Goal: Task Accomplishment & Management: Manage account settings

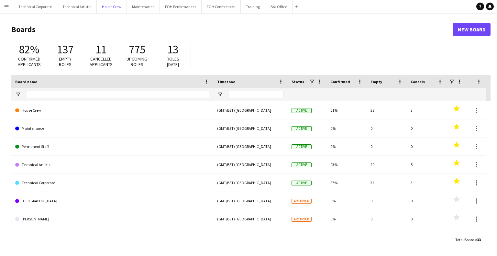
click at [112, 11] on button "House Crew Close" at bounding box center [112, 6] width 30 height 13
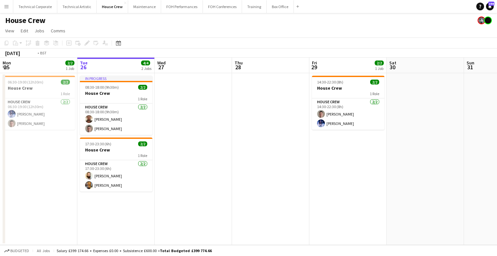
drag, startPoint x: 203, startPoint y: 149, endPoint x: 280, endPoint y: 156, distance: 77.6
click at [280, 156] on app-calendar-viewport "Sat 23 Sun 24 2/2 1 Job Mon 25 2/2 1 Job Tue 26 4/4 2 Jobs Wed 27 Thu 28 Fri 29…" at bounding box center [248, 151] width 497 height 187
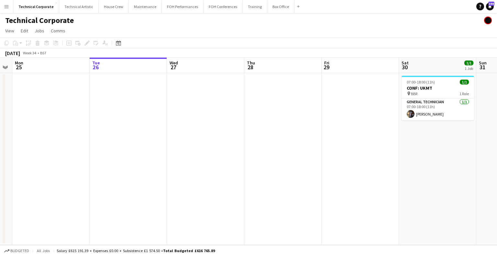
scroll to position [0, 183]
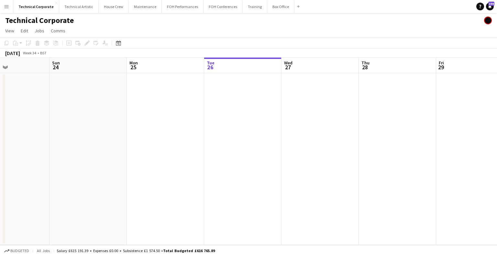
drag, startPoint x: 136, startPoint y: 165, endPoint x: 263, endPoint y: 149, distance: 127.8
click at [263, 149] on app-calendar-viewport "Thu 21 Fri 22 Sat 23 Sun 24 Mon 25 Tue 26 Wed 27 Thu 28 Fri 29 Sat 30 1/1 1 Job…" at bounding box center [248, 151] width 497 height 187
click at [114, 41] on div "Date picker [DATE] [DATE] [DATE] M [DATE] T [DATE] W [DATE] T [DATE] F [DATE] S…" at bounding box center [116, 43] width 15 height 8
click at [113, 45] on div "Date picker [DATE] [DATE] [DATE] M [DATE] T [DATE] W [DATE] T [DATE] F [DATE] S…" at bounding box center [116, 43] width 15 height 8
click at [118, 44] on icon at bounding box center [118, 44] width 2 height 2
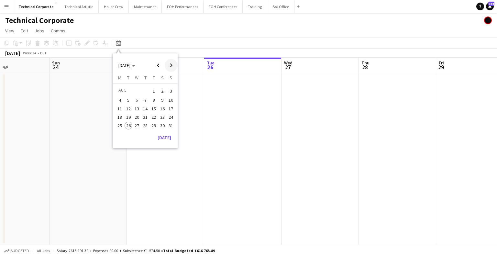
click at [170, 67] on span "Next month" at bounding box center [171, 65] width 13 height 13
click at [135, 111] on button "17" at bounding box center [137, 115] width 8 height 8
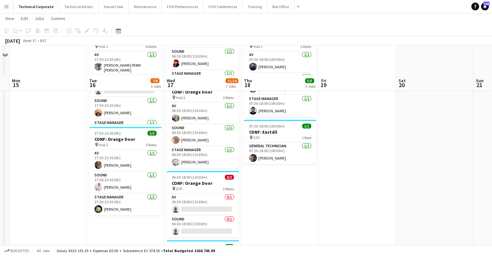
scroll to position [162, 0]
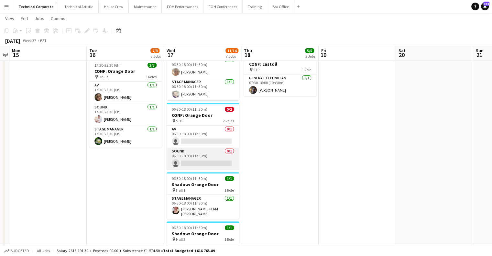
click at [202, 158] on app-card-role "Sound 0/1 06:30-18:00 (11h30m) single-neutral-actions" at bounding box center [203, 159] width 72 height 22
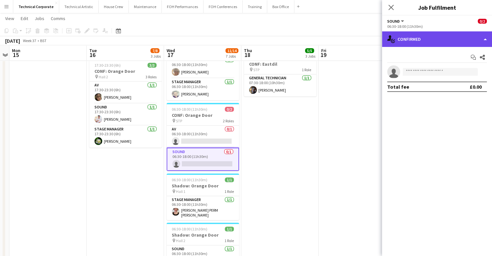
click at [434, 38] on div "single-neutral-actions-check-2 Confirmed" at bounding box center [437, 39] width 110 height 16
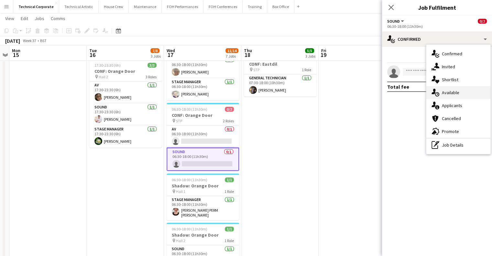
click at [441, 88] on div "single-neutral-actions-upload Available" at bounding box center [458, 92] width 64 height 13
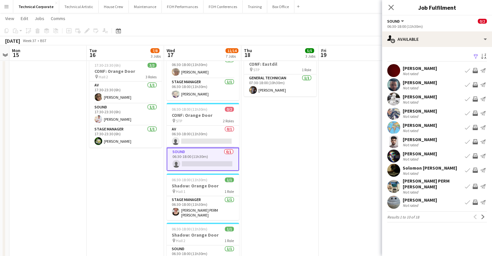
click at [486, 213] on button "Next" at bounding box center [483, 217] width 8 height 8
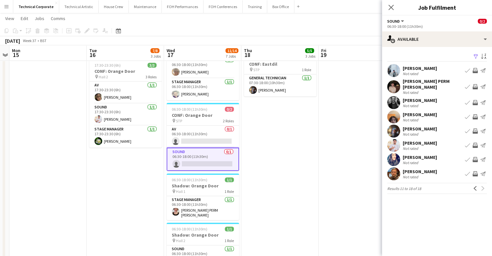
click at [478, 183] on app-pager "Results 11 to 18 of 18 Previous Next" at bounding box center [437, 188] width 100 height 11
click at [477, 186] on app-icon "Previous" at bounding box center [475, 188] width 5 height 5
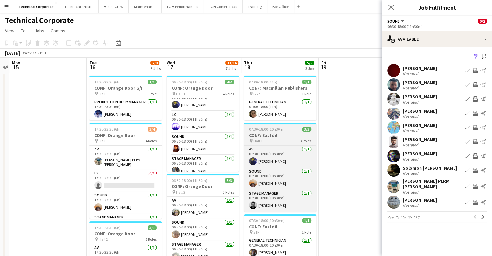
scroll to position [15, 0]
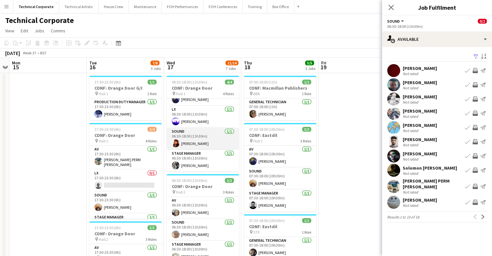
click at [210, 143] on app-card-role "Sound 1/1 06:30-18:00 (11h30m) Daniel Pye" at bounding box center [203, 139] width 72 height 22
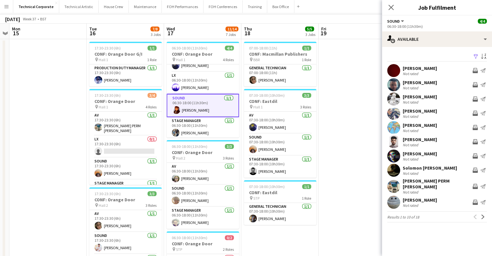
scroll to position [0, 0]
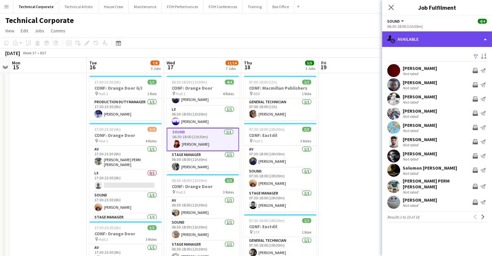
click at [440, 42] on div "single-neutral-actions-upload Available" at bounding box center [437, 39] width 110 height 16
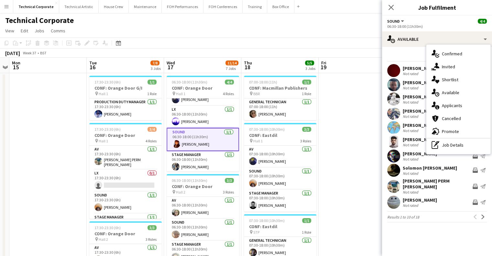
drag, startPoint x: 456, startPoint y: 141, endPoint x: 456, endPoint y: 121, distance: 20.1
click at [456, 142] on div "pen-write Job Details" at bounding box center [458, 144] width 64 height 13
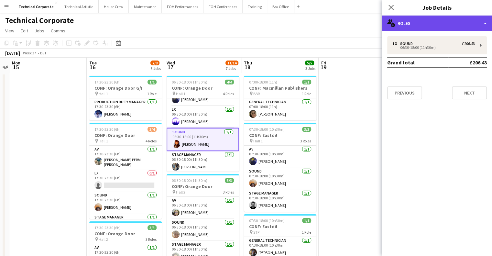
click at [414, 27] on div "multiple-users-add Roles" at bounding box center [437, 24] width 110 height 16
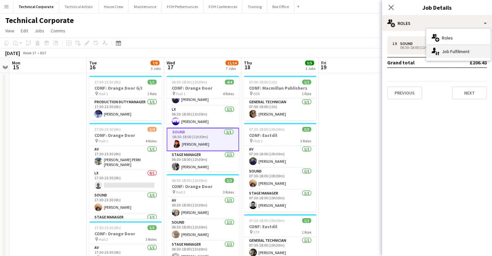
click at [456, 52] on div "single-neutral-actions-up-down Job Fulfilment" at bounding box center [458, 51] width 64 height 13
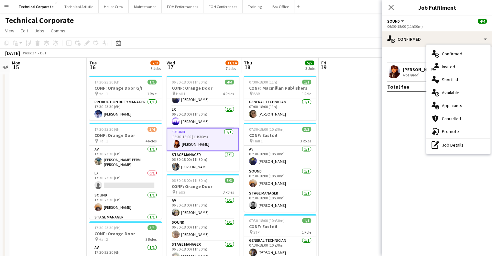
click at [405, 111] on mat-expansion-panel "check Confirmed Start chat Send notification Share Daniel Pye Not rated Total f…" at bounding box center [437, 151] width 110 height 209
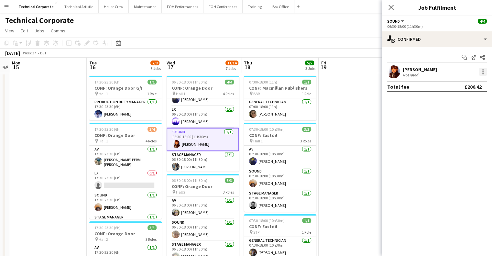
click at [482, 70] on div at bounding box center [483, 72] width 8 height 8
click at [467, 101] on span "Switch crew" at bounding box center [456, 99] width 28 height 6
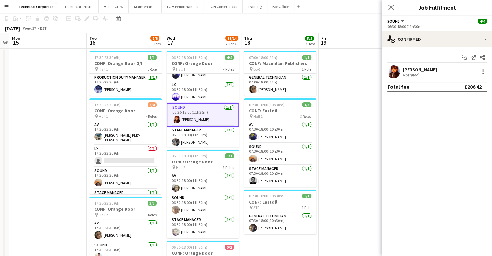
scroll to position [129, 0]
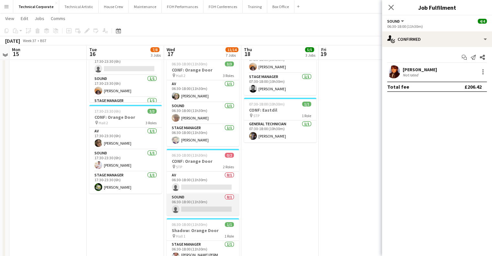
click at [204, 200] on app-card-role "Sound 0/1 06:30-18:00 (11h30m) single-neutral-actions" at bounding box center [203, 205] width 72 height 22
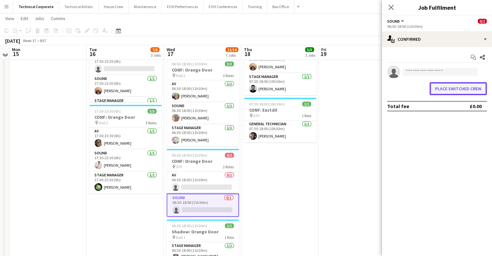
click at [446, 92] on button "Place switched crew" at bounding box center [458, 88] width 57 height 13
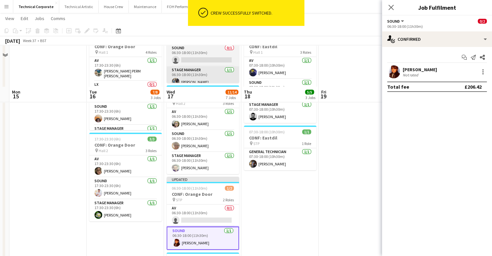
scroll to position [65, 0]
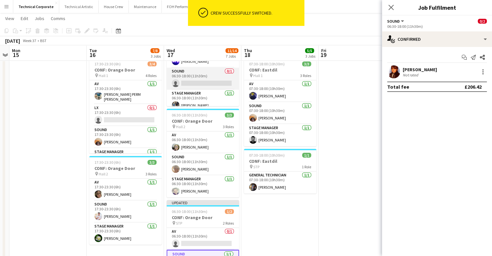
click at [211, 71] on app-card-role "Sound 0/1 06:30-18:00 (11h30m) single-neutral-actions" at bounding box center [203, 79] width 72 height 22
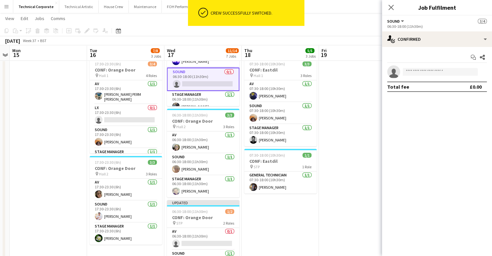
click at [420, 49] on div "Start chat Share single-neutral-actions Total fee £0.00" at bounding box center [437, 72] width 110 height 50
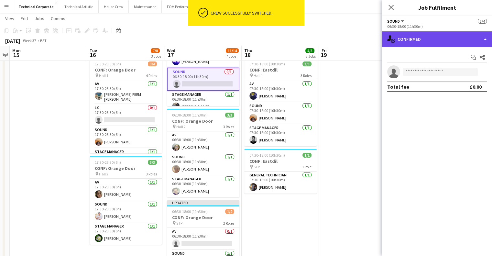
click at [434, 43] on div "single-neutral-actions-check-2 Confirmed" at bounding box center [437, 39] width 110 height 16
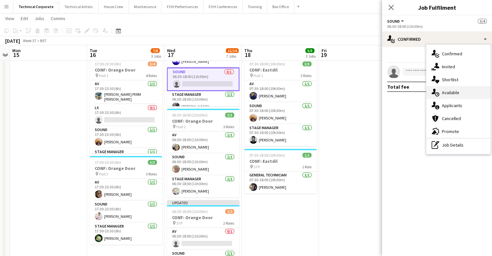
click at [444, 88] on div "single-neutral-actions-upload Available" at bounding box center [458, 92] width 64 height 13
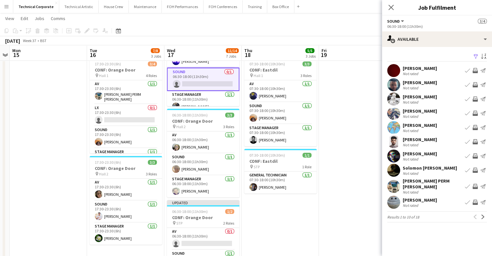
click at [485, 215] on app-icon "Next" at bounding box center [483, 217] width 5 height 5
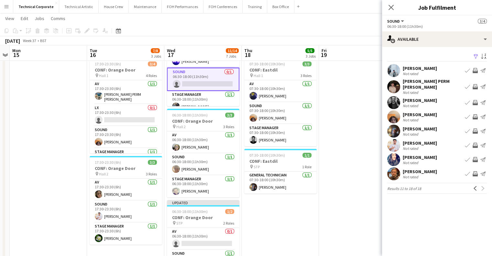
click at [475, 114] on app-icon "Invite crew" at bounding box center [475, 116] width 5 height 5
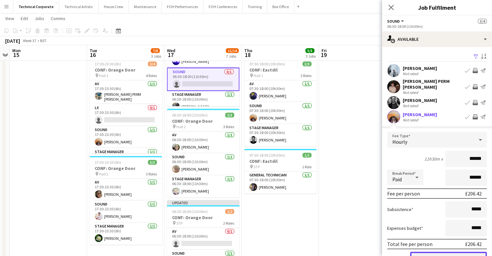
click at [451, 252] on button "Confirm" at bounding box center [448, 258] width 77 height 13
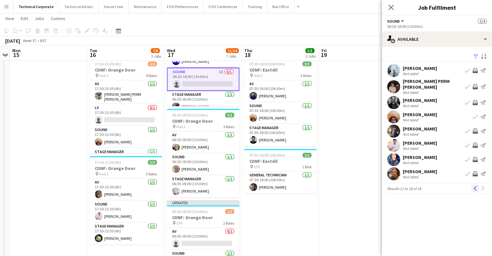
click at [472, 184] on button "Previous" at bounding box center [475, 188] width 8 height 8
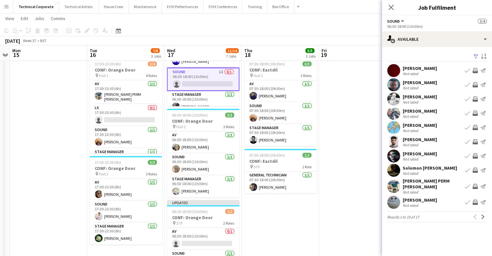
click at [474, 138] on button "Invite crew" at bounding box center [475, 142] width 8 height 8
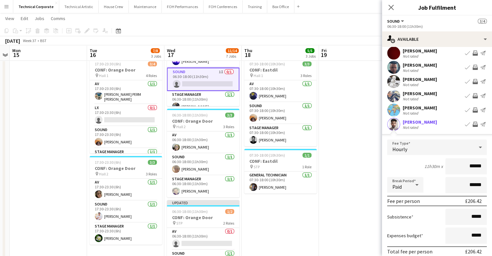
scroll to position [65, 0]
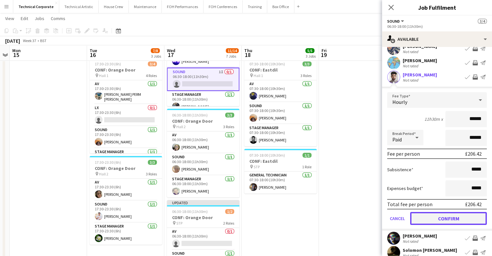
click at [459, 216] on button "Confirm" at bounding box center [448, 218] width 77 height 13
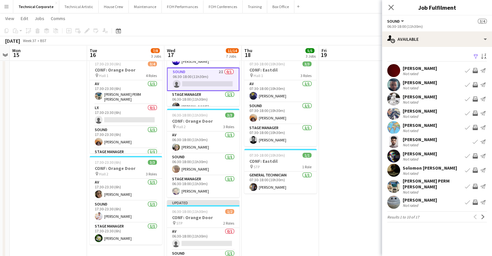
click at [472, 97] on button "Invite crew" at bounding box center [475, 99] width 8 height 8
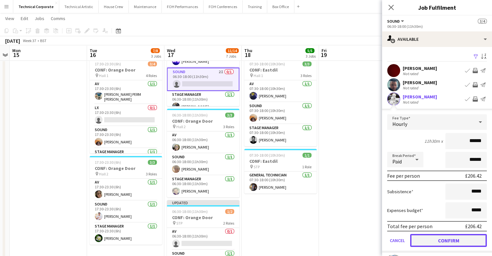
click at [456, 240] on button "Confirm" at bounding box center [448, 240] width 77 height 13
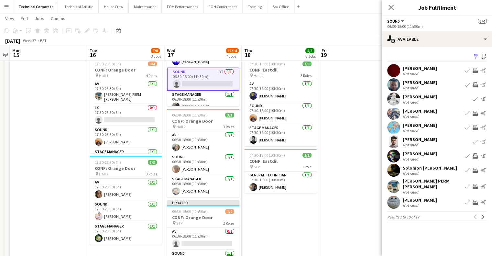
click at [330, 236] on app-date-cell at bounding box center [357, 254] width 77 height 492
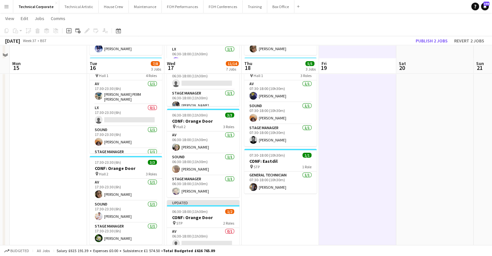
scroll to position [129, 0]
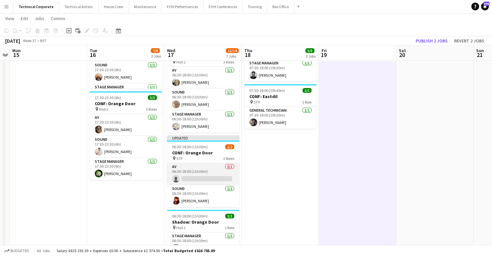
click at [207, 172] on app-card-role "AV 0/1 06:30-18:00 (11h30m) single-neutral-actions" at bounding box center [203, 174] width 72 height 22
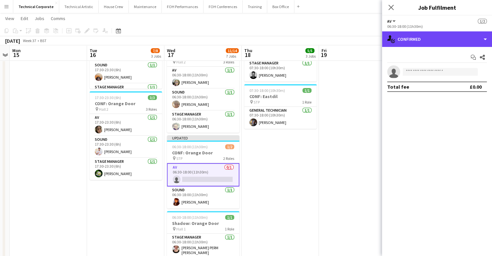
drag, startPoint x: 432, startPoint y: 35, endPoint x: 452, endPoint y: 65, distance: 36.0
click at [432, 35] on div "single-neutral-actions-check-2 Confirmed" at bounding box center [437, 39] width 110 height 16
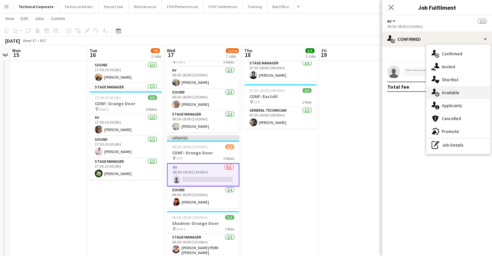
click at [465, 96] on div "single-neutral-actions-upload Available" at bounding box center [458, 92] width 64 height 13
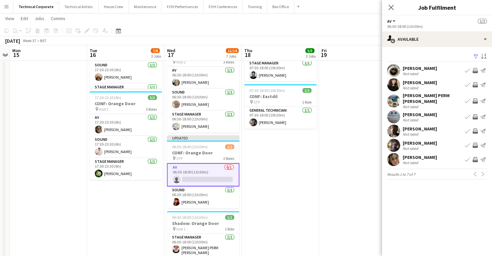
click at [475, 143] on app-icon "Invite crew" at bounding box center [475, 145] width 5 height 5
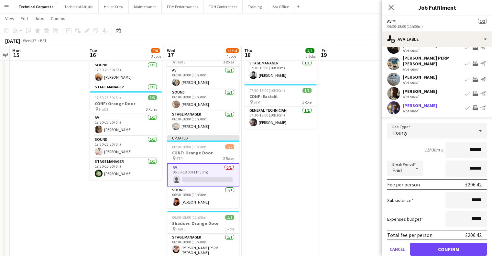
scroll to position [65, 0]
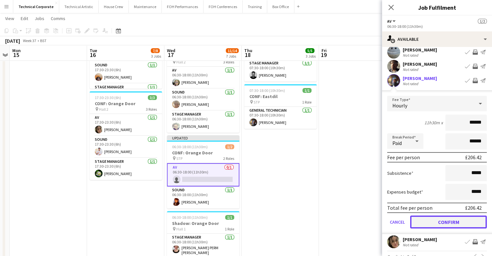
click at [454, 216] on button "Confirm" at bounding box center [448, 222] width 77 height 13
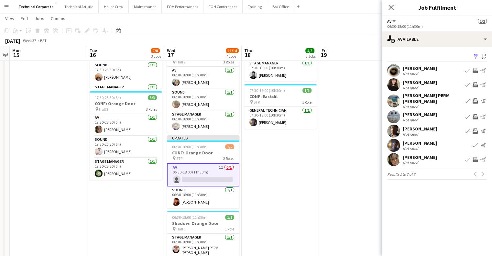
click at [284, 204] on app-date-cell "07:00-18:00 (11h) 1/1 CONF: Macmillan Publishers pin BBR 1 Role General Technic…" at bounding box center [280, 189] width 77 height 492
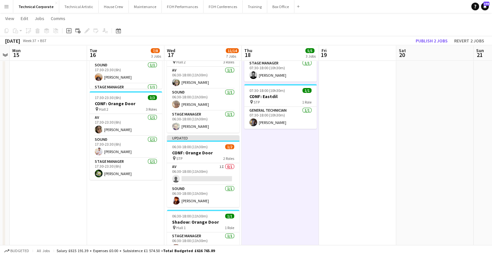
click at [284, 204] on app-date-cell "07:00-18:00 (11h) 1/1 CONF: Macmillan Publishers pin BBR 1 Role General Technic…" at bounding box center [280, 189] width 77 height 492
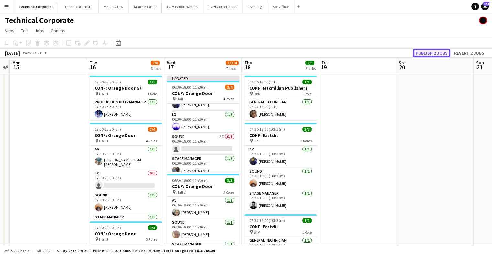
click at [429, 55] on button "Publish 2 jobs" at bounding box center [431, 53] width 37 height 8
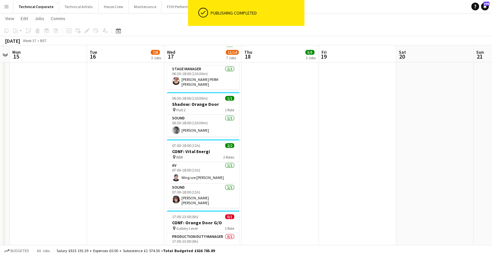
scroll to position [319, 0]
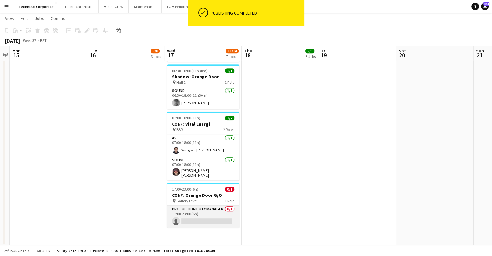
click at [206, 218] on app-card-role "Production Duty Manager 0/1 17:00-23:00 (6h) single-neutral-actions" at bounding box center [203, 216] width 72 height 22
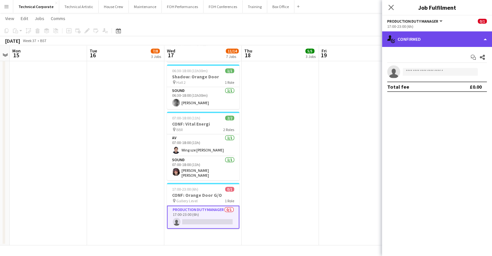
drag, startPoint x: 415, startPoint y: 34, endPoint x: 451, endPoint y: 71, distance: 51.3
click at [415, 35] on div "single-neutral-actions-check-2 Confirmed" at bounding box center [437, 39] width 110 height 16
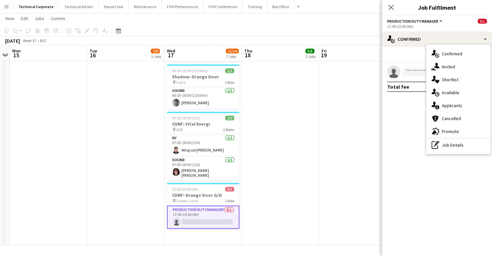
click at [456, 95] on div "single-neutral-actions-upload Available" at bounding box center [458, 92] width 64 height 13
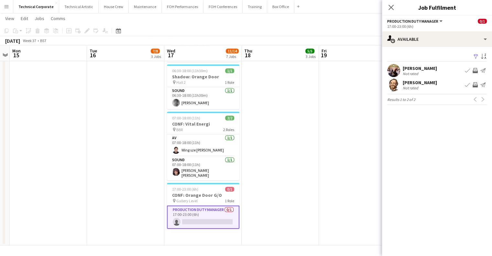
click at [444, 48] on div "Filter Sort asc Holly Cassidy Not rated Book crew Invite crew Send notification…" at bounding box center [437, 80] width 110 height 66
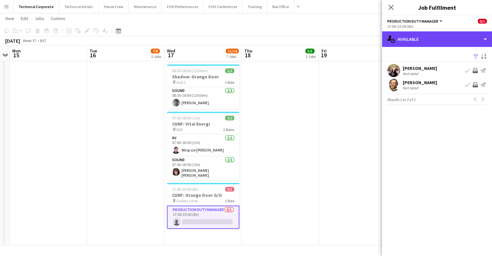
click at [447, 40] on div "single-neutral-actions-upload Available" at bounding box center [437, 39] width 110 height 16
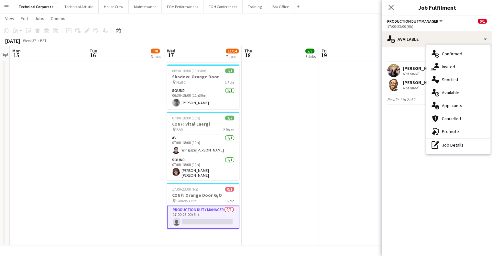
click at [460, 151] on div "single-neutral-actions-check-2 Confirmed single-neutral-actions-share-1 Invited…" at bounding box center [458, 99] width 64 height 109
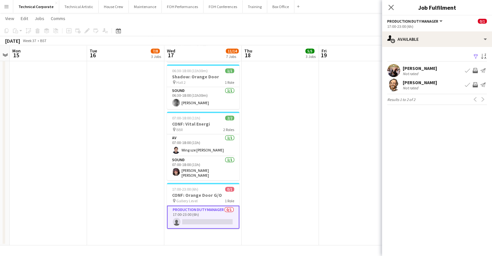
click at [459, 148] on mat-expansion-panel "users Available Filter Sort asc Holly Cassidy Not rated Book crew Invite crew S…" at bounding box center [437, 151] width 110 height 209
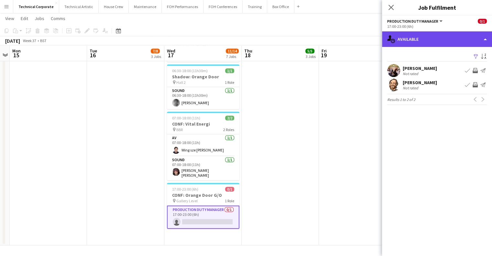
click at [448, 42] on div "single-neutral-actions-upload Available" at bounding box center [437, 39] width 110 height 16
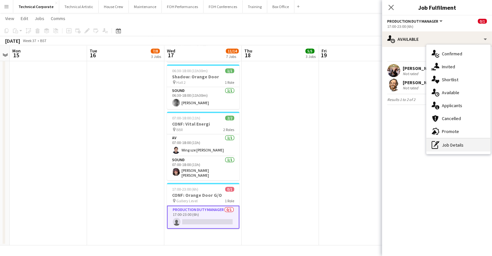
click at [450, 146] on div "pen-write Job Details" at bounding box center [458, 144] width 64 height 13
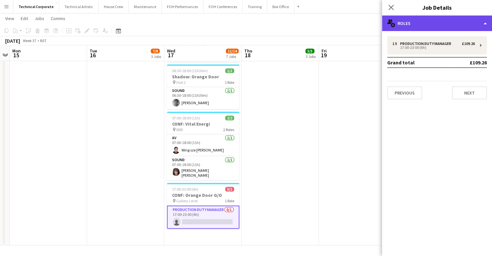
click at [419, 21] on div "multiple-users-add Roles" at bounding box center [437, 24] width 110 height 16
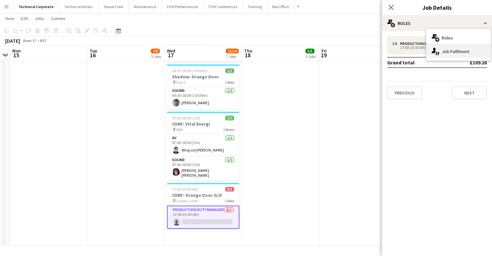
click at [457, 55] on div "single-neutral-actions-up-down Job Fulfilment" at bounding box center [458, 51] width 64 height 13
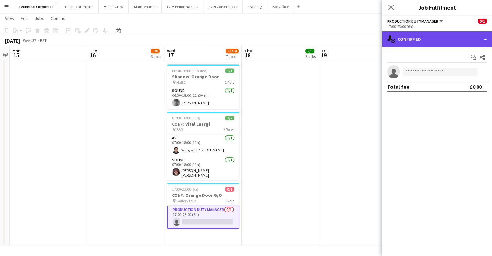
click at [452, 40] on div "single-neutral-actions-check-2 Confirmed" at bounding box center [437, 39] width 110 height 16
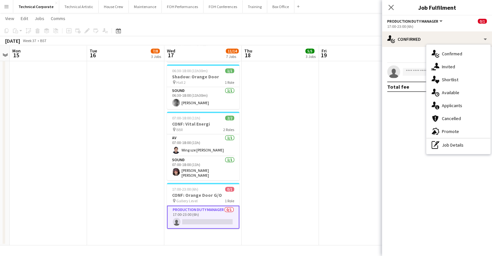
click at [456, 94] on div "single-neutral-actions-upload Available" at bounding box center [458, 92] width 64 height 13
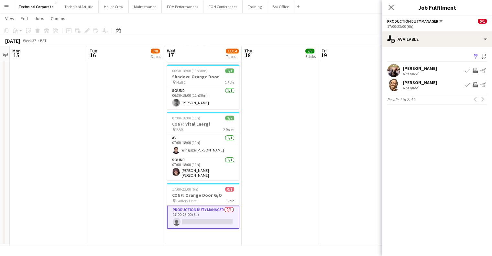
click at [475, 88] on button "Invite crew" at bounding box center [475, 85] width 8 height 8
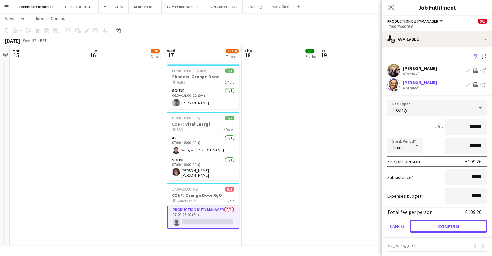
click at [446, 229] on button "Confirm" at bounding box center [448, 226] width 77 height 13
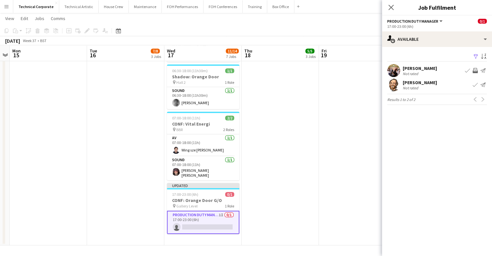
click at [447, 227] on mat-expansion-panel "users Available Filter Sort asc Holly Cassidy Not rated Book crew Invite crew S…" at bounding box center [437, 151] width 110 height 209
click at [323, 204] on app-date-cell at bounding box center [357, 0] width 77 height 492
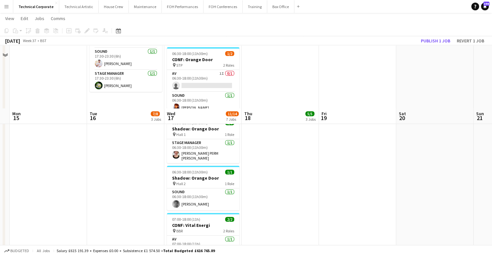
scroll to position [157, 0]
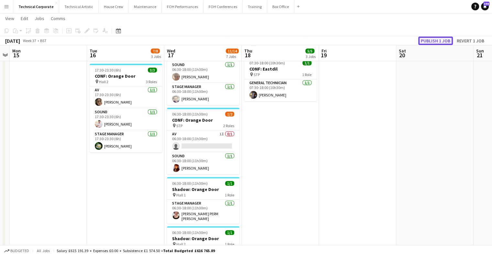
click at [436, 38] on button "Publish 1 job" at bounding box center [435, 41] width 35 height 8
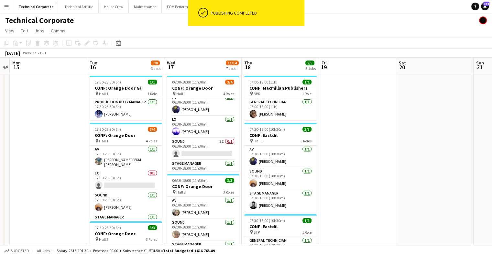
scroll to position [0, 0]
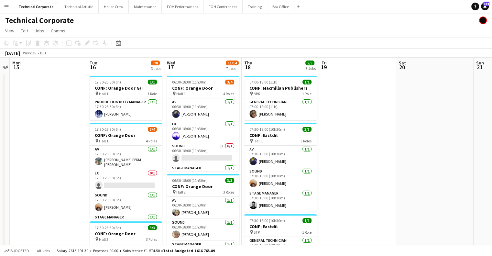
drag, startPoint x: 197, startPoint y: 158, endPoint x: 203, endPoint y: 161, distance: 6.4
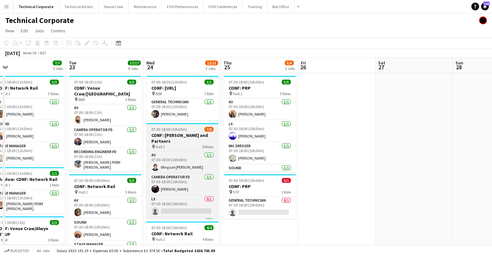
drag, startPoint x: 423, startPoint y: 132, endPoint x: 302, endPoint y: 137, distance: 121.1
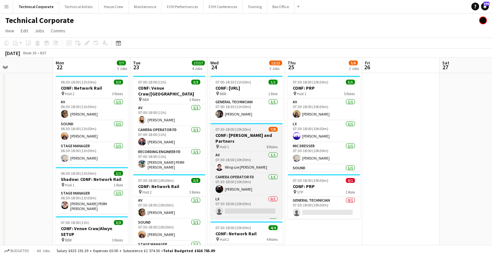
drag, startPoint x: 267, startPoint y: 118, endPoint x: 254, endPoint y: 144, distance: 29.5
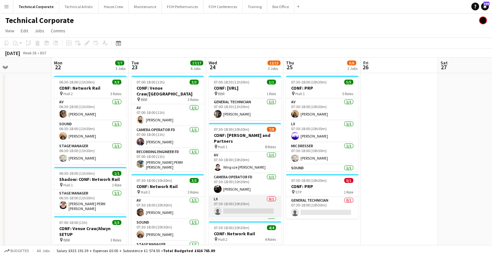
click at [259, 196] on app-card-role "LX 0/1 07:30-18:00 (10h30m) single-neutral-actions" at bounding box center [245, 206] width 72 height 22
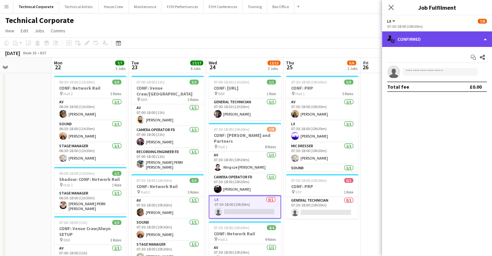
click at [425, 42] on div "single-neutral-actions-check-2 Confirmed" at bounding box center [437, 39] width 110 height 16
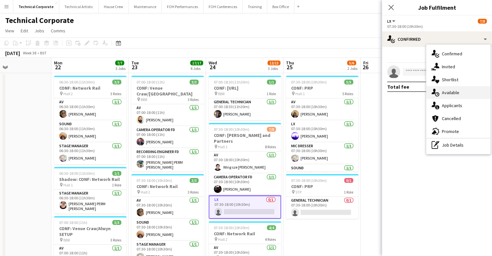
click at [449, 98] on div "single-neutral-actions-upload Available" at bounding box center [458, 92] width 64 height 13
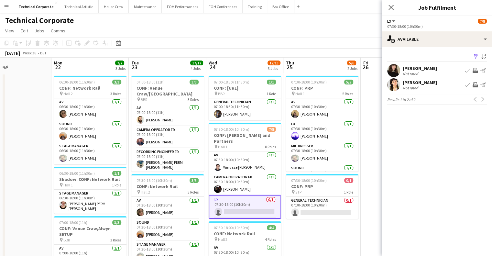
click at [477, 84] on app-icon "Invite crew" at bounding box center [475, 84] width 5 height 5
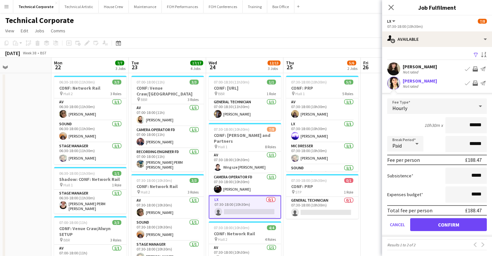
scroll to position [3, 0]
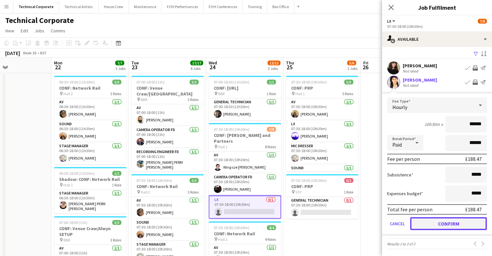
click at [449, 222] on button "Confirm" at bounding box center [448, 223] width 77 height 13
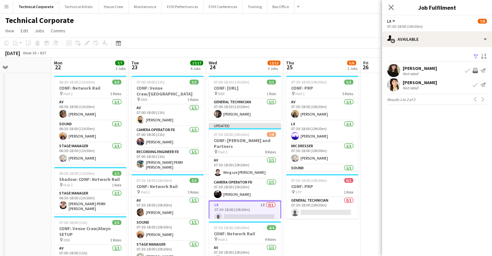
scroll to position [0, 0]
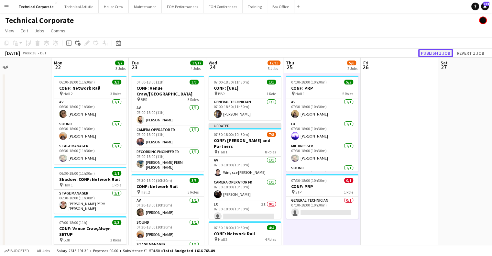
click at [425, 53] on button "Publish 1 job" at bounding box center [435, 53] width 35 height 8
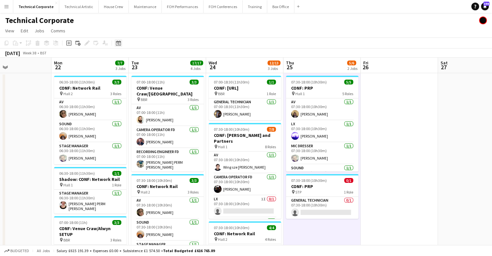
click at [116, 43] on icon at bounding box center [118, 42] width 5 height 5
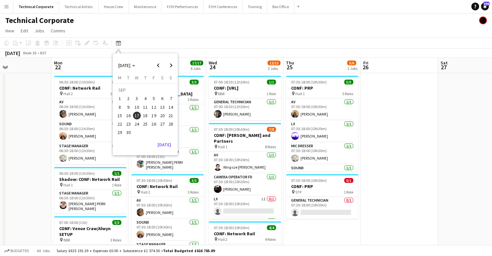
click at [123, 99] on button "1" at bounding box center [120, 98] width 8 height 8
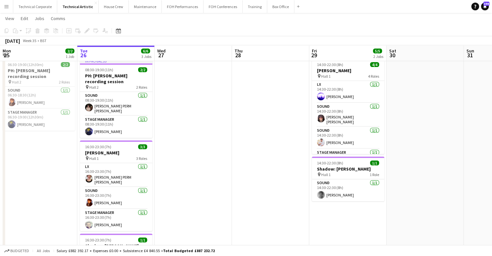
scroll to position [2, 0]
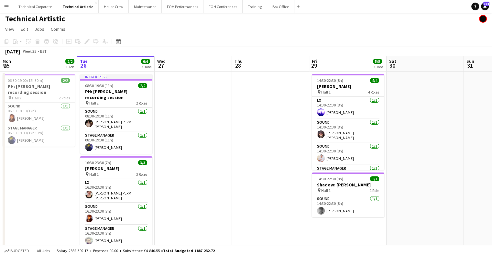
click at [118, 41] on icon "Date picker" at bounding box center [118, 41] width 5 height 5
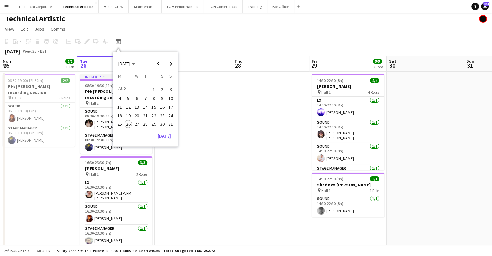
click at [153, 87] on span "1" at bounding box center [154, 89] width 8 height 9
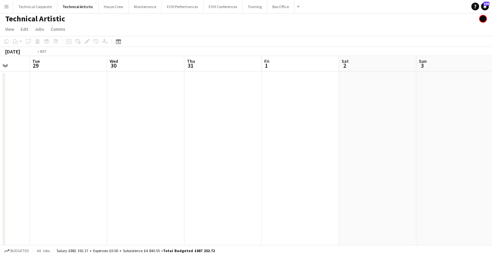
drag, startPoint x: 204, startPoint y: 132, endPoint x: 383, endPoint y: 129, distance: 179.6
click at [383, 129] on app-calendar-viewport "Sun 27 Mon 28 Tue 29 Wed 30 Thu 31 Fri 1 Sat 2 Sun 3 Mon 4 Tue 5 Wed 6 Thu 7 2/…" at bounding box center [246, 183] width 492 height 255
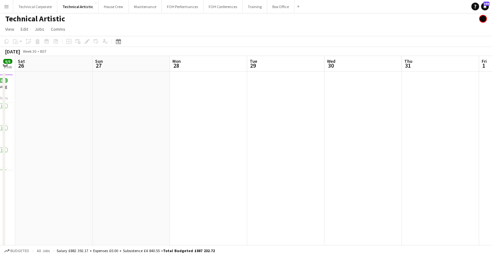
drag, startPoint x: 322, startPoint y: 135, endPoint x: 377, endPoint y: 111, distance: 59.3
click at [396, 126] on app-calendar-viewport "Thu 24 1/1 1 Job Fri 25 6/6 1 Job Sat 26 Sun 27 Mon 28 Tue 29 Wed 30 Thu 31 Fri…" at bounding box center [246, 183] width 492 height 255
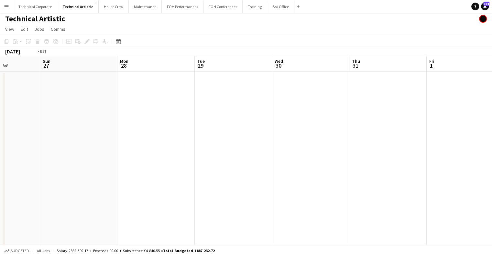
scroll to position [0, 181]
drag, startPoint x: 362, startPoint y: 127, endPoint x: 155, endPoint y: 74, distance: 213.6
click at [250, 135] on app-calendar-viewport "Thu 24 1/1 1 Job Fri 25 6/6 1 Job Sat 26 Sun 27 Mon 28 Tue 29 Wed 30 Thu 31 Fri…" at bounding box center [246, 183] width 492 height 255
click at [118, 41] on icon at bounding box center [118, 42] width 2 height 2
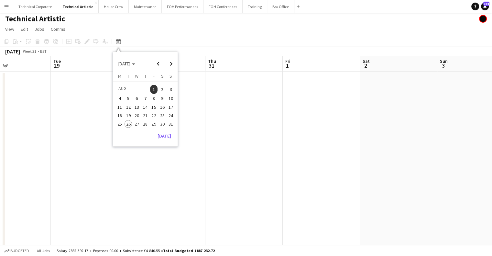
click at [179, 64] on app-board-header-date "Wed 30" at bounding box center [166, 64] width 77 height 16
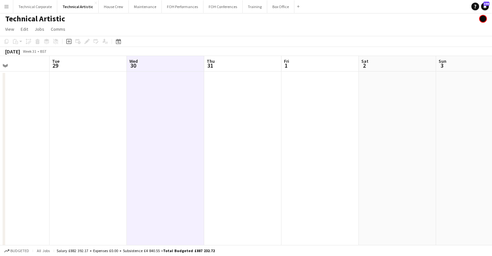
click at [173, 64] on app-board-header-date "Wed 30" at bounding box center [165, 64] width 77 height 16
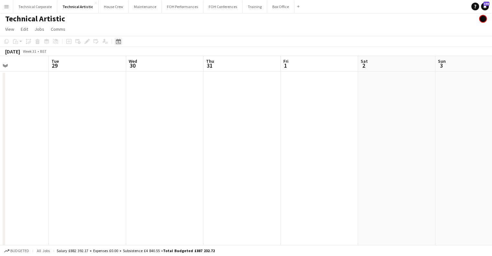
click at [117, 41] on icon "Date picker" at bounding box center [118, 41] width 5 height 5
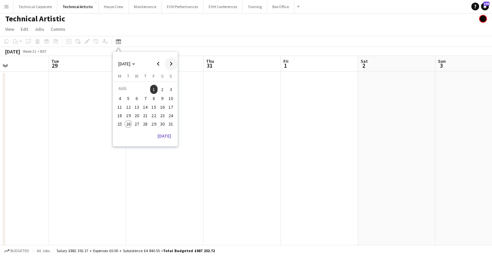
click at [173, 63] on span "Next month" at bounding box center [171, 63] width 13 height 13
click at [124, 97] on button "1" at bounding box center [120, 97] width 8 height 8
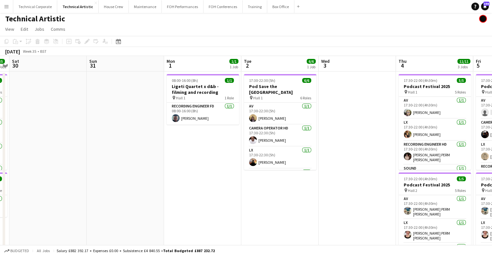
scroll to position [0, 188]
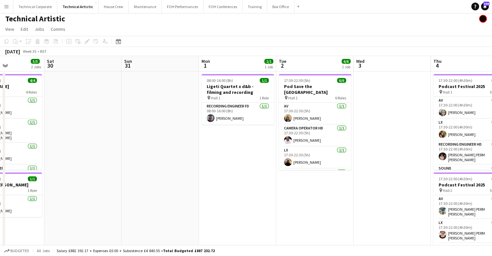
drag, startPoint x: 205, startPoint y: 161, endPoint x: 243, endPoint y: 174, distance: 41.1
click at [239, 169] on app-calendar-viewport "Wed 27 Thu 28 Fri 29 5/5 2 Jobs Sat 30 Sun 31 Mon 1 1/1 1 Job Tue 2 6/6 1 Job W…" at bounding box center [246, 260] width 492 height 408
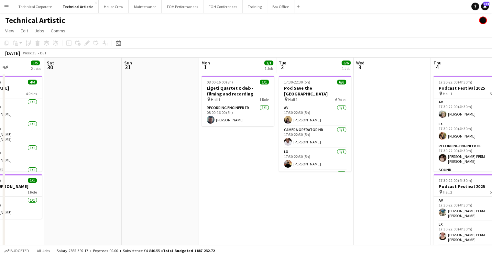
click at [155, 165] on app-calendar-viewport "Wed 27 Thu 28 Fri 29 5/5 2 Jobs Sat 30 Sun 31 Mon 1 1/1 1 Job Tue 2 6/6 1 Job W…" at bounding box center [246, 262] width 492 height 408
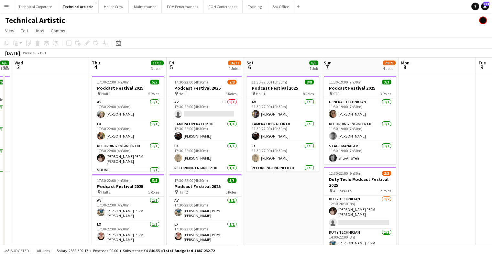
drag, startPoint x: 324, startPoint y: 131, endPoint x: 454, endPoint y: 122, distance: 130.4
click at [261, 153] on app-calendar-viewport "Sun 31 Mon 1 1/1 1 Job Tue 2 6/6 1 Job Wed 3 Thu 4 11/11 3 Jobs Fri 5 16/17 4 J…" at bounding box center [246, 262] width 492 height 408
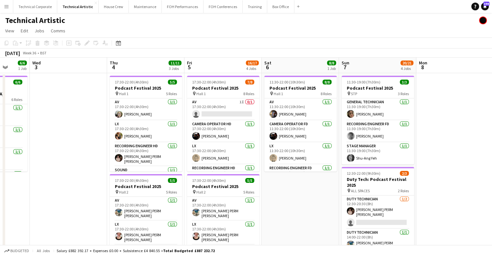
click at [274, 157] on app-calendar-viewport "Sun 31 Mon 1 1/1 1 Job Tue 2 6/6 1 Job Wed 3 Thu 4 11/11 3 Jobs Fri 5 16/17 4 J…" at bounding box center [246, 262] width 492 height 408
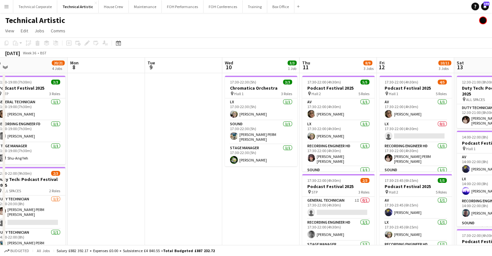
drag, startPoint x: 377, startPoint y: 139, endPoint x: 221, endPoint y: 164, distance: 158.1
click at [221, 161] on app-calendar-viewport "Thu 4 11/11 3 Jobs Fri 5 16/17 4 Jobs Sat 6 8/8 1 Job Sun 7 20/21 4 Jobs Mon 8 …" at bounding box center [246, 262] width 492 height 408
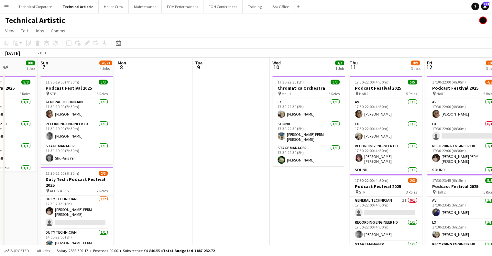
drag, startPoint x: 287, startPoint y: 142, endPoint x: 74, endPoint y: 147, distance: 212.6
click at [74, 147] on app-calendar-viewport "Thu 4 11/11 3 Jobs Fri 5 16/17 4 Jobs Sat 6 8/8 1 Job Sun 7 20/21 4 Jobs Mon 8 …" at bounding box center [246, 262] width 492 height 408
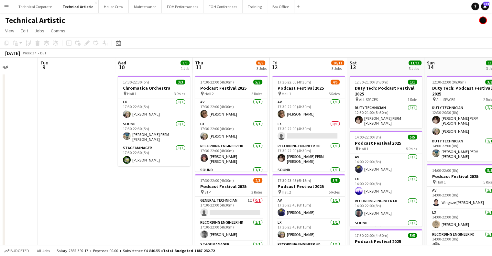
scroll to position [0, 259]
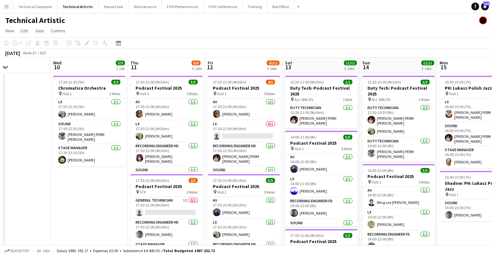
drag, startPoint x: 265, startPoint y: 132, endPoint x: 211, endPoint y: 133, distance: 54.4
click at [211, 134] on app-calendar-viewport "Sat 6 8/8 1 Job Sun 7 20/21 4 Jobs Mon 8 Tue 9 Wed 10 3/3 1 Job Thu 11 8/9 3 Jo…" at bounding box center [246, 262] width 492 height 408
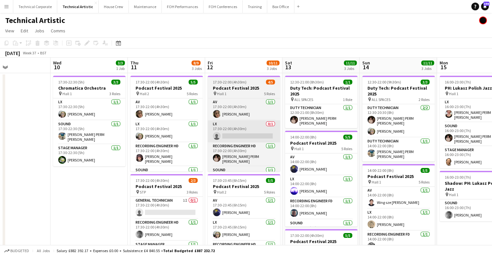
click at [234, 123] on app-card-role "LX 0/1 17:30-22:00 (4h30m) single-neutral-actions" at bounding box center [244, 131] width 72 height 22
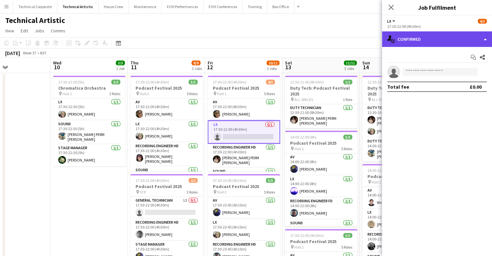
click at [424, 43] on div "single-neutral-actions-check-2 Confirmed" at bounding box center [437, 39] width 110 height 16
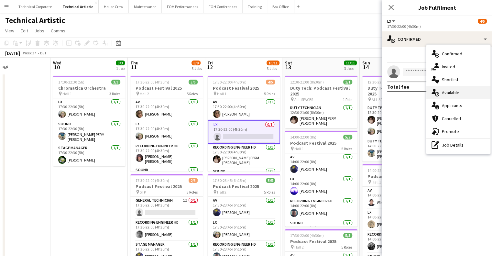
click at [463, 92] on div "single-neutral-actions-upload Available" at bounding box center [458, 92] width 64 height 13
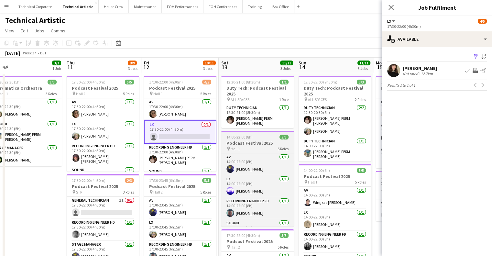
drag, startPoint x: 281, startPoint y: 139, endPoint x: 242, endPoint y: 147, distance: 39.6
click at [244, 146] on app-calendar-viewport "Mon 8 Tue 9 Wed 10 3/3 1 Job Thu 11 8/9 3 Jobs Fri 12 10/11 3 Jobs Sat 13 11/11…" at bounding box center [246, 262] width 492 height 408
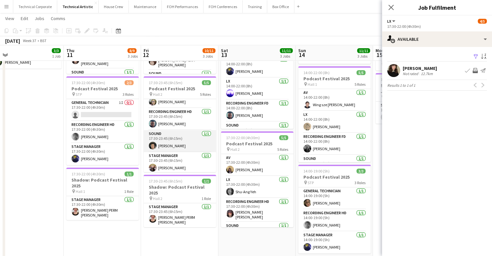
scroll to position [37, 0]
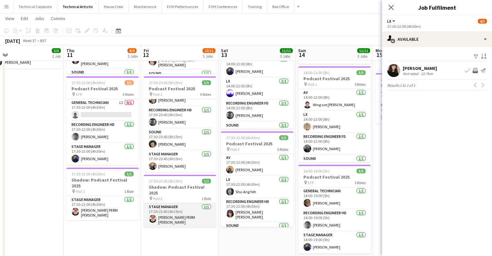
click at [185, 213] on app-card-role "Stage Manager 1/1 17:30-23:45 (6h15m) Marie PERM Kearney" at bounding box center [180, 215] width 72 height 24
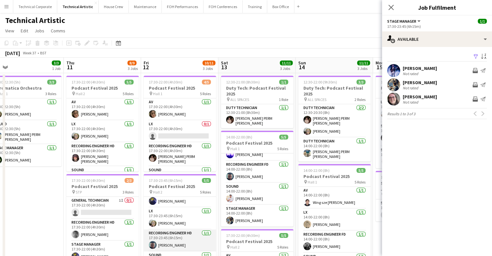
scroll to position [0, 0]
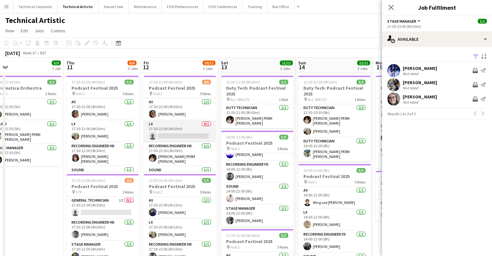
click at [185, 126] on app-card-role "LX 0/1 17:30-22:00 (4h30m) single-neutral-actions" at bounding box center [180, 131] width 72 height 22
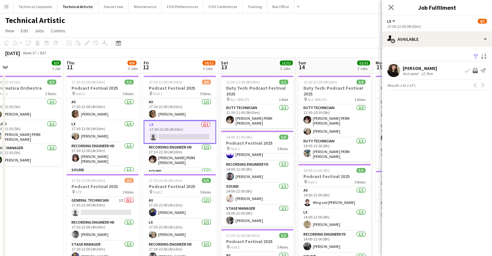
click at [448, 143] on mat-expansion-panel "users Available Filter Sort asc Juliann Pichelski Not rated 12.7km Book crew In…" at bounding box center [437, 151] width 110 height 209
click at [184, 60] on app-board-header-date "Fri 12 10/11 3 Jobs" at bounding box center [179, 66] width 77 height 16
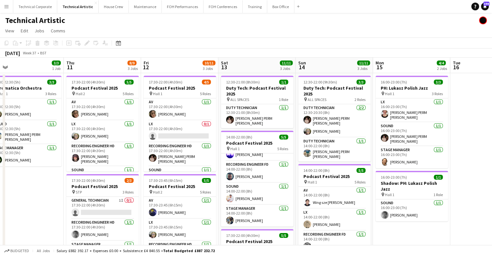
click at [178, 227] on app-calendar-viewport "Mon 8 Tue 9 Wed 10 3/3 1 Job Thu 11 8/9 3 Jobs Fri 12 10/11 3 Jobs Sat 13 11/11…" at bounding box center [246, 262] width 492 height 408
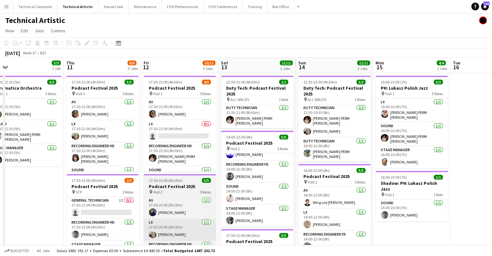
scroll to position [0, 166]
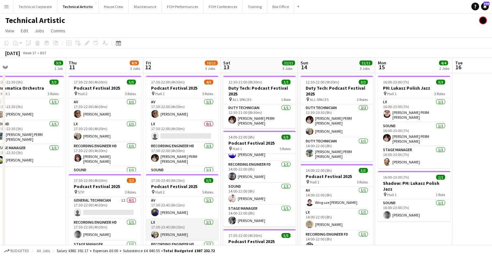
click at [191, 226] on app-card-role "LX 1/1 17:30-23:45 (6h15m) Sophie PERM Richardson" at bounding box center [182, 230] width 72 height 22
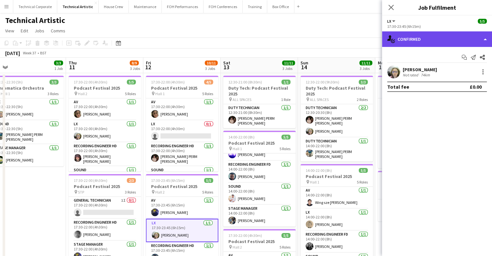
click at [427, 44] on div "single-neutral-actions-check-2 Confirmed" at bounding box center [437, 39] width 110 height 16
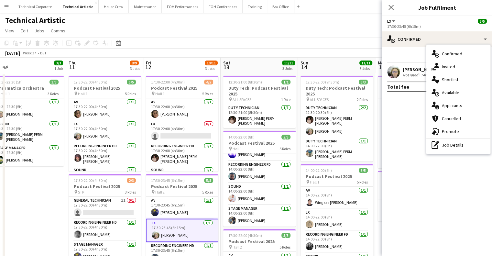
click at [459, 93] on div "single-neutral-actions-upload Available" at bounding box center [458, 92] width 64 height 13
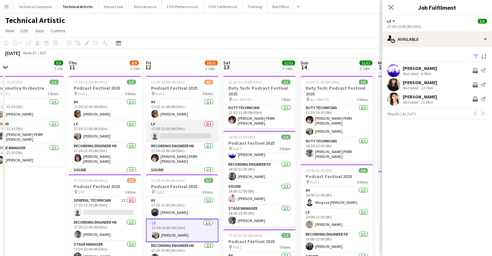
click at [188, 128] on app-card-role "LX 0/1 17:30-22:00 (4h30m) single-neutral-actions" at bounding box center [182, 131] width 72 height 22
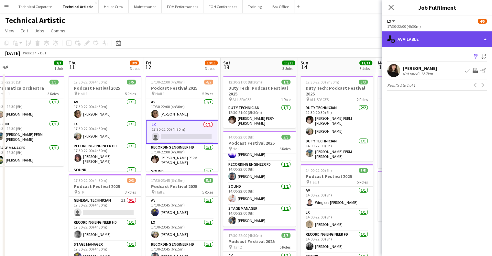
drag, startPoint x: 402, startPoint y: 44, endPoint x: 418, endPoint y: 45, distance: 16.2
click at [405, 43] on div "single-neutral-actions-upload Available" at bounding box center [437, 39] width 110 height 16
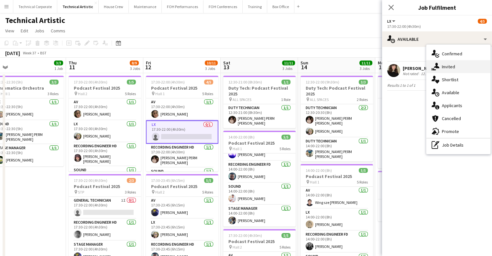
click at [450, 67] on div "single-neutral-actions-share-1 Invited" at bounding box center [458, 66] width 64 height 13
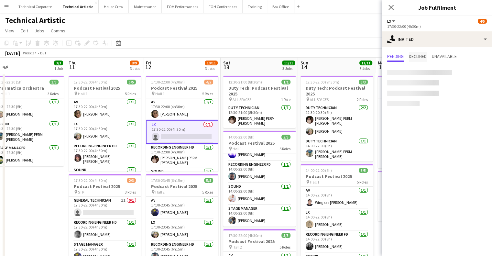
click at [425, 55] on span "Declined" at bounding box center [418, 56] width 18 height 5
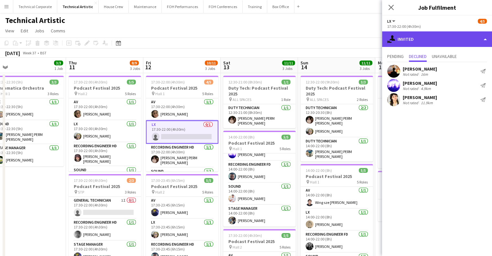
click at [449, 39] on div "single-neutral-actions-share-1 Invited" at bounding box center [437, 39] width 110 height 16
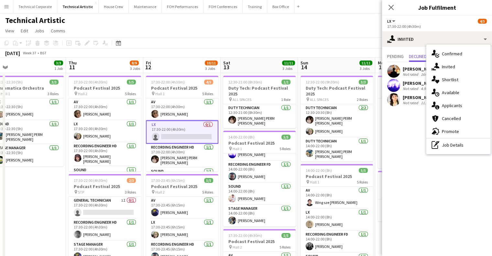
click at [236, 47] on app-toolbar "Copy Paste Paste Ctrl+V Paste with crew Ctrl+Shift+V Paste linked Job Delete Gr…" at bounding box center [246, 43] width 492 height 11
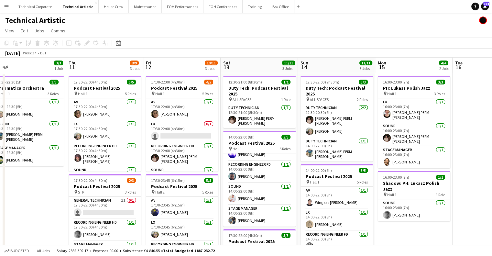
click at [237, 48] on app-toolbar "Copy Paste Paste Ctrl+V Paste with crew Ctrl+Shift+V Paste linked Job Delete Gr…" at bounding box center [246, 43] width 492 height 11
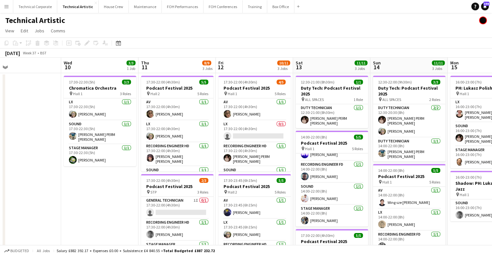
click at [140, 187] on app-calendar-viewport "Sun 7 20/21 4 Jobs Mon 8 Tue 9 Wed 10 3/3 1 Job Thu 11 8/9 3 Jobs Fri 12 10/11 …" at bounding box center [246, 262] width 492 height 408
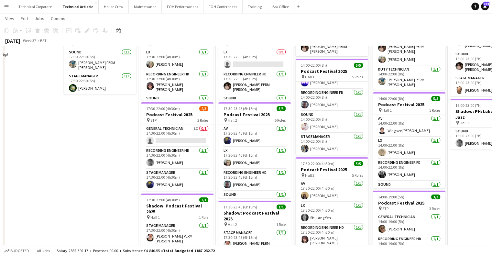
scroll to position [129, 0]
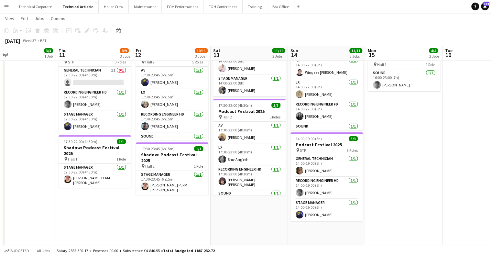
drag, startPoint x: 337, startPoint y: 206, endPoint x: 253, endPoint y: 210, distance: 83.3
click at [253, 210] on app-calendar-viewport "Sun 7 20/21 4 Jobs Mon 8 Tue 9 Wed 10 3/3 1 Job Thu 11 8/9 3 Jobs Fri 12 10/11 …" at bounding box center [246, 115] width 492 height 439
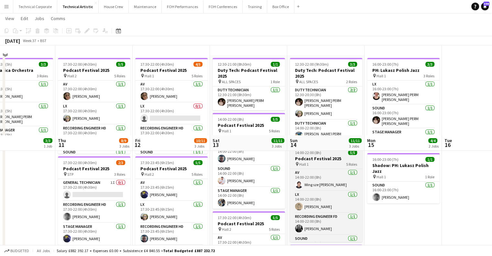
scroll to position [0, 0]
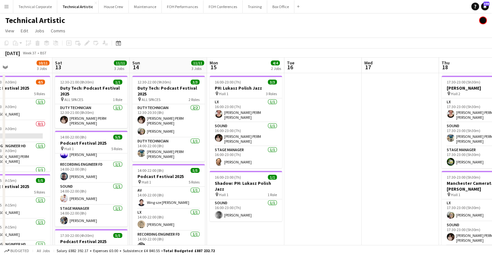
drag, startPoint x: 289, startPoint y: 198, endPoint x: 289, endPoint y: 178, distance: 19.4
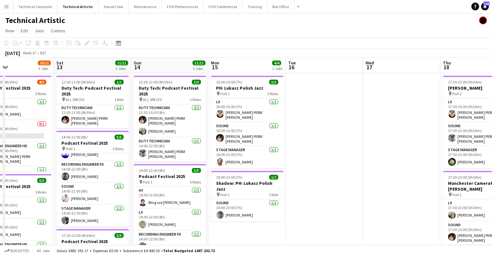
click at [218, 197] on app-calendar-viewport "Tue 9 Wed 10 3/3 1 Job Thu 11 8/9 3 Jobs Fri 12 10/11 3 Jobs Sat 13 11/11 3 Job…" at bounding box center [246, 262] width 492 height 408
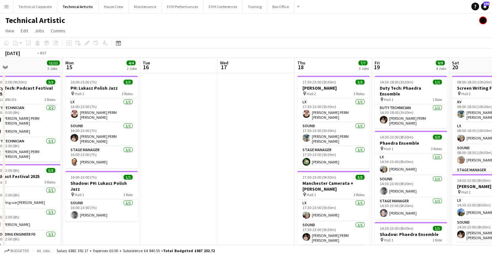
drag, startPoint x: 276, startPoint y: 177, endPoint x: 157, endPoint y: 192, distance: 119.6
click at [157, 192] on app-calendar-viewport "Thu 11 8/9 3 Jobs Fri 12 10/11 3 Jobs Sat 13 11/11 3 Jobs Sun 14 11/11 3 Jobs M…" at bounding box center [246, 262] width 492 height 408
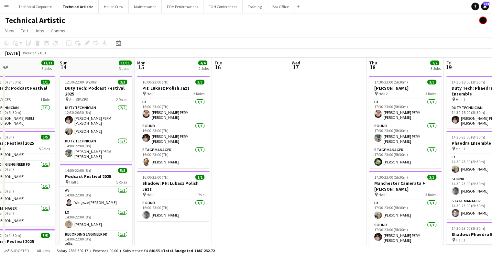
drag, startPoint x: 232, startPoint y: 167, endPoint x: 337, endPoint y: 168, distance: 104.2
click at [397, 162] on app-calendar-viewport "Fri 12 10/11 3 Jobs Sat 13 11/11 3 Jobs Sun 14 11/11 3 Jobs Mon 15 4/4 2 Jobs T…" at bounding box center [246, 262] width 492 height 408
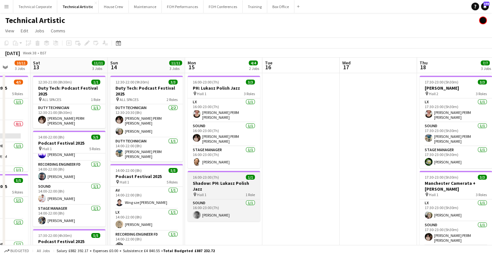
drag, startPoint x: 298, startPoint y: 170, endPoint x: 349, endPoint y: 171, distance: 51.2
click at [415, 169] on app-calendar-viewport "Thu 11 8/9 3 Jobs Fri 12 10/11 3 Jobs Sat 13 11/11 3 Jobs Sun 14 11/11 3 Jobs M…" at bounding box center [246, 262] width 492 height 408
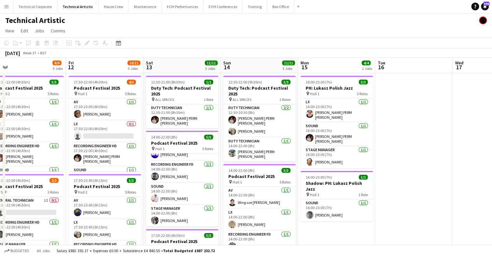
drag, startPoint x: 396, startPoint y: 167, endPoint x: 457, endPoint y: 161, distance: 61.1
click at [457, 161] on app-calendar-viewport "Tue 9 Wed 10 3/3 1 Job Thu 11 8/9 3 Jobs Fri 12 10/11 3 Jobs Sat 13 11/11 3 Job…" at bounding box center [246, 262] width 492 height 408
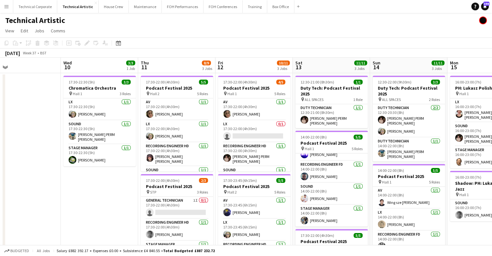
drag, startPoint x: 276, startPoint y: 157, endPoint x: 303, endPoint y: 161, distance: 27.8
click at [303, 161] on app-calendar-viewport "Sun 7 20/21 4 Jobs Mon 8 Tue 9 Wed 10 3/3 1 Job Thu 11 8/9 3 Jobs Fri 12 10/11 …" at bounding box center [246, 262] width 492 height 408
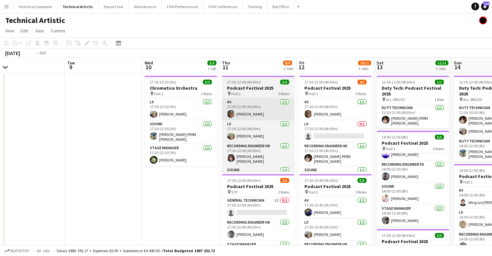
drag, startPoint x: 160, startPoint y: 92, endPoint x: 352, endPoint y: 99, distance: 192.4
click at [350, 97] on app-calendar-viewport "Sat 6 8/8 1 Job Sun 7 20/21 4 Jobs Mon 8 Tue 9 Wed 10 3/3 1 Job Thu 11 8/9 3 Jo…" at bounding box center [246, 262] width 492 height 408
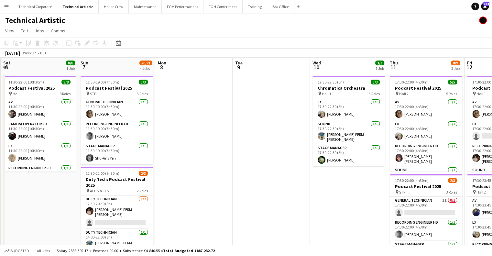
drag, startPoint x: 167, startPoint y: 105, endPoint x: 277, endPoint y: 108, distance: 110.1
click at [277, 108] on app-calendar-viewport "Thu 4 11/11 3 Jobs Fri 5 16/17 4 Jobs Sat 6 8/8 1 Job Sun 7 20/21 4 Jobs Mon 8 …" at bounding box center [246, 262] width 492 height 408
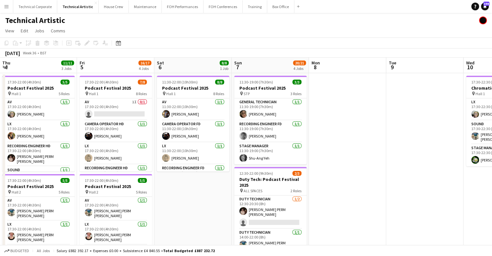
scroll to position [0, 159]
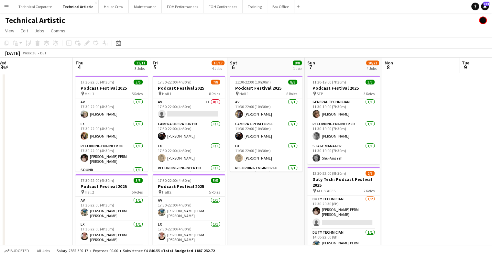
drag, startPoint x: 190, startPoint y: 141, endPoint x: 339, endPoint y: 149, distance: 149.4
click at [339, 149] on app-calendar-viewport "Mon 1 1/1 1 Job Tue 2 6/6 1 Job Wed 3 Thu 4 11/11 3 Jobs Fri 5 16/17 4 Jobs Sat…" at bounding box center [246, 262] width 492 height 408
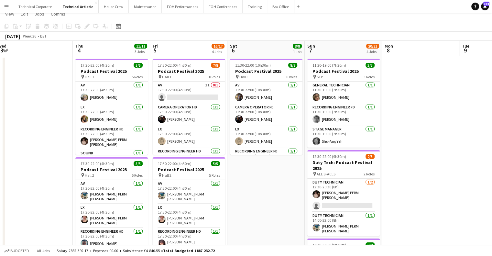
scroll to position [97, 0]
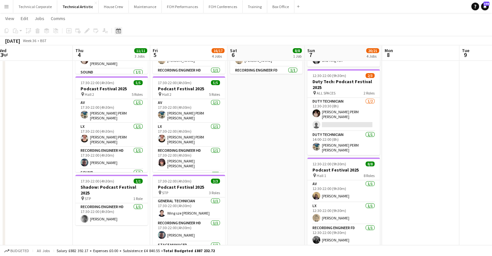
drag, startPoint x: 119, startPoint y: 28, endPoint x: 128, endPoint y: 35, distance: 10.9
click at [119, 28] on icon "Date picker" at bounding box center [118, 30] width 5 height 5
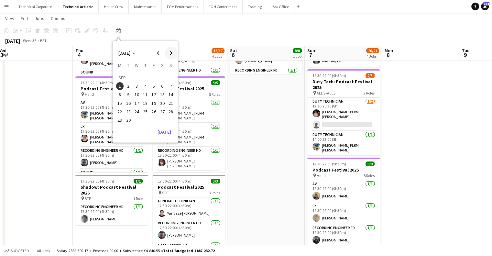
click at [171, 52] on span "Next month" at bounding box center [171, 53] width 13 height 13
click at [165, 86] on span "4" at bounding box center [163, 86] width 8 height 8
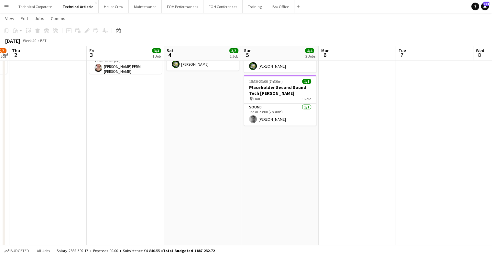
click at [238, 146] on app-date-cell "12:30-22:30 (10h) 3/3 Aurora Orchestra: In the Alps pin Hall 1 3 Roles LX 1/1 1…" at bounding box center [202, 171] width 77 height 392
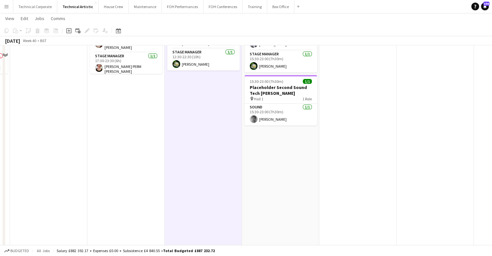
scroll to position [0, 0]
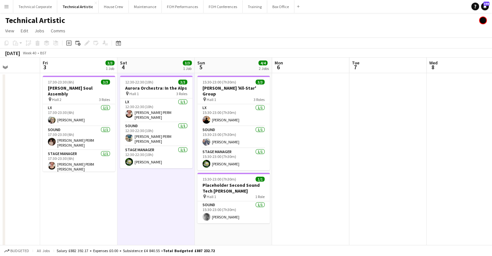
drag, startPoint x: 342, startPoint y: 161, endPoint x: 300, endPoint y: 163, distance: 41.8
click at [300, 163] on app-calendar-viewport "Mon 29 Tue 30 Wed 1 2/3 1 Job Thu 2 Fri 3 3/3 1 Job Sat 4 3/3 1 Job Sun 5 4/4 2…" at bounding box center [246, 262] width 492 height 408
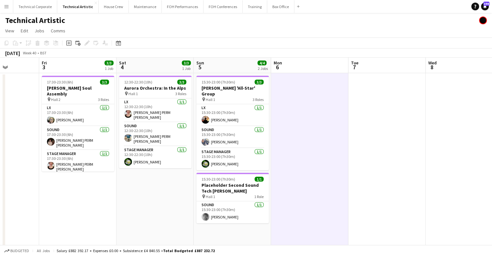
drag, startPoint x: 331, startPoint y: 160, endPoint x: 182, endPoint y: 198, distance: 153.8
click at [325, 163] on app-calendar-viewport "Mon 29 Tue 30 Wed 1 2/3 1 Job Thu 2 Fri 3 3/3 1 Job Sat 4 3/3 1 Job Sun 5 4/4 2…" at bounding box center [246, 262] width 492 height 408
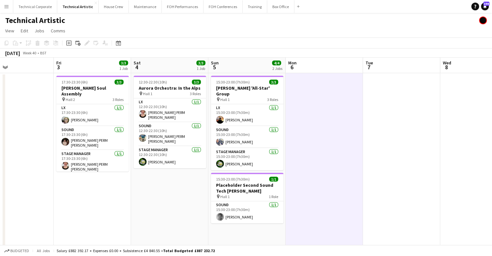
scroll to position [0, 251]
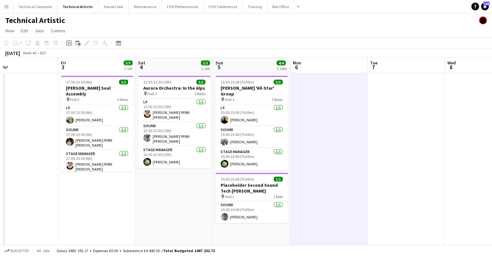
drag, startPoint x: 169, startPoint y: 198, endPoint x: 190, endPoint y: 203, distance: 21.5
click at [190, 203] on app-calendar-viewport "Mon 29 Tue 30 Wed 1 2/3 1 Job Thu 2 Fri 3 3/3 1 Job Sat 4 3/3 1 Job Sun 5 4/4 2…" at bounding box center [246, 262] width 492 height 408
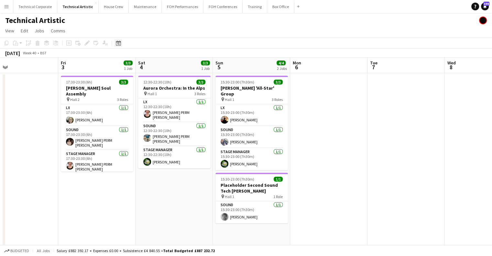
click at [120, 44] on icon "Date picker" at bounding box center [118, 42] width 5 height 5
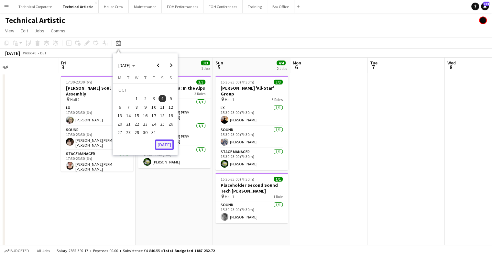
click at [163, 142] on button "[DATE]" at bounding box center [164, 144] width 19 height 10
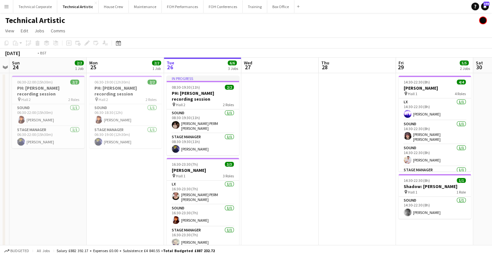
drag, startPoint x: 250, startPoint y: 125, endPoint x: 101, endPoint y: 133, distance: 148.7
click at [101, 133] on app-calendar-viewport "Thu 21 4/4 1 Job Fri 22 Sat 23 Sun 24 2/2 1 Job Mon 25 2/2 1 Job Tue 26 6/6 3 J…" at bounding box center [246, 262] width 492 height 408
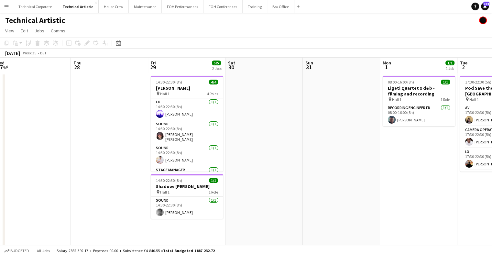
click at [172, 174] on app-calendar-viewport "Mon 25 2/2 1 Job Tue 26 6/6 3 Jobs Wed 27 Thu 28 Fri 29 5/5 2 Jobs Sat 30 Sun 3…" at bounding box center [246, 262] width 492 height 408
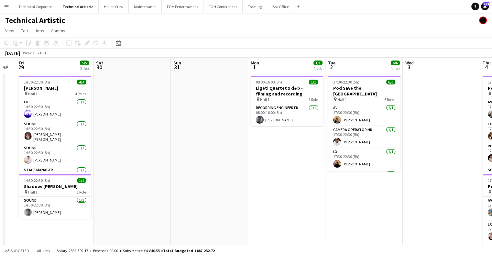
click at [201, 193] on app-calendar-viewport "Mon 25 2/2 1 Job Tue 26 6/6 3 Jobs Wed 27 Thu 28 Fri 29 5/5 2 Jobs Sat 30 Sun 3…" at bounding box center [246, 262] width 492 height 408
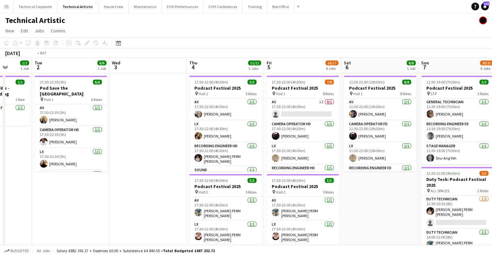
scroll to position [0, 276]
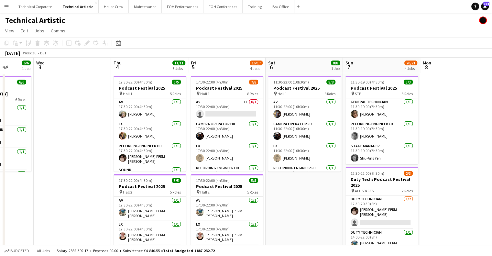
drag, startPoint x: 179, startPoint y: 187, endPoint x: 85, endPoint y: 192, distance: 93.3
click at [85, 192] on app-calendar-viewport "Sat 30 Sun 31 Mon 1 1/1 1 Job Tue 2 6/6 1 Job Wed 3 Thu 4 11/11 3 Jobs Fri 5 16…" at bounding box center [246, 262] width 492 height 408
click at [167, 109] on app-calendar-viewport "Sat 30 Sun 31 Mon 1 1/1 1 Job Tue 2 6/6 1 Job Wed 3 Thu 4 11/11 3 Jobs Fri 5 16…" at bounding box center [246, 262] width 492 height 408
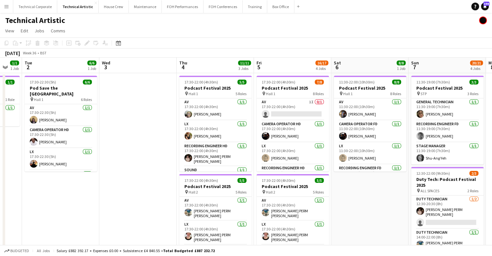
click at [104, 189] on app-calendar-viewport "Sat 30 Sun 31 Mon 1 1/1 1 Job Tue 2 6/6 1 Job Wed 3 Thu 4 11/11 3 Jobs Fri 5 16…" at bounding box center [246, 262] width 492 height 408
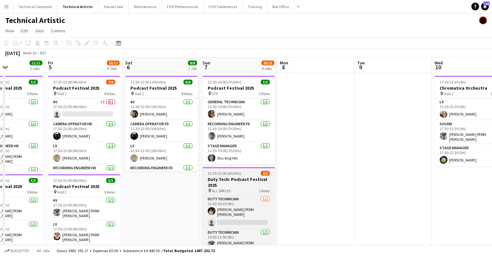
click at [127, 182] on app-calendar-viewport "Tue 2 6/6 1 Job Wed 3 Thu 4 11/11 3 Jobs Fri 5 16/17 4 Jobs Sat 6 8/8 1 Job Sun…" at bounding box center [246, 262] width 492 height 408
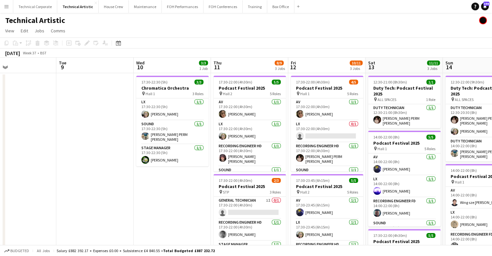
drag, startPoint x: 313, startPoint y: 133, endPoint x: 120, endPoint y: 190, distance: 200.8
click at [124, 191] on app-calendar-viewport "Fri 5 16/17 4 Jobs Sat 6 8/8 1 Job Sun 7 20/21 4 Jobs Mon 8 Tue 9 Wed 10 3/3 1 …" at bounding box center [246, 262] width 492 height 408
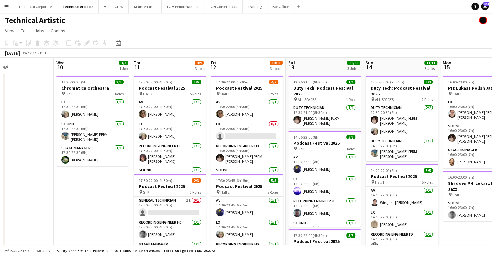
scroll to position [0, 262]
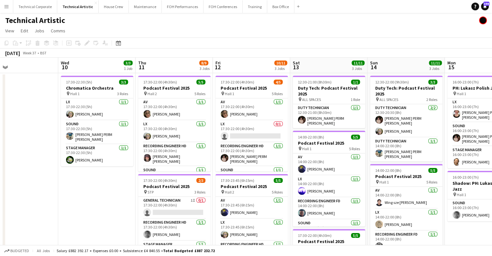
drag, startPoint x: 211, startPoint y: 186, endPoint x: 85, endPoint y: 173, distance: 126.6
click at [84, 173] on app-calendar-viewport "Sat 6 8/8 1 Job Sun 7 20/21 4 Jobs Mon 8 Tue 9 Wed 10 3/3 1 Job Thu 11 8/9 3 Jo…" at bounding box center [246, 262] width 492 height 408
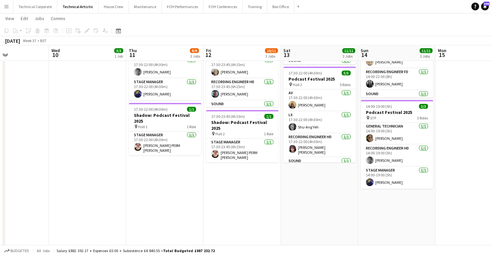
scroll to position [0, 182]
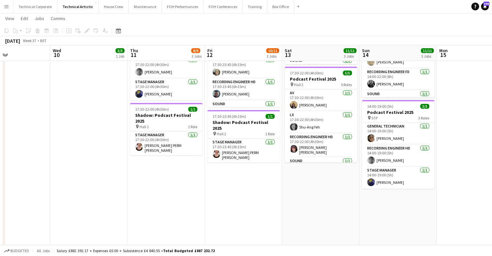
drag, startPoint x: 88, startPoint y: 191, endPoint x: 251, endPoint y: 160, distance: 165.9
click at [246, 190] on app-calendar-viewport "Sun 7 20/21 4 Jobs Mon 8 Tue 9 Wed 10 3/3 1 Job Thu 11 8/9 3 Jobs Fri 12 10/11 …" at bounding box center [246, 82] width 492 height 439
click at [251, 156] on app-date-cell "17:30-22:00 (4h30m) 4/5 Podcast Festival 2025 pin Hall 1 5 Roles AV 1/1 17:30-2…" at bounding box center [243, 107] width 77 height 392
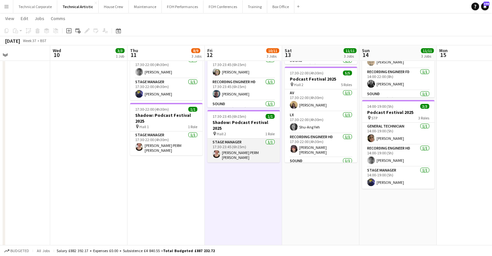
click at [251, 152] on app-card-role "Stage Manager 1/1 17:30-23:45 (6h15m) Marie PERM Kearney" at bounding box center [243, 150] width 72 height 24
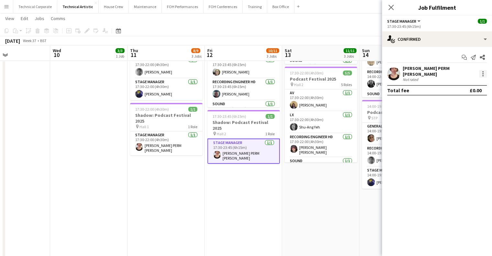
click at [485, 72] on div at bounding box center [483, 74] width 8 height 8
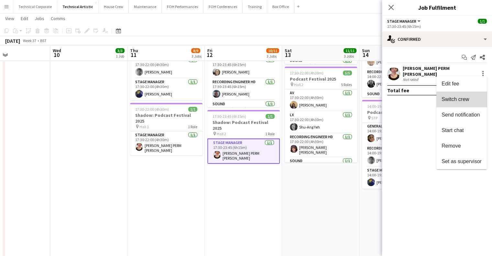
click at [470, 101] on span "Switch crew" at bounding box center [462, 99] width 40 height 6
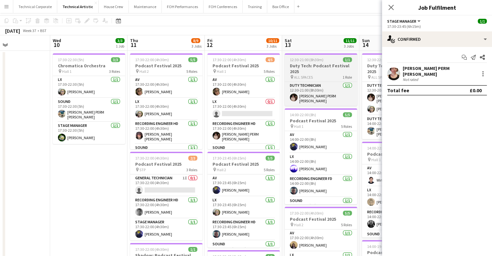
scroll to position [0, 0]
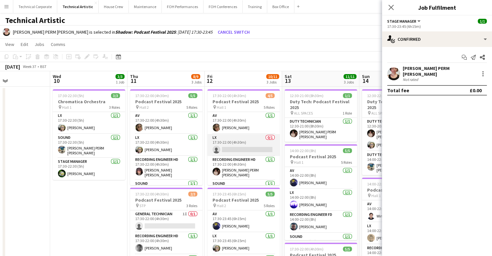
click at [250, 142] on app-card-role "LX 0/1 17:30-22:00 (4h30m) single-neutral-actions" at bounding box center [243, 145] width 72 height 22
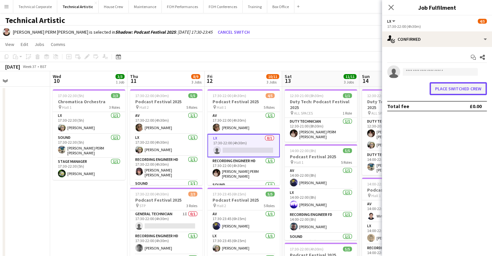
click at [469, 90] on button "Place switched crew" at bounding box center [458, 88] width 57 height 13
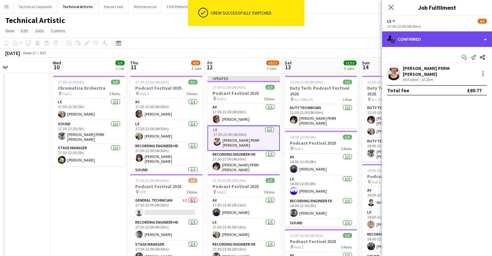
click at [440, 41] on div "single-neutral-actions-check-2 Confirmed" at bounding box center [437, 39] width 110 height 16
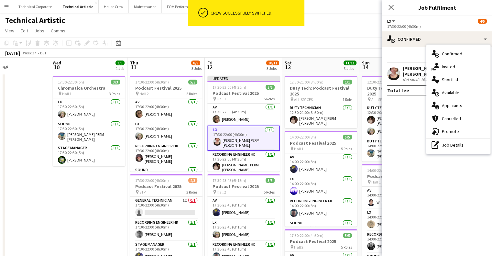
click at [456, 140] on div "pen-write Job Details" at bounding box center [458, 144] width 64 height 13
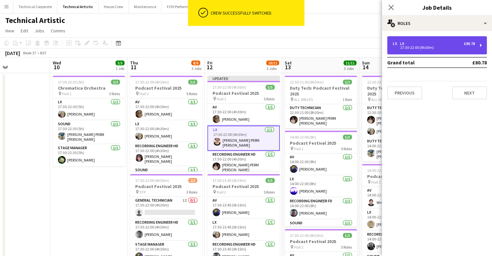
click at [450, 54] on div "1 x LX £80.78 17:30-22:00 (4h30m)" at bounding box center [437, 45] width 100 height 18
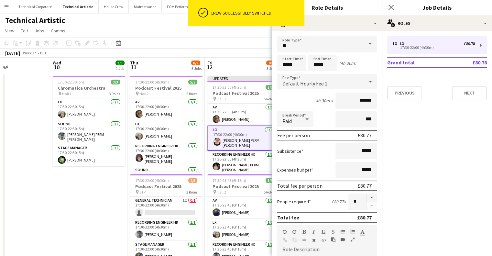
drag, startPoint x: 316, startPoint y: 79, endPoint x: 315, endPoint y: 84, distance: 5.2
click at [315, 80] on div "Default Hourly Fee 1" at bounding box center [320, 82] width 87 height 16
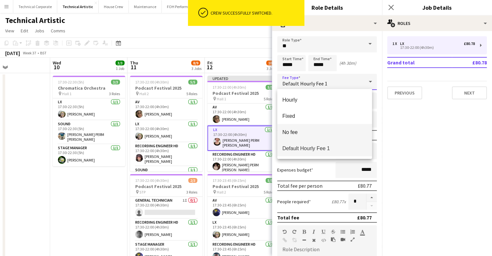
click at [320, 134] on span "No fee" at bounding box center [324, 132] width 84 height 6
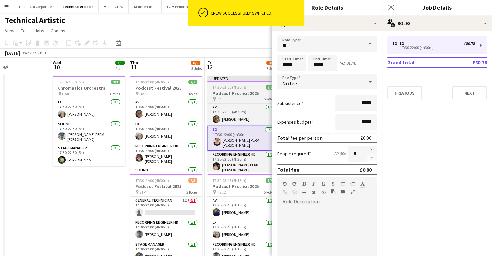
click at [238, 77] on div "Updated" at bounding box center [243, 78] width 72 height 5
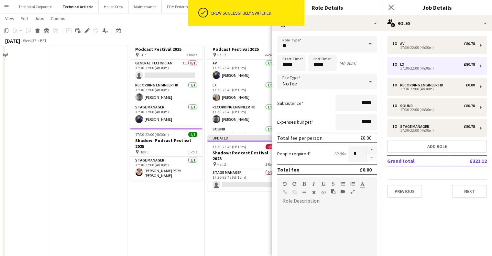
scroll to position [162, 0]
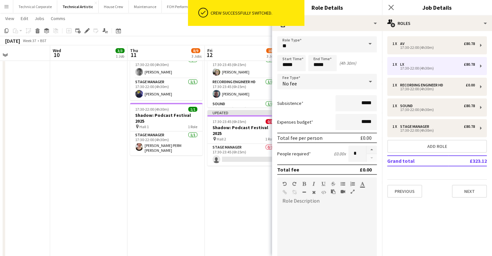
click at [228, 176] on app-date-cell "Updated 17:30-22:00 (4h30m) 5/5 Podcast Festival 2025 pin Hall 1 5 Roles AV 1/1…" at bounding box center [243, 107] width 77 height 392
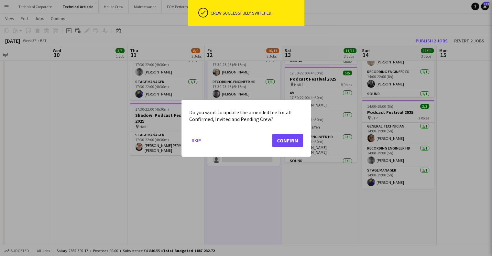
scroll to position [0, 0]
click at [284, 143] on button "Confirm" at bounding box center [287, 140] width 31 height 13
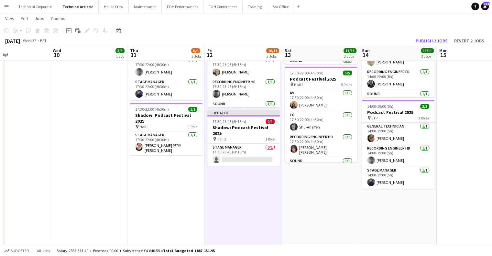
click at [240, 125] on h3 "Shadow: Podcast Festival 2025" at bounding box center [243, 131] width 72 height 12
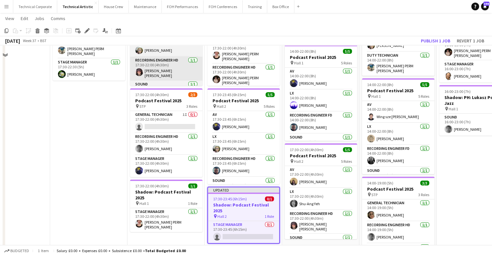
scroll to position [32, 0]
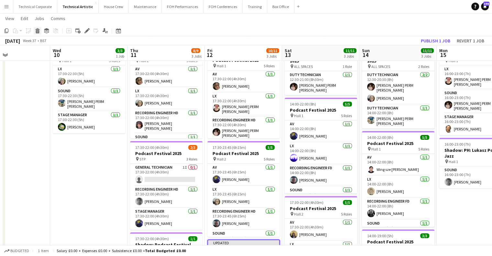
click at [39, 32] on icon "Delete" at bounding box center [37, 30] width 5 height 5
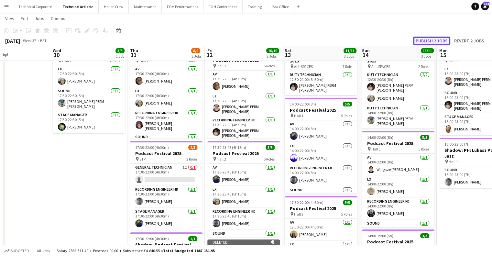
click at [431, 41] on button "Publish 2 jobs" at bounding box center [431, 41] width 37 height 8
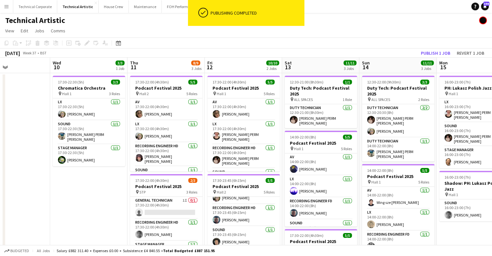
scroll to position [0, 146]
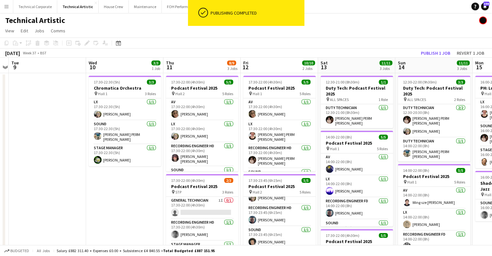
drag, startPoint x: 197, startPoint y: 158, endPoint x: 233, endPoint y: 151, distance: 36.6
click at [233, 151] on app-calendar-viewport "Sun 7 20/21 4 Jobs Mon 8 Tue 9 Wed 10 3/3 1 Job Thu 11 8/9 3 Jobs Fri 12 10/10 …" at bounding box center [246, 262] width 492 height 408
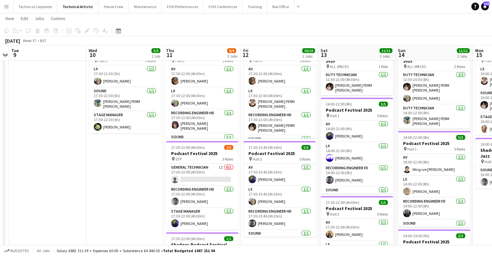
scroll to position [0, 244]
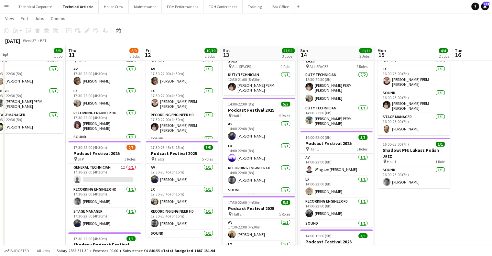
drag, startPoint x: 219, startPoint y: 153, endPoint x: 121, endPoint y: 164, distance: 98.3
click at [121, 164] on app-calendar-viewport "Sun 7 20/21 4 Jobs Mon 8 Tue 9 Wed 10 3/3 1 Job Thu 11 8/9 3 Jobs Fri 12 10/10 …" at bounding box center [246, 212] width 492 height 439
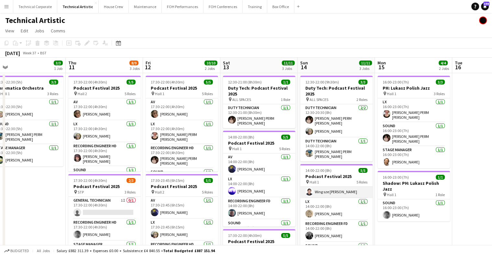
scroll to position [0, 0]
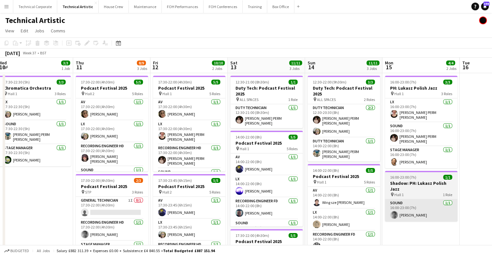
click at [197, 207] on app-calendar-viewport "Sun 7 20/21 4 Jobs Mon 8 Tue 9 Wed 10 3/3 1 Job Thu 11 8/9 3 Jobs Fri 12 10/10 …" at bounding box center [246, 262] width 492 height 408
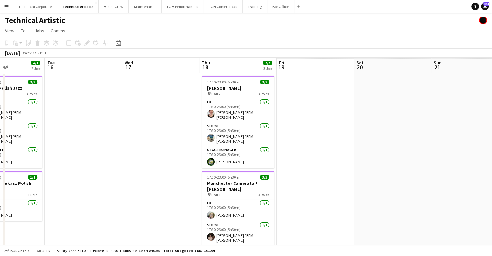
scroll to position [0, 168]
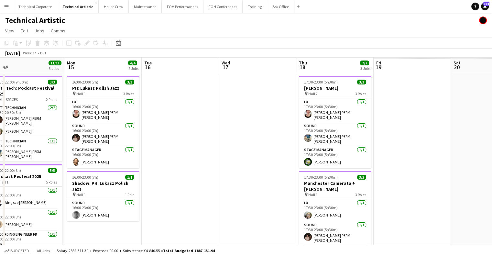
drag, startPoint x: 321, startPoint y: 179, endPoint x: 247, endPoint y: 196, distance: 76.2
click at [247, 196] on app-calendar-viewport "Fri 12 10/10 2 Jobs Sat 13 11/11 3 Jobs Sun 14 11/11 3 Jobs Mon 15 4/4 2 Jobs T…" at bounding box center [246, 262] width 492 height 408
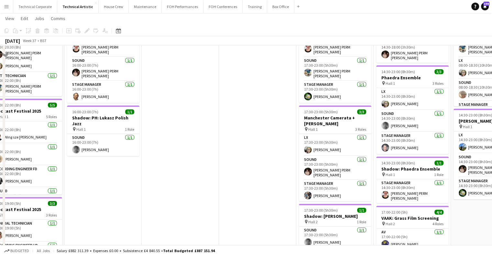
scroll to position [32, 0]
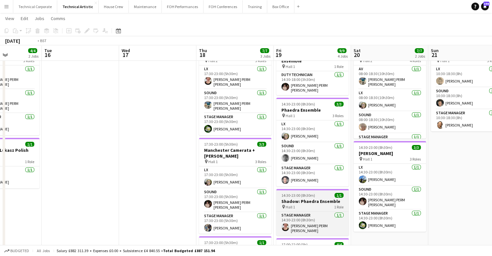
drag, startPoint x: 359, startPoint y: 183, endPoint x: 268, endPoint y: 182, distance: 90.6
click at [246, 188] on app-calendar-viewport "Fri 12 10/10 2 Jobs Sat 13 11/11 3 Jobs Sun 14 11/11 3 Jobs Mon 15 4/4 2 Jobs T…" at bounding box center [246, 212] width 492 height 439
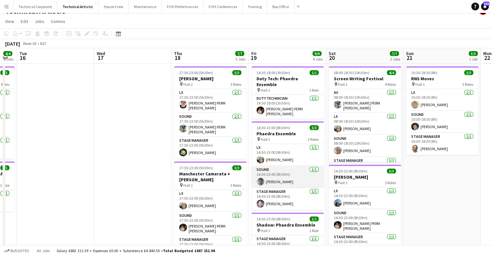
scroll to position [0, 0]
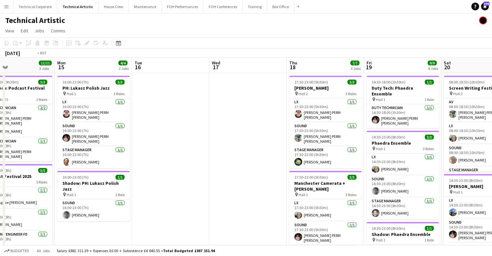
drag, startPoint x: 428, startPoint y: 167, endPoint x: 406, endPoint y: 163, distance: 21.6
click at [462, 163] on app-calendar-viewport "Fri 12 10/10 2 Jobs Sat 13 11/11 3 Jobs Sun 14 11/11 3 Jobs Mon 15 4/4 2 Jobs T…" at bounding box center [246, 262] width 492 height 408
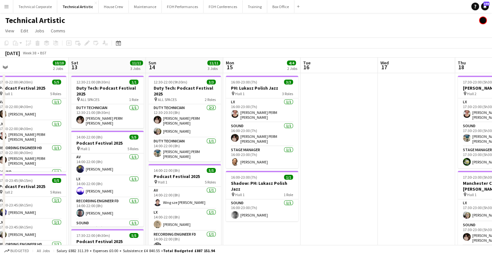
drag, startPoint x: 438, startPoint y: 162, endPoint x: 497, endPoint y: 149, distance: 60.1
click at [492, 150] on html "Menu Boards Boards Boards All jobs Status Workforce Workforce My Workforce Recr…" at bounding box center [246, 238] width 492 height 476
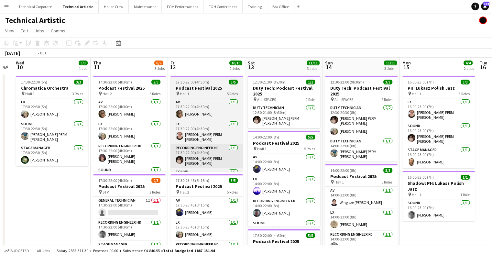
drag, startPoint x: 271, startPoint y: 154, endPoint x: 468, endPoint y: 145, distance: 196.6
click at [463, 146] on app-calendar-viewport "Mon 8 Tue 9 Wed 10 3/3 1 Job Thu 11 8/9 3 Jobs Fri 12 10/10 2 Jobs Sat 13 11/11…" at bounding box center [246, 262] width 492 height 408
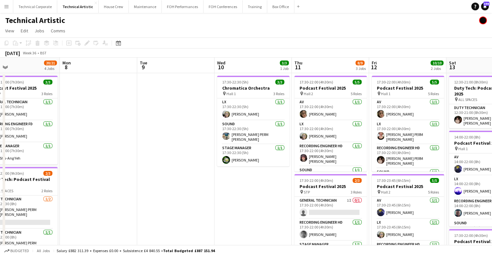
drag, startPoint x: 283, startPoint y: 121, endPoint x: 497, endPoint y: 114, distance: 213.3
click at [492, 114] on html "Menu Boards Boards Boards All jobs Status Workforce Workforce My Workforce Recr…" at bounding box center [246, 238] width 492 height 476
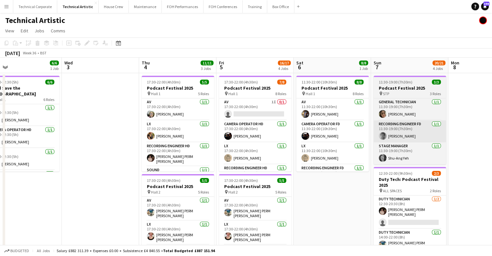
drag, startPoint x: 255, startPoint y: 147, endPoint x: 489, endPoint y: 123, distance: 235.5
click at [492, 123] on html "Menu Boards Boards Boards All jobs Status Workforce Workforce My Workforce Recr…" at bounding box center [246, 238] width 492 height 476
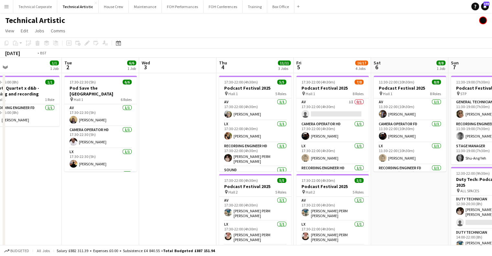
scroll to position [0, 193]
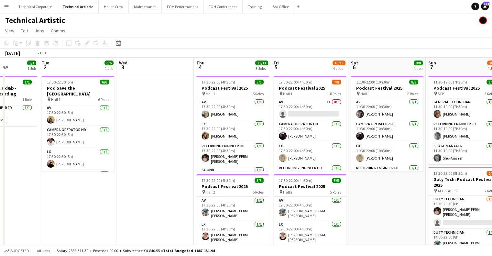
drag, startPoint x: 259, startPoint y: 127, endPoint x: 488, endPoint y: 111, distance: 229.6
click at [492, 112] on html "Menu Boards Boards Boards All jobs Status Workforce Workforce My Workforce Recr…" at bounding box center [246, 238] width 492 height 476
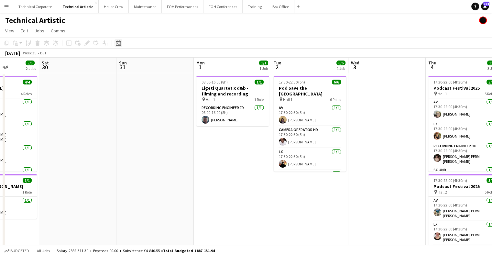
click at [117, 45] on icon "Date picker" at bounding box center [118, 42] width 5 height 5
click at [168, 137] on button "[DATE]" at bounding box center [164, 137] width 19 height 10
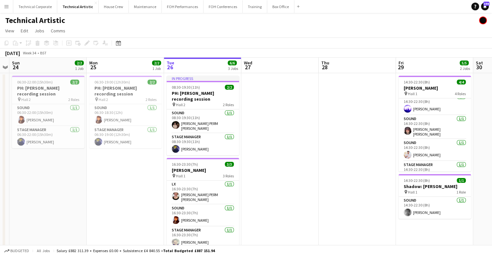
scroll to position [0, 0]
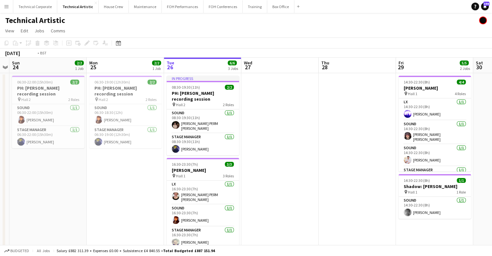
drag, startPoint x: 335, startPoint y: 150, endPoint x: 183, endPoint y: 150, distance: 152.4
click at [178, 151] on app-calendar-viewport "Thu 21 4/4 1 Job Fri 22 Sat 23 Sun 24 2/2 1 Job Mon 25 2/2 1 Job Tue 26 6/6 3 J…" at bounding box center [246, 262] width 492 height 408
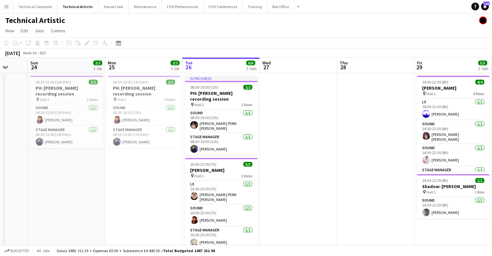
scroll to position [0, 226]
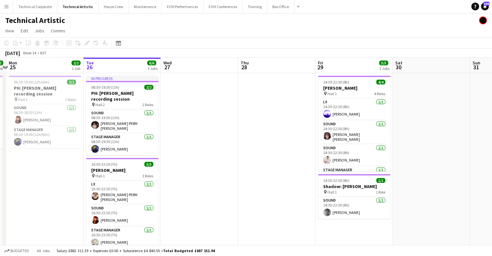
drag, startPoint x: 185, startPoint y: 149, endPoint x: 381, endPoint y: 141, distance: 196.3
click at [381, 141] on app-calendar-viewport "Fri 22 Sat 23 Sun 24 2/2 1 Job Mon 25 2/2 1 Job Tue 26 6/6 3 Jobs Wed 27 Thu 28…" at bounding box center [246, 262] width 492 height 408
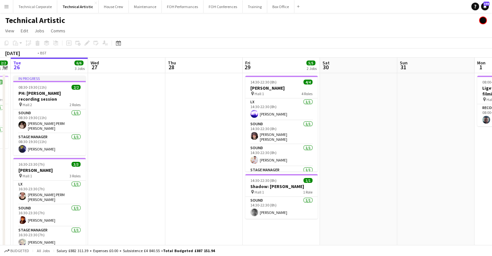
drag, startPoint x: 256, startPoint y: 189, endPoint x: 240, endPoint y: 189, distance: 15.9
click at [240, 189] on app-calendar-viewport "Fri 22 Sat 23 Sun 24 2/2 1 Job Mon 25 2/2 1 Job Tue 26 6/6 3 Jobs Wed 27 Thu 28…" at bounding box center [246, 262] width 492 height 408
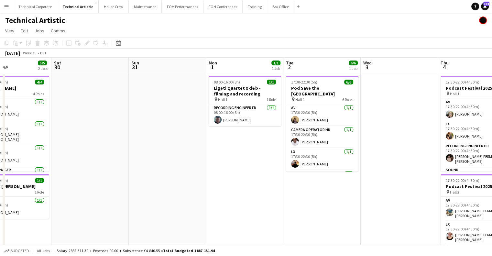
drag, startPoint x: 252, startPoint y: 181, endPoint x: 248, endPoint y: 181, distance: 4.5
click at [248, 181] on app-calendar-viewport "Tue 26 6/6 3 Jobs Wed 27 Thu 28 Fri 29 5/5 2 Jobs Sat 30 Sun 31 Mon 1 1/1 1 Job…" at bounding box center [246, 262] width 492 height 408
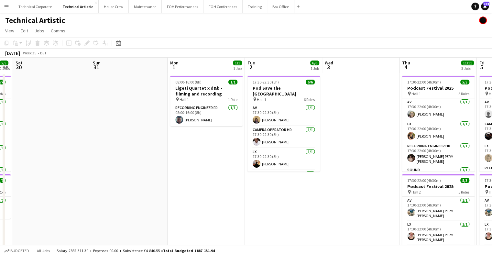
drag, startPoint x: 399, startPoint y: 173, endPoint x: 282, endPoint y: 184, distance: 117.4
click at [283, 185] on app-calendar-viewport "Tue 26 6/6 3 Jobs Wed 27 Thu 28 Fri 29 5/5 2 Jobs Sat 30 Sun 31 Mon 1 1/1 1 Job…" at bounding box center [246, 262] width 492 height 408
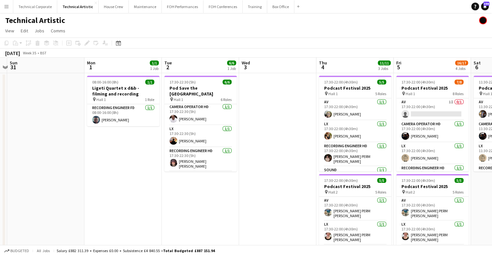
scroll to position [0, 0]
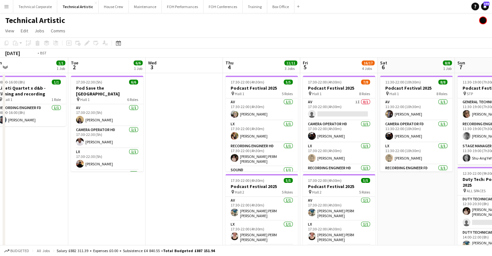
drag, startPoint x: 300, startPoint y: 141, endPoint x: 201, endPoint y: 164, distance: 102.3
click at [201, 164] on app-calendar-viewport "Fri 29 5/5 2 Jobs Sat 30 Sun 31 Mon 1 1/1 1 Job Tue 2 6/6 1 Job Wed 3 Thu 4 11/…" at bounding box center [246, 262] width 492 height 408
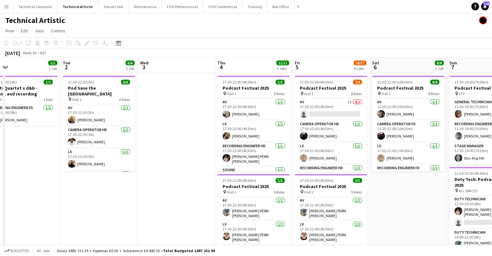
click at [337, 116] on app-card-role "AV 1I 0/1 17:30-22:00 (4h30m) single-neutral-actions" at bounding box center [331, 109] width 72 height 22
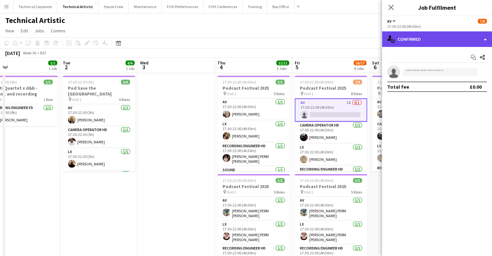
click at [439, 44] on div "single-neutral-actions-check-2 Confirmed" at bounding box center [437, 39] width 110 height 16
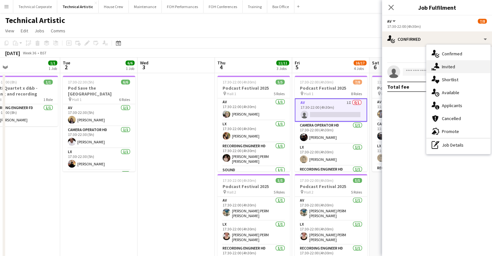
click at [462, 66] on div "single-neutral-actions-share-1 Invited" at bounding box center [458, 66] width 64 height 13
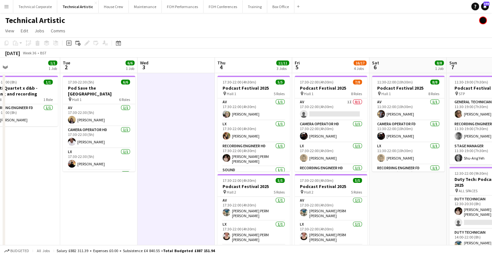
drag, startPoint x: 181, startPoint y: 123, endPoint x: 195, endPoint y: 121, distance: 14.7
click at [184, 122] on app-calendar-viewport "Fri 29 5/5 2 Jobs Sat 30 Sun 31 Mon 1 1/1 1 Job Tue 2 6/6 1 Job Wed 3 Thu 4 11/…" at bounding box center [246, 262] width 492 height 408
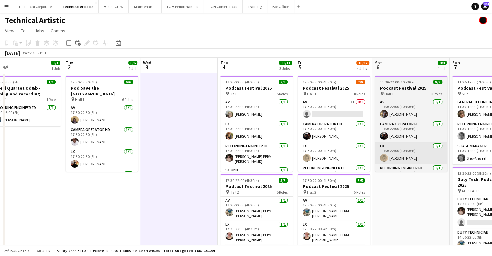
drag, startPoint x: 219, startPoint y: 159, endPoint x: 249, endPoint y: 148, distance: 31.4
click at [90, 174] on app-calendar-viewport "Fri 29 5/5 2 Jobs Sat 30 Sun 31 Mon 1 1/1 1 Job Tue 2 6/6 1 Job Wed 3 Thu 4 11/…" at bounding box center [246, 262] width 492 height 408
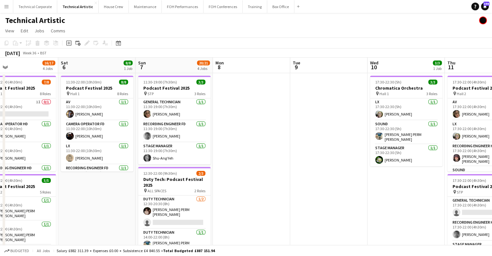
scroll to position [0, 185]
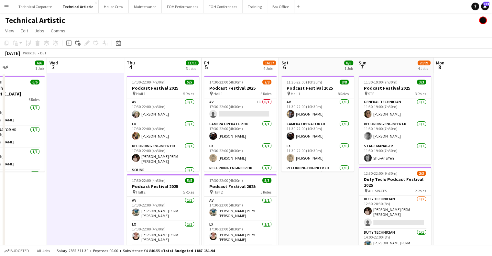
drag, startPoint x: 125, startPoint y: 163, endPoint x: 338, endPoint y: 156, distance: 214.0
click at [338, 156] on app-calendar-viewport "Sun 31 Mon 1 1/1 1 Job Tue 2 6/6 1 Job Wed 3 Thu 4 11/11 3 Jobs Fri 5 16/17 4 J…" at bounding box center [246, 262] width 492 height 408
click at [246, 105] on app-card-role "AV 1I 0/1 17:30-22:00 (4h30m) single-neutral-actions" at bounding box center [240, 109] width 72 height 22
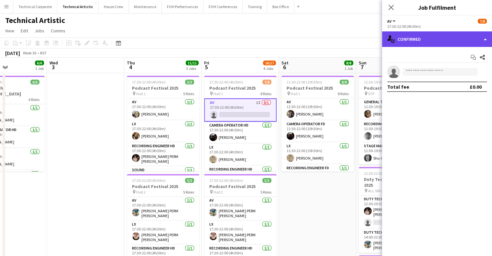
click at [446, 43] on div "single-neutral-actions-check-2 Confirmed" at bounding box center [437, 39] width 110 height 16
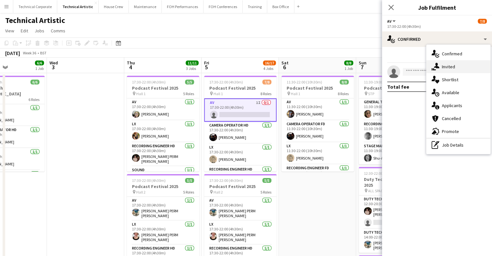
click at [455, 66] on div "single-neutral-actions-share-1 Invited" at bounding box center [458, 66] width 64 height 13
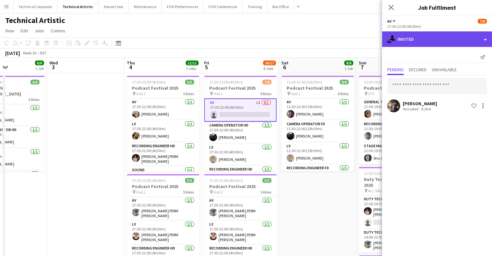
drag, startPoint x: 438, startPoint y: 46, endPoint x: 452, endPoint y: 58, distance: 18.8
click at [438, 46] on div "single-neutral-actions-share-1 Invited" at bounding box center [437, 39] width 110 height 16
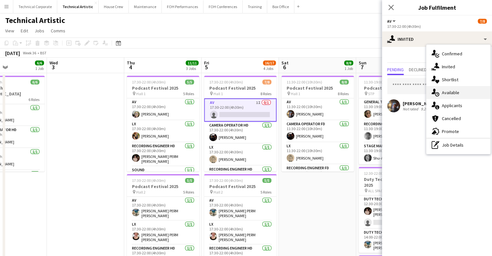
click at [457, 91] on div "single-neutral-actions-upload Available" at bounding box center [458, 92] width 64 height 13
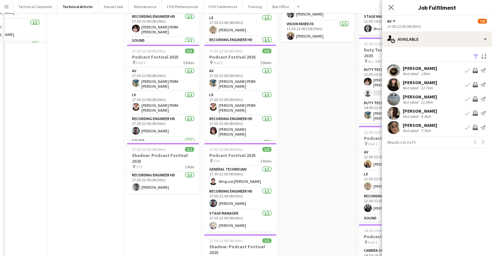
scroll to position [0, 0]
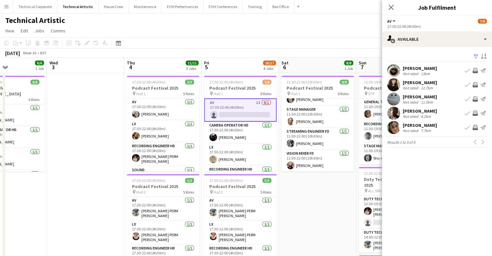
click at [475, 125] on app-icon "Invite crew" at bounding box center [475, 127] width 5 height 5
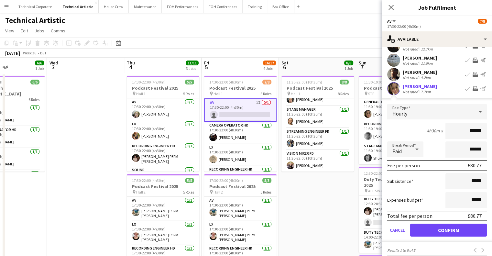
scroll to position [45, 0]
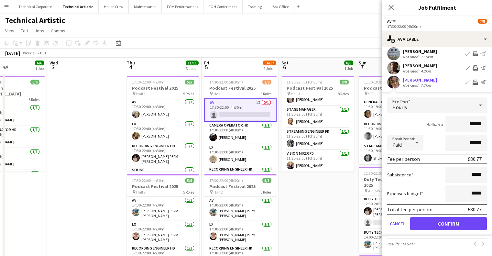
click at [447, 230] on form "Fee Type Hourly 4h30m x ****** Break Period Paid ****** Fee per person £80.77 S…" at bounding box center [437, 166] width 110 height 138
click at [438, 225] on button "Confirm" at bounding box center [448, 223] width 77 height 13
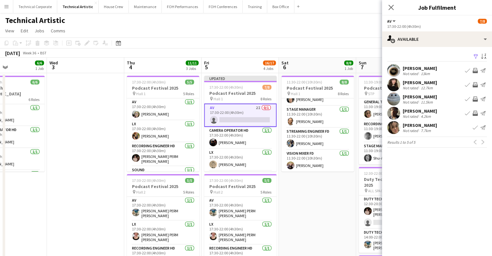
scroll to position [0, 0]
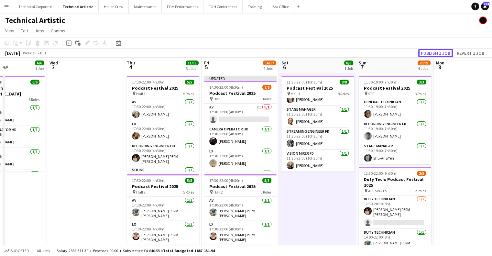
drag, startPoint x: 435, startPoint y: 54, endPoint x: 419, endPoint y: 73, distance: 25.0
click at [435, 54] on button "Publish 1 job" at bounding box center [435, 53] width 35 height 8
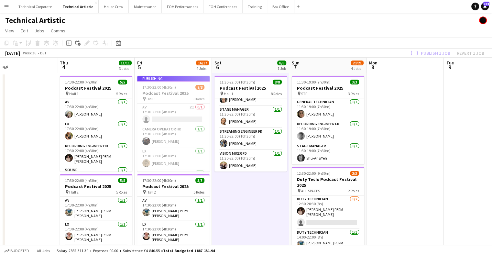
click at [228, 191] on app-calendar-viewport "Sun 31 Mon 1 1/1 1 Job Tue 2 6/6 1 Job Wed 3 Thu 4 11/11 3 Jobs Fri 5 16/17 4 J…" at bounding box center [246, 262] width 492 height 408
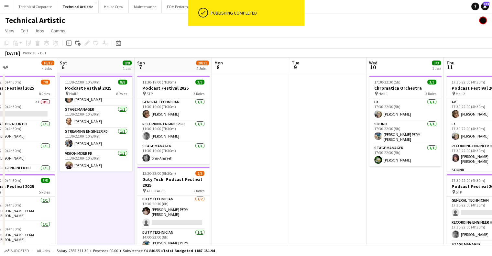
scroll to position [0, 298]
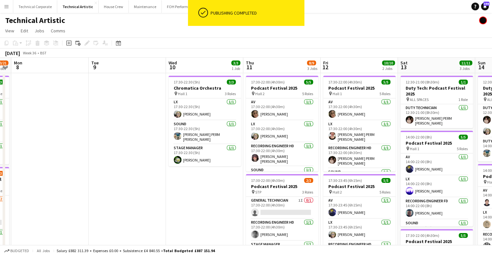
click at [163, 164] on app-calendar-viewport "Thu 4 11/11 3 Jobs Fri 5 16/17 4 Jobs Sat 6 8/8 1 Job Sun 7 20/21 4 Jobs Mon 8 …" at bounding box center [246, 262] width 492 height 408
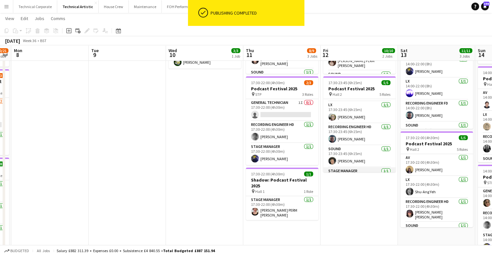
scroll to position [37, 0]
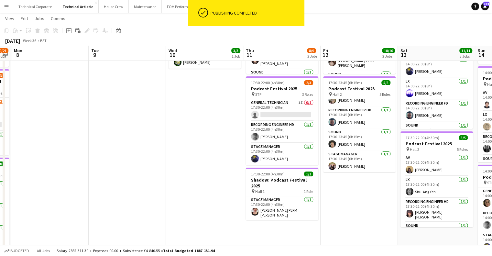
click at [357, 153] on app-calendar-viewport "Thu 4 11/11 3 Jobs Fri 5 16/17 4 Jobs Sat 6 8/8 1 Job Sun 7 20/21 4 Jobs Mon 8 …" at bounding box center [246, 147] width 492 height 439
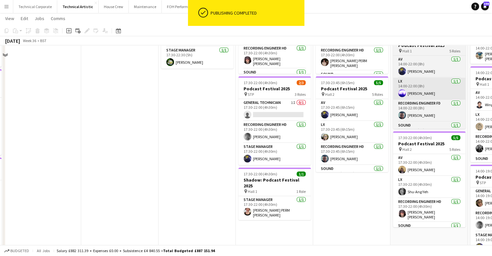
scroll to position [0, 0]
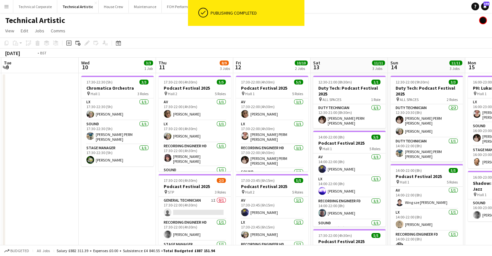
drag, startPoint x: 368, startPoint y: 185, endPoint x: 314, endPoint y: 182, distance: 54.1
click at [314, 182] on app-calendar-viewport "Fri 5 16/17 4 Jobs Sat 6 8/8 1 Job Sun 7 20/21 4 Jobs Mon 8 Tue 9 Wed 10 3/3 1 …" at bounding box center [246, 262] width 492 height 408
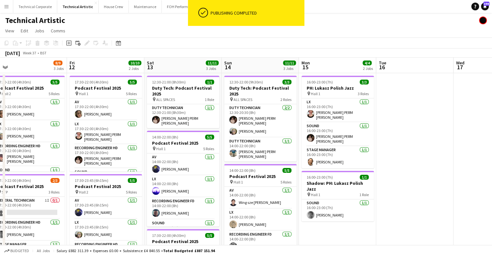
drag, startPoint x: 389, startPoint y: 160, endPoint x: 252, endPoint y: 162, distance: 137.5
click at [252, 162] on app-calendar-viewport "Mon 8 Tue 9 Wed 10 3/3 1 Job Thu 11 8/9 3 Jobs Fri 12 10/10 2 Jobs Sat 13 11/11…" at bounding box center [246, 262] width 492 height 408
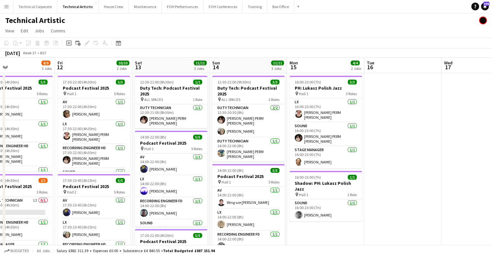
drag, startPoint x: 324, startPoint y: 139, endPoint x: 485, endPoint y: 137, distance: 161.2
click at [486, 137] on app-calendar-viewport "Wed 10 3/3 1 Job Thu 11 8/9 3 Jobs Fri 12 10/10 2 Jobs Sat 13 11/11 3 Jobs Sun …" at bounding box center [246, 262] width 492 height 408
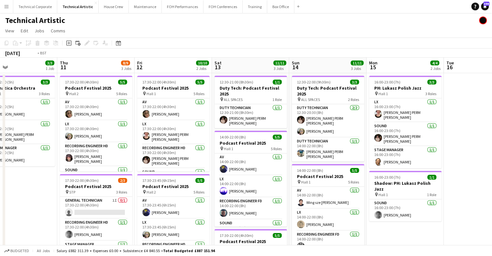
drag, startPoint x: 242, startPoint y: 142, endPoint x: 423, endPoint y: 146, distance: 180.6
click at [467, 142] on app-calendar-viewport "Mon 8 Tue 9 Wed 10 3/3 1 Job Thu 11 8/9 3 Jobs Fri 12 10/10 2 Jobs Sat 13 11/11…" at bounding box center [246, 262] width 492 height 408
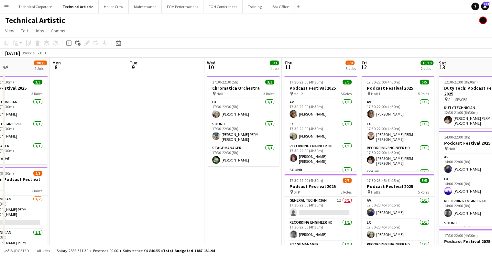
drag, startPoint x: 269, startPoint y: 155, endPoint x: 424, endPoint y: 151, distance: 155.1
click at [428, 151] on app-calendar-viewport "Fri 5 16/17 4 Jobs Sat 6 8/8 1 Job Sun 7 20/21 4 Jobs Mon 8 Tue 9 Wed 10 3/3 1 …" at bounding box center [246, 262] width 492 height 408
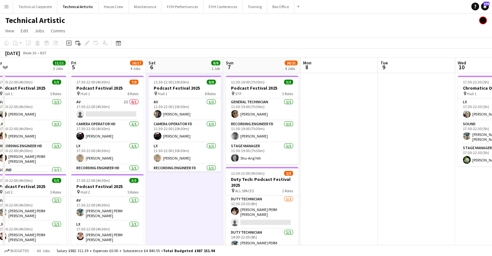
click at [483, 154] on app-calendar-viewport "Tue 2 6/6 1 Job Wed 3 Thu 4 11/11 3 Jobs Fri 5 16/17 4 Jobs Sat 6 8/8 1 Job Sun…" at bounding box center [246, 262] width 492 height 408
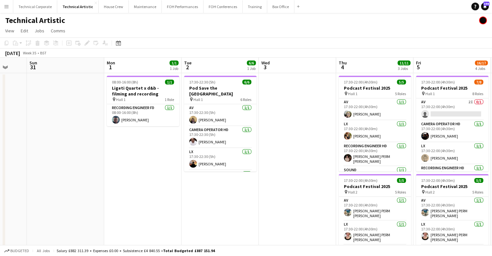
drag, startPoint x: 224, startPoint y: 181, endPoint x: 414, endPoint y: 178, distance: 190.3
click at [414, 178] on app-calendar-viewport "Thu 28 Fri 29 5/5 2 Jobs Sat 30 Sun 31 Mon 1 1/1 1 Job Tue 2 6/6 1 Job Wed 3 Th…" at bounding box center [246, 262] width 492 height 408
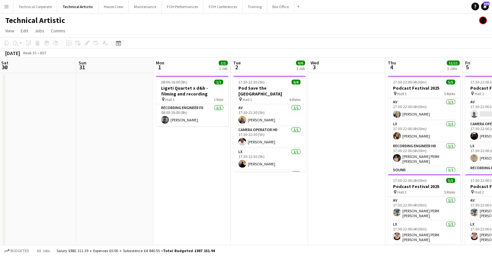
drag, startPoint x: 238, startPoint y: 197, endPoint x: 344, endPoint y: 191, distance: 106.3
click at [344, 191] on app-calendar-viewport "Thu 28 Fri 29 5/5 2 Jobs Sat 30 Sun 31 Mon 1 1/1 1 Job Tue 2 6/6 1 Job Wed 3 Th…" at bounding box center [246, 262] width 492 height 408
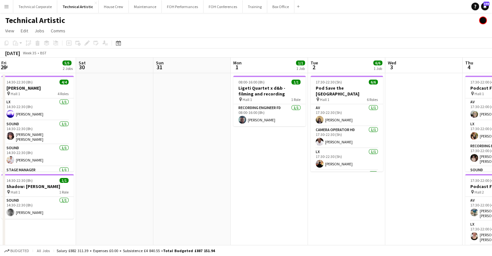
drag, startPoint x: 261, startPoint y: 177, endPoint x: 378, endPoint y: 173, distance: 116.2
click at [388, 173] on app-calendar-viewport "Wed 27 Thu 28 Fri 29 5/5 2 Jobs Sat 30 Sun 31 Mon 1 1/1 1 Job Tue 2 6/6 1 Job W…" at bounding box center [246, 262] width 492 height 408
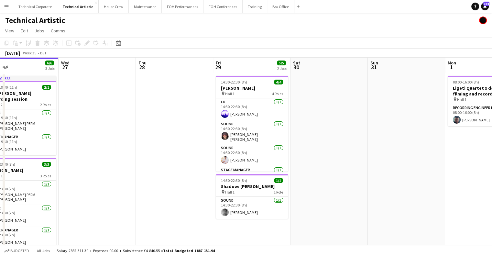
drag, startPoint x: 303, startPoint y: 180, endPoint x: 402, endPoint y: 187, distance: 99.9
click at [402, 187] on app-calendar-viewport "Sun 24 2/2 1 Job Mon 25 2/2 1 Job Tue 26 6/6 3 Jobs Wed 27 Thu 28 Fri 29 5/5 2 …" at bounding box center [246, 262] width 492 height 408
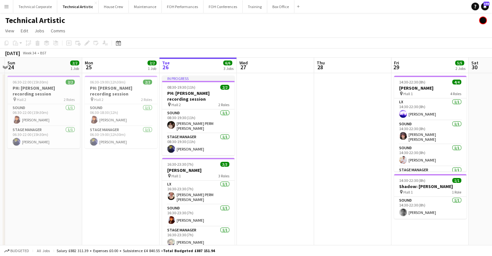
drag, startPoint x: 172, startPoint y: 129, endPoint x: 273, endPoint y: 132, distance: 101.3
click at [273, 132] on app-calendar-viewport "Fri 22 Sat 23 Sun 24 2/2 1 Job Mon 25 2/2 1 Job Tue 26 6/6 3 Jobs Wed 27 Thu 28…" at bounding box center [246, 262] width 492 height 408
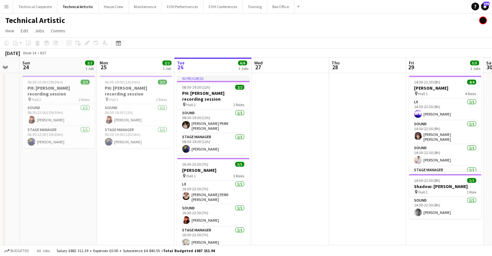
click at [272, 127] on app-calendar-viewport "Fri 22 Sat 23 Sun 24 2/2 1 Job Mon 25 2/2 1 Job Tue 26 6/6 3 Jobs Wed 27 Thu 28…" at bounding box center [246, 262] width 492 height 408
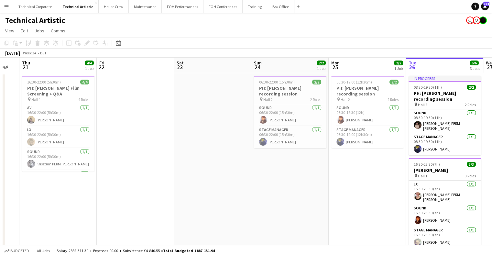
scroll to position [0, 135]
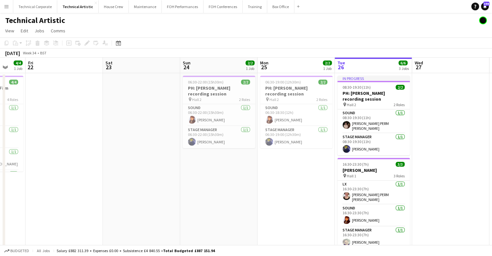
drag, startPoint x: 345, startPoint y: 157, endPoint x: 196, endPoint y: 150, distance: 148.3
click at [196, 150] on app-calendar-viewport "Mon 18 Tue 19 Wed 20 Thu 21 4/4 1 Job Fri 22 Sat 23 Sun 24 2/2 1 Job Mon 25 2/2…" at bounding box center [246, 185] width 492 height 255
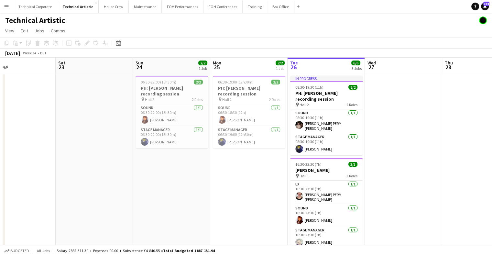
drag, startPoint x: 285, startPoint y: 159, endPoint x: 266, endPoint y: 159, distance: 18.8
click at [266, 159] on app-calendar-viewport "Wed 20 Thu 21 4/4 1 Job Fri 22 Sat 23 Sun 24 2/2 1 Job Mon 25 2/2 1 Job Tue 26 …" at bounding box center [246, 185] width 492 height 255
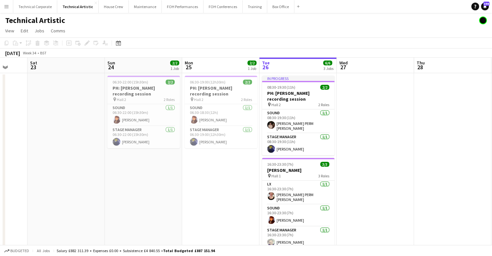
scroll to position [0, 238]
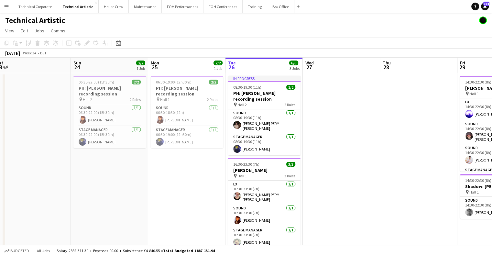
drag, startPoint x: 372, startPoint y: 175, endPoint x: 310, endPoint y: 172, distance: 61.6
click at [310, 172] on app-calendar-viewport "Wed 20 Thu 21 4/4 1 Job Fri 22 Sat 23 Sun 24 2/2 1 Job Mon 25 2/2 1 Job Tue 26 …" at bounding box center [246, 185] width 492 height 255
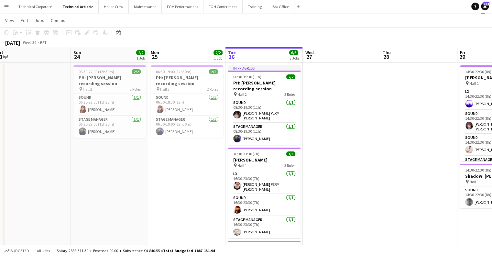
scroll to position [0, 0]
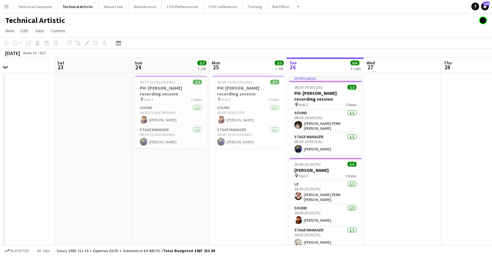
drag, startPoint x: 207, startPoint y: 173, endPoint x: 299, endPoint y: 164, distance: 92.7
click at [317, 167] on app-calendar-viewport "Wed 20 Thu 21 4/4 1 Job Fri 22 Sat 23 Sun 24 2/2 1 Job Mon 25 2/2 1 Job Tue 26 …" at bounding box center [246, 185] width 492 height 255
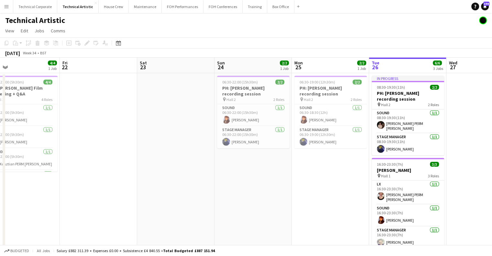
click at [365, 163] on app-calendar-viewport "Tue 19 Wed 20 Thu 21 4/4 1 Job Fri 22 Sat 23 Sun 24 2/2 1 Job Mon 25 2/2 1 Job …" at bounding box center [246, 185] width 492 height 255
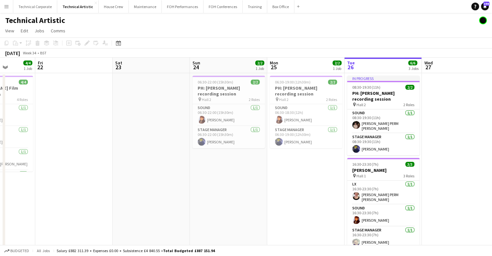
drag, startPoint x: 379, startPoint y: 161, endPoint x: 224, endPoint y: 164, distance: 154.7
click at [224, 164] on app-calendar-viewport "Tue 19 Wed 20 Thu 21 4/4 1 Job Fri 22 Sat 23 Sun 24 2/2 1 Job Mon 25 2/2 1 Job …" at bounding box center [246, 185] width 492 height 255
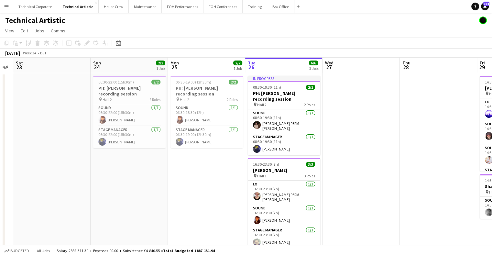
scroll to position [0, 304]
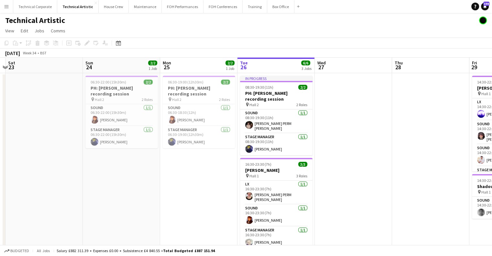
drag, startPoint x: 342, startPoint y: 167, endPoint x: 242, endPoint y: 166, distance: 100.3
click at [242, 166] on app-calendar-viewport "Tue 19 Wed 20 Thu 21 4/4 1 Job Fri 22 Sat 23 Sun 24 2/2 1 Job Mon 25 2/2 1 Job …" at bounding box center [246, 185] width 492 height 255
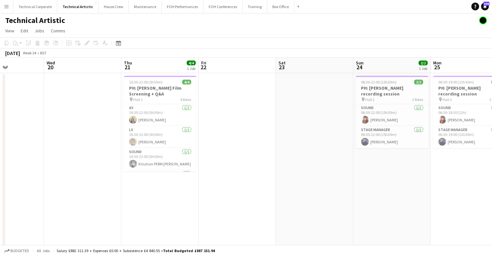
drag, startPoint x: 81, startPoint y: 131, endPoint x: 227, endPoint y: 139, distance: 146.8
click at [294, 129] on app-calendar-viewport "Mon 18 Tue 19 Wed 20 Thu 21 4/4 1 Job Fri 22 Sat 23 Sun 24 2/2 1 Job Mon 25 2/2…" at bounding box center [246, 185] width 492 height 255
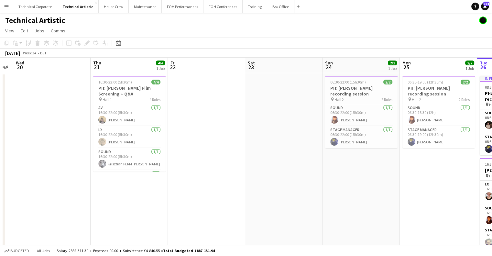
drag, startPoint x: 249, startPoint y: 150, endPoint x: 321, endPoint y: 151, distance: 72.2
click at [321, 151] on app-calendar-viewport "Mon 18 Tue 19 Wed 20 Thu 21 4/4 1 Job Fri 22 Sat 23 Sun 24 2/2 1 Job Mon 25 2/2…" at bounding box center [246, 185] width 492 height 255
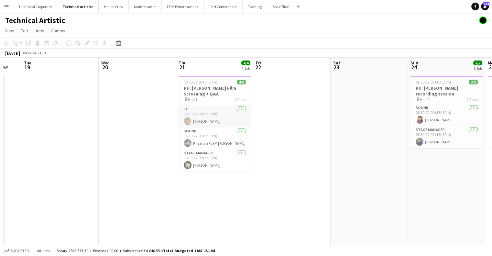
scroll to position [0, 0]
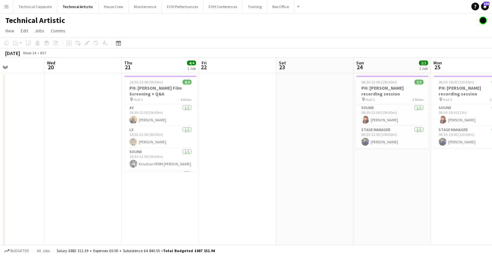
drag, startPoint x: 318, startPoint y: 194, endPoint x: 197, endPoint y: 194, distance: 121.3
click at [197, 194] on app-calendar-viewport "Sun 17 Mon 18 Tue 19 Wed 20 Thu 21 4/4 1 Job Fri 22 Sat 23 Sun 24 2/2 1 Job Mon…" at bounding box center [246, 185] width 492 height 255
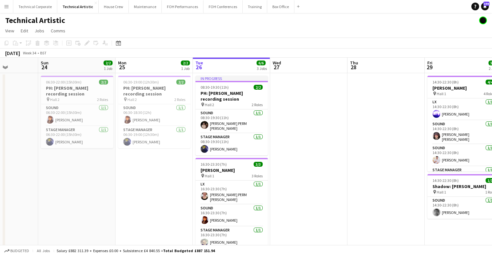
scroll to position [0, 185]
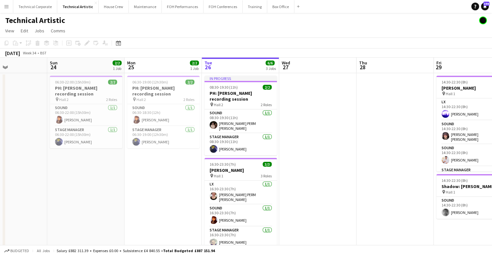
drag, startPoint x: 372, startPoint y: 174, endPoint x: 225, endPoint y: 180, distance: 146.7
click at [225, 180] on app-calendar-viewport "Thu 21 4/4 1 Job Fri 22 Sat 23 Sun 24 2/2 1 Job Mon 25 2/2 1 Job Tue 26 6/6 3 J…" at bounding box center [246, 185] width 492 height 255
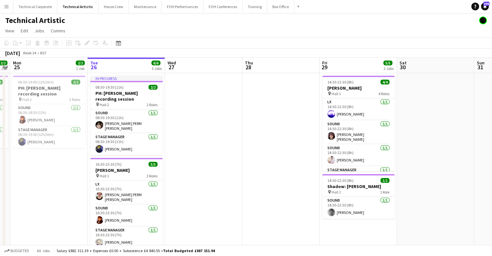
drag, startPoint x: 332, startPoint y: 118, endPoint x: 129, endPoint y: 50, distance: 214.1
click at [205, 144] on app-calendar-viewport "Thu 21 4/4 1 Job Fri 22 Sat 23 Sun 24 2/2 1 Job Mon 25 2/2 1 Job Tue 26 6/6 3 J…" at bounding box center [246, 185] width 492 height 255
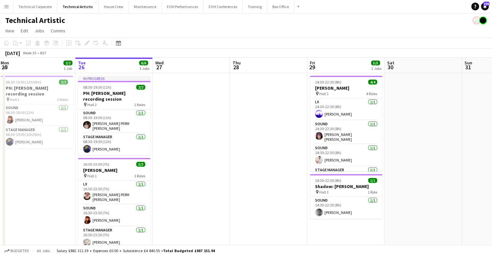
drag, startPoint x: 382, startPoint y: 133, endPoint x: 210, endPoint y: 143, distance: 172.4
click at [210, 143] on app-calendar-viewport "Fri 22 Sat 23 Sun 24 2/2 1 Job Mon 25 2/2 1 Job Tue 26 6/6 3 Jobs Wed 27 Thu 28…" at bounding box center [246, 185] width 492 height 255
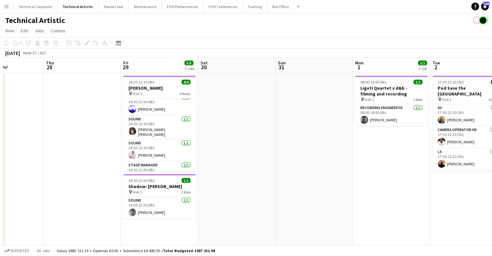
scroll to position [0, 0]
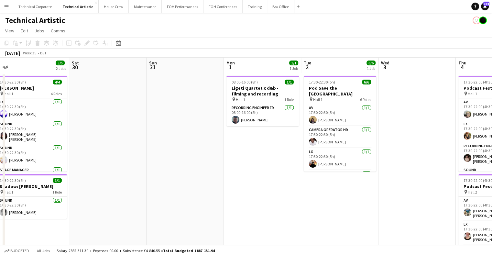
drag, startPoint x: 379, startPoint y: 172, endPoint x: 250, endPoint y: 179, distance: 129.3
click at [250, 179] on app-calendar-viewport "Tue 26 6/6 3 Jobs Wed 27 Thu 28 Fri 29 5/5 2 Jobs Sat 30 Sun 31 Mon 1 1/1 1 Job…" at bounding box center [246, 197] width 492 height 279
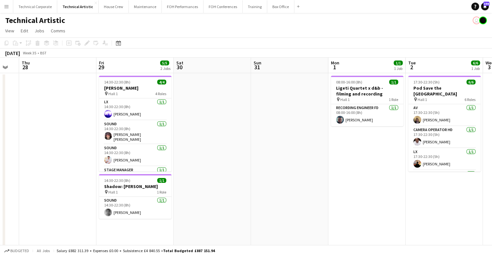
scroll to position [0, 196]
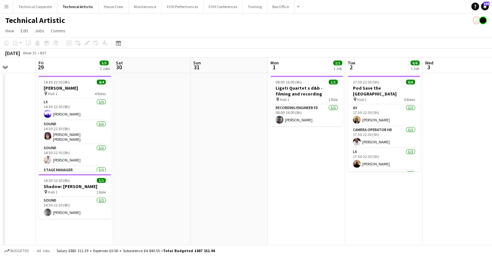
drag, startPoint x: 203, startPoint y: 176, endPoint x: 325, endPoint y: 181, distance: 121.8
click at [325, 181] on app-calendar-viewport "Tue 26 6/6 3 Jobs Wed 27 Thu 28 Fri 29 5/5 2 Jobs Sat 30 Sun 31 Mon 1 1/1 1 Job…" at bounding box center [246, 246] width 492 height 376
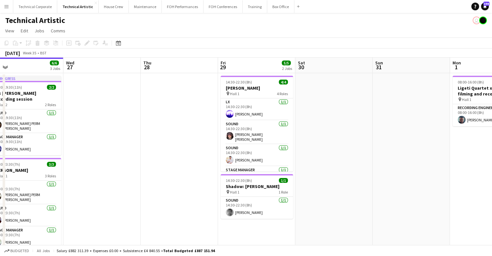
scroll to position [0, 159]
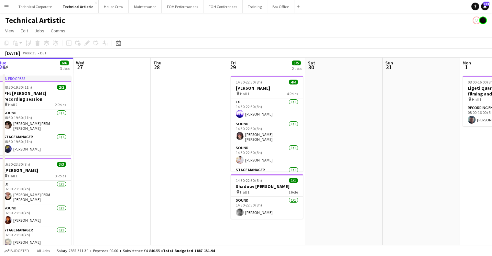
drag, startPoint x: 108, startPoint y: 139, endPoint x: 167, endPoint y: 143, distance: 59.0
click at [167, 143] on app-calendar-viewport "Sun 24 2/2 1 Job Mon 25 2/2 1 Job Tue 26 6/6 3 Jobs Wed 27 Thu 28 Fri 29 5/5 2 …" at bounding box center [246, 246] width 492 height 376
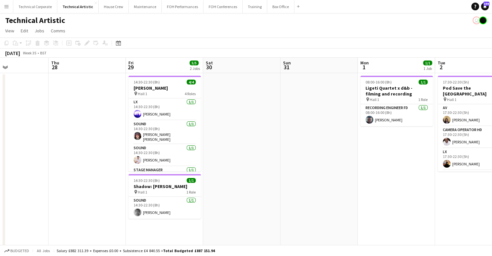
scroll to position [0, 297]
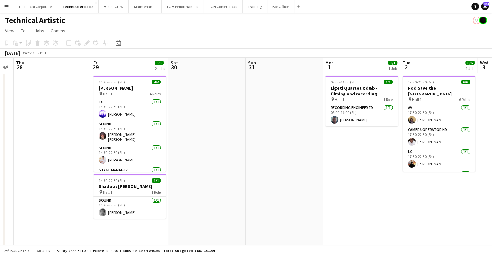
drag, startPoint x: 362, startPoint y: 136, endPoint x: 219, endPoint y: 138, distance: 143.0
click at [224, 138] on app-calendar-viewport "Sun 24 2/2 1 Job Mon 25 2/2 1 Job Tue 26 6/6 3 Jobs Wed 27 Thu 28 Fri 29 5/5 2 …" at bounding box center [246, 246] width 492 height 376
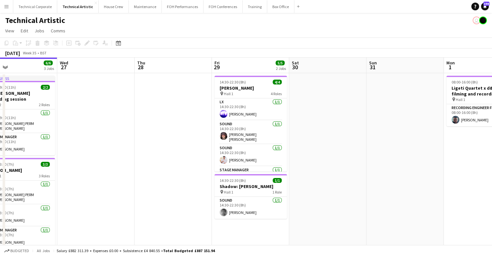
scroll to position [0, 173]
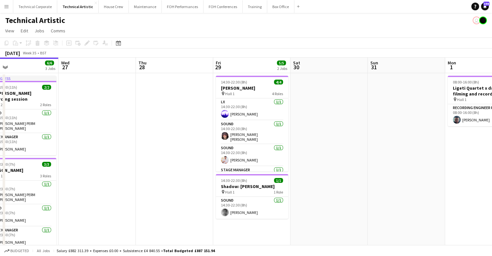
drag, startPoint x: 53, startPoint y: 122, endPoint x: 177, endPoint y: 131, distance: 124.2
click at [177, 131] on app-calendar-viewport "Sun 24 2/2 1 Job Mon 25 2/2 1 Job Tue 26 6/6 3 Jobs Wed 27 Thu 28 Fri 29 5/5 2 …" at bounding box center [246, 246] width 492 height 376
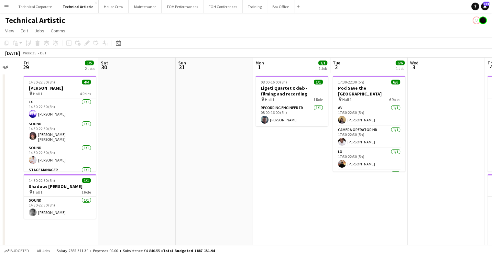
drag, startPoint x: 331, startPoint y: 125, endPoint x: 149, endPoint y: 154, distance: 184.7
click at [135, 154] on app-calendar-viewport "Tue 26 6/6 3 Jobs Wed 27 Thu 28 Fri 29 5/5 2 Jobs Sat 30 Sun 31 Mon 1 1/1 1 Job…" at bounding box center [246, 246] width 492 height 376
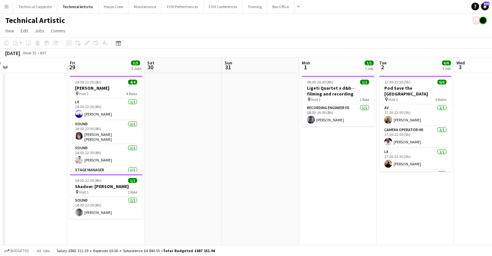
drag, startPoint x: 283, startPoint y: 159, endPoint x: 176, endPoint y: 172, distance: 108.5
click at [176, 172] on app-calendar-viewport "Tue 26 6/6 3 Jobs Wed 27 Thu 28 Fri 29 5/5 2 Jobs Sat 30 Sun 31 Mon 1 1/1 1 Job…" at bounding box center [246, 246] width 492 height 376
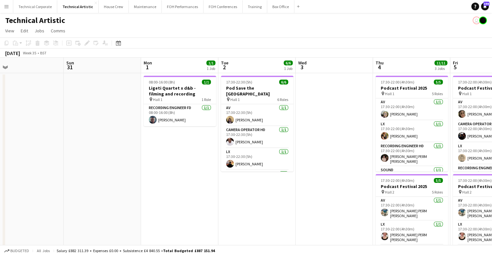
drag, startPoint x: 289, startPoint y: 143, endPoint x: 272, endPoint y: 142, distance: 17.5
click at [296, 143] on app-calendar-viewport "Thu 28 Fri 29 5/5 2 Jobs Sat 30 Sun 31 Mon 1 1/1 1 Job Tue 2 6/6 1 Job Wed 3 Th…" at bounding box center [246, 262] width 492 height 408
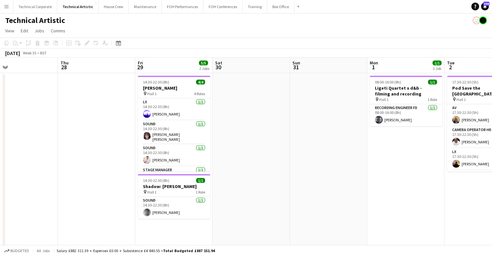
drag, startPoint x: 256, startPoint y: 149, endPoint x: 331, endPoint y: 152, distance: 75.1
click at [326, 151] on app-calendar-viewport "Mon 25 2/2 1 Job Tue 26 6/6 3 Jobs Wed 27 Thu 28 Fri 29 5/5 2 Jobs Sat 30 Sun 3…" at bounding box center [246, 262] width 492 height 408
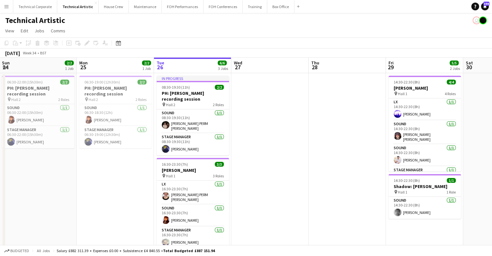
scroll to position [0, 182]
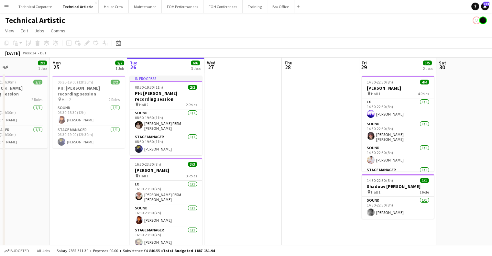
drag, startPoint x: 242, startPoint y: 140, endPoint x: 293, endPoint y: 146, distance: 51.1
click at [293, 146] on app-calendar-viewport "Fri 22 Sat 23 Sun 24 2/2 1 Job Mon 25 2/2 1 Job Tue 26 6/6 3 Jobs Wed 27 Thu 28…" at bounding box center [246, 262] width 492 height 408
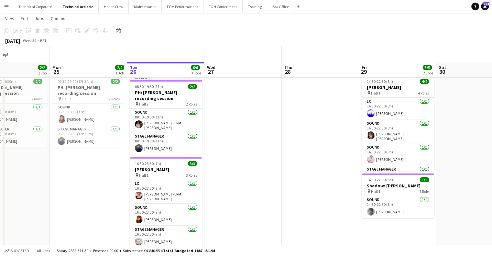
scroll to position [65, 0]
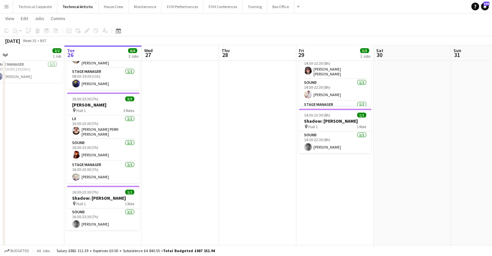
drag, startPoint x: 341, startPoint y: 134, endPoint x: 200, endPoint y: 149, distance: 141.8
click at [200, 149] on app-calendar-viewport "Fri 22 Sat 23 Sun 24 2/2 1 Job Mon 25 2/2 1 Job Tue 26 6/6 3 Jobs Wed 27 Thu 28…" at bounding box center [246, 180] width 492 height 439
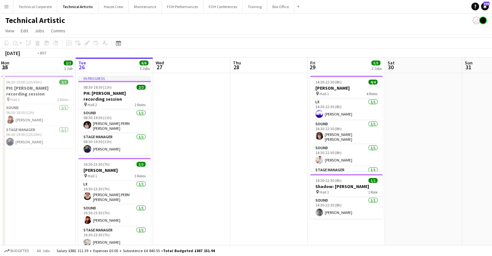
scroll to position [0, 154]
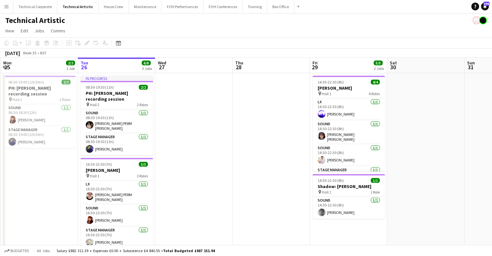
drag, startPoint x: 155, startPoint y: 166, endPoint x: 237, endPoint y: 168, distance: 82.2
click at [237, 168] on app-calendar-viewport "Sat 23 Sun 24 2/2 1 Job Mon 25 2/2 1 Job Tue 26 6/6 3 Jobs Wed 27 Thu 28 Fri 29…" at bounding box center [246, 262] width 492 height 408
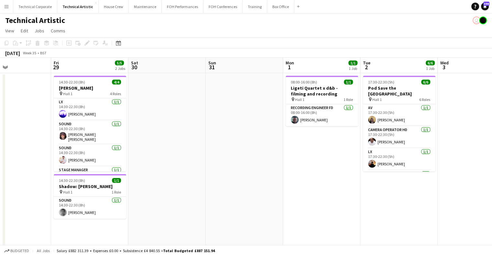
drag, startPoint x: 409, startPoint y: 139, endPoint x: 102, endPoint y: 151, distance: 307.9
click at [102, 151] on app-calendar-viewport "Sat 23 Sun 24 2/2 1 Job Mon 25 2/2 1 Job Tue 26 6/6 3 Jobs Wed 27 Thu 28 Fri 29…" at bounding box center [246, 262] width 492 height 408
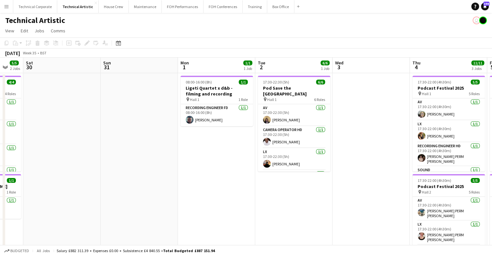
scroll to position [0, 163]
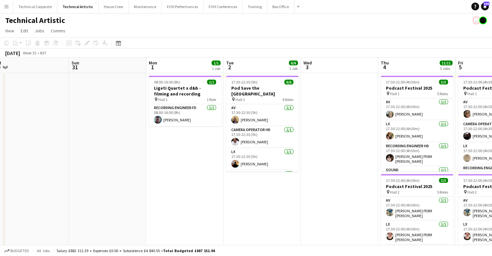
drag, startPoint x: 265, startPoint y: 169, endPoint x: 177, endPoint y: 179, distance: 88.6
click at [177, 179] on app-calendar-viewport "Thu 28 Fri 29 5/5 2 Jobs Sat 30 Sun 31 Mon 1 1/1 1 Job Tue 2 6/6 1 Job Wed 3 Th…" at bounding box center [246, 262] width 492 height 408
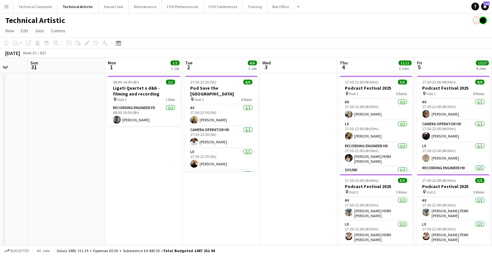
drag, startPoint x: 335, startPoint y: 123, endPoint x: 293, endPoint y: 134, distance: 43.7
click at [293, 134] on app-calendar-viewport "Thu 28 Fri 29 5/5 2 Jobs Sat 30 Sun 31 Mon 1 1/1 1 Job Tue 2 6/6 1 Job Wed 3 Th…" at bounding box center [246, 262] width 492 height 408
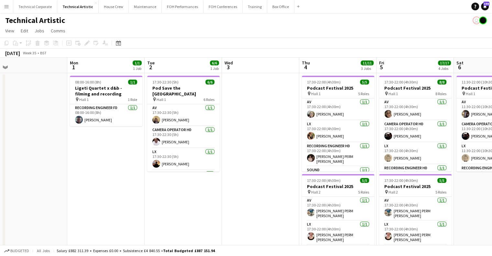
scroll to position [0, 254]
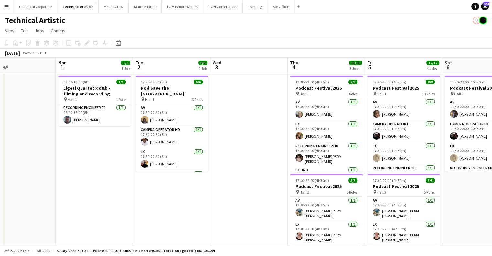
drag, startPoint x: 273, startPoint y: 175, endPoint x: 225, endPoint y: 193, distance: 50.8
click at [225, 193] on app-calendar-viewport "Thu 28 Fri 29 5/5 2 Jobs Sat 30 Sun 31 Mon 1 1/1 1 Job Tue 2 6/6 1 Job Wed 3 Th…" at bounding box center [246, 262] width 492 height 408
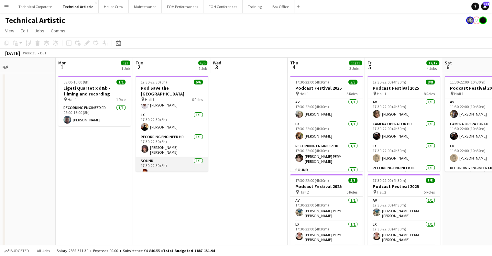
scroll to position [0, 0]
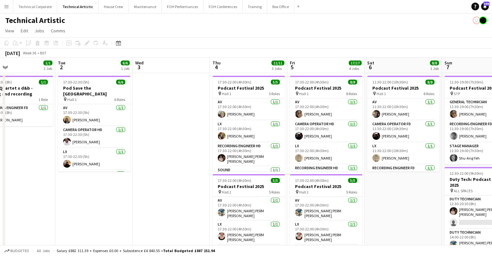
drag, startPoint x: 416, startPoint y: 172, endPoint x: 329, endPoint y: 176, distance: 87.5
click at [329, 176] on app-calendar-viewport "Sat 30 Sun 31 Mon 1 1/1 1 Job Tue 2 6/6 1 Job Wed 3 Thu 4 11/11 3 Jobs Fri 5 17…" at bounding box center [246, 262] width 492 height 408
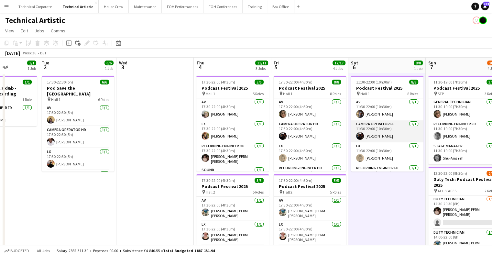
click at [352, 138] on app-card-role "Camera Operator FD 1/1 11:30-22:00 (10h30m) Ben Holt" at bounding box center [387, 131] width 72 height 22
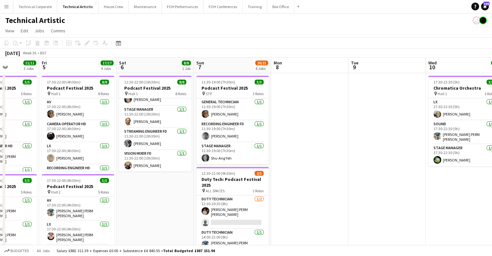
drag, startPoint x: 384, startPoint y: 226, endPoint x: 140, endPoint y: 220, distance: 244.4
click at [128, 226] on app-calendar-viewport "Tue 2 6/6 1 Job Wed 3 Thu 4 11/11 3 Jobs Fri 5 17/17 4 Jobs Sat 6 8/8 1 Job Sun…" at bounding box center [246, 262] width 492 height 408
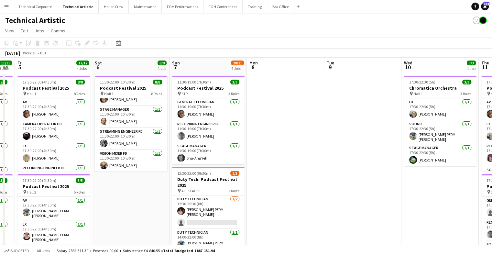
drag, startPoint x: 141, startPoint y: 220, endPoint x: 178, endPoint y: 217, distance: 37.0
click at [159, 218] on app-calendar-viewport "Tue 2 6/6 1 Job Wed 3 Thu 4 11/11 3 Jobs Fri 5 17/17 4 Jobs Sat 6 8/8 1 Job Sun…" at bounding box center [246, 262] width 492 height 408
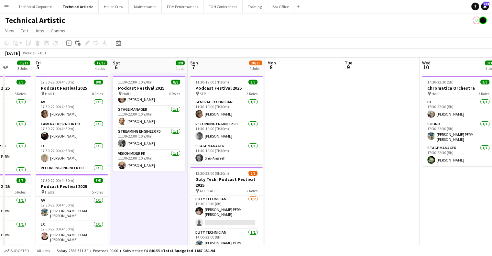
scroll to position [0, 166]
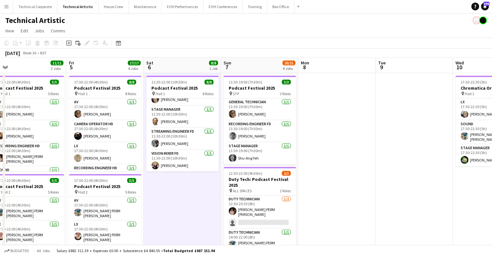
drag, startPoint x: 178, startPoint y: 217, endPoint x: 211, endPoint y: 217, distance: 33.3
click at [211, 217] on app-calendar-viewport "Tue 2 6/6 1 Job Wed 3 Thu 4 11/11 3 Jobs Fri 5 17/17 4 Jobs Sat 6 8/8 1 Job Sun…" at bounding box center [246, 262] width 492 height 408
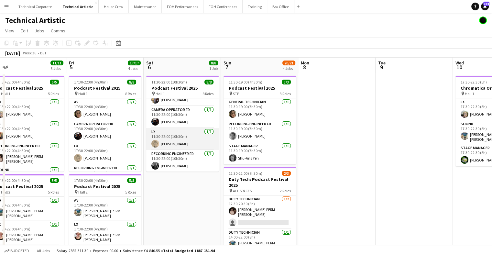
scroll to position [0, 0]
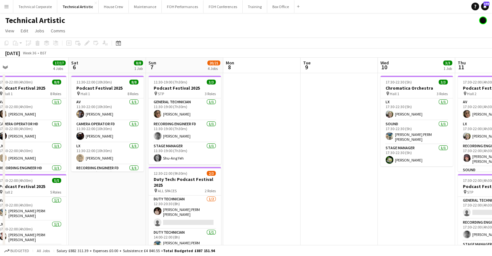
drag, startPoint x: 354, startPoint y: 154, endPoint x: 278, endPoint y: 162, distance: 76.5
click at [279, 163] on app-calendar-viewport "Tue 2 6/6 1 Job Wed 3 Thu 4 11/11 3 Jobs Fri 5 17/17 4 Jobs Sat 6 8/8 1 Job Sun…" at bounding box center [246, 262] width 492 height 408
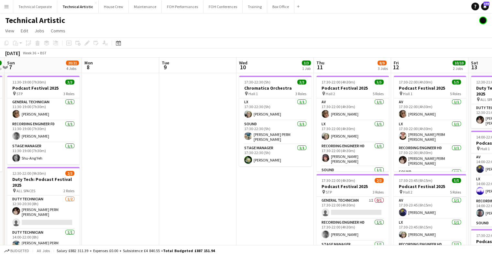
scroll to position [0, 228]
drag, startPoint x: 259, startPoint y: 141, endPoint x: 125, endPoint y: 170, distance: 136.8
click at [125, 170] on app-calendar-viewport "Thu 4 11/11 3 Jobs Fri 5 17/17 4 Jobs Sat 6 8/8 1 Job Sun 7 20/21 4 Jobs Mon 8 …" at bounding box center [246, 262] width 492 height 408
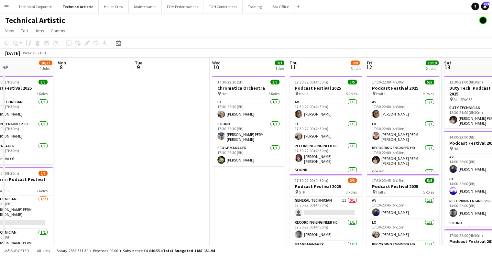
drag, startPoint x: 271, startPoint y: 221, endPoint x: 219, endPoint y: 217, distance: 51.3
click at [220, 218] on app-calendar-viewport "Thu 4 11/11 3 Jobs Fri 5 17/17 4 Jobs Sat 6 8/8 1 Job Sun 7 20/21 4 Jobs Mon 8 …" at bounding box center [246, 262] width 492 height 408
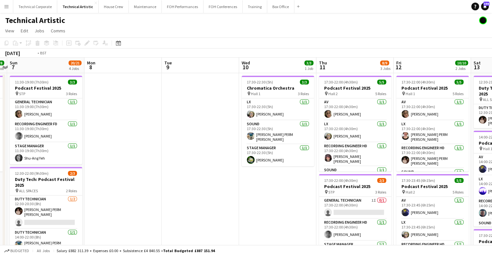
scroll to position [0, 234]
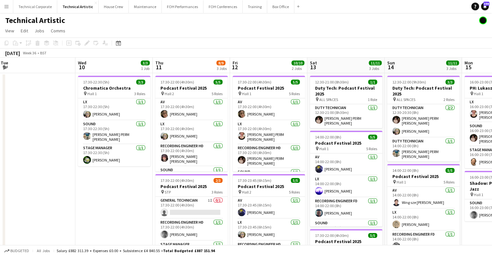
drag, startPoint x: 317, startPoint y: 203, endPoint x: 224, endPoint y: 205, distance: 92.9
click at [224, 205] on app-calendar-viewport "Sat 6 8/8 1 Job Sun 7 20/21 4 Jobs Mon 8 Tue 9 Wed 10 3/3 1 Job Thu 11 8/9 3 Jo…" at bounding box center [246, 262] width 492 height 408
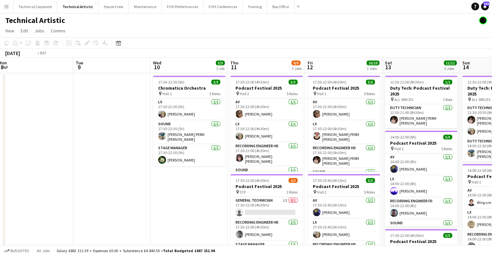
drag, startPoint x: 93, startPoint y: 189, endPoint x: 227, endPoint y: 205, distance: 134.6
click at [265, 215] on app-calendar-viewport "Sat 6 8/8 1 Job Sun 7 20/21 4 Jobs Mon 8 Tue 9 Wed 10 3/3 1 Job Thu 11 8/9 3 Jo…" at bounding box center [246, 262] width 492 height 408
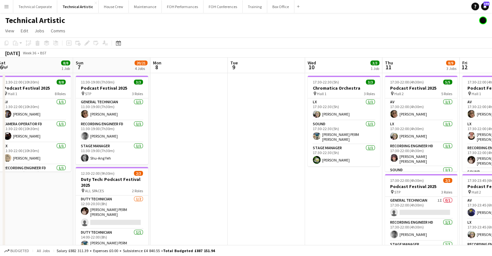
scroll to position [0, 206]
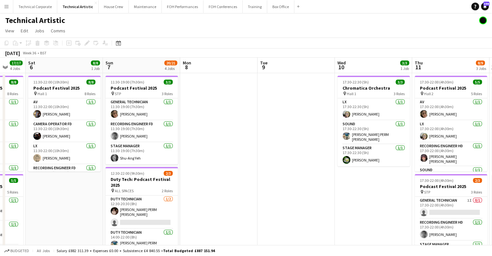
scroll to position [0, 140]
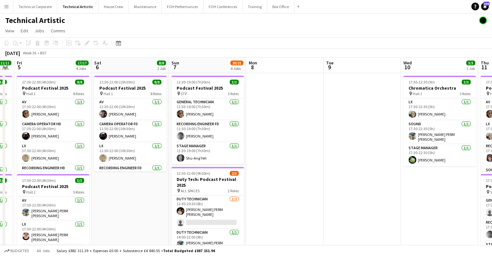
drag, startPoint x: 165, startPoint y: 174, endPoint x: 385, endPoint y: 177, distance: 220.7
click at [385, 177] on app-calendar-viewport "Wed 3 Thu 4 11/11 3 Jobs Fri 5 17/17 4 Jobs Sat 6 8/8 1 Job Sun 7 20/21 4 Jobs …" at bounding box center [246, 262] width 492 height 408
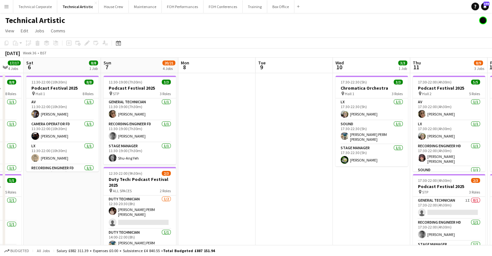
drag, startPoint x: 404, startPoint y: 135, endPoint x: 258, endPoint y: 159, distance: 147.6
click at [258, 159] on app-calendar-viewport "Tue 2 6/6 1 Job Wed 3 Thu 4 11/11 3 Jobs Fri 5 17/17 4 Jobs Sat 6 8/8 1 Job Sun…" at bounding box center [246, 262] width 492 height 408
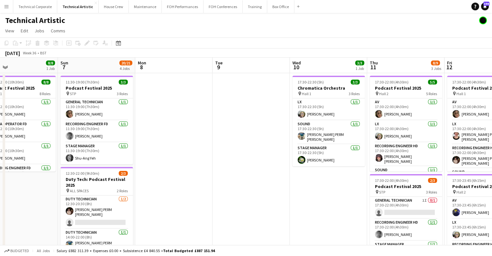
scroll to position [0, 253]
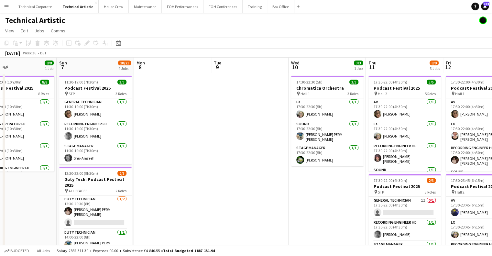
drag, startPoint x: 347, startPoint y: 197, endPoint x: 303, endPoint y: 199, distance: 44.1
click at [303, 199] on app-calendar-viewport "Wed 3 Thu 4 11/11 3 Jobs Fri 5 17/17 4 Jobs Sat 6 8/8 1 Job Sun 7 20/21 4 Jobs …" at bounding box center [246, 262] width 492 height 408
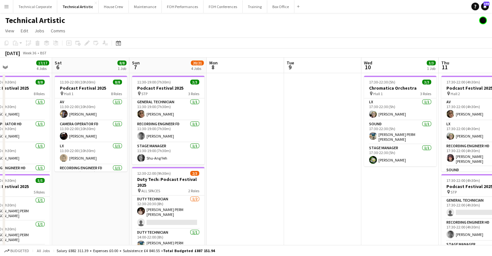
drag, startPoint x: 233, startPoint y: 138, endPoint x: 347, endPoint y: 227, distance: 144.2
click at [313, 156] on app-calendar-viewport "Wed 3 Thu 4 11/11 3 Jobs Fri 5 17/17 4 Jobs Sat 6 8/8 1 Job Sun 7 20/21 4 Jobs …" at bounding box center [246, 262] width 492 height 408
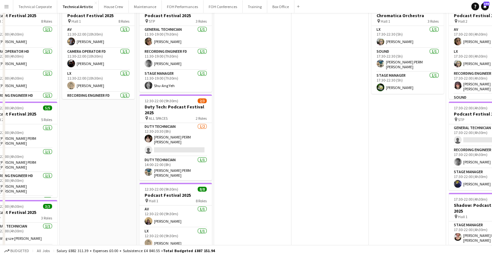
scroll to position [0, 0]
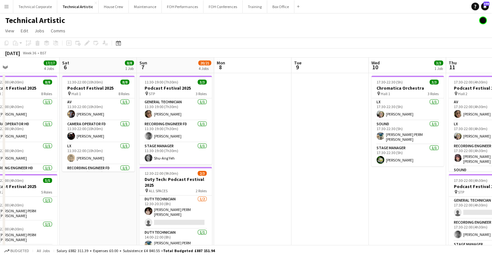
drag, startPoint x: 255, startPoint y: 149, endPoint x: 436, endPoint y: 183, distance: 183.4
click at [436, 183] on app-calendar-viewport "Wed 3 Thu 4 11/11 3 Jobs Fri 5 17/17 4 Jobs Sat 6 8/8 1 Job Sun 7 20/21 4 Jobs …" at bounding box center [246, 262] width 492 height 408
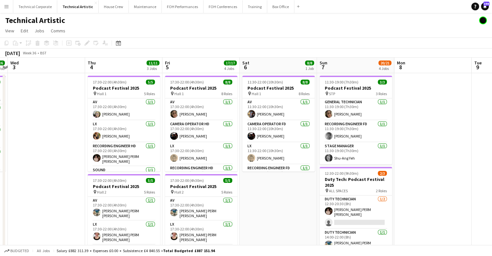
drag, startPoint x: 286, startPoint y: 185, endPoint x: 293, endPoint y: 183, distance: 7.1
click at [292, 183] on app-calendar-viewport "Mon 1 1/1 1 Job Tue 2 6/6 1 Job Wed 3 Thu 4 11/11 3 Jobs Fri 5 17/17 4 Jobs Sat…" at bounding box center [246, 262] width 492 height 408
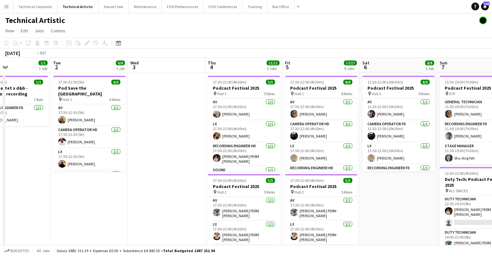
drag, startPoint x: 115, startPoint y: 137, endPoint x: 366, endPoint y: 147, distance: 251.3
click at [366, 147] on app-calendar-viewport "Sat 30 Sun 31 Mon 1 1/1 1 Job Tue 2 6/6 1 Job Wed 3 Thu 4 11/11 3 Jobs Fri 5 17…" at bounding box center [246, 262] width 492 height 408
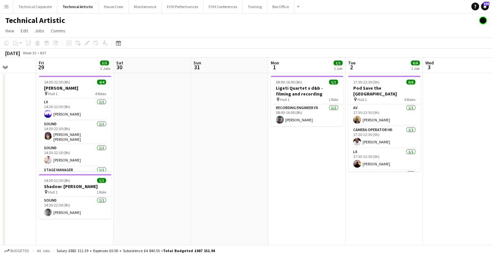
drag, startPoint x: 390, startPoint y: 163, endPoint x: 387, endPoint y: 167, distance: 4.6
click at [409, 165] on app-calendar-viewport "Tue 26 6/6 3 Jobs Wed 27 Thu 28 Fri 29 5/5 2 Jobs Sat 30 Sun 31 Mon 1 1/1 1 Job…" at bounding box center [246, 262] width 492 height 408
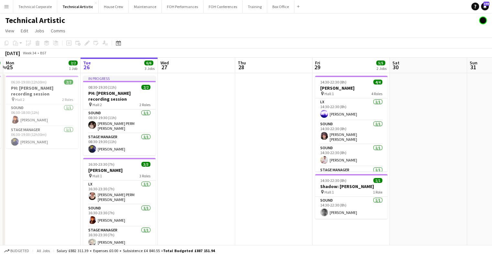
scroll to position [0, 149]
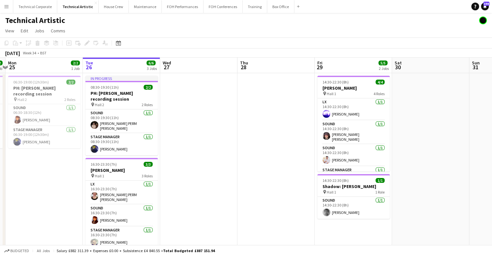
drag, startPoint x: 201, startPoint y: 168, endPoint x: 384, endPoint y: 164, distance: 183.5
click at [384, 164] on app-calendar-viewport "Sat 23 Sun 24 2/2 1 Job Mon 25 2/2 1 Job Tue 26 6/6 3 Jobs Wed 27 Thu 28 Fri 29…" at bounding box center [246, 262] width 492 height 408
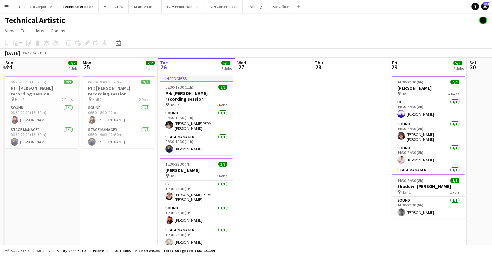
drag, startPoint x: 202, startPoint y: 119, endPoint x: 354, endPoint y: 127, distance: 152.3
click at [354, 127] on app-calendar-viewport "Fri 22 Sat 23 Sun 24 2/2 1 Job Mon 25 2/2 1 Job Tue 26 6/6 3 Jobs Wed 27 Thu 28…" at bounding box center [246, 262] width 492 height 408
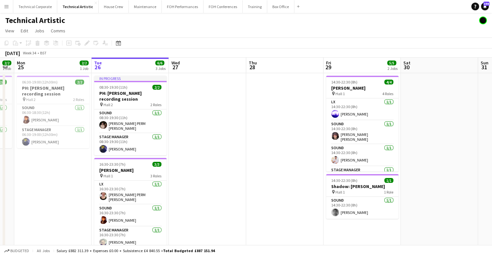
drag, startPoint x: 365, startPoint y: 129, endPoint x: 221, endPoint y: 140, distance: 144.1
click at [221, 140] on app-calendar-viewport "Thu 21 4/4 1 Job Fri 22 Sat 23 Sun 24 2/2 1 Job Mon 25 2/2 1 Job Tue 26 6/6 3 J…" at bounding box center [246, 262] width 492 height 408
drag, startPoint x: 400, startPoint y: 133, endPoint x: 189, endPoint y: 144, distance: 211.3
click at [177, 147] on app-calendar-viewport "Thu 21 4/4 1 Job Fri 22 Sat 23 Sun 24 2/2 1 Job Mon 25 2/2 1 Job Tue 26 6/6 3 J…" at bounding box center [246, 262] width 492 height 408
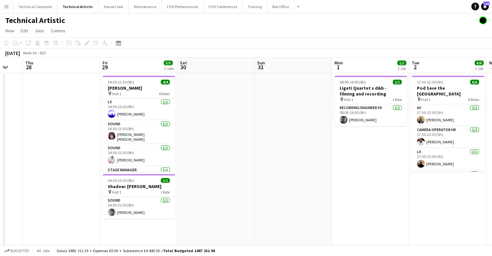
click at [118, 144] on app-calendar-viewport "Sun 24 2/2 1 Job Mon 25 2/2 1 Job Tue 26 6/6 3 Jobs Wed 27 Thu 28 Fri 29 5/5 2 …" at bounding box center [246, 262] width 492 height 408
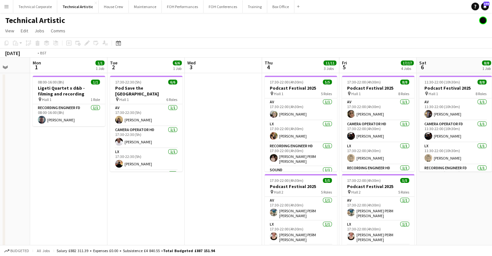
drag, startPoint x: 374, startPoint y: 138, endPoint x: 176, endPoint y: 140, distance: 197.7
click at [148, 149] on app-calendar-viewport "Fri 29 5/5 2 Jobs Sat 30 Sun 31 Mon 1 1/1 1 Job Tue 2 6/6 1 Job Wed 3 Thu 4 11/…" at bounding box center [246, 262] width 492 height 408
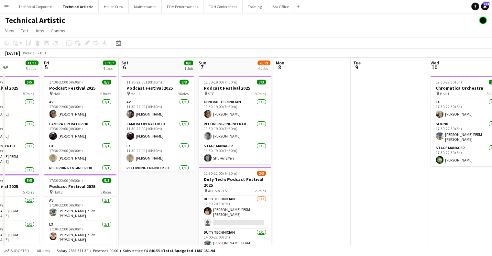
click at [86, 147] on app-calendar-viewport "Tue 2 6/6 1 Job Wed 3 Thu 4 11/11 3 Jobs Fri 5 17/17 4 Jobs Sat 6 8/8 1 Job Sun…" at bounding box center [246, 262] width 492 height 408
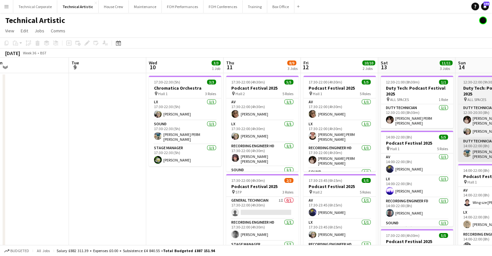
drag, startPoint x: 334, startPoint y: 145, endPoint x: 234, endPoint y: 144, distance: 99.7
click at [182, 153] on app-calendar-viewport "Sat 6 8/8 1 Job Sun 7 20/21 4 Jobs Mon 8 Tue 9 Wed 10 3/3 1 Job Thu 11 8/9 3 Jo…" at bounding box center [246, 262] width 492 height 408
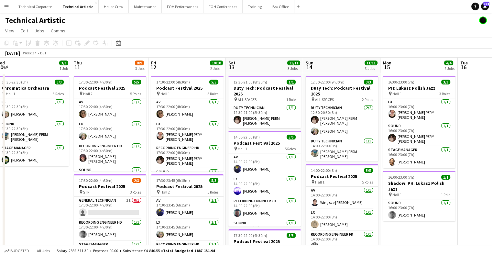
scroll to position [0, 137]
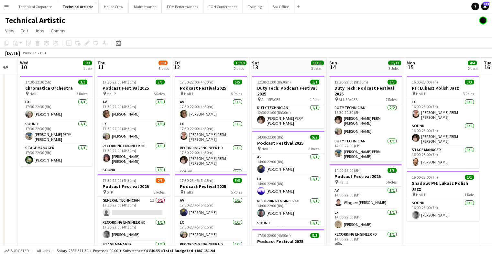
drag, startPoint x: 172, startPoint y: 130, endPoint x: 368, endPoint y: 126, distance: 196.1
click at [368, 126] on app-calendar-viewport "Mon 8 Tue 9 Wed 10 3/3 1 Job Thu 11 8/9 3 Jobs Fri 12 10/10 2 Jobs Sat 13 11/11…" at bounding box center [246, 262] width 492 height 408
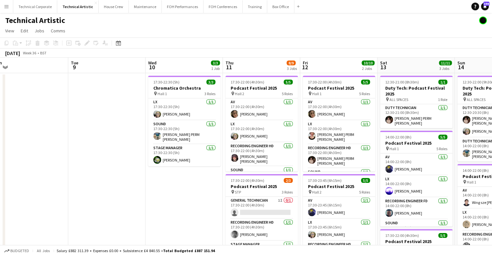
scroll to position [0, 201]
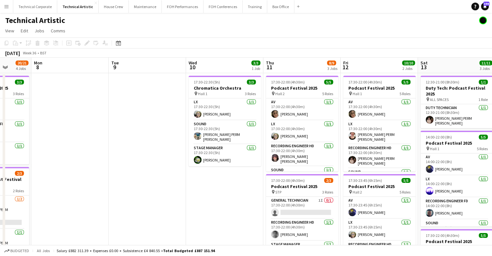
drag, startPoint x: 136, startPoint y: 189, endPoint x: 227, endPoint y: 201, distance: 91.8
click at [227, 201] on app-calendar-viewport "Fri 5 17/17 4 Jobs Sat 6 8/8 1 Job Sun 7 20/21 4 Jobs Mon 8 Tue 9 Wed 10 3/3 1 …" at bounding box center [246, 262] width 492 height 408
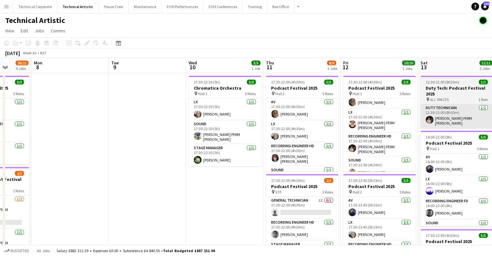
scroll to position [0, 0]
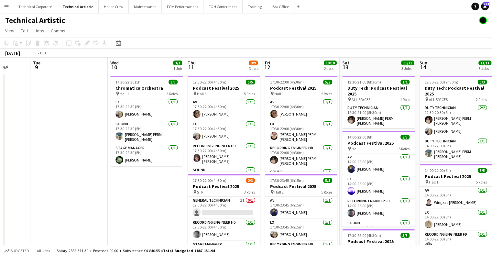
drag, startPoint x: 383, startPoint y: 82, endPoint x: 161, endPoint y: 93, distance: 221.9
click at [163, 93] on app-calendar-viewport "Fri 5 17/17 4 Jobs Sat 6 8/8 1 Job Sun 7 20/21 4 Jobs Mon 8 Tue 9 Wed 10 3/3 1 …" at bounding box center [246, 262] width 492 height 408
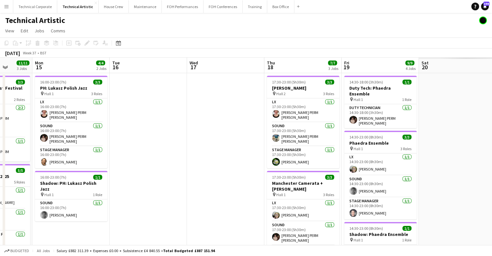
drag, startPoint x: 445, startPoint y: 96, endPoint x: 219, endPoint y: 101, distance: 225.3
click at [181, 103] on app-calendar-viewport "Thu 11 8/9 3 Jobs Fri 12 10/10 2 Jobs Sat 13 11/11 3 Jobs Sun 14 11/11 3 Jobs M…" at bounding box center [246, 262] width 492 height 408
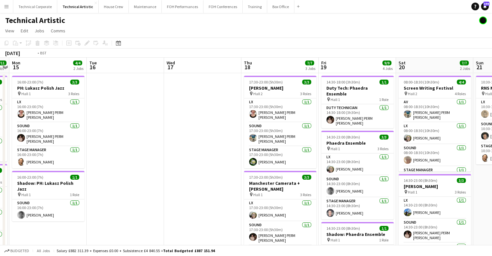
drag, startPoint x: 399, startPoint y: 99, endPoint x: 104, endPoint y: 127, distance: 296.4
click at [94, 128] on app-calendar-viewport "Thu 11 8/9 3 Jobs Fri 12 10/10 2 Jobs Sat 13 11/11 3 Jobs Sun 14 11/11 3 Jobs M…" at bounding box center [246, 262] width 492 height 408
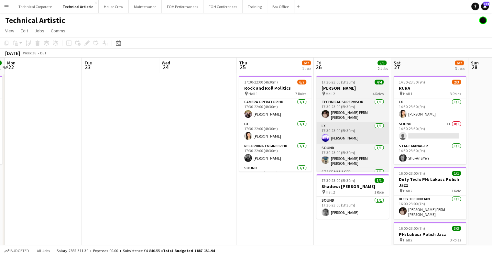
drag, startPoint x: 149, startPoint y: 131, endPoint x: 406, endPoint y: 129, distance: 257.3
click at [146, 133] on app-calendar-viewport "Thu 18 7/7 3 Jobs Fri 19 9/9 4 Jobs Sat 20 7/7 2 Jobs Sun 21 3/3 1 Job Mon 22 T…" at bounding box center [246, 262] width 492 height 408
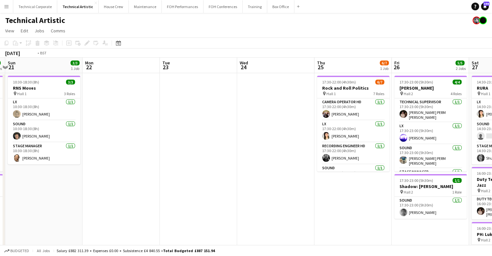
drag, startPoint x: 430, startPoint y: 129, endPoint x: 160, endPoint y: 143, distance: 270.6
click at [160, 143] on app-calendar-viewport "Thu 18 7/7 3 Jobs Fri 19 9/9 4 Jobs Sat 20 7/7 2 Jobs Sun 21 3/3 1 Job Mon 22 T…" at bounding box center [246, 262] width 492 height 408
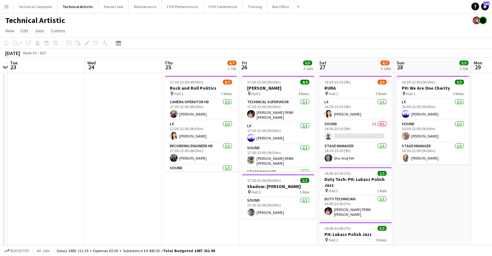
drag, startPoint x: 142, startPoint y: 182, endPoint x: 167, endPoint y: 152, distance: 38.8
click at [184, 181] on app-calendar-viewport "Sun 21 3/3 1 Job Mon 22 Tue 23 Wed 24 Thu 25 6/7 1 Job Fri 26 5/5 2 Jobs Sat 27…" at bounding box center [246, 262] width 492 height 408
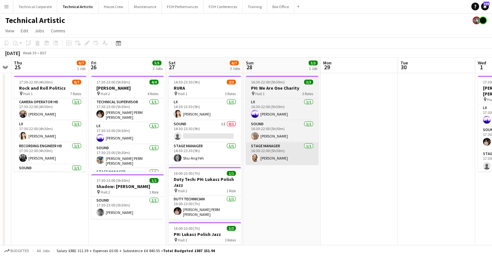
drag, startPoint x: 252, startPoint y: 150, endPoint x: 105, endPoint y: 155, distance: 147.6
click at [42, 159] on app-calendar-viewport "Tue 23 Wed 24 Thu 25 6/7 1 Job Fri 26 5/5 2 Jobs Sat 27 6/7 3 Jobs Sun 28 3/3 1…" at bounding box center [246, 262] width 492 height 408
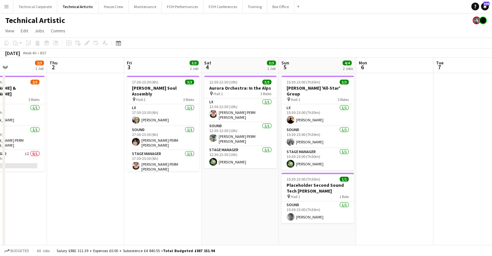
drag, startPoint x: 383, startPoint y: 152, endPoint x: 76, endPoint y: 169, distance: 307.2
click at [76, 169] on app-calendar-viewport "Mon 29 Tue 30 Wed 1 2/3 1 Job Thu 2 Fri 3 3/3 1 Job Sat 4 3/3 1 Job Sun 5 4/4 2…" at bounding box center [246, 262] width 492 height 408
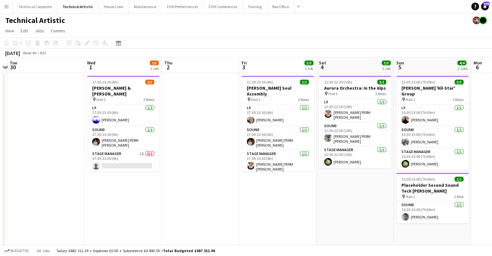
drag, startPoint x: 76, startPoint y: 169, endPoint x: 32, endPoint y: 169, distance: 44.0
click at [32, 169] on app-calendar-viewport "Sat 27 6/7 3 Jobs Sun 28 3/3 1 Job Mon 29 Tue 30 Wed 1 2/3 1 Job Thu 2 Fri 3 3/…" at bounding box center [246, 262] width 492 height 408
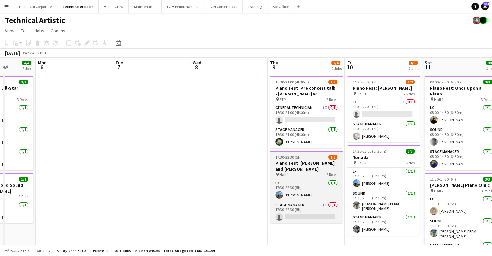
drag, startPoint x: 331, startPoint y: 162, endPoint x: 293, endPoint y: 164, distance: 38.6
click at [73, 175] on app-calendar-viewport "Fri 3 3/3 1 Job Sat 4 3/3 1 Job Sun 5 4/4 2 Jobs Mon 6 Tue 7 Wed 8 Thu 9 2/4 2 …" at bounding box center [246, 262] width 492 height 408
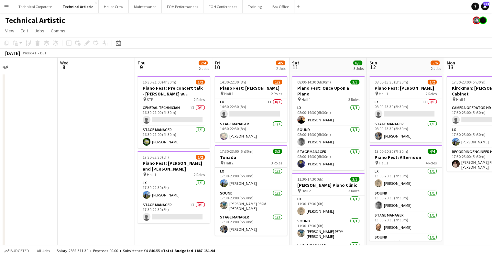
scroll to position [0, 201]
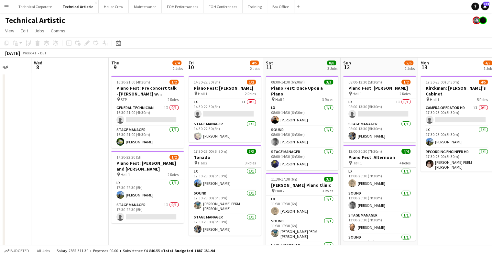
drag, startPoint x: 297, startPoint y: 163, endPoint x: 116, endPoint y: 164, distance: 180.9
click at [116, 164] on app-calendar-viewport "Sun 5 4/4 2 Jobs Mon 6 Tue 7 Wed 8 Thu 9 2/4 2 Jobs Fri 10 4/5 2 Jobs Sat 11 8/…" at bounding box center [246, 262] width 492 height 408
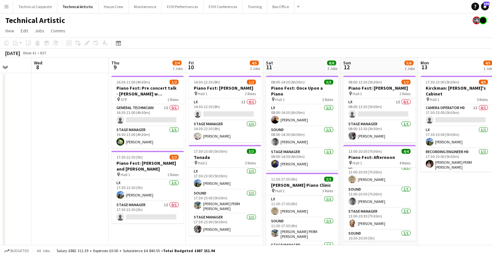
scroll to position [0, 0]
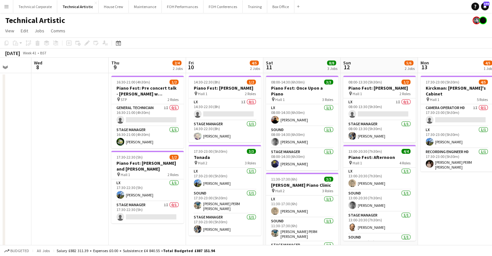
drag, startPoint x: 386, startPoint y: 203, endPoint x: 226, endPoint y: 209, distance: 160.3
click at [226, 209] on app-calendar-viewport "Sun 5 4/4 2 Jobs Mon 6 Tue 7 Wed 8 Thu 9 2/4 2 Jobs Fri 10 4/5 2 Jobs Sat 11 8/…" at bounding box center [246, 262] width 492 height 408
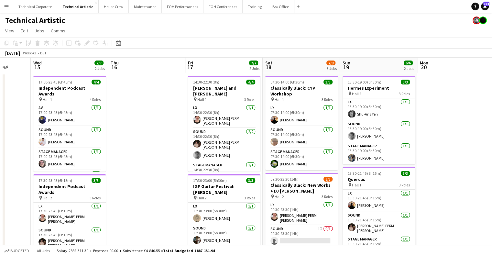
drag, startPoint x: 262, startPoint y: 191, endPoint x: 19, endPoint y: 198, distance: 242.8
click at [19, 198] on app-calendar-viewport "Fri 10 4/5 2 Jobs Sat 11 8/8 3 Jobs Sun 12 5/6 2 Jobs Mon 13 4/5 1 Job Tue 14 W…" at bounding box center [246, 262] width 492 height 408
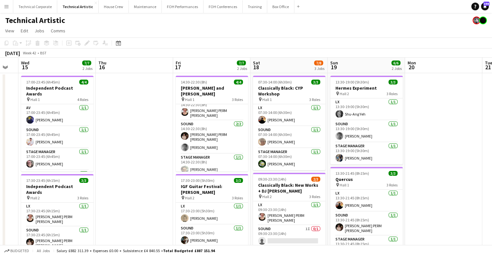
drag, startPoint x: 417, startPoint y: 160, endPoint x: 212, endPoint y: 162, distance: 205.8
click at [212, 162] on app-calendar-viewport "Sun 12 5/6 2 Jobs Mon 13 4/5 1 Job Tue 14 Wed 15 7/7 2 Jobs Thu 16 Fri 17 7/7 2…" at bounding box center [246, 262] width 492 height 408
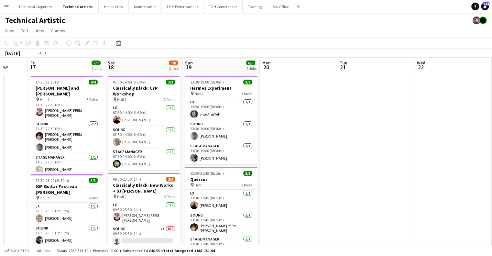
drag, startPoint x: 449, startPoint y: 162, endPoint x: 122, endPoint y: 158, distance: 326.9
click at [122, 158] on app-calendar-viewport "Tue 14 Wed 15 7/7 2 Jobs Thu 16 Fri 17 7/7 2 Jobs Sat 18 7/8 3 Jobs Sun 19 6/6 …" at bounding box center [246, 262] width 492 height 408
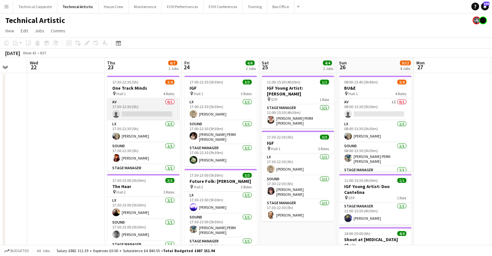
click at [146, 109] on app-card-role "AV 0/1 17:30-22:30 (5h) single-neutral-actions" at bounding box center [143, 109] width 72 height 22
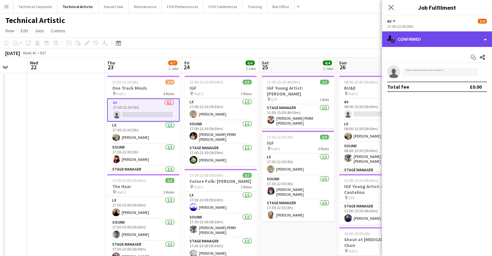
click at [413, 33] on div "single-neutral-actions-check-2 Confirmed" at bounding box center [437, 39] width 110 height 16
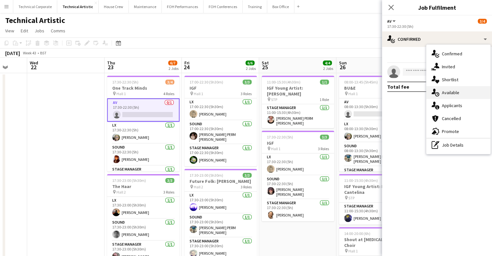
click at [449, 93] on div "single-neutral-actions-upload Available" at bounding box center [458, 92] width 64 height 13
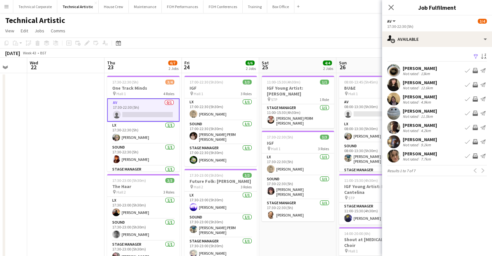
click at [444, 49] on div "Filter Sort asc Rory Adamson Not rated 13km Book crew Invite crew Send notifica…" at bounding box center [437, 115] width 110 height 137
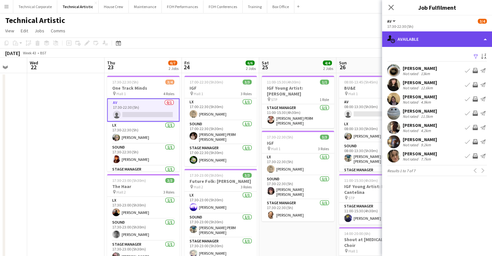
drag, startPoint x: 445, startPoint y: 44, endPoint x: 450, endPoint y: 50, distance: 8.0
click at [446, 44] on div "single-neutral-actions-upload Available" at bounding box center [437, 39] width 110 height 16
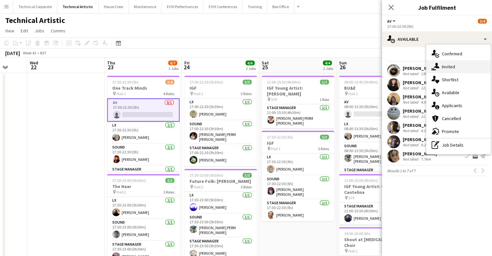
click at [459, 64] on div "single-neutral-actions-share-1 Invited" at bounding box center [458, 66] width 64 height 13
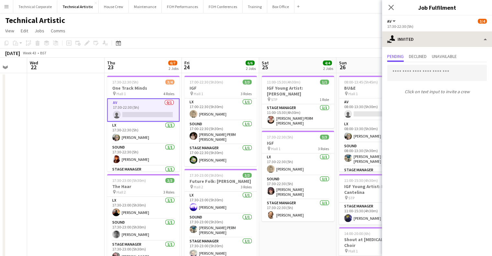
drag, startPoint x: 425, startPoint y: 57, endPoint x: 438, endPoint y: 44, distance: 17.9
click at [426, 57] on span "Declined" at bounding box center [418, 56] width 18 height 5
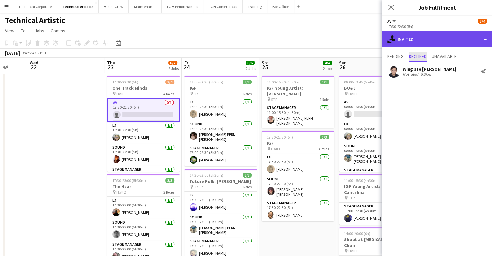
click at [445, 36] on div "single-neutral-actions-share-1 Invited" at bounding box center [437, 39] width 110 height 16
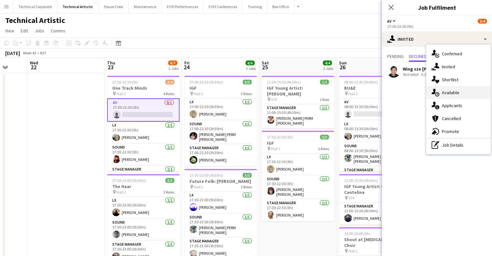
click at [449, 92] on div "single-neutral-actions-upload Available" at bounding box center [458, 92] width 64 height 13
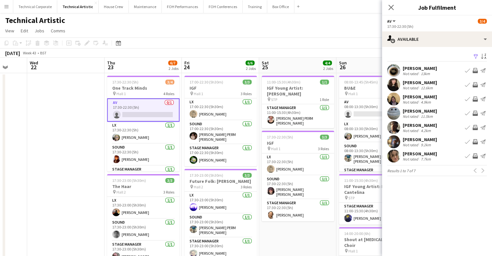
click at [476, 100] on app-icon "Invite crew" at bounding box center [475, 98] width 5 height 5
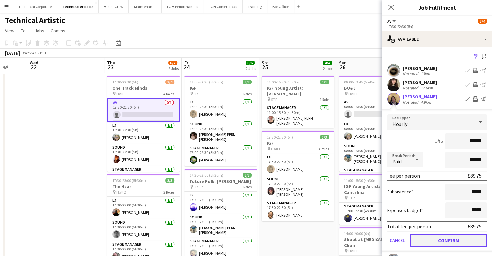
click at [442, 239] on button "Confirm" at bounding box center [448, 240] width 77 height 13
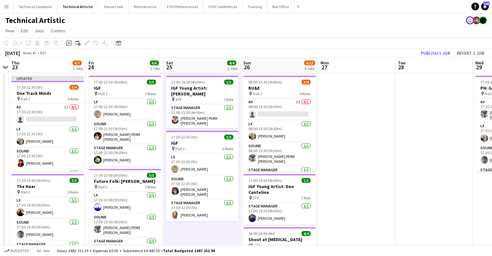
drag, startPoint x: 369, startPoint y: 128, endPoint x: 272, endPoint y: 130, distance: 97.4
click at [272, 130] on app-calendar-viewport "Sun 19 6/6 2 Jobs Mon 20 Tue 21 Wed 22 Thu 23 6/7 2 Jobs Fri 24 6/6 2 Jobs Sat …" at bounding box center [246, 262] width 492 height 408
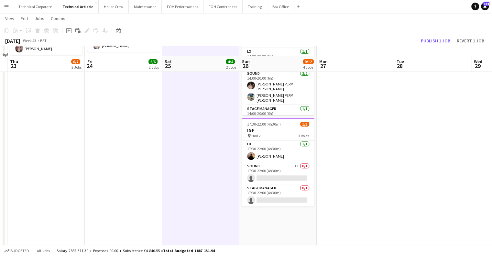
scroll to position [220, 0]
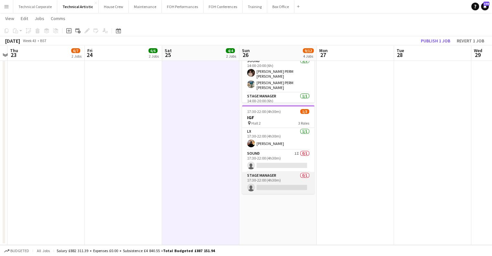
click at [282, 178] on app-card-role "Stage Manager 0/1 17:30-22:00 (4h30m) single-neutral-actions" at bounding box center [278, 183] width 72 height 22
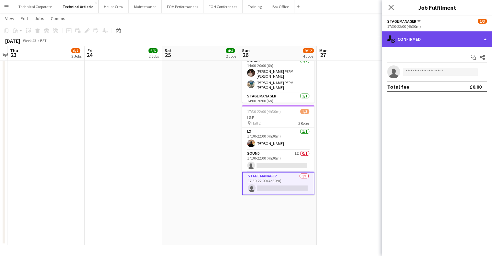
click at [437, 40] on div "single-neutral-actions-check-2 Confirmed" at bounding box center [437, 39] width 110 height 16
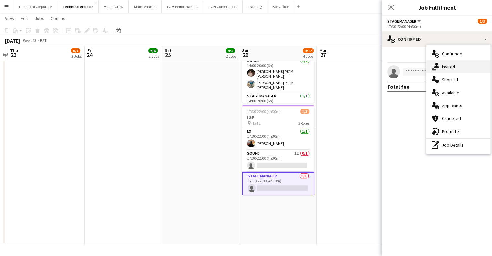
click at [451, 68] on div "single-neutral-actions-share-1 Invited" at bounding box center [458, 66] width 64 height 13
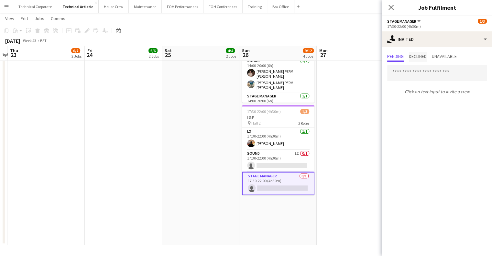
click at [424, 55] on span "Declined" at bounding box center [418, 56] width 18 height 5
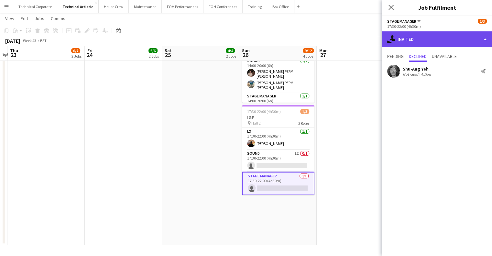
click at [436, 43] on div "single-neutral-actions-share-1 Invited" at bounding box center [437, 39] width 110 height 16
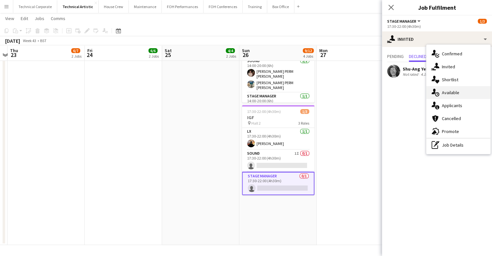
click at [440, 90] on div "single-neutral-actions-upload Available" at bounding box center [458, 92] width 64 height 13
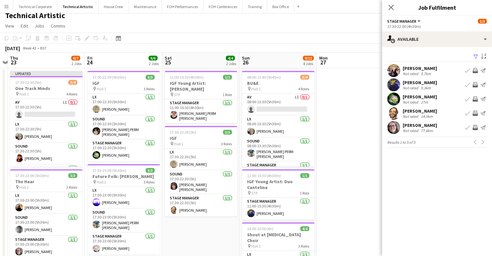
scroll to position [0, 0]
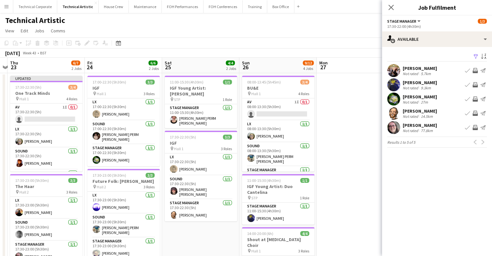
drag, startPoint x: 357, startPoint y: 162, endPoint x: 306, endPoint y: 165, distance: 50.9
click at [307, 165] on app-calendar-viewport "Sun 19 6/6 2 Jobs Mon 20 Tue 21 Wed 22 Thu 23 6/7 2 Jobs Fri 24 6/6 2 Jobs Sat …" at bounding box center [246, 262] width 492 height 408
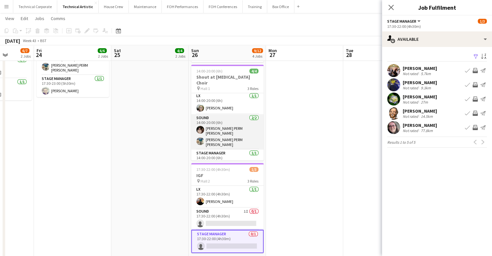
scroll to position [2, 0]
click at [476, 99] on app-icon "Invite crew" at bounding box center [475, 98] width 5 height 5
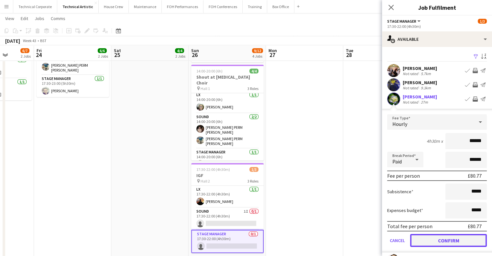
click at [448, 234] on button "Confirm" at bounding box center [448, 240] width 77 height 13
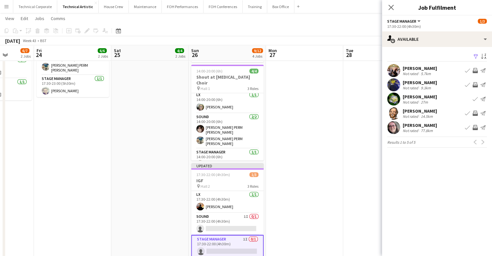
click at [332, 191] on app-date-cell at bounding box center [304, 107] width 77 height 392
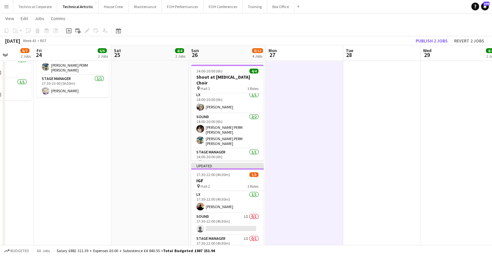
scroll to position [0, 0]
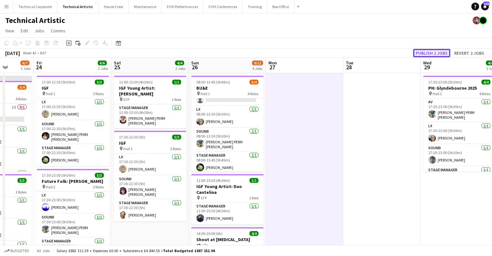
click at [428, 53] on button "Publish 2 jobs" at bounding box center [431, 53] width 37 height 8
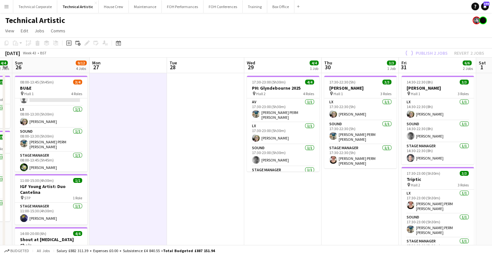
drag, startPoint x: 322, startPoint y: 183, endPoint x: 287, endPoint y: 185, distance: 35.3
click at [287, 185] on app-calendar-viewport "Thu 23 6/7 2 Jobs Fri 24 6/6 2 Jobs Sat 25 4/4 2 Jobs Sun 26 9/12 4 Jobs Mon 27…" at bounding box center [246, 262] width 492 height 408
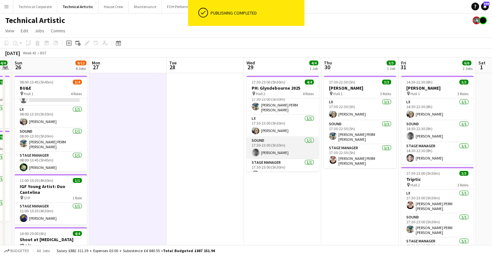
scroll to position [15, 0]
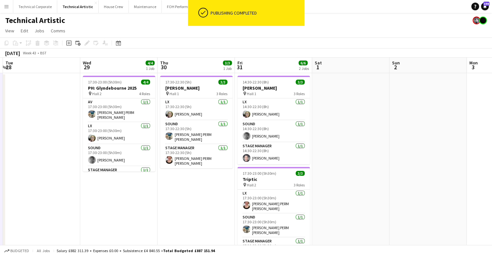
drag, startPoint x: 371, startPoint y: 165, endPoint x: 207, endPoint y: 172, distance: 163.9
click at [207, 172] on app-calendar-viewport "Sat 25 4/4 2 Jobs Sun 26 9/12 4 Jobs Mon 27 Tue 28 Wed 29 4/4 1 Job Thu 30 3/3 …" at bounding box center [246, 262] width 492 height 408
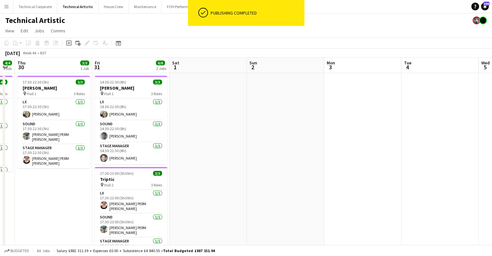
drag, startPoint x: 343, startPoint y: 169, endPoint x: 356, endPoint y: 182, distance: 17.9
click at [356, 182] on app-calendar-viewport "Tue 28 Wed 29 4/4 1 Job Thu 30 3/3 1 Job Fri 31 6/6 2 Jobs Sat 1 Sun 2 Mon 3 Tu…" at bounding box center [246, 262] width 492 height 408
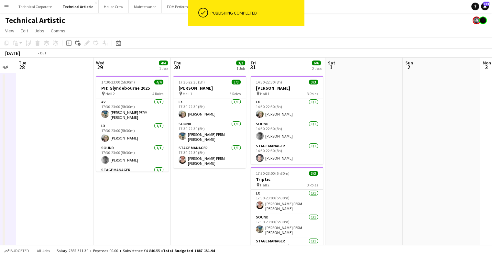
drag, startPoint x: 363, startPoint y: 178, endPoint x: 431, endPoint y: 173, distance: 67.8
click at [430, 173] on app-calendar-viewport "Sun 26 9/12 4 Jobs Mon 27 Tue 28 Wed 29 4/4 1 Job Thu 30 3/3 1 Job Fri 31 6/6 2…" at bounding box center [246, 262] width 492 height 408
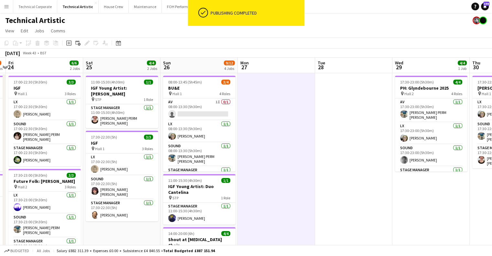
drag, startPoint x: 203, startPoint y: 176, endPoint x: 452, endPoint y: 166, distance: 249.1
click at [452, 166] on app-calendar-viewport "Wed 22 Thu 23 6/7 2 Jobs Fri 24 6/6 2 Jobs Sat 25 4/4 2 Jobs Sun 26 9/12 4 Jobs…" at bounding box center [246, 262] width 492 height 408
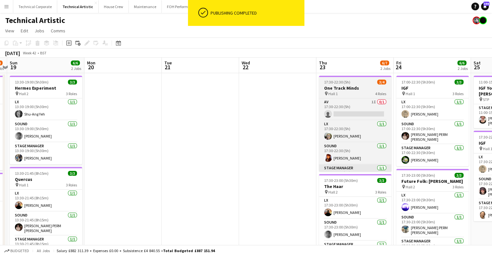
drag, startPoint x: 444, startPoint y: 161, endPoint x: 436, endPoint y: 164, distance: 8.8
click at [492, 159] on html "ok-circled Publishing completed Menu Boards Boards Boards All jobs Status Workf…" at bounding box center [246, 238] width 492 height 476
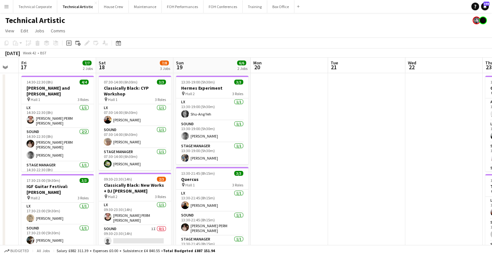
drag, startPoint x: 289, startPoint y: 167, endPoint x: 457, endPoint y: 163, distance: 168.0
click at [457, 163] on app-calendar-viewport "Wed 15 7/7 2 Jobs Thu 16 Fri 17 7/7 2 Jobs Sat 18 7/8 3 Jobs Sun 19 6/6 2 Jobs …" at bounding box center [246, 262] width 492 height 408
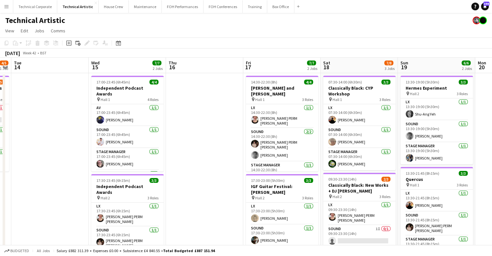
drag, startPoint x: 214, startPoint y: 157, endPoint x: 361, endPoint y: 155, distance: 147.2
click at [361, 155] on app-calendar-viewport "Sun 12 5/6 2 Jobs Mon 13 4/5 1 Job Tue 14 Wed 15 7/7 2 Jobs Thu 16 Fri 17 7/7 2…" at bounding box center [246, 262] width 492 height 408
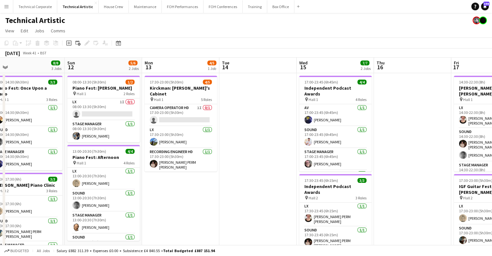
drag, startPoint x: 320, startPoint y: 147, endPoint x: 458, endPoint y: 152, distance: 138.6
click at [466, 151] on app-calendar-viewport "Thu 9 2/4 2 Jobs Fri 10 4/5 2 Jobs Sat 11 8/8 3 Jobs Sun 12 5/6 2 Jobs Mon 13 4…" at bounding box center [246, 262] width 492 height 408
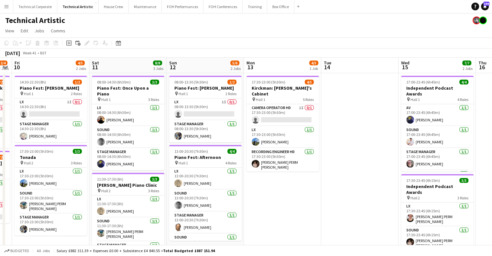
drag, startPoint x: 227, startPoint y: 150, endPoint x: 322, endPoint y: 149, distance: 95.5
click at [322, 149] on app-calendar-viewport "Wed 8 Thu 9 2/4 2 Jobs Fri 10 4/5 2 Jobs Sat 11 8/8 3 Jobs Sun 12 5/6 2 Jobs Mo…" at bounding box center [246, 262] width 492 height 408
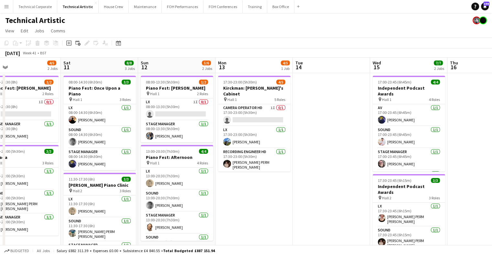
scroll to position [0, 166]
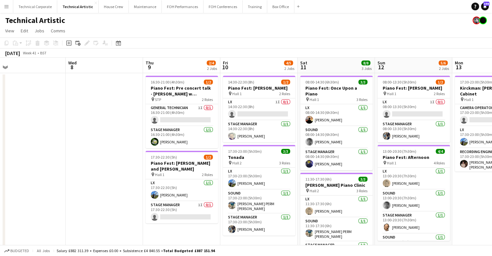
drag, startPoint x: 193, startPoint y: 152, endPoint x: 401, endPoint y: 154, distance: 208.4
click at [401, 154] on app-calendar-viewport "Sun 5 4/4 2 Jobs Mon 6 Tue 7 Wed 8 Thu 9 2/4 2 Jobs Fri 10 4/5 2 Jobs Sat 11 8/…" at bounding box center [246, 262] width 492 height 408
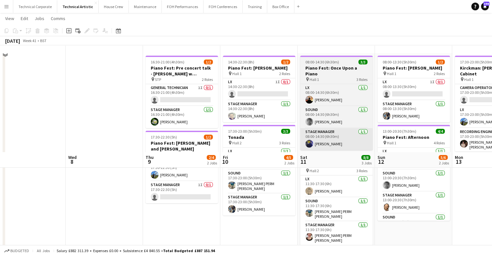
scroll to position [0, 0]
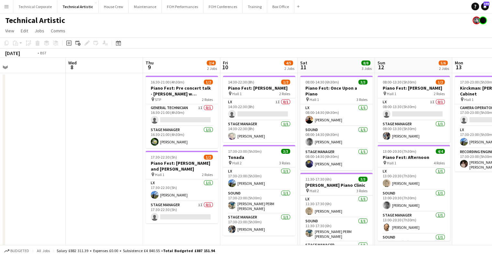
click at [280, 88] on app-calendar-viewport "Sun 5 4/4 2 Jobs Mon 6 Tue 7 Wed 8 Thu 9 2/4 2 Jobs Fri 10 4/5 2 Jobs Sat 11 8/…" at bounding box center [246, 262] width 492 height 408
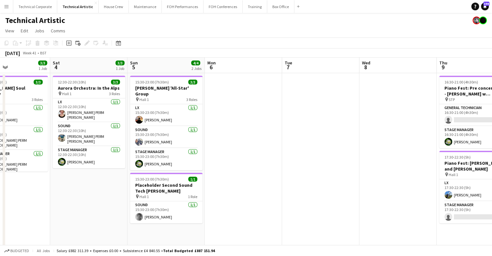
drag, startPoint x: 171, startPoint y: 93, endPoint x: 291, endPoint y: 96, distance: 120.8
click at [302, 95] on app-calendar-viewport "Wed 1 2/3 1 Job Thu 2 Fri 3 3/3 1 Job Sat 4 3/3 1 Job Sun 5 4/4 2 Jobs Mon 6 Tu…" at bounding box center [246, 262] width 492 height 408
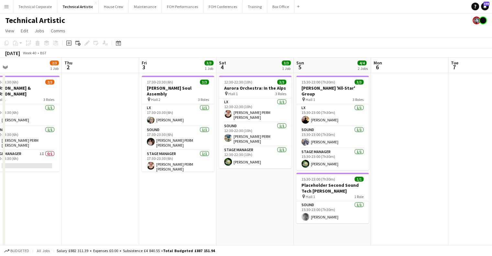
drag, startPoint x: 139, startPoint y: 101, endPoint x: 353, endPoint y: 90, distance: 213.8
click at [353, 90] on app-calendar-viewport "Mon 29 Tue 30 Wed 1 2/3 1 Job Thu 2 Fri 3 3/3 1 Job Sat 4 3/3 1 Job Sun 5 4/4 2…" at bounding box center [246, 262] width 492 height 408
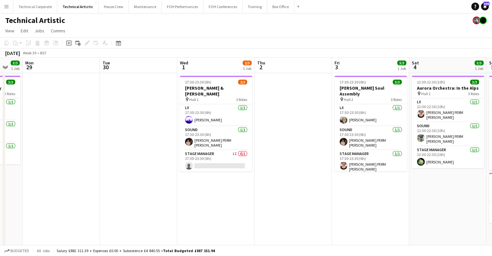
click at [285, 94] on app-calendar-viewport "Sat 27 6/7 3 Jobs Sun 28 3/3 1 Job Mon 29 Tue 30 Wed 1 2/3 1 Job Thu 2 Fri 3 3/…" at bounding box center [246, 262] width 492 height 408
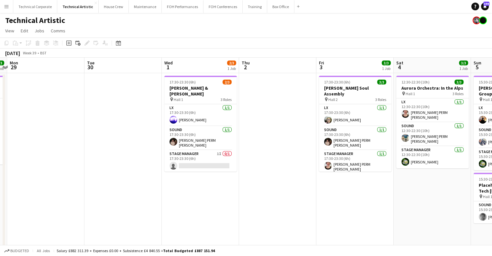
click at [382, 111] on app-calendar-viewport "Sat 27 6/7 3 Jobs Sun 28 3/3 1 Job Mon 29 Tue 30 Wed 1 2/3 1 Job Thu 2 Fri 3 3/…" at bounding box center [246, 262] width 492 height 408
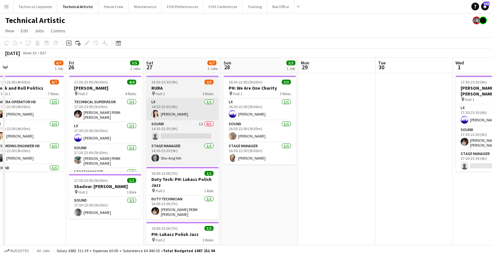
drag, startPoint x: 219, startPoint y: 123, endPoint x: 318, endPoint y: 119, distance: 99.7
click at [324, 118] on app-calendar-viewport "Tue 23 Wed 24 Thu 25 6/7 1 Job Fri 26 5/5 2 Jobs Sat 27 6/7 3 Jobs Sun 28 3/3 1…" at bounding box center [246, 262] width 492 height 408
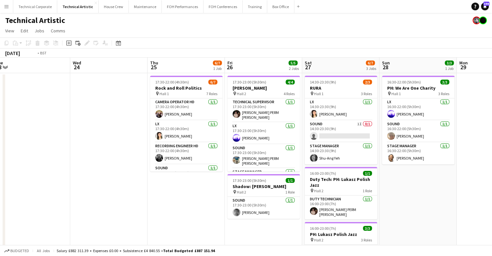
scroll to position [0, 171]
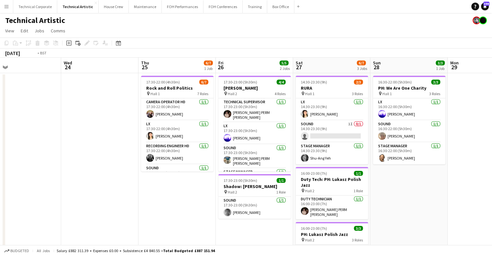
click at [372, 117] on app-calendar-viewport "Sun 21 3/3 1 Job Mon 22 Tue 23 Wed 24 Thu 25 6/7 1 Job Fri 26 5/5 2 Jobs Sat 27…" at bounding box center [246, 262] width 492 height 408
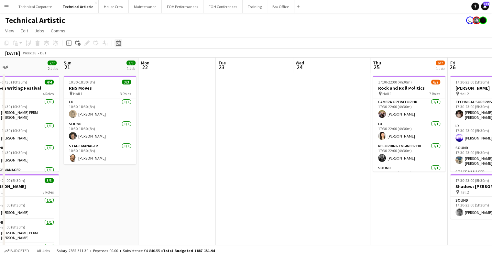
click at [119, 41] on icon at bounding box center [118, 42] width 5 height 5
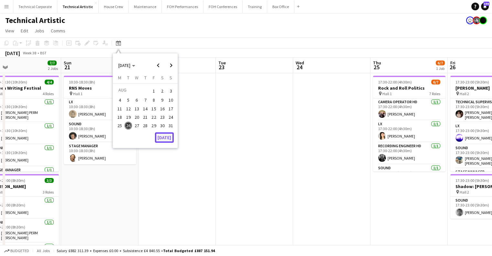
click at [161, 141] on button "[DATE]" at bounding box center [164, 137] width 19 height 10
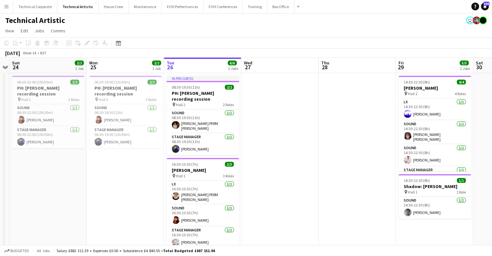
scroll to position [0, 255]
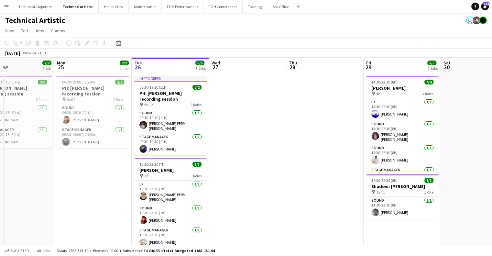
drag, startPoint x: 329, startPoint y: 144, endPoint x: 296, endPoint y: 145, distance: 32.4
click at [296, 145] on app-calendar-viewport "Thu 21 4/4 1 Job Fri 22 Sat 23 Sun 24 2/2 1 Job Mon 25 2/2 1 Job Tue 26 6/6 3 J…" at bounding box center [246, 262] width 492 height 408
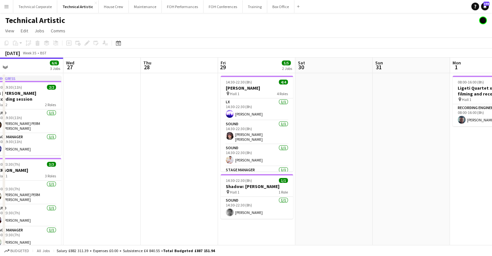
drag, startPoint x: 340, startPoint y: 146, endPoint x: 194, endPoint y: 146, distance: 145.9
click at [194, 146] on app-calendar-viewport "Sat 23 Sun 24 2/2 1 Job Mon 25 2/2 1 Job Tue 26 6/6 3 Jobs Wed 27 Thu 28 Fri 29…" at bounding box center [246, 262] width 492 height 408
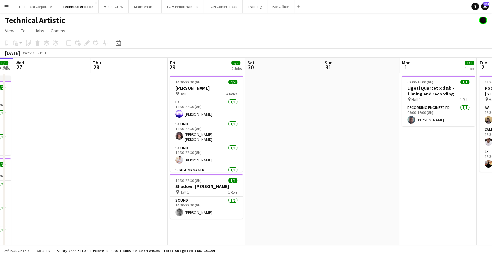
scroll to position [0, 254]
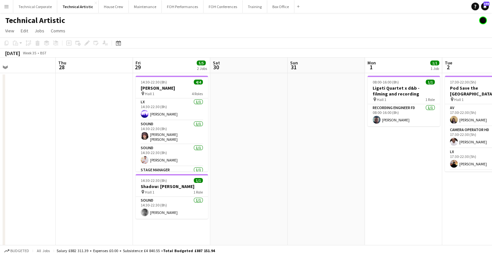
drag, startPoint x: 430, startPoint y: 170, endPoint x: 356, endPoint y: 172, distance: 73.8
click at [356, 172] on app-calendar-viewport "Sun 24 2/2 1 Job Mon 25 2/2 1 Job Tue 26 6/6 3 Jobs Wed 27 Thu 28 Fri 29 5/5 2 …" at bounding box center [246, 262] width 492 height 408
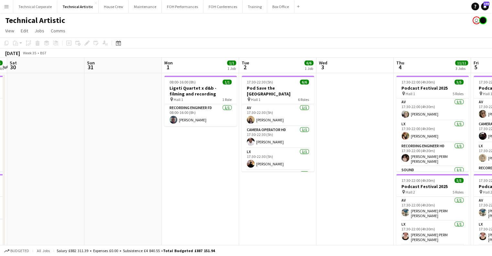
scroll to position [0, 176]
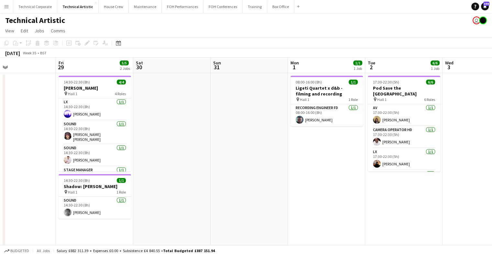
drag, startPoint x: 353, startPoint y: 150, endPoint x: 276, endPoint y: 171, distance: 79.7
click at [276, 171] on app-calendar-viewport "Tue 26 6/6 3 Jobs Wed 27 Thu 28 Fri 29 5/5 2 Jobs Sat 30 Sun 31 Mon 1 1/1 1 Job…" at bounding box center [246, 262] width 492 height 408
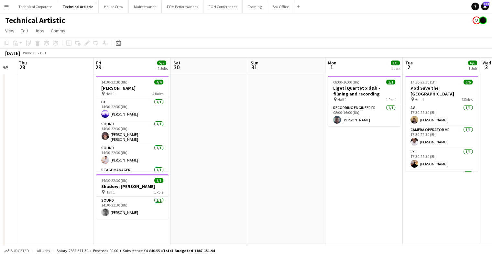
drag, startPoint x: 295, startPoint y: 151, endPoint x: 333, endPoint y: 152, distance: 37.2
click at [333, 152] on app-calendar-viewport "Tue 26 6/6 3 Jobs Wed 27 Thu 28 Fri 29 5/5 2 Jobs Sat 30 Sun 31 Mon 1 1/1 1 Job…" at bounding box center [246, 262] width 492 height 408
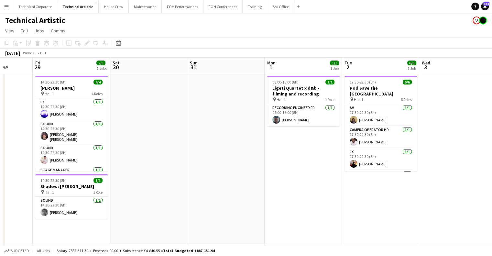
drag, startPoint x: 340, startPoint y: 155, endPoint x: 170, endPoint y: 141, distance: 170.4
click at [170, 141] on app-calendar-viewport "Tue 26 6/6 3 Jobs Wed 27 Thu 28 Fri 29 5/5 2 Jobs Sat 30 Sun 31 Mon 1 1/1 1 Job…" at bounding box center [246, 262] width 492 height 408
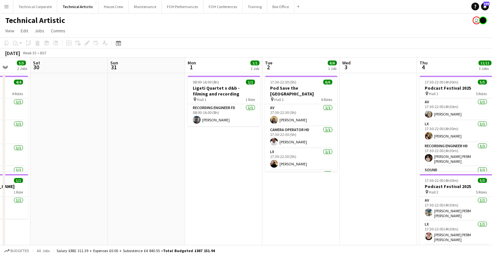
drag, startPoint x: 339, startPoint y: 158, endPoint x: 260, endPoint y: 152, distance: 79.8
click at [260, 152] on app-calendar-viewport "Tue 26 6/6 3 Jobs Wed 27 Thu 28 Fri 29 5/5 2 Jobs Sat 30 Sun 31 Mon 1 1/1 1 Job…" at bounding box center [246, 262] width 492 height 408
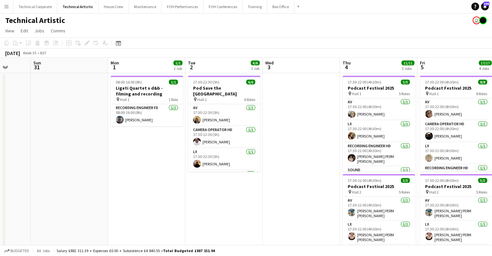
scroll to position [0, 227]
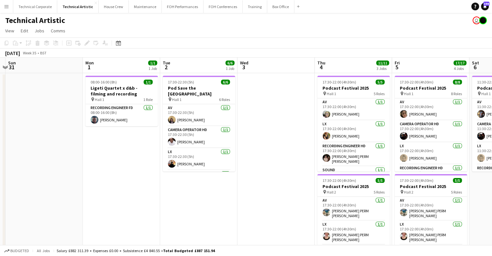
drag, startPoint x: 370, startPoint y: 152, endPoint x: 268, endPoint y: 158, distance: 102.4
click at [268, 158] on app-calendar-viewport "Thu 28 Fri 29 5/5 2 Jobs Sat 30 Sun 31 Mon 1 1/1 1 Job Tue 2 6/6 1 Job Wed 3 Th…" at bounding box center [246, 262] width 492 height 408
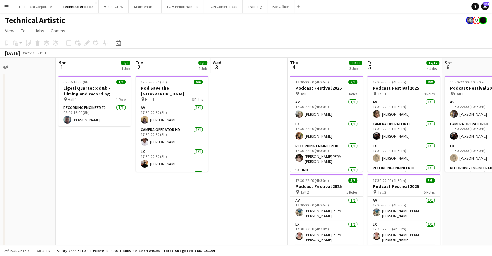
drag, startPoint x: 271, startPoint y: 147, endPoint x: 227, endPoint y: 139, distance: 43.7
click at [243, 145] on app-calendar-viewport "Thu 28 Fri 29 5/5 2 Jobs Sat 30 Sun 31 Mon 1 1/1 1 Job Tue 2 6/6 1 Job Wed 3 Th…" at bounding box center [246, 262] width 492 height 408
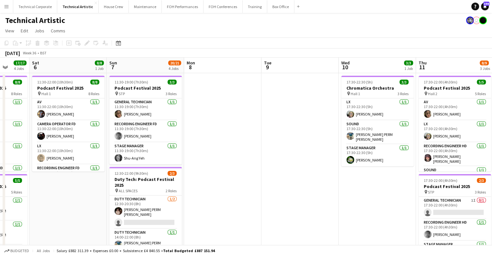
scroll to position [0, 163]
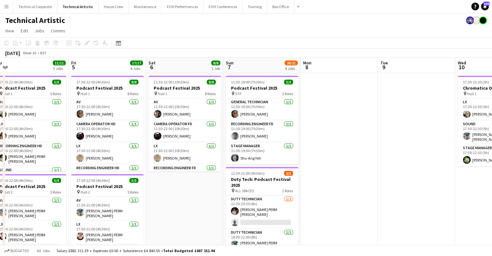
drag, startPoint x: 360, startPoint y: 98, endPoint x: 97, endPoint y: 98, distance: 263.7
click at [97, 98] on app-calendar-viewport "Tue 2 6/6 1 Job Wed 3 Thu 4 11/11 3 Jobs Fri 5 17/17 4 Jobs Sat 6 8/8 1 Job Sun…" at bounding box center [246, 262] width 492 height 408
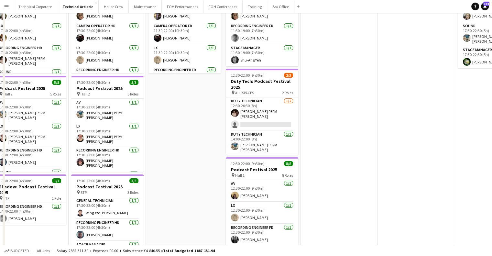
scroll to position [0, 0]
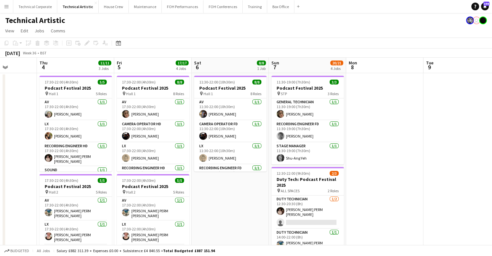
drag, startPoint x: 123, startPoint y: 98, endPoint x: 331, endPoint y: 112, distance: 208.2
click at [331, 112] on app-calendar-viewport "Tue 2 6/6 1 Job Wed 3 Thu 4 11/11 3 Jobs Fri 5 17/17 4 Jobs Sat 6 8/8 1 Job Sun…" at bounding box center [246, 262] width 492 height 408
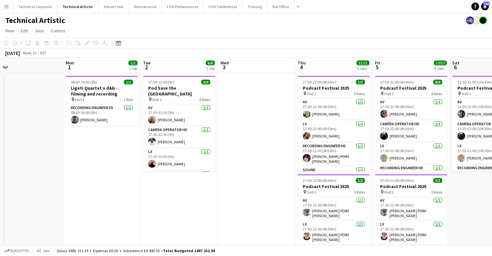
drag, startPoint x: 254, startPoint y: 117, endPoint x: 305, endPoint y: 117, distance: 51.1
click at [305, 117] on app-calendar-viewport "Fri 29 5/5 2 Jobs Sat 30 Sun 31 Mon 1 1/1 1 Job Tue 2 6/6 1 Job Wed 3 Thu 4 11/…" at bounding box center [246, 262] width 492 height 408
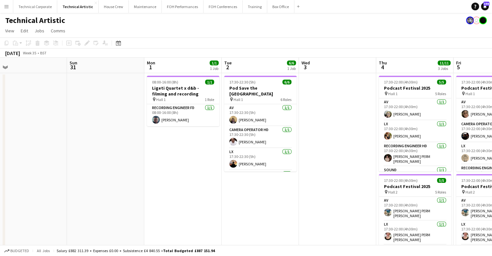
drag, startPoint x: 129, startPoint y: 117, endPoint x: 233, endPoint y: 127, distance: 103.6
click at [233, 127] on app-calendar-viewport "Thu 28 Fri 29 5/5 2 Jobs Sat 30 Sun 31 Mon 1 1/1 1 Job Tue 2 6/6 1 Job Wed 3 Th…" at bounding box center [246, 262] width 492 height 408
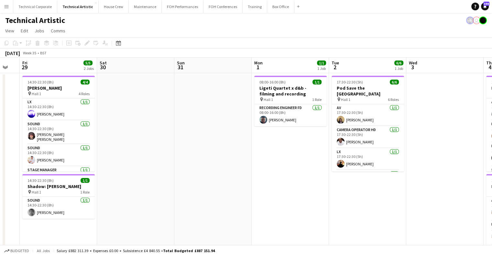
scroll to position [0, 203]
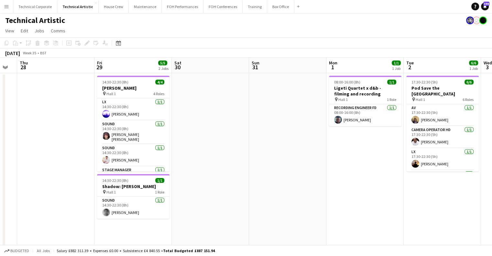
drag, startPoint x: 165, startPoint y: 151, endPoint x: 275, endPoint y: 159, distance: 110.0
click at [275, 159] on app-calendar-viewport "Tue 26 6/6 3 Jobs Wed 27 Thu 28 Fri 29 5/5 2 Jobs Sat 30 Sun 31 Mon 1 1/1 1 Job…" at bounding box center [246, 262] width 492 height 408
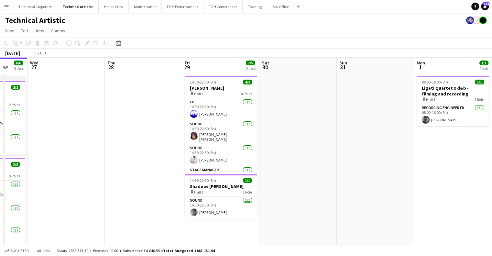
drag, startPoint x: 172, startPoint y: 154, endPoint x: 325, endPoint y: 165, distance: 152.8
click at [324, 165] on app-calendar-viewport "Sun 24 2/2 1 Job Mon 25 2/2 1 Job Tue 26 6/6 3 Jobs Wed 27 Thu 28 Fri 29 5/5 2 …" at bounding box center [246, 262] width 492 height 408
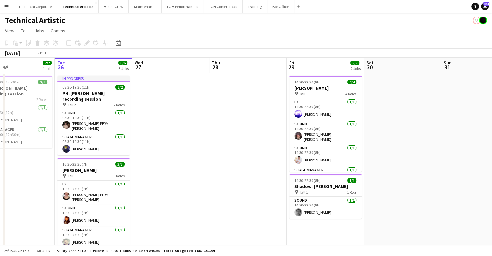
drag, startPoint x: 249, startPoint y: 145, endPoint x: 285, endPoint y: 159, distance: 38.7
click at [202, 149] on app-calendar-viewport "Sat 23 Sun 24 2/2 1 Job Mon 25 2/2 1 Job Tue 26 6/6 3 Jobs Wed 27 Thu 28 Fri 29…" at bounding box center [246, 262] width 492 height 408
click at [266, 174] on app-calendar-viewport "Sat 23 Sun 24 2/2 1 Job Mon 25 2/2 1 Job Tue 26 6/6 3 Jobs Wed 27 Thu 28 Fri 29…" at bounding box center [246, 262] width 492 height 408
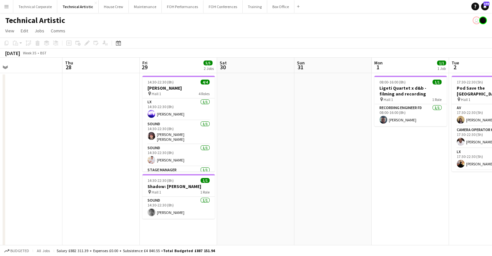
drag, startPoint x: 441, startPoint y: 192, endPoint x: 292, endPoint y: 183, distance: 149.5
click at [292, 183] on app-calendar-viewport "Mon 25 2/2 1 Job Tue 26 6/6 3 Jobs Wed 27 Thu 28 Fri 29 5/5 2 Jobs Sat 30 Sun 3…" at bounding box center [246, 262] width 492 height 408
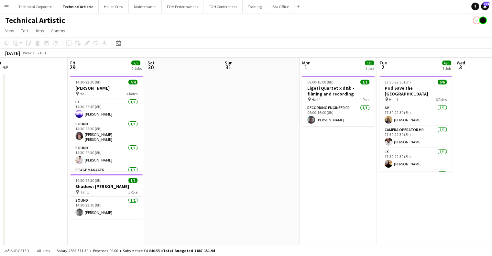
scroll to position [0, 204]
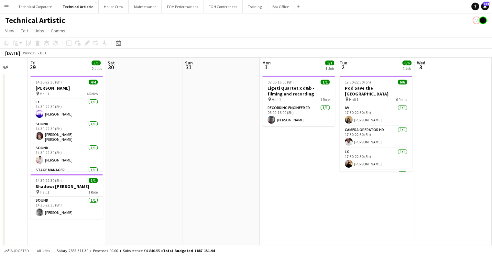
drag, startPoint x: 192, startPoint y: 151, endPoint x: 229, endPoint y: 153, distance: 37.6
click at [229, 153] on app-calendar-viewport "Tue 26 6/6 3 Jobs Wed 27 Thu 28 Fri 29 5/5 2 Jobs Sat 30 Sun 31 Mon 1 1/1 1 Job…" at bounding box center [246, 262] width 492 height 408
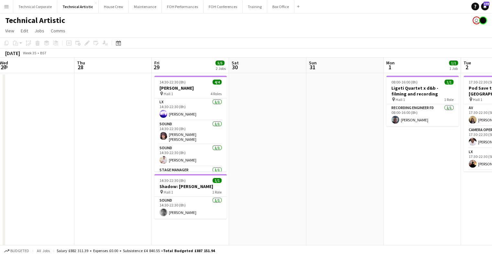
scroll to position [0, 252]
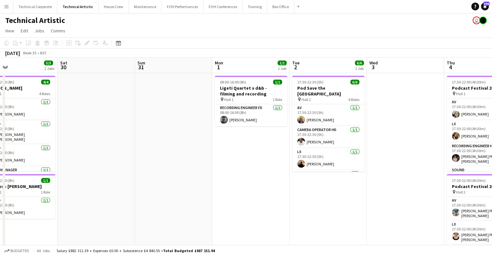
drag, startPoint x: 215, startPoint y: 119, endPoint x: 153, endPoint y: 117, distance: 61.8
click at [153, 117] on app-calendar-viewport "Tue 26 6/6 3 Jobs Wed 27 Thu 28 Fri 29 5/5 2 Jobs Sat 30 Sun 31 Mon 1 1/1 1 Job…" at bounding box center [246, 262] width 492 height 408
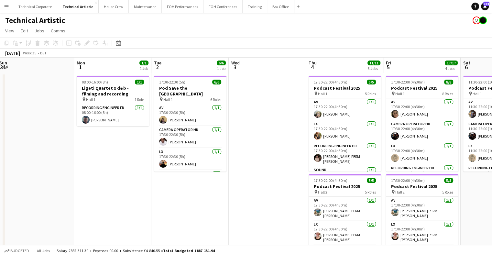
drag, startPoint x: 251, startPoint y: 165, endPoint x: 140, endPoint y: 165, distance: 111.0
click at [140, 165] on app-calendar-viewport "Thu 28 Fri 29 5/5 2 Jobs Sat 30 Sun 31 Mon 1 1/1 1 Job Tue 2 6/6 1 Job Wed 3 Th…" at bounding box center [246, 262] width 492 height 408
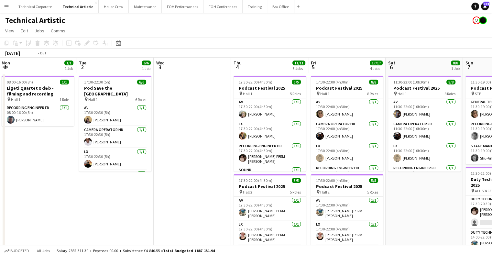
drag, startPoint x: 300, startPoint y: 156, endPoint x: 497, endPoint y: 163, distance: 196.9
click at [492, 163] on html "Menu Boards Boards Boards All jobs Status Workforce Workforce My Workforce Recr…" at bounding box center [246, 238] width 492 height 476
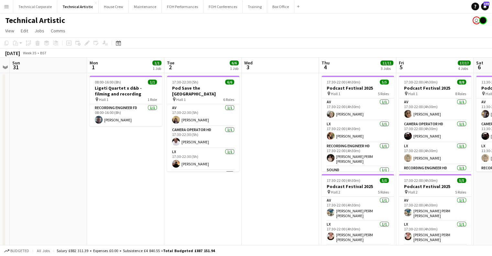
drag, startPoint x: 397, startPoint y: 170, endPoint x: 250, endPoint y: 167, distance: 146.9
click at [251, 167] on app-calendar-viewport "Wed 27 Thu 28 Fri 29 5/5 2 Jobs Sat 30 Sun 31 Mon 1 1/1 1 Job Tue 2 6/6 1 Job W…" at bounding box center [246, 262] width 492 height 408
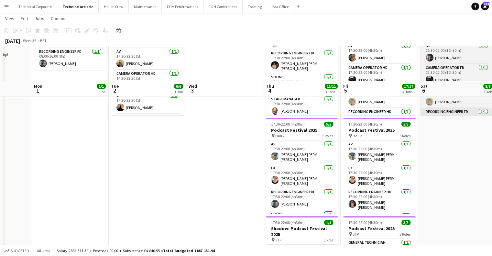
scroll to position [0, 0]
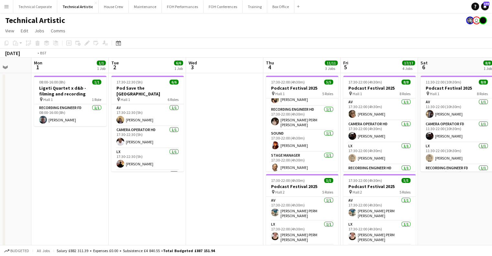
drag, startPoint x: 419, startPoint y: 182, endPoint x: 265, endPoint y: 181, distance: 154.0
click at [267, 182] on app-calendar-viewport "Fri 29 5/5 2 Jobs Sat 30 Sun 31 Mon 1 1/1 1 Job Tue 2 6/6 1 Job Wed 3 Thu 4 11/…" at bounding box center [246, 262] width 492 height 408
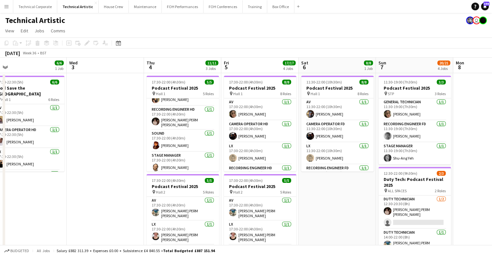
drag, startPoint x: 172, startPoint y: 168, endPoint x: 265, endPoint y: 154, distance: 94.2
click at [307, 170] on app-calendar-viewport "Sun 31 Mon 1 1/1 1 Job Tue 2 6/6 1 Job Wed 3 Thu 4 11/11 3 Jobs Fri 5 17/17 4 J…" at bounding box center [246, 262] width 492 height 408
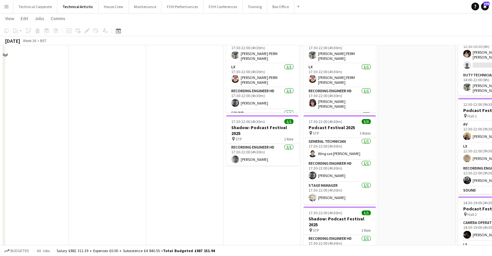
scroll to position [162, 0]
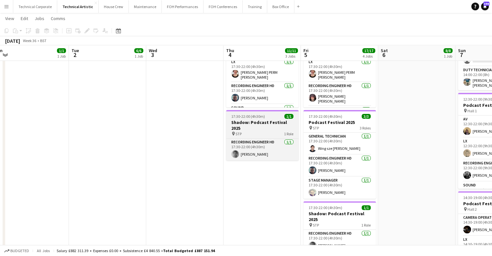
click at [250, 123] on h3 "Shadow: Podcast Festival 2025" at bounding box center [262, 125] width 72 height 12
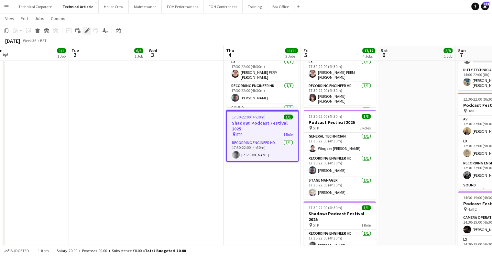
click at [86, 33] on div "Edit" at bounding box center [87, 31] width 8 height 8
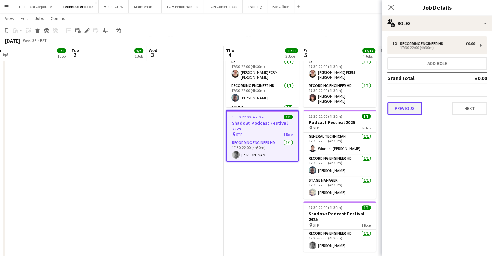
click at [414, 105] on button "Previous" at bounding box center [404, 108] width 35 height 13
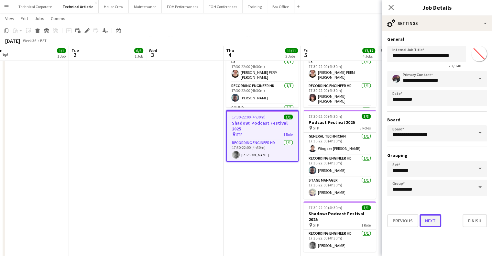
click at [429, 219] on button "Next" at bounding box center [431, 220] width 22 height 13
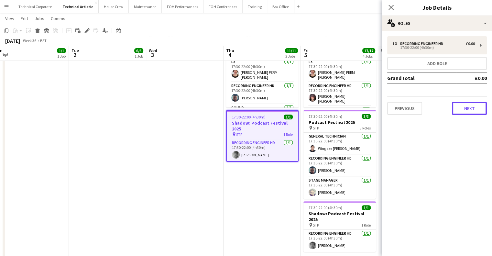
click at [472, 107] on button "Next" at bounding box center [469, 108] width 35 height 13
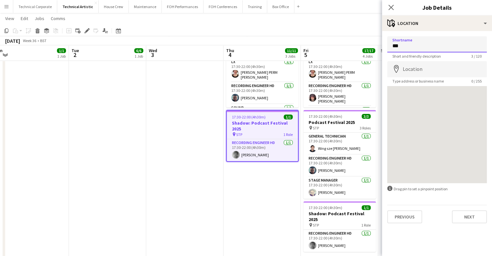
drag, startPoint x: 415, startPoint y: 46, endPoint x: 273, endPoint y: 24, distance: 143.4
click at [304, 40] on body "Menu Boards Boards Boards All jobs Status Workforce Workforce My Workforce Recr…" at bounding box center [246, 76] width 492 height 476
type input "******"
click at [116, 145] on app-date-cell "17:30-22:30 (5h) 6/6 Pod Save the UK pin Hall 1 6 Roles AV 1/1 17:30-22:30 (5h)…" at bounding box center [107, 107] width 77 height 392
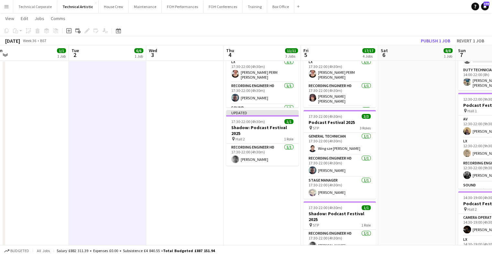
click at [136, 146] on app-date-cell "17:30-22:30 (5h) 6/6 Pod Save the UK pin Hall 1 6 Roles AV 1/1 17:30-22:30 (5h)…" at bounding box center [107, 107] width 77 height 392
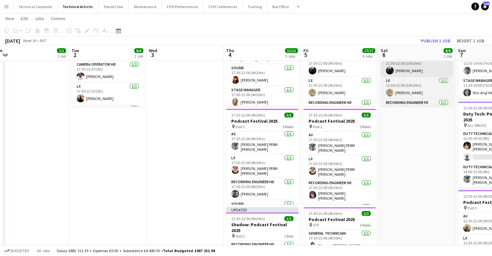
scroll to position [0, 0]
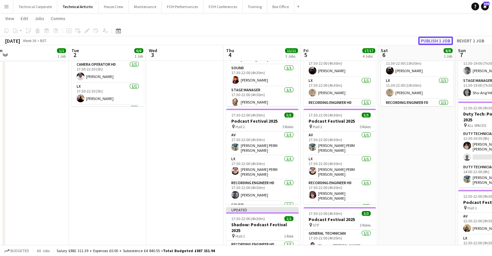
click at [426, 39] on button "Publish 1 job" at bounding box center [435, 41] width 35 height 8
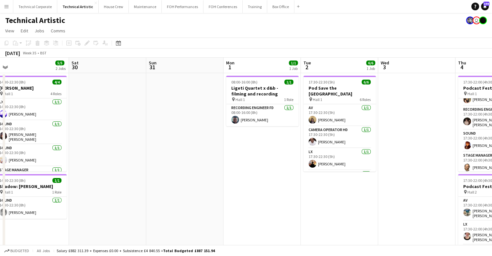
drag, startPoint x: 305, startPoint y: 138, endPoint x: 194, endPoint y: 133, distance: 111.8
click at [355, 136] on app-calendar-viewport "Wed 27 Thu 28 Fri 29 5/5 2 Jobs Sat 30 Sun 31 Mon 1 1/1 1 Job Tue 2 6/6 1 Job W…" at bounding box center [246, 262] width 492 height 408
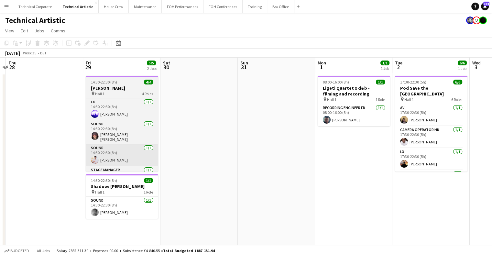
drag, startPoint x: 411, startPoint y: 149, endPoint x: 242, endPoint y: 147, distance: 169.2
click at [434, 147] on app-calendar-viewport "Tue 26 6/6 3 Jobs Wed 27 Thu 28 Fri 29 5/5 2 Jobs Sat 30 Sun 31 Mon 1 1/1 1 Job…" at bounding box center [246, 262] width 492 height 408
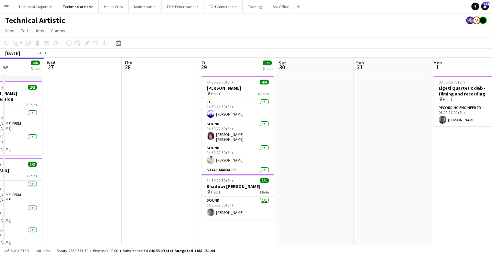
drag, startPoint x: 426, startPoint y: 158, endPoint x: 307, endPoint y: 154, distance: 118.8
click at [456, 156] on app-calendar-viewport "Sun 24 2/2 1 Job Mon 25 2/2 1 Job Tue 26 6/6 3 Jobs Wed 27 Thu 28 Fri 29 5/5 2 …" at bounding box center [246, 262] width 492 height 408
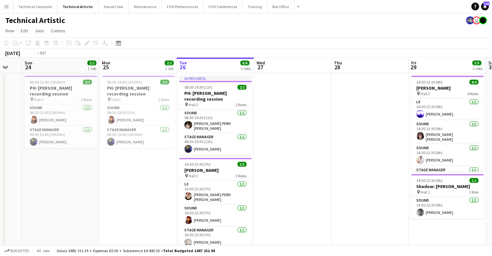
click at [185, 147] on app-calendar-viewport "Fri 22 Sat 23 Sun 24 2/2 1 Job Mon 25 2/2 1 Job Tue 26 6/6 3 Jobs Wed 27 Thu 28…" at bounding box center [246, 262] width 492 height 408
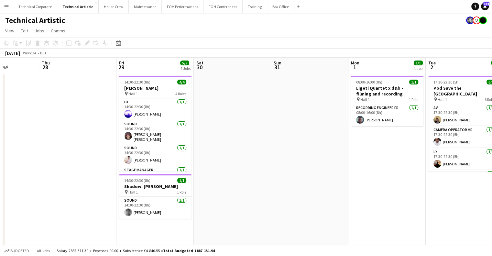
drag, startPoint x: 341, startPoint y: 143, endPoint x: 197, endPoint y: 148, distance: 144.4
click at [197, 148] on app-calendar-viewport "Sun 24 2/2 1 Job Mon 25 2/2 1 Job Tue 26 6/6 3 Jobs Wed 27 Thu 28 Fri 29 5/5 2 …" at bounding box center [246, 262] width 492 height 408
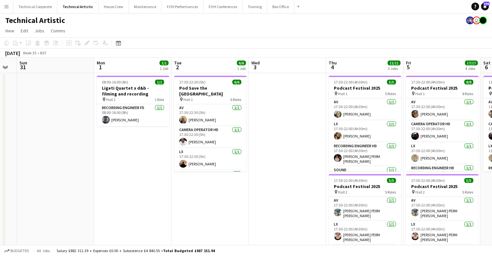
drag, startPoint x: 316, startPoint y: 148, endPoint x: 249, endPoint y: 128, distance: 69.9
click at [263, 145] on app-calendar-viewport "Thu 28 Fri 29 5/5 2 Jobs Sat 30 Sun 31 Mon 1 1/1 1 Job Tue 2 6/6 1 Job Wed 3 Th…" at bounding box center [246, 262] width 492 height 408
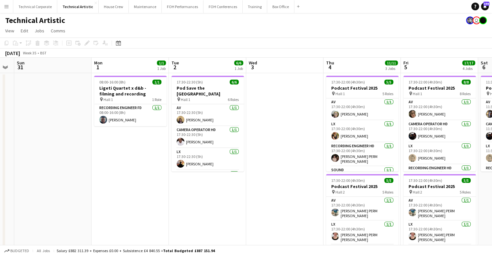
drag, startPoint x: 197, startPoint y: 194, endPoint x: 370, endPoint y: 206, distance: 173.9
click at [369, 208] on app-calendar-viewport "Thu 28 Fri 29 5/5 2 Jobs Sat 30 Sun 31 Mon 1 1/1 1 Job Tue 2 6/6 1 Job Wed 3 Th…" at bounding box center [246, 262] width 492 height 408
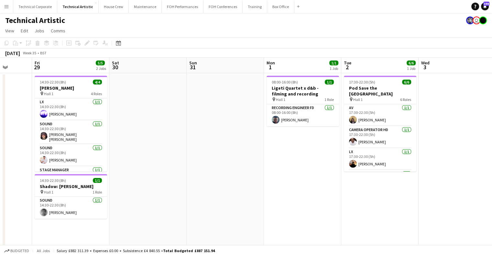
scroll to position [0, 269]
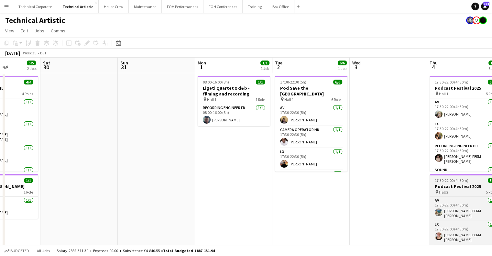
drag, startPoint x: 291, startPoint y: 196, endPoint x: 301, endPoint y: 192, distance: 10.6
click at [170, 196] on app-calendar-viewport "Tue 26 6/6 3 Jobs Wed 27 Thu 28 Fri 29 5/5 2 Jobs Sat 30 Sun 31 Mon 1 1/1 1 Job…" at bounding box center [246, 262] width 492 height 408
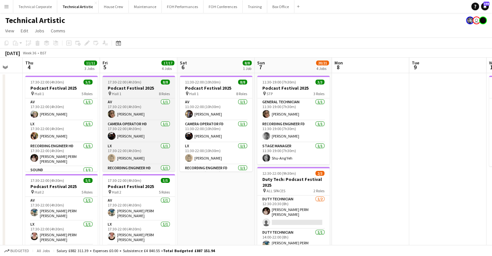
drag, startPoint x: 346, startPoint y: 157, endPoint x: 169, endPoint y: 159, distance: 177.3
click at [118, 158] on app-calendar-viewport "Sun 31 Mon 1 1/1 1 Job Tue 2 6/6 1 Job Wed 3 Thu 4 11/11 3 Jobs Fri 5 17/17 4 J…" at bounding box center [246, 262] width 492 height 408
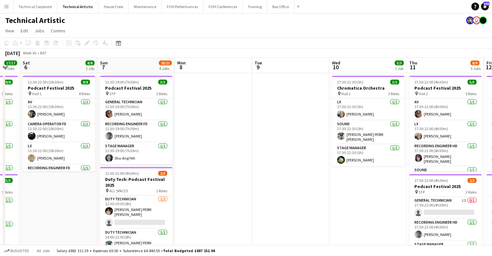
drag, startPoint x: 298, startPoint y: 164, endPoint x: 212, endPoint y: 163, distance: 86.1
click at [212, 163] on app-calendar-viewport "Tue 2 6/6 1 Job Wed 3 Thu 4 11/11 3 Jobs Fri 5 17/17 4 Jobs Sat 6 8/8 1 Job Sun…" at bounding box center [246, 262] width 492 height 408
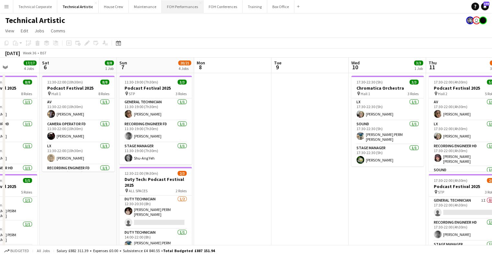
drag, startPoint x: 321, startPoint y: 162, endPoint x: 158, endPoint y: 4, distance: 227.0
click at [257, 147] on app-calendar-viewport "Tue 2 6/6 1 Job Wed 3 Thu 4 11/11 3 Jobs Fri 5 17/17 4 Jobs Sat 6 8/8 1 Job Sun…" at bounding box center [246, 262] width 492 height 408
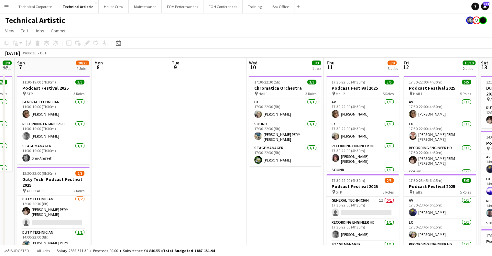
scroll to position [0, 222]
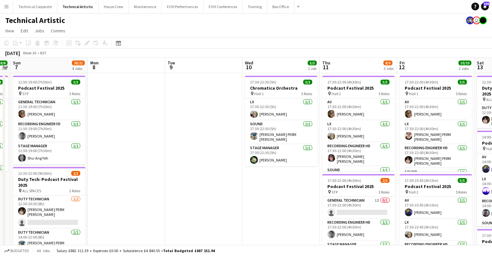
drag, startPoint x: 340, startPoint y: 195, endPoint x: 249, endPoint y: 196, distance: 91.6
click at [249, 196] on app-calendar-viewport "Thu 4 11/11 3 Jobs Fri 5 17/17 4 Jobs Sat 6 8/8 1 Job Sun 7 20/21 4 Jobs Mon 8 …" at bounding box center [246, 262] width 492 height 408
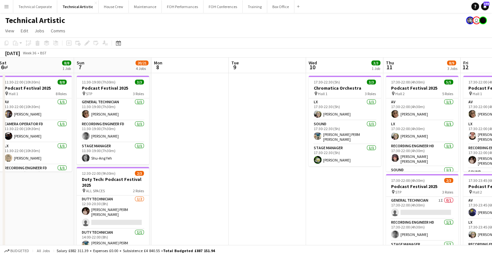
drag, startPoint x: 166, startPoint y: 131, endPoint x: 273, endPoint y: 148, distance: 109.2
click at [268, 146] on app-calendar-viewport "Thu 4 11/11 3 Jobs Fri 5 17/17 4 Jobs Sat 6 8/8 1 Job Sun 7 20/21 4 Jobs Mon 8 …" at bounding box center [246, 262] width 492 height 408
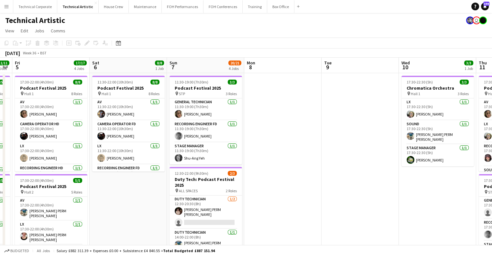
drag, startPoint x: 232, startPoint y: 155, endPoint x: 364, endPoint y: 164, distance: 132.6
click at [364, 164] on app-calendar-viewport "Wed 3 Thu 4 11/11 3 Jobs Fri 5 17/17 4 Jobs Sat 6 8/8 1 Job Sun 7 20/21 4 Jobs …" at bounding box center [246, 262] width 492 height 408
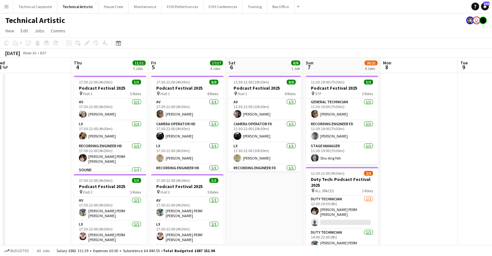
scroll to position [0, 181]
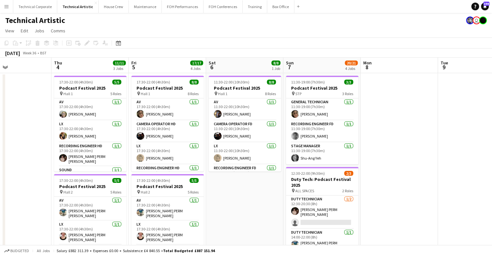
drag, startPoint x: 253, startPoint y: 210, endPoint x: 315, endPoint y: 213, distance: 62.2
click at [315, 213] on app-calendar-viewport "Mon 1 1/1 1 Job Tue 2 6/6 1 Job Wed 3 Thu 4 11/11 3 Jobs Fri 5 17/17 4 Jobs Sat…" at bounding box center [246, 262] width 492 height 408
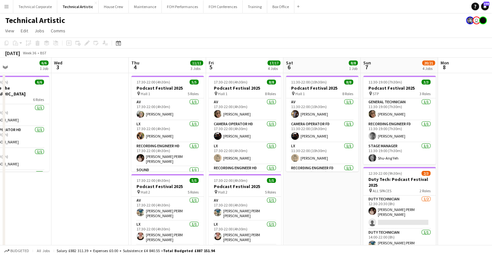
scroll to position [0, 190]
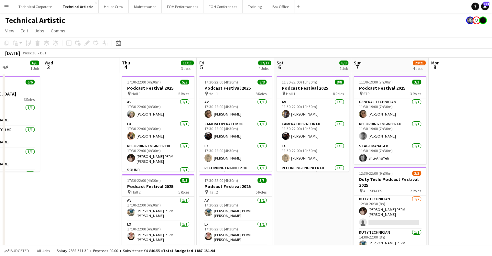
click at [290, 200] on app-calendar-viewport "Sun 31 Mon 1 1/1 1 Job Tue 2 6/6 1 Job Wed 3 Thu 4 11/11 3 Jobs Fri 5 17/17 4 J…" at bounding box center [246, 262] width 492 height 408
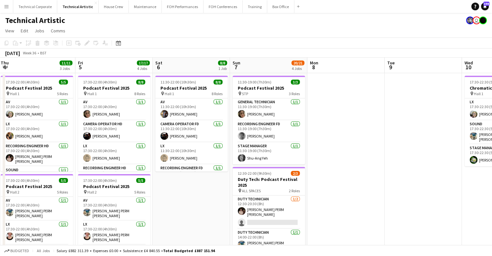
scroll to position [0, 236]
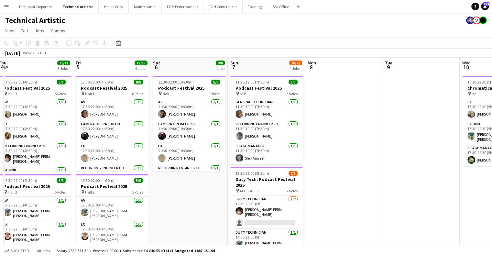
drag, startPoint x: 363, startPoint y: 139, endPoint x: 266, endPoint y: 140, distance: 97.4
click at [266, 140] on app-calendar-viewport "Mon 1 1/1 1 Job Tue 2 6/6 1 Job Wed 3 Thu 4 11/11 3 Jobs Fri 5 17/17 4 Jobs Sat…" at bounding box center [246, 262] width 492 height 408
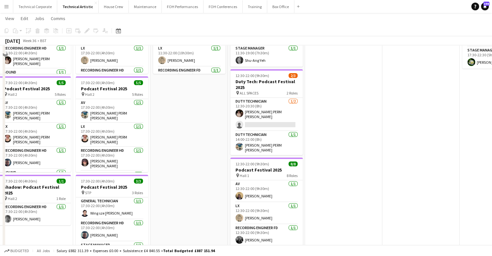
scroll to position [0, 0]
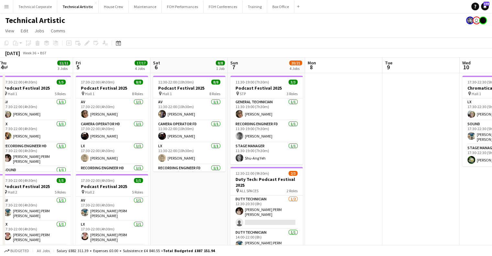
drag, startPoint x: 227, startPoint y: 168, endPoint x: 189, endPoint y: 168, distance: 37.5
click at [189, 168] on app-calendar-viewport "Mon 1 1/1 1 Job Tue 2 6/6 1 Job Wed 3 Thu 4 11/11 3 Jobs Fri 5 17/17 4 Jobs Sat…" at bounding box center [246, 262] width 492 height 408
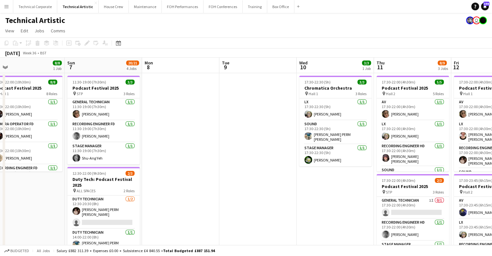
drag, startPoint x: 295, startPoint y: 170, endPoint x: 216, endPoint y: 172, distance: 78.7
click at [231, 177] on app-calendar-viewport "Wed 3 Thu 4 11/11 3 Jobs Fri 5 17/17 4 Jobs Sat 6 8/8 1 Job Sun 7 20/21 4 Jobs …" at bounding box center [246, 262] width 492 height 408
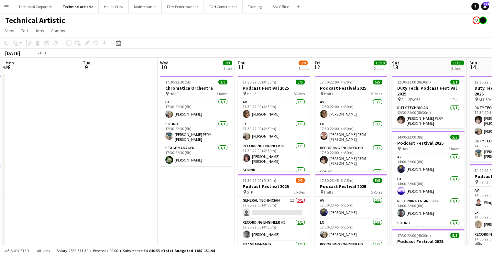
scroll to position [0, 240]
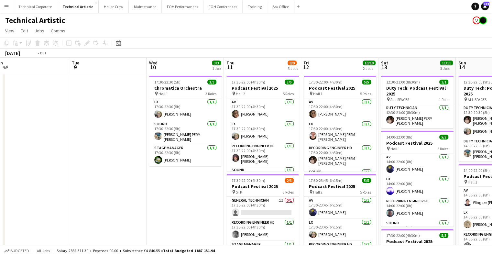
drag, startPoint x: 298, startPoint y: 195, endPoint x: 167, endPoint y: 192, distance: 131.4
click at [169, 196] on app-calendar-viewport "Fri 5 17/17 4 Jobs Sat 6 8/8 1 Job Sun 7 20/21 4 Jobs Mon 8 Tue 9 Wed 10 3/3 1 …" at bounding box center [246, 262] width 492 height 408
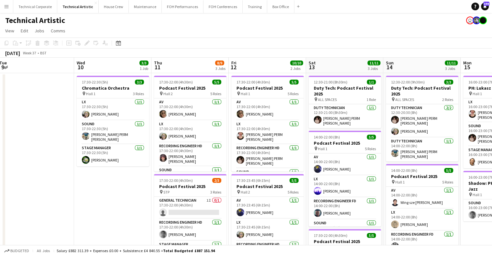
drag, startPoint x: 186, startPoint y: 180, endPoint x: 107, endPoint y: 179, distance: 79.0
click at [107, 179] on app-calendar-viewport "Sun 7 20/21 4 Jobs Mon 8 Tue 9 Wed 10 3/3 1 Job Thu 11 8/9 3 Jobs Fri 12 10/10 …" at bounding box center [246, 262] width 492 height 408
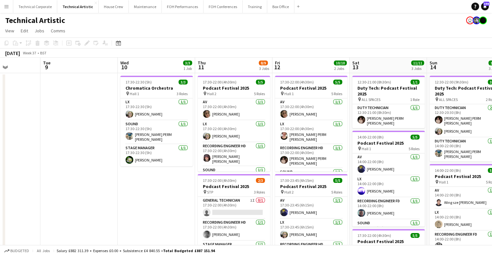
scroll to position [0, 185]
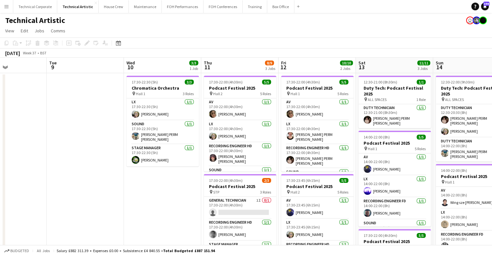
drag, startPoint x: 124, startPoint y: 191, endPoint x: 176, endPoint y: 192, distance: 51.5
click at [176, 192] on app-calendar-viewport "Sat 6 8/8 1 Job Sun 7 20/21 4 Jobs Mon 8 Tue 9 Wed 10 3/3 1 Job Thu 11 8/9 3 Jo…" at bounding box center [246, 262] width 492 height 408
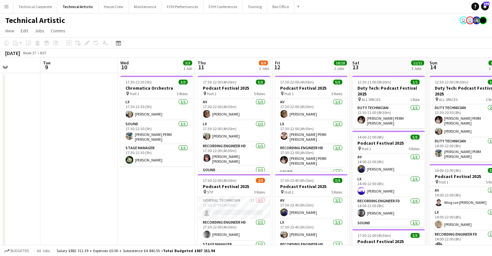
scroll to position [0, 211]
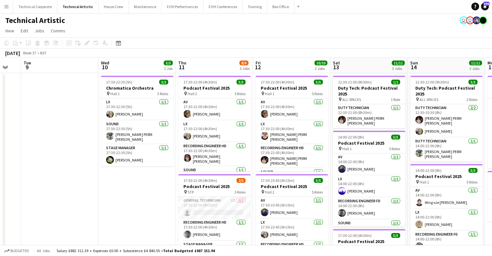
drag, startPoint x: 380, startPoint y: 153, endPoint x: 355, endPoint y: 153, distance: 25.2
click at [355, 153] on app-calendar-viewport "Sat 6 8/8 1 Job Sun 7 20/21 4 Jobs Mon 8 Tue 9 Wed 10 3/3 1 Job Thu 11 8/9 3 Jo…" at bounding box center [246, 262] width 492 height 408
click at [210, 205] on app-card-role "General Technician 1I 0/1 17:30-22:00 (4h30m) single-neutral-actions" at bounding box center [214, 208] width 72 height 22
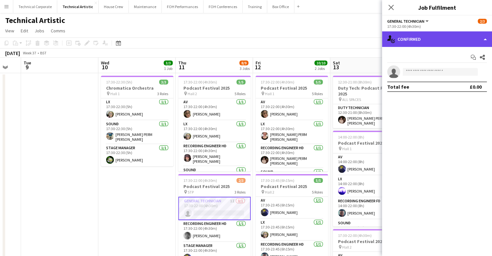
click at [407, 47] on div "single-neutral-actions-check-2 Confirmed" at bounding box center [437, 39] width 110 height 16
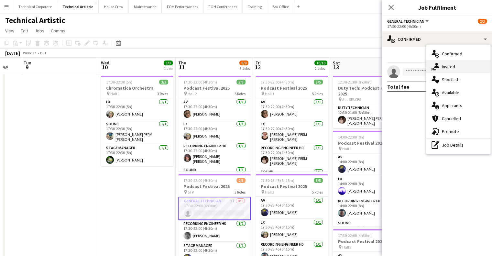
click at [448, 72] on div "single-neutral-actions-share-1 Invited" at bounding box center [458, 66] width 64 height 13
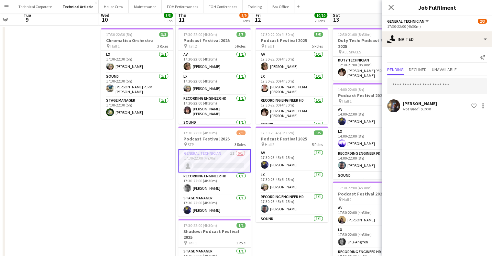
scroll to position [0, 0]
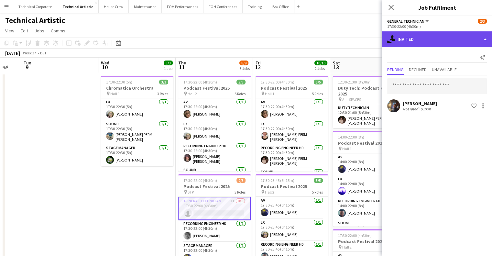
click at [417, 43] on div "single-neutral-actions-share-1 Invited" at bounding box center [437, 39] width 110 height 16
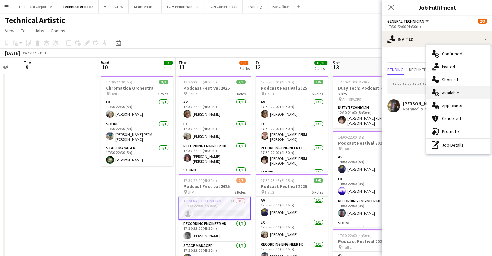
click at [446, 94] on div "single-neutral-actions-upload Available" at bounding box center [458, 92] width 64 height 13
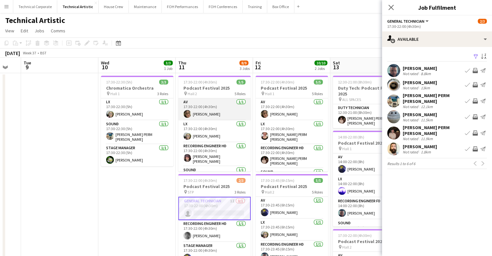
click at [218, 105] on app-card-role "AV 1/1 17:30-22:00 (4h30m) Eliyana Evans" at bounding box center [214, 109] width 72 height 22
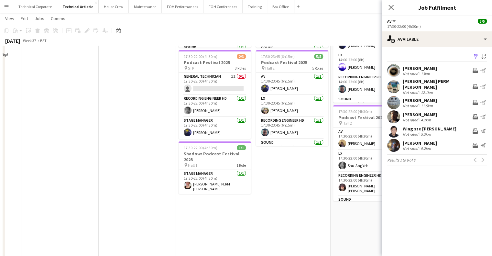
scroll to position [32, 0]
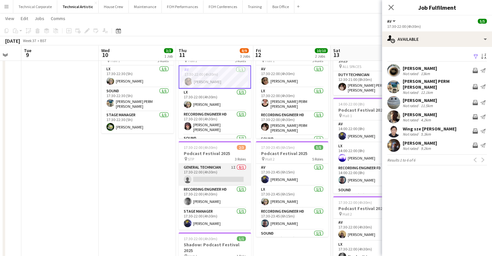
click at [229, 174] on app-card-role "General Technician 1I 0/1 17:30-22:00 (4h30m) single-neutral-actions" at bounding box center [215, 175] width 72 height 22
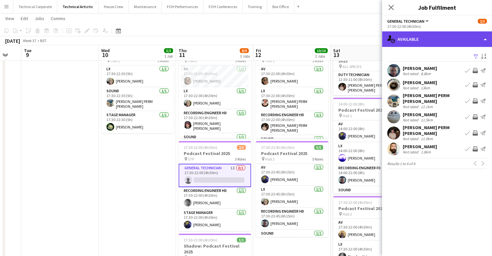
click at [430, 39] on div "single-neutral-actions-upload Available" at bounding box center [437, 39] width 110 height 16
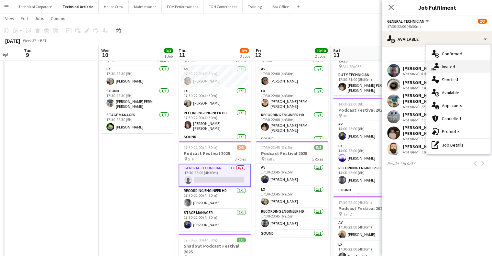
click at [450, 65] on div "single-neutral-actions-share-1 Invited" at bounding box center [458, 66] width 64 height 13
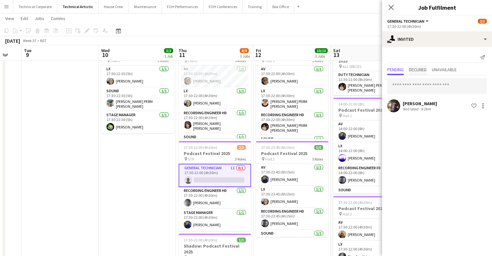
click at [410, 73] on span "Declined" at bounding box center [418, 70] width 18 height 10
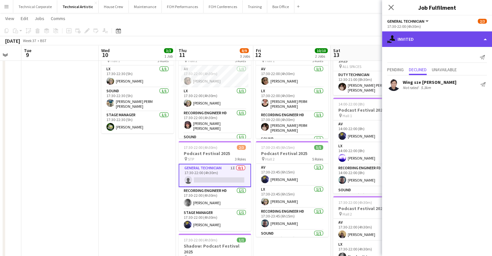
click at [445, 45] on div "single-neutral-actions-share-1 Invited" at bounding box center [437, 39] width 110 height 16
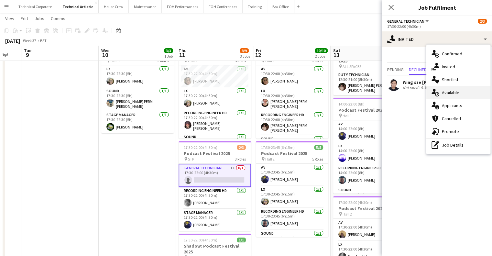
click at [448, 97] on div "single-neutral-actions-upload Available" at bounding box center [458, 92] width 64 height 13
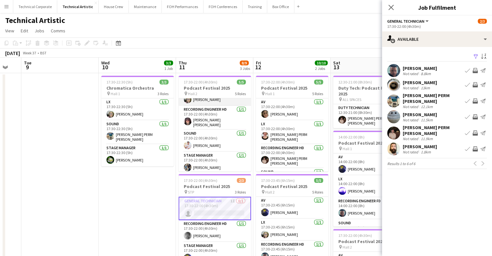
scroll to position [0, 0]
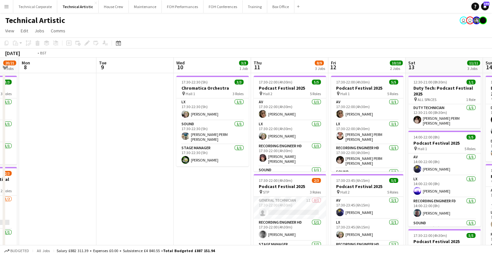
drag, startPoint x: 123, startPoint y: 190, endPoint x: 281, endPoint y: 171, distance: 158.8
click at [280, 171] on app-calendar-viewport "Sat 6 8/8 1 Job Sun 7 20/21 4 Jobs Mon 8 Tue 9 Wed 10 3/3 1 Job Thu 11 8/9 3 Jo…" at bounding box center [246, 262] width 492 height 408
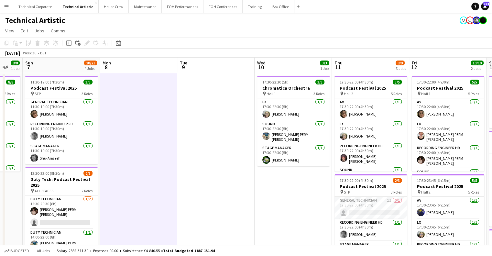
drag, startPoint x: 136, startPoint y: 165, endPoint x: 179, endPoint y: 162, distance: 43.5
click at [164, 164] on app-calendar-viewport "Fri 5 17/17 4 Jobs Sat 6 8/8 1 Job Sun 7 20/21 4 Jobs Mon 8 Tue 9 Wed 10 3/3 1 …" at bounding box center [246, 262] width 492 height 408
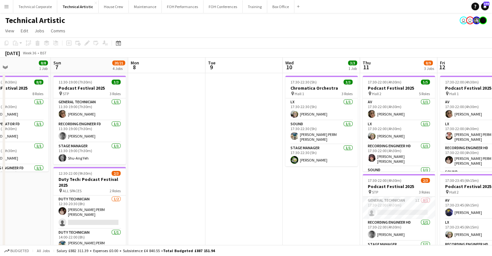
scroll to position [0, 166]
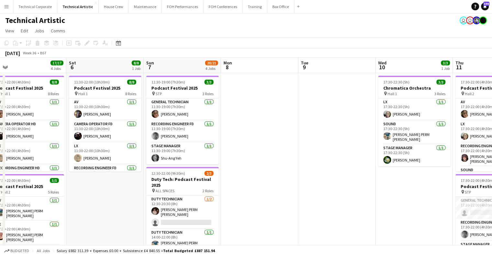
drag, startPoint x: 271, startPoint y: 167, endPoint x: 274, endPoint y: 167, distance: 3.9
click at [274, 167] on app-calendar-viewport "Wed 3 Thu 4 11/11 3 Jobs Fri 5 17/17 4 Jobs Sat 6 8/8 1 Job Sun 7 20/21 4 Jobs …" at bounding box center [246, 262] width 492 height 408
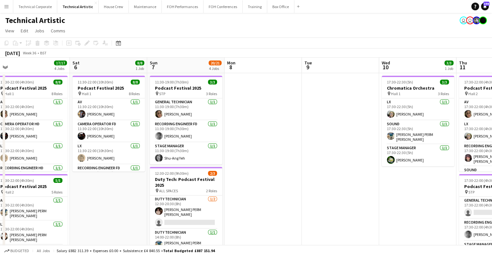
drag, startPoint x: 256, startPoint y: 143, endPoint x: 268, endPoint y: 142, distance: 12.3
click at [268, 142] on app-calendar-viewport "Wed 3 Thu 4 11/11 3 Jobs Fri 5 17/17 4 Jobs Sat 6 8/8 1 Job Sun 7 20/21 4 Jobs …" at bounding box center [246, 262] width 492 height 408
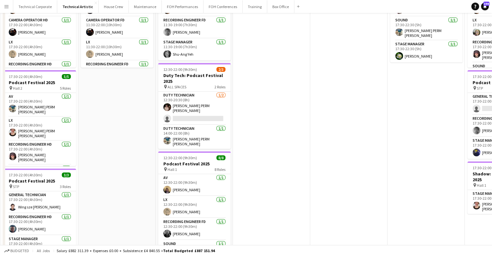
scroll to position [0, 0]
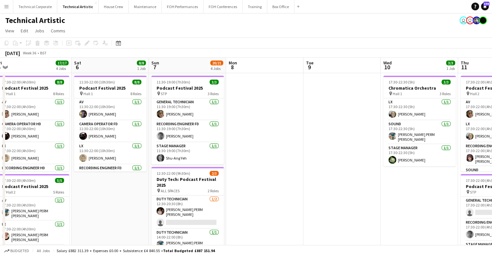
drag, startPoint x: 344, startPoint y: 192, endPoint x: 191, endPoint y: 190, distance: 153.7
click at [186, 191] on app-calendar-viewport "Wed 3 Thu 4 11/11 3 Jobs Fri 5 17/17 4 Jobs Sat 6 8/8 1 Job Sun 7 20/21 4 Jobs …" at bounding box center [246, 262] width 492 height 408
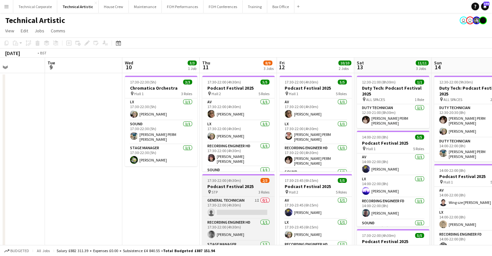
drag, startPoint x: 196, startPoint y: 187, endPoint x: 182, endPoint y: 188, distance: 14.3
click at [180, 187] on app-calendar-viewport "Fri 5 17/17 4 Jobs Sat 6 8/8 1 Job Sun 7 20/21 4 Jobs Mon 8 Tue 9 Wed 10 3/3 1 …" at bounding box center [246, 262] width 492 height 408
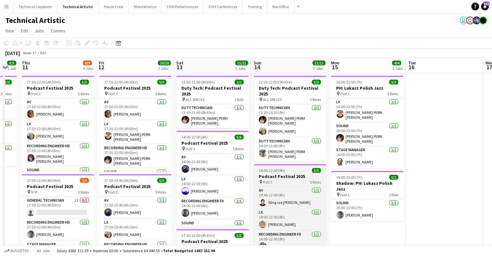
scroll to position [0, 243]
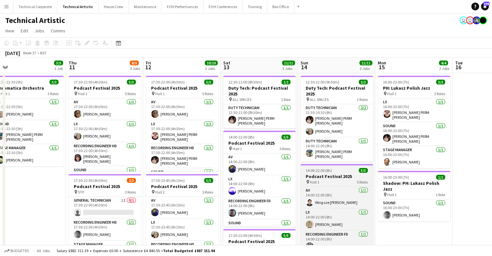
drag, startPoint x: 412, startPoint y: 180, endPoint x: 238, endPoint y: 179, distance: 174.1
click at [238, 179] on app-calendar-viewport "Sun 7 20/21 4 Jobs Mon 8 Tue 9 Wed 10 3/3 1 Job Thu 11 8/9 3 Jobs Fri 12 10/10 …" at bounding box center [246, 262] width 492 height 408
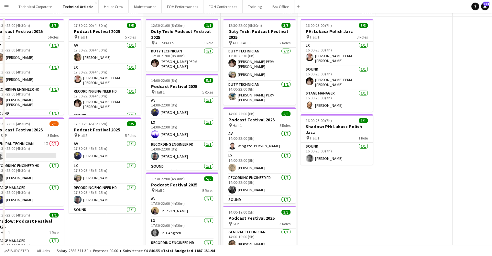
scroll to position [97, 0]
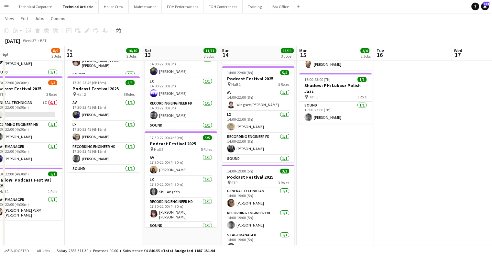
drag, startPoint x: 260, startPoint y: 171, endPoint x: 321, endPoint y: 163, distance: 62.0
click at [249, 171] on app-calendar-viewport "Mon 8 Tue 9 Wed 10 3/3 1 Job Thu 11 8/9 3 Jobs Fri 12 10/10 2 Jobs Sat 13 11/11…" at bounding box center [246, 147] width 492 height 439
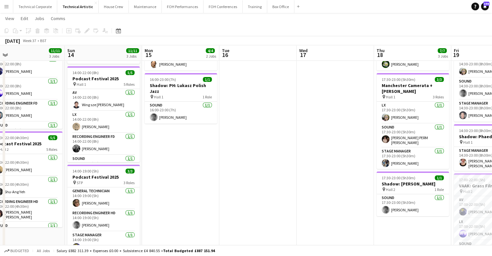
drag, startPoint x: 291, startPoint y: 163, endPoint x: 273, endPoint y: 165, distance: 17.3
click at [274, 165] on app-calendar-viewport "Wed 10 3/3 1 Job Thu 11 8/9 3 Jobs Fri 12 10/10 2 Jobs Sat 13 11/11 3 Jobs Sun …" at bounding box center [246, 147] width 492 height 439
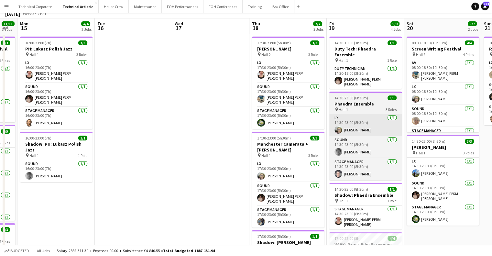
scroll to position [0, 0]
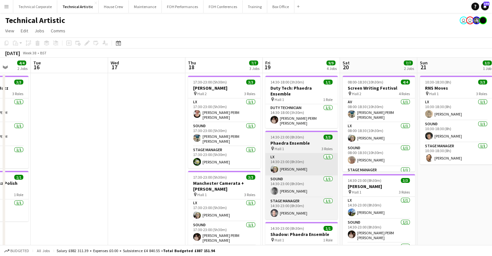
drag, startPoint x: 359, startPoint y: 163, endPoint x: 227, endPoint y: 161, distance: 132.0
click at [225, 162] on app-calendar-viewport "Fri 12 10/10 2 Jobs Sat 13 11/11 3 Jobs Sun 14 11/11 3 Jobs Mon 15 4/4 2 Jobs T…" at bounding box center [246, 262] width 492 height 408
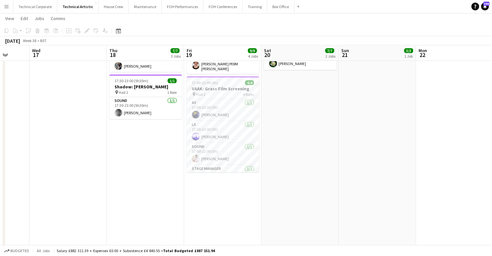
drag, startPoint x: 312, startPoint y: 143, endPoint x: 280, endPoint y: 160, distance: 36.8
click at [233, 147] on app-calendar-viewport "Sat 13 11/11 3 Jobs Sun 14 11/11 3 Jobs Mon 15 4/4 2 Jobs Tue 16 Wed 17 Thu 18 …" at bounding box center [246, 50] width 492 height 439
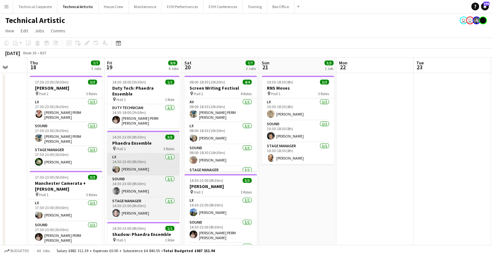
drag, startPoint x: 183, startPoint y: 169, endPoint x: 319, endPoint y: 167, distance: 136.9
click at [314, 167] on app-calendar-viewport "Mon 15 4/4 2 Jobs Tue 16 Wed 17 Thu 18 7/7 3 Jobs Fri 19 9/9 4 Jobs Sat 20 7/7 …" at bounding box center [246, 262] width 492 height 408
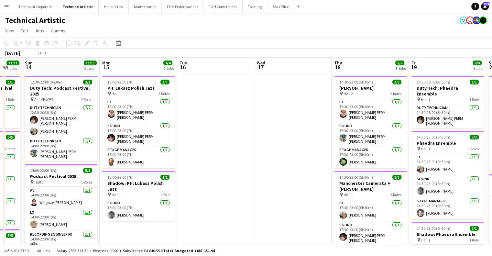
drag, startPoint x: 166, startPoint y: 167, endPoint x: 445, endPoint y: 160, distance: 279.0
click at [441, 160] on app-calendar-viewport "Sat 13 11/11 3 Jobs Sun 14 11/11 3 Jobs Mon 15 4/4 2 Jobs Tue 16 Wed 17 Thu 18 …" at bounding box center [246, 262] width 492 height 408
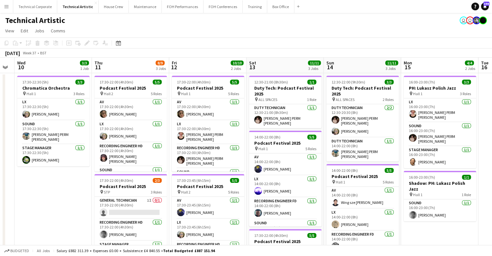
drag, startPoint x: 208, startPoint y: 175, endPoint x: 362, endPoint y: 183, distance: 153.9
click at [362, 183] on app-calendar-viewport "Mon 8 Tue 9 Wed 10 3/3 1 Job Thu 11 8/9 3 Jobs Fri 12 10/10 2 Jobs Sat 13 11/11…" at bounding box center [246, 262] width 492 height 408
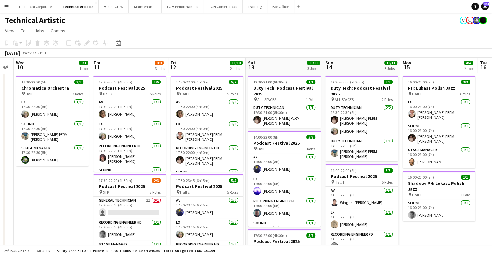
click at [280, 62] on app-board-header-date "Sat 13 11/11 3 Jobs" at bounding box center [284, 66] width 77 height 16
click at [282, 66] on app-board-header-date "Sat 13 11/11 3 Jobs" at bounding box center [284, 66] width 77 height 16
drag, startPoint x: 197, startPoint y: 151, endPoint x: 356, endPoint y: 137, distance: 159.5
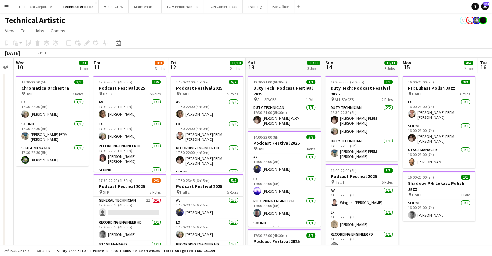
click at [356, 137] on app-calendar-viewport "Mon 8 Tue 9 Wed 10 3/3 1 Job Thu 11 8/9 3 Jobs Fri 12 10/10 2 Jobs Sat 13 11/11…" at bounding box center [246, 262] width 492 height 408
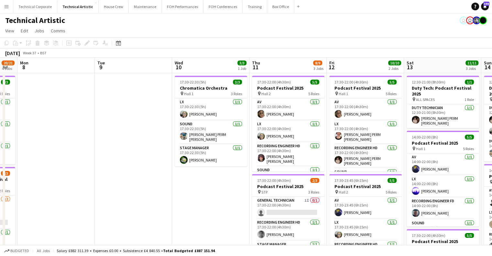
drag, startPoint x: 244, startPoint y: 145, endPoint x: 382, endPoint y: 147, distance: 137.9
click at [382, 147] on app-calendar-viewport "Fri 5 17/17 4 Jobs Sat 6 8/8 1 Job Sun 7 20/21 4 Jobs Mon 8 Tue 9 Wed 10 3/3 1 …" at bounding box center [246, 262] width 492 height 408
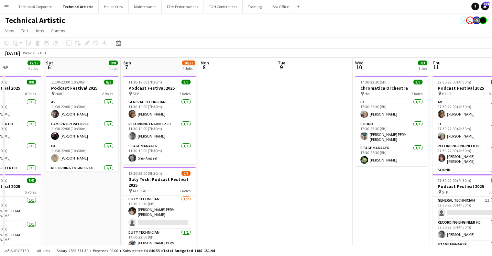
drag, startPoint x: 216, startPoint y: 150, endPoint x: 353, endPoint y: 162, distance: 137.1
click at [369, 162] on app-calendar-viewport "Thu 4 11/11 3 Jobs Fri 5 17/17 4 Jobs Sat 6 8/8 1 Job Sun 7 20/21 4 Jobs Mon 8 …" at bounding box center [246, 262] width 492 height 408
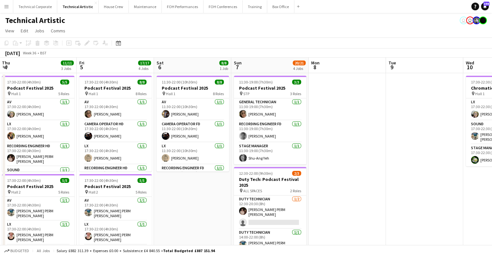
scroll to position [0, 184]
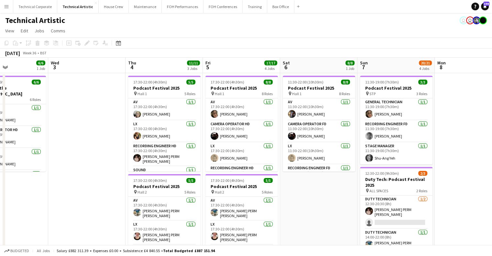
drag, startPoint x: 155, startPoint y: 165, endPoint x: 271, endPoint y: 171, distance: 116.0
click at [271, 171] on app-calendar-viewport "Sun 31 Mon 1 1/1 1 Job Tue 2 6/6 1 Job Wed 3 Thu 4 11/11 3 Jobs Fri 5 17/17 4 J…" at bounding box center [246, 262] width 492 height 408
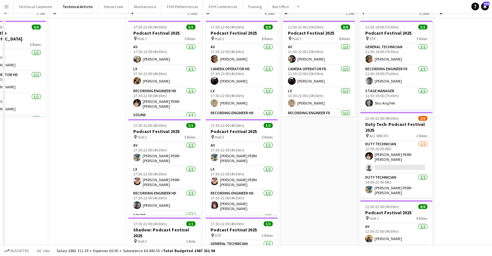
scroll to position [0, 0]
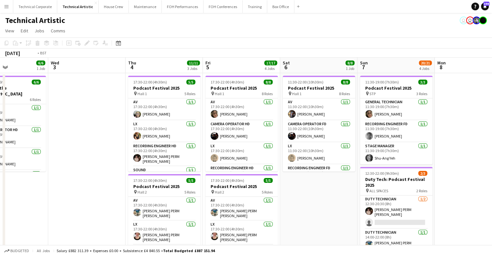
drag, startPoint x: 304, startPoint y: 161, endPoint x: 357, endPoint y: 161, distance: 53.1
click at [357, 161] on app-calendar-viewport "Sun 31 Mon 1 1/1 1 Job Tue 2 6/6 1 Job Wed 3 Thu 4 11/11 3 Jobs Fri 5 17/17 4 J…" at bounding box center [246, 262] width 492 height 408
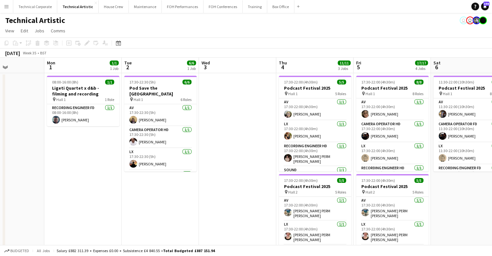
drag, startPoint x: 115, startPoint y: 164, endPoint x: 282, endPoint y: 178, distance: 167.6
click at [282, 178] on app-calendar-viewport "Fri 29 5/5 2 Jobs Sat 30 Sun 31 Mon 1 1/1 1 Job Tue 2 6/6 1 Job Wed 3 Thu 4 11/…" at bounding box center [246, 262] width 492 height 408
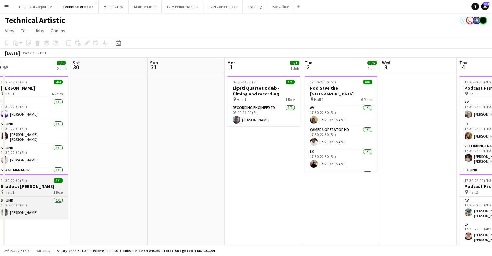
drag, startPoint x: 277, startPoint y: 186, endPoint x: 194, endPoint y: 183, distance: 82.6
click at [304, 187] on app-calendar-viewport "Wed 27 Thu 28 Fri 29 5/5 2 Jobs Sat 30 Sun 31 Mon 1 1/1 1 Job Tue 2 6/6 1 Job W…" at bounding box center [246, 262] width 492 height 408
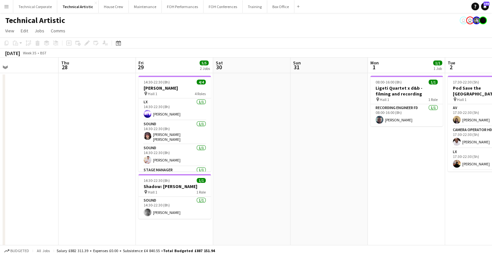
drag, startPoint x: 183, startPoint y: 184, endPoint x: 329, endPoint y: 190, distance: 146.1
click at [329, 190] on app-calendar-viewport "Mon 25 2/2 1 Job Tue 26 6/6 3 Jobs Wed 27 Thu 28 Fri 29 5/5 2 Jobs Sat 30 Sun 3…" at bounding box center [246, 262] width 492 height 408
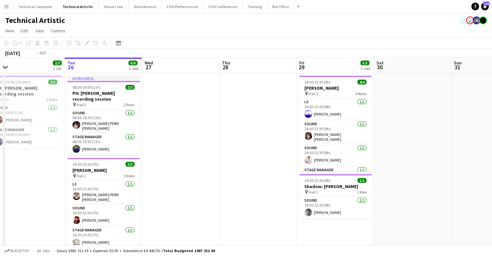
scroll to position [0, 197]
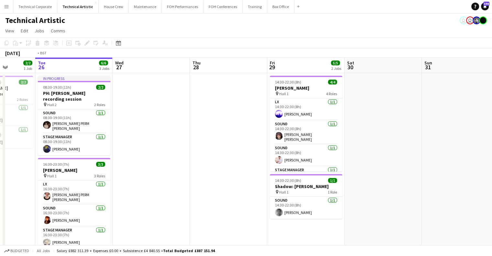
drag, startPoint x: 170, startPoint y: 177, endPoint x: 291, endPoint y: 177, distance: 121.0
click at [291, 177] on app-calendar-viewport "Sat 23 Sun 24 2/2 1 Job Mon 25 2/2 1 Job Tue 26 6/6 3 Jobs Wed 27 Thu 28 Fri 29…" at bounding box center [246, 262] width 492 height 408
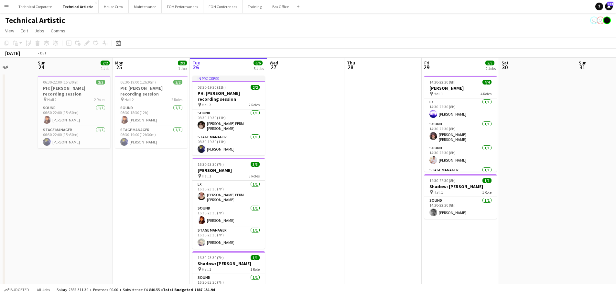
drag, startPoint x: 311, startPoint y: 182, endPoint x: 254, endPoint y: 178, distance: 56.7
click at [258, 179] on app-calendar-viewport "Thu 21 4/4 1 Job Fri 22 Sat 23 Sun 24 2/2 1 Job Mon 25 2/2 1 Job Tue 26 6/6 3 J…" at bounding box center [308, 262] width 616 height 408
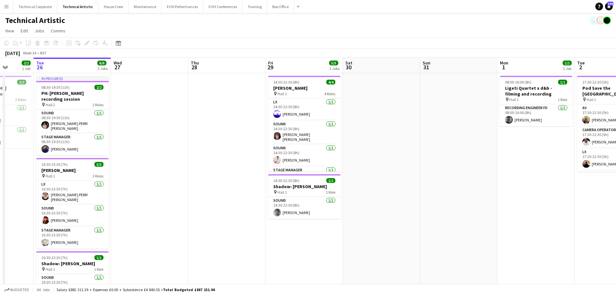
drag, startPoint x: 387, startPoint y: 171, endPoint x: 370, endPoint y: 172, distance: 16.9
click at [245, 176] on app-calendar-viewport "Sat 23 Sun 24 2/2 1 Job Mon 25 2/2 1 Job Tue 26 6/6 3 Jobs Wed 27 Thu 28 Fri 29…" at bounding box center [308, 262] width 616 height 408
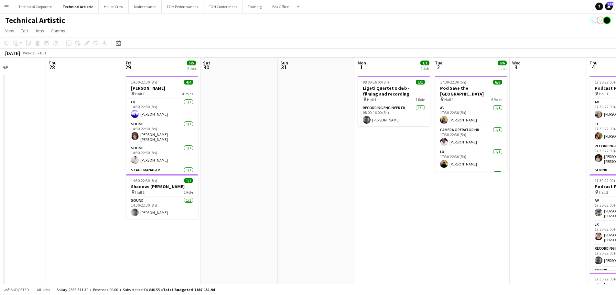
click at [325, 182] on app-calendar-viewport "Mon 25 2/2 1 Job Tue 26 6/6 3 Jobs Wed 27 Thu 28 Fri 29 5/5 2 Jobs Sat 30 Sun 3…" at bounding box center [308, 262] width 616 height 408
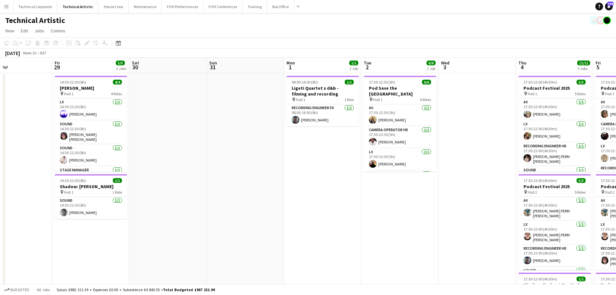
drag, startPoint x: 413, startPoint y: 181, endPoint x: 353, endPoint y: 187, distance: 60.2
click at [275, 189] on app-calendar-viewport "Mon 25 2/2 1 Job Tue 26 6/6 3 Jobs Wed 27 Thu 28 Fri 29 5/5 2 Jobs Sat 30 Sun 3…" at bounding box center [308, 262] width 616 height 408
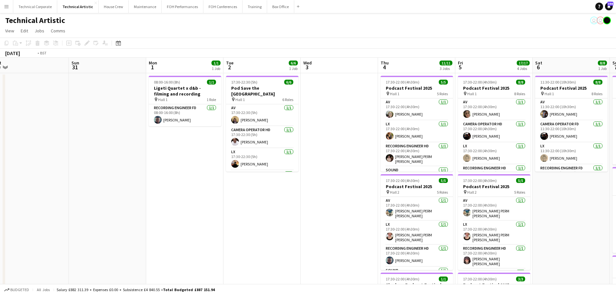
drag, startPoint x: 445, startPoint y: 196, endPoint x: 295, endPoint y: 191, distance: 149.9
click at [294, 192] on app-calendar-viewport "Thu 28 Fri 29 5/5 2 Jobs Sat 30 Sun 31 Mon 1 1/1 1 Job Tue 2 6/6 1 Job Wed 3 Th…" at bounding box center [308, 262] width 616 height 408
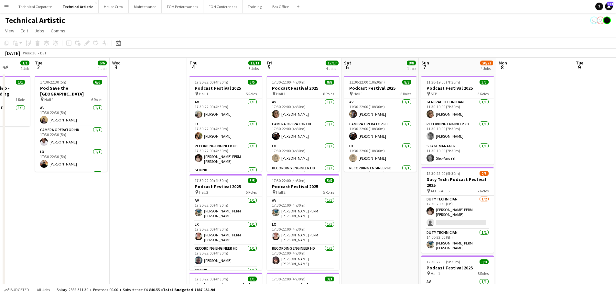
drag, startPoint x: 381, startPoint y: 193, endPoint x: 339, endPoint y: 190, distance: 42.2
click at [339, 190] on app-calendar-viewport "Sat 30 Sun 31 Mon 1 1/1 1 Job Tue 2 6/6 1 Job Wed 3 Thu 4 11/11 3 Jobs Fri 5 17…" at bounding box center [308, 262] width 616 height 408
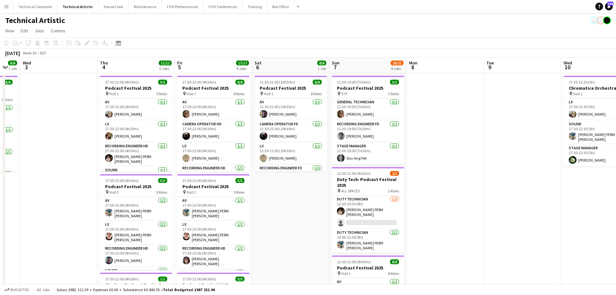
drag, startPoint x: 503, startPoint y: 187, endPoint x: 474, endPoint y: 178, distance: 30.5
click at [334, 184] on app-calendar-viewport "Sun 31 Mon 1 1/1 1 Job Tue 2 6/6 1 Job Wed 3 Thu 4 11/11 3 Jobs Fri 5 17/17 4 J…" at bounding box center [308, 262] width 616 height 408
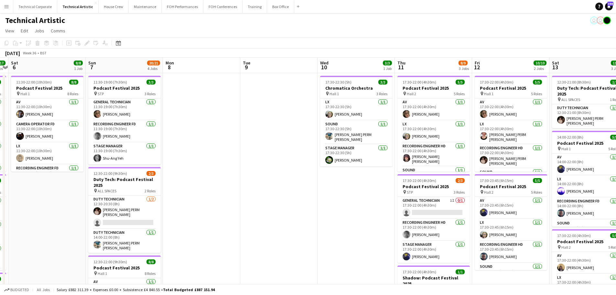
drag, startPoint x: 476, startPoint y: 177, endPoint x: 386, endPoint y: 172, distance: 90.1
click at [279, 190] on app-calendar-viewport "Wed 3 Thu 4 11/11 3 Jobs Fri 5 17/17 4 Jobs Sat 6 8/8 1 Job Sun 7 20/21 4 Jobs …" at bounding box center [308, 262] width 616 height 408
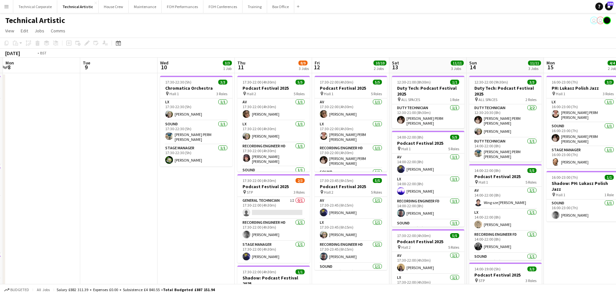
click at [251, 179] on app-calendar-viewport "Fri 5 17/17 4 Jobs Sat 6 8/8 1 Job Sun 7 20/21 4 Jobs Mon 8 Tue 9 Wed 10 3/3 1 …" at bounding box center [308, 262] width 616 height 408
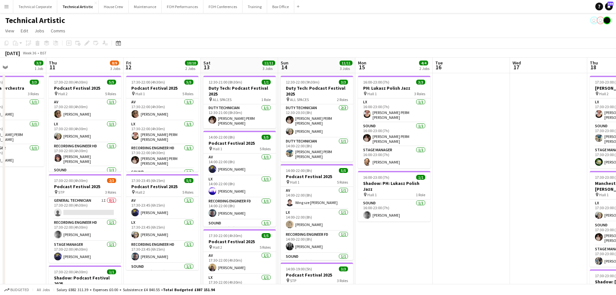
scroll to position [0, 223]
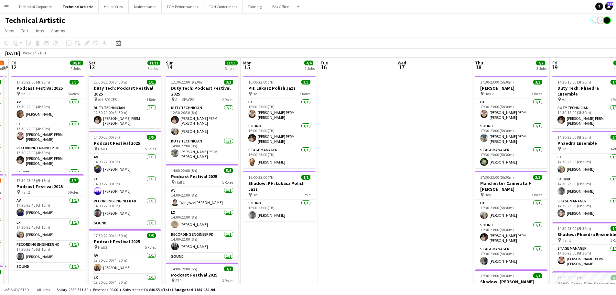
drag, startPoint x: 437, startPoint y: 174, endPoint x: 327, endPoint y: 186, distance: 110.3
click at [327, 186] on app-calendar-viewport "Tue 9 Wed 10 3/3 1 Job Thu 11 8/9 3 Jobs Fri 12 10/10 2 Jobs Sat 13 11/11 3 Job…" at bounding box center [308, 262] width 616 height 408
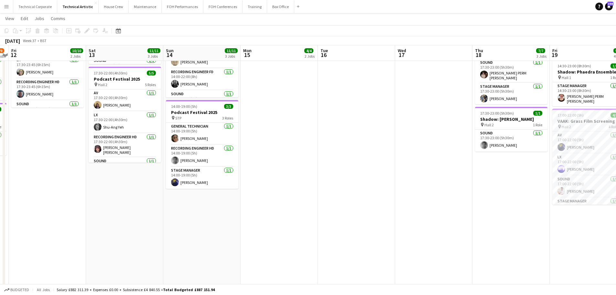
scroll to position [0, 228]
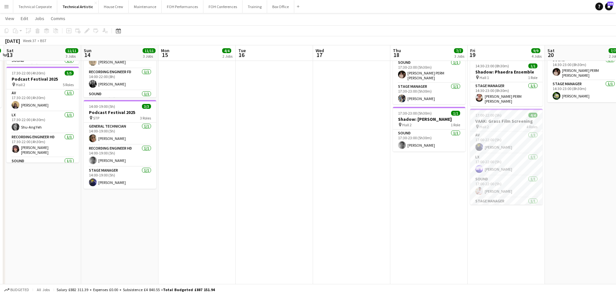
drag, startPoint x: 422, startPoint y: 172, endPoint x: 340, endPoint y: 186, distance: 83.3
click at [340, 186] on app-calendar-viewport "Wed 10 3/3 1 Job Thu 11 8/9 3 Jobs Fri 12 10/10 2 Jobs Sat 13 11/11 3 Jobs Sun …" at bounding box center [308, 82] width 616 height 439
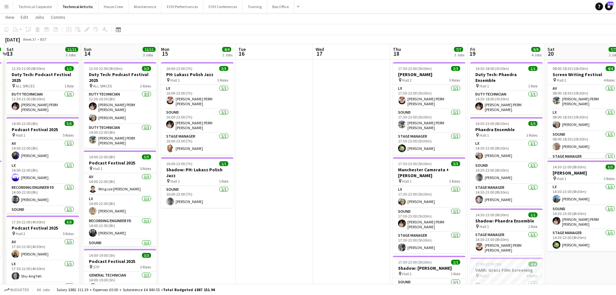
scroll to position [0, 0]
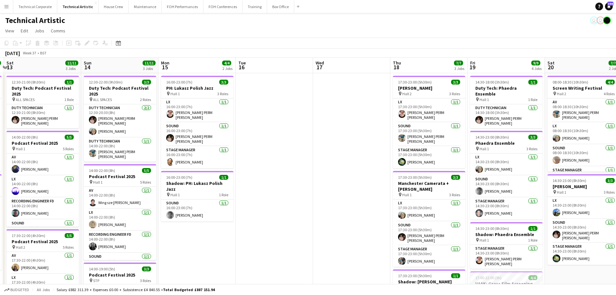
click at [341, 157] on app-date-cell at bounding box center [351, 269] width 77 height 392
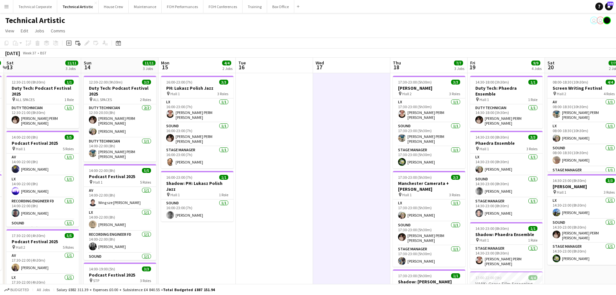
click at [341, 157] on app-date-cell at bounding box center [351, 269] width 77 height 392
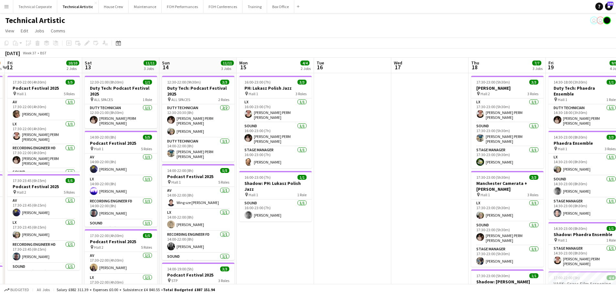
drag, startPoint x: 186, startPoint y: 123, endPoint x: 208, endPoint y: 125, distance: 21.4
click at [208, 125] on app-calendar-viewport "Wed 10 3/3 1 Job Thu 11 8/9 3 Jobs Fri 12 10/10 2 Jobs Sat 13 11/11 3 Jobs Sun …" at bounding box center [308, 262] width 616 height 408
drag, startPoint x: 123, startPoint y: 111, endPoint x: 411, endPoint y: 133, distance: 288.2
click at [413, 132] on app-calendar-viewport "Wed 10 3/3 1 Job Thu 11 8/9 3 Jobs Fri 12 10/10 2 Jobs Sat 13 11/11 3 Jobs Sun …" at bounding box center [308, 262] width 616 height 408
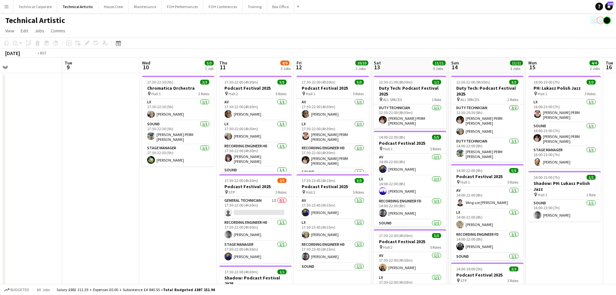
drag, startPoint x: 220, startPoint y: 129, endPoint x: 444, endPoint y: 141, distance: 224.3
click at [446, 140] on app-calendar-viewport "Sat 6 8/8 1 Job Sun 7 20/21 4 Jobs Mon 8 Tue 9 Wed 10 3/3 1 Job Thu 11 8/9 3 Jo…" at bounding box center [308, 262] width 616 height 408
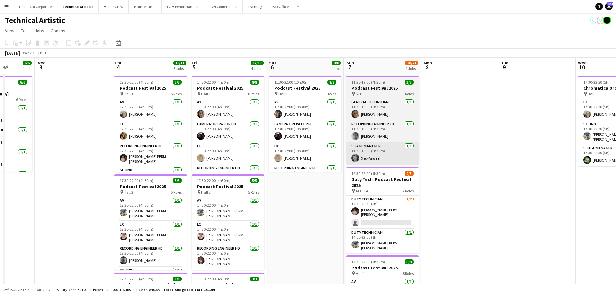
drag, startPoint x: 273, startPoint y: 141, endPoint x: 396, endPoint y: 162, distance: 124.1
click at [423, 159] on app-calendar-viewport "Mon 1 1/1 1 Job Tue 2 6/6 1 Job Wed 3 Thu 4 11/11 3 Jobs Fri 5 17/17 4 Jobs Sat…" at bounding box center [308, 262] width 616 height 408
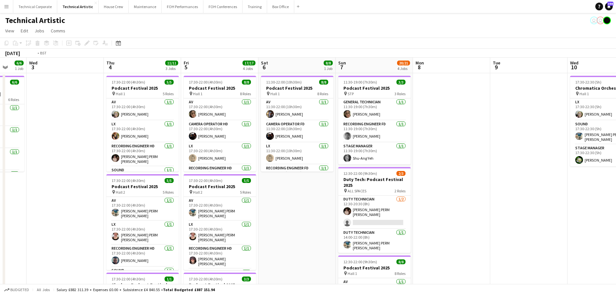
drag, startPoint x: 183, startPoint y: 168, endPoint x: 482, endPoint y: 173, distance: 299.4
click at [486, 172] on app-calendar-viewport "Sun 31 Mon 1 1/1 1 Job Tue 2 6/6 1 Job Wed 3 Thu 4 11/11 3 Jobs Fri 5 17/17 4 J…" at bounding box center [308, 262] width 616 height 408
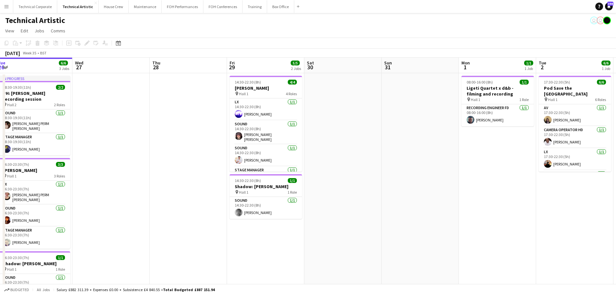
drag, startPoint x: 258, startPoint y: 168, endPoint x: 519, endPoint y: 185, distance: 262.3
click at [497, 185] on app-calendar-viewport "Sun 24 2/2 1 Job Mon 25 2/2 1 Job Tue 26 6/6 3 Jobs Wed 27 Thu 28 Fri 29 5/5 2 …" at bounding box center [308, 262] width 616 height 408
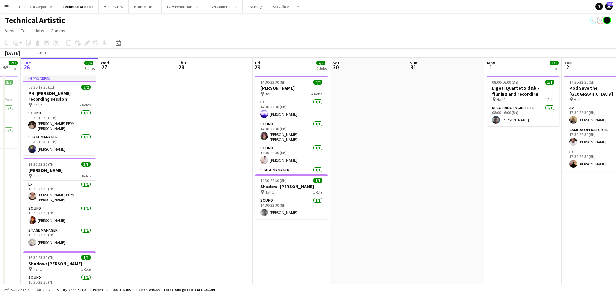
drag, startPoint x: 226, startPoint y: 170, endPoint x: 399, endPoint y: 172, distance: 173.5
click at [428, 172] on app-calendar-viewport "Sat 23 Sun 24 2/2 1 Job Mon 25 2/2 1 Job Tue 26 6/6 3 Jobs Wed 27 Thu 28 Fri 29…" at bounding box center [308, 262] width 616 height 408
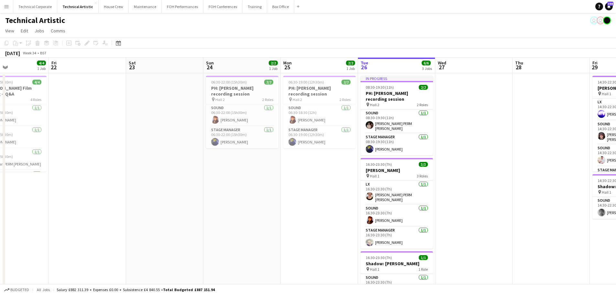
scroll to position [0, 183]
drag, startPoint x: 228, startPoint y: 144, endPoint x: 282, endPoint y: 151, distance: 54.3
click at [282, 151] on app-calendar-viewport "Tue 19 Wed 20 Thu 21 4/4 1 Job Fri 22 Sat 23 Sun 24 2/2 1 Job Mon 25 2/2 1 Job …" at bounding box center [308, 262] width 616 height 408
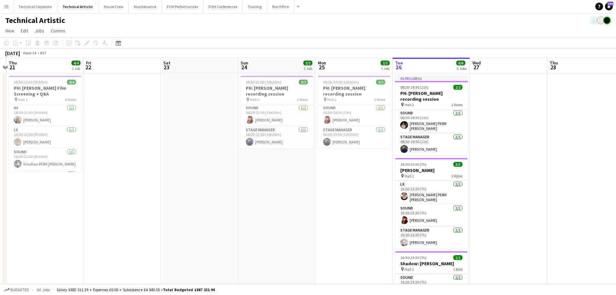
drag, startPoint x: 470, startPoint y: 141, endPoint x: 504, endPoint y: 141, distance: 34.3
click at [497, 141] on app-calendar-viewport "Tue 19 Wed 20 Thu 21 4/4 1 Job Fri 22 Sat 23 Sun 24 2/2 1 Job Mon 25 2/2 1 Job …" at bounding box center [308, 262] width 616 height 408
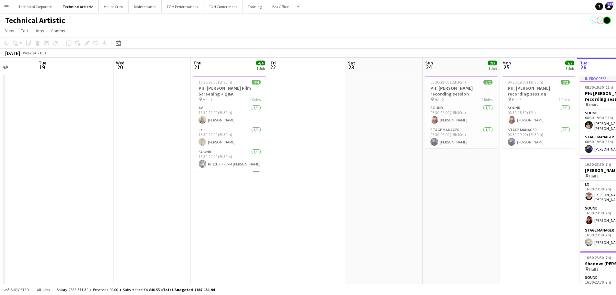
drag, startPoint x: 447, startPoint y: 181, endPoint x: 496, endPoint y: 187, distance: 49.5
click at [496, 187] on app-calendar-viewport "Sat 16 Sun 17 Mon 18 Tue 19 Wed 20 Thu 21 4/4 1 Job Fri 22 Sat 23 Sun 24 2/2 1 …" at bounding box center [308, 262] width 616 height 408
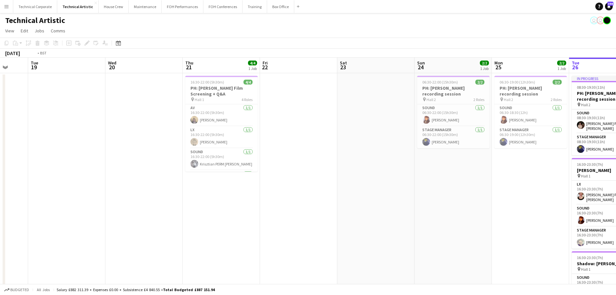
drag, startPoint x: 295, startPoint y: 188, endPoint x: 360, endPoint y: 190, distance: 65.4
click at [364, 190] on app-calendar-viewport "Sat 16 Sun 17 Mon 18 Tue 19 Wed 20 Thu 21 4/4 1 Job Fri 22 Sat 23 Sun 24 2/2 1 …" at bounding box center [308, 262] width 616 height 408
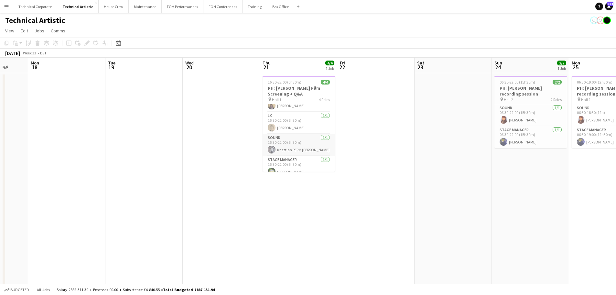
scroll to position [21, 0]
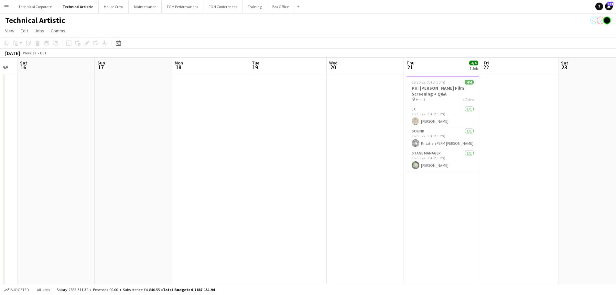
drag, startPoint x: 275, startPoint y: 118, endPoint x: 427, endPoint y: 121, distance: 151.8
click at [427, 121] on app-calendar-viewport "Thu 14 Fri 15 Sat 16 Sun 17 Mon 18 Tue 19 Wed 20 Thu 21 4/4 1 Job Fri 22 Sat 23…" at bounding box center [308, 262] width 616 height 408
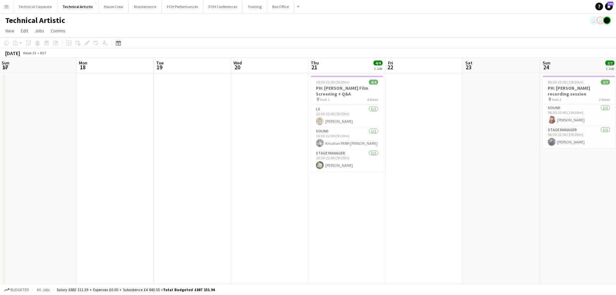
drag, startPoint x: 336, startPoint y: 130, endPoint x: 250, endPoint y: 141, distance: 86.5
click at [236, 143] on app-calendar-viewport "Thu 14 Fri 15 Sat 16 Sun 17 Mon 18 Tue 19 Wed 20 Thu 21 4/4 1 Job Fri 22 Sat 23…" at bounding box center [308, 262] width 616 height 408
drag, startPoint x: 449, startPoint y: 132, endPoint x: 283, endPoint y: 160, distance: 167.6
click at [283, 160] on app-calendar-viewport "Thu 14 Fri 15 Sat 16 Sun 17 Mon 18 Tue 19 Wed 20 Thu 21 4/4 1 Job Fri 22 Sat 23…" at bounding box center [308, 262] width 616 height 408
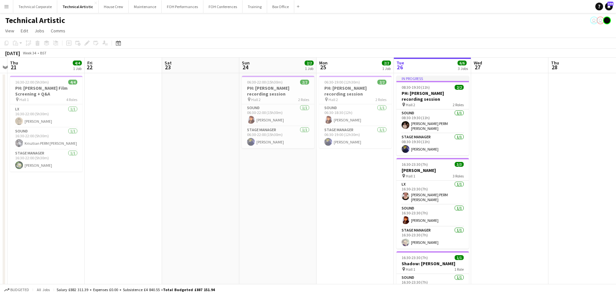
drag, startPoint x: 418, startPoint y: 149, endPoint x: 278, endPoint y: 160, distance: 140.2
click at [282, 168] on app-calendar-viewport "Mon 18 Tue 19 Wed 20 Thu 21 4/4 1 Job Fri 22 Sat 23 Sun 24 2/2 1 Job Mon 25 2/2…" at bounding box center [308, 262] width 616 height 408
click at [269, 83] on span "06:30-22:00 (15h30m)" at bounding box center [265, 82] width 36 height 5
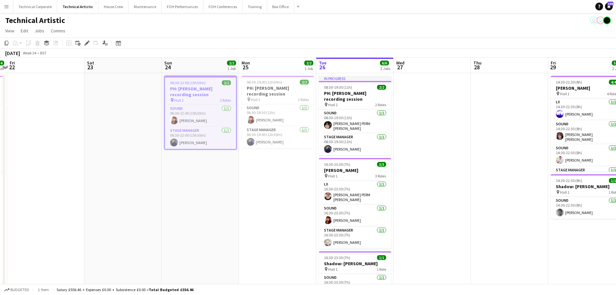
scroll to position [0, 230]
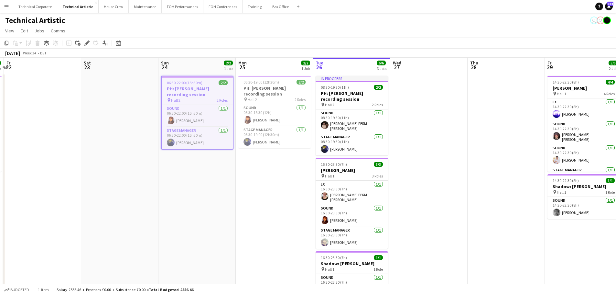
drag, startPoint x: 227, startPoint y: 172, endPoint x: 178, endPoint y: 155, distance: 51.8
click at [195, 170] on app-calendar-viewport "Tue 19 Wed 20 Thu 21 4/4 1 Job Fri 22 Sat 23 Sun 24 2/2 1 Job Mon 25 2/2 1 Job …" at bounding box center [308, 262] width 616 height 408
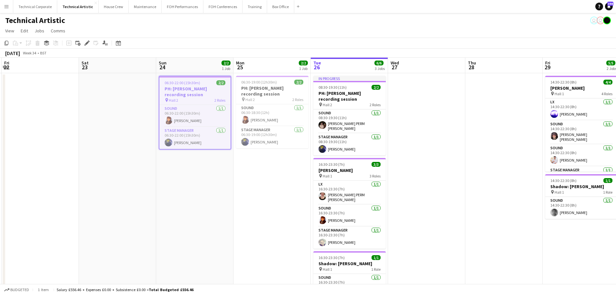
click at [88, 39] on app-toolbar "Copy Paste Paste Ctrl+V Paste with crew Ctrl+Shift+V Paste linked Job Delete Gr…" at bounding box center [308, 43] width 616 height 11
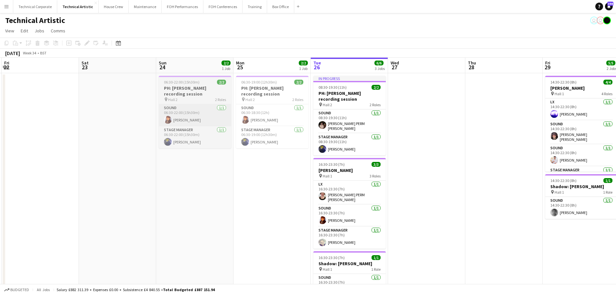
click at [244, 108] on app-card-role "Sound 1/1 06:30-18:30 (12h) Daniel Pye" at bounding box center [272, 115] width 72 height 22
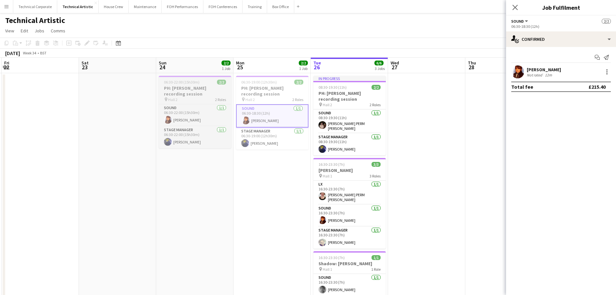
click at [172, 92] on h3 "PH: Colin Currie recording session" at bounding box center [195, 91] width 72 height 12
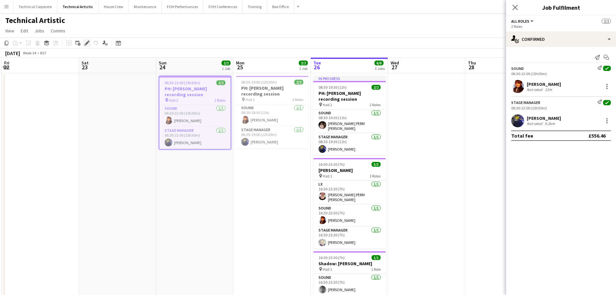
click at [86, 44] on icon at bounding box center [87, 43] width 4 height 4
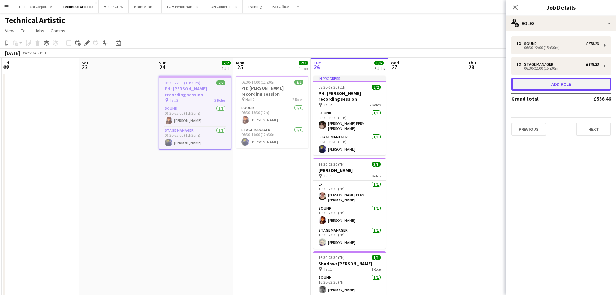
click at [497, 83] on button "Add role" at bounding box center [562, 84] width 100 height 13
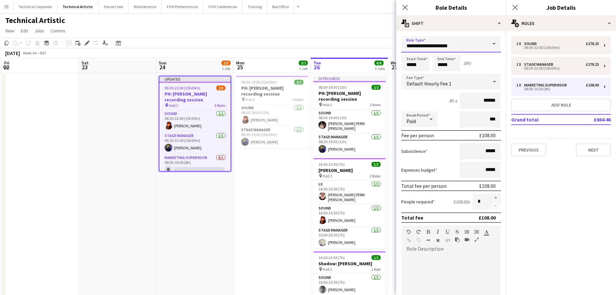
drag, startPoint x: 445, startPoint y: 49, endPoint x: 299, endPoint y: 47, distance: 145.9
click at [304, 45] on body "Menu Boards Boards Boards All jobs Status Workforce Workforce My Workforce Recr…" at bounding box center [308, 238] width 616 height 476
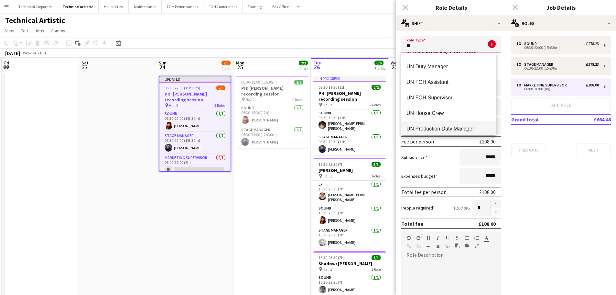
scroll to position [47, 0]
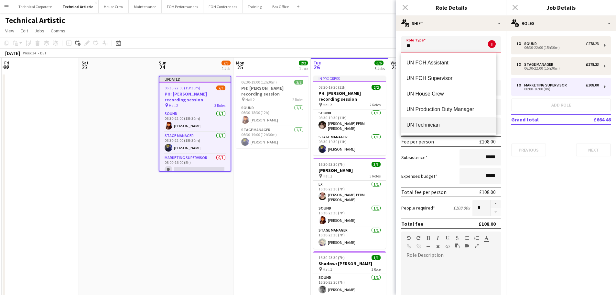
click at [448, 125] on span "UN Technician" at bounding box center [449, 125] width 84 height 6
type input "**********"
type input "******"
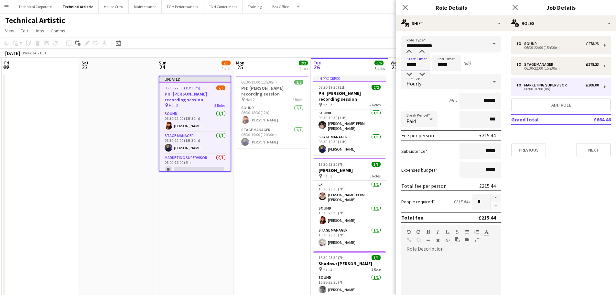
drag, startPoint x: 421, startPoint y: 66, endPoint x: 378, endPoint y: 67, distance: 43.0
click at [379, 67] on body "Menu Boards Boards Boards All jobs Status Workforce Workforce My Workforce Recr…" at bounding box center [308, 238] width 616 height 476
type input "*****"
click at [492, 196] on button "button" at bounding box center [496, 198] width 10 height 8
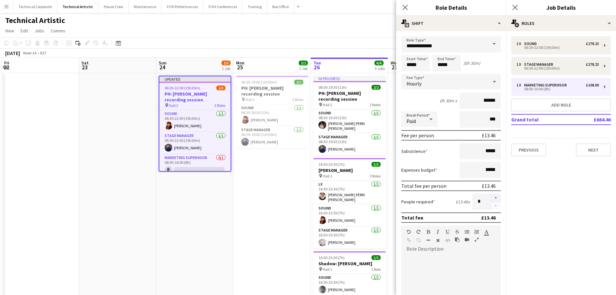
type input "*"
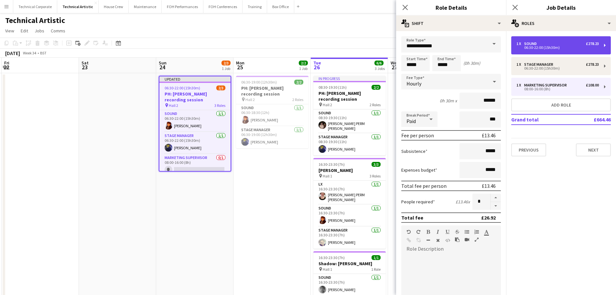
click at [497, 41] on div "Sound" at bounding box center [532, 43] width 15 height 5
type input "*****"
type input "******"
type input "*"
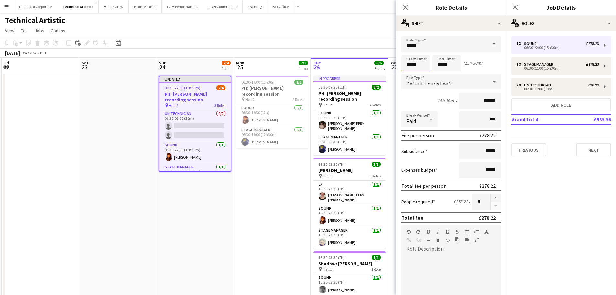
click at [386, 68] on body "Menu Boards Boards Boards All jobs Status Workforce Workforce My Workforce Recr…" at bounding box center [308, 238] width 616 height 476
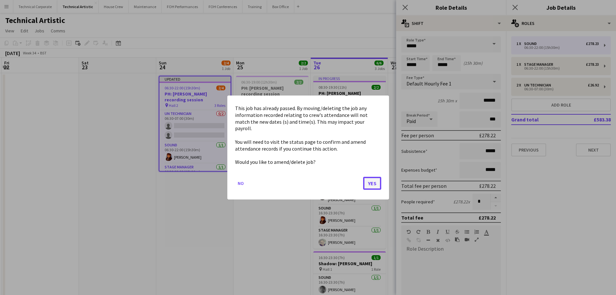
click at [372, 180] on button "Yes" at bounding box center [372, 183] width 18 height 13
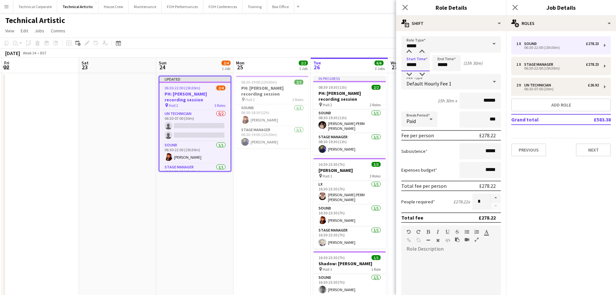
drag, startPoint x: 425, startPoint y: 61, endPoint x: 349, endPoint y: 62, distance: 75.7
click at [350, 62] on body "Menu Boards Boards Boards All jobs Status Workforce Workforce My Workforce Recr…" at bounding box center [308, 238] width 616 height 476
type input "*****"
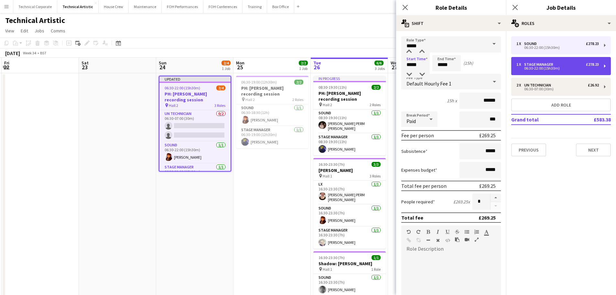
click at [497, 63] on div "Stage Manager" at bounding box center [541, 64] width 32 height 5
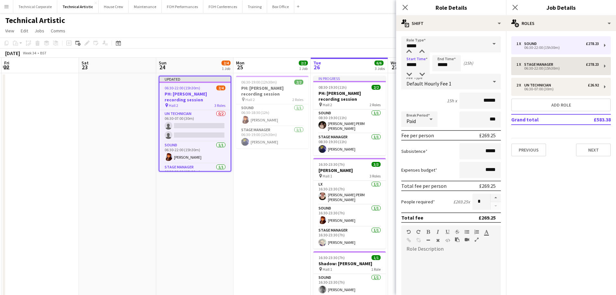
type input "**********"
drag, startPoint x: 423, startPoint y: 63, endPoint x: 357, endPoint y: 66, distance: 66.1
click at [360, 67] on body "Menu Boards Boards Boards All jobs Status Workforce Workforce My Workforce Recr…" at bounding box center [308, 238] width 616 height 476
type input "*****"
click at [292, 184] on app-date-cell "06:30-19:00 (12h30m) 2/2 PH: Colin Currie recording session pin Hall 2 2 Roles …" at bounding box center [272, 269] width 77 height 392
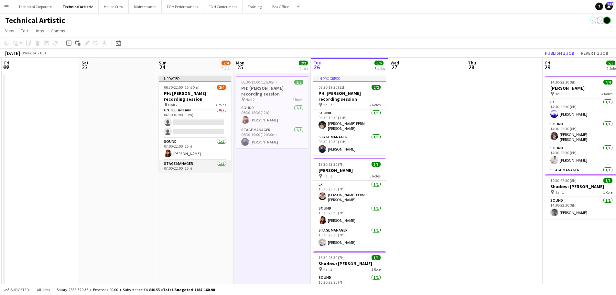
scroll to position [0, 0]
click at [254, 196] on app-date-cell "06:30-19:00 (12h30m) 2/2 PH: Colin Currie recording session pin Hall 2 2 Roles …" at bounding box center [272, 269] width 77 height 392
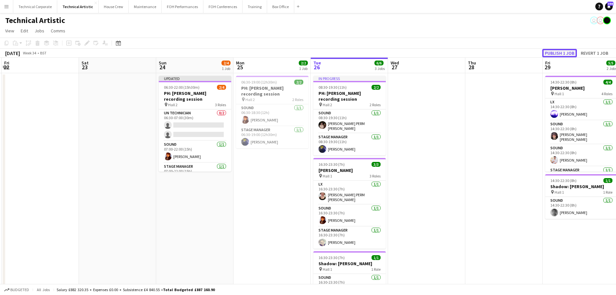
click at [497, 51] on button "Publish 1 job" at bounding box center [560, 53] width 35 height 8
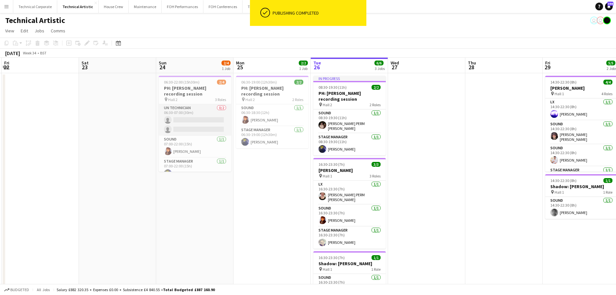
click at [206, 123] on app-card-role "UN Technician 0/2 06:30-07:00 (30m) single-neutral-actions single-neutral-actio…" at bounding box center [195, 119] width 72 height 31
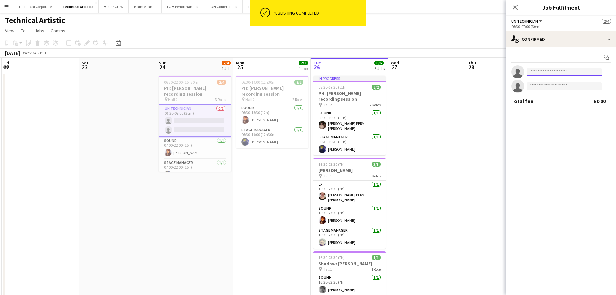
click at [497, 68] on input at bounding box center [564, 72] width 75 height 8
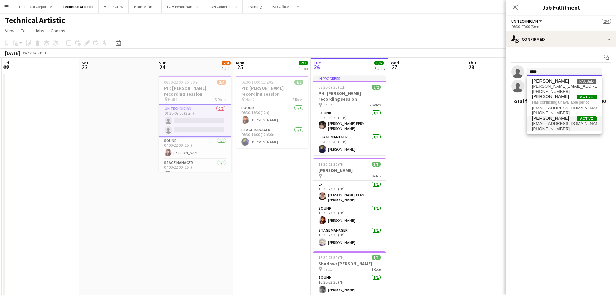
type input "*****"
click at [497, 128] on span "+447590914085" at bounding box center [564, 128] width 65 height 5
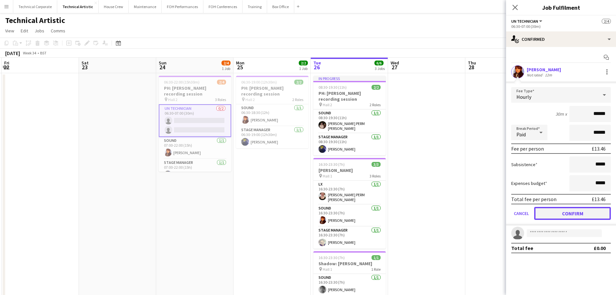
click at [497, 213] on button "Confirm" at bounding box center [573, 213] width 77 height 13
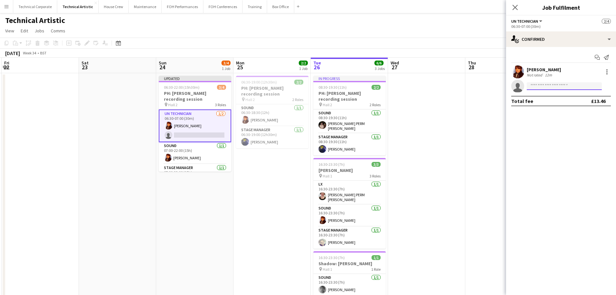
click at [497, 87] on input at bounding box center [564, 86] width 75 height 8
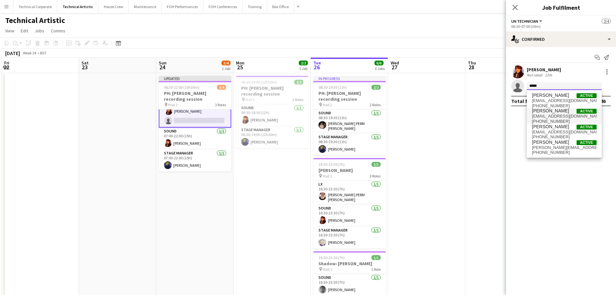
type input "*****"
click at [497, 117] on span "christophermiller_@hotmail.co.uk" at bounding box center [564, 116] width 65 height 5
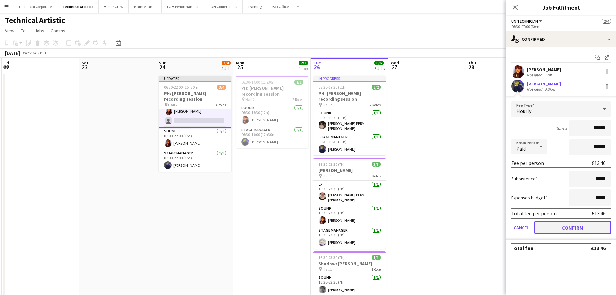
click at [497, 227] on button "Confirm" at bounding box center [573, 227] width 77 height 13
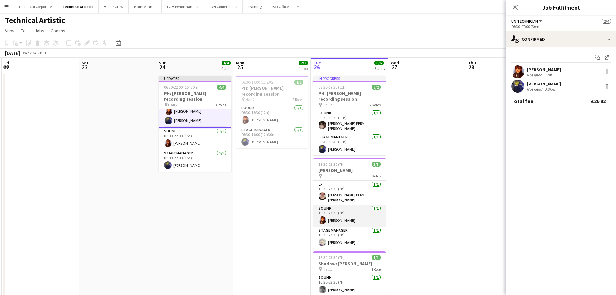
click at [332, 215] on app-card-role "Sound 1/1 16:30-23:30 (7h) Daniel Pye" at bounding box center [350, 216] width 72 height 22
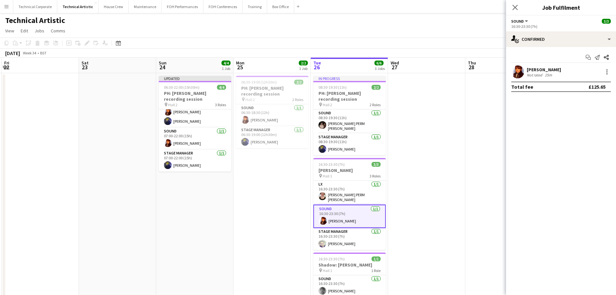
scroll to position [13, 0]
click at [274, 193] on app-date-cell "06:30-19:00 (12h30m) 2/2 PH: Colin Currie recording session pin Hall 2 2 Roles …" at bounding box center [272, 269] width 77 height 392
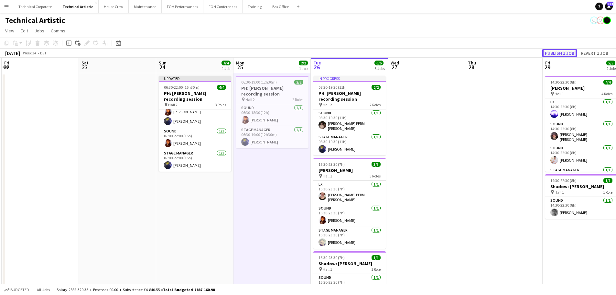
click at [497, 50] on button "Publish 1 job" at bounding box center [560, 53] width 35 height 8
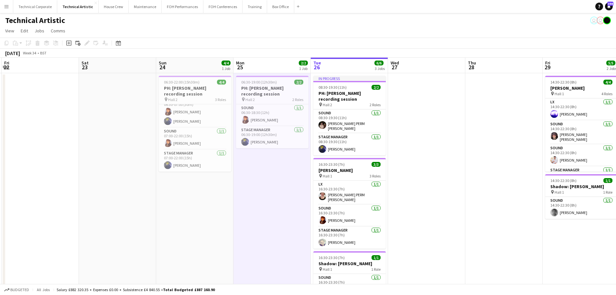
scroll to position [8, 0]
click at [284, 186] on app-date-cell "06:30-19:00 (12h30m) 2/2 PH: Colin Currie recording session pin Hall 2 2 Roles …" at bounding box center [272, 269] width 77 height 392
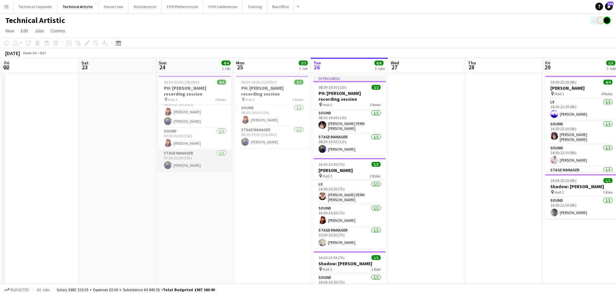
scroll to position [0, 0]
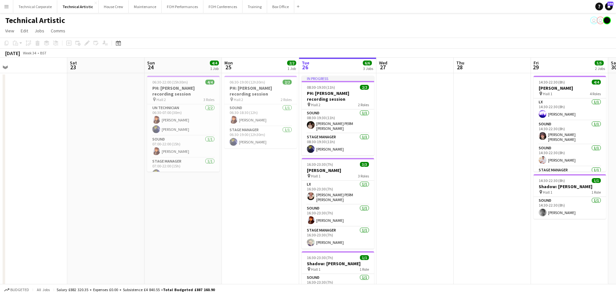
drag, startPoint x: 266, startPoint y: 160, endPoint x: 248, endPoint y: 145, distance: 23.3
click at [251, 154] on app-calendar-viewport "Tue 19 Wed 20 Thu 21 4/4 1 Job Fri 22 Sat 23 Sun 24 4/4 1 Job Mon 25 2/2 1 Job …" at bounding box center [308, 262] width 616 height 408
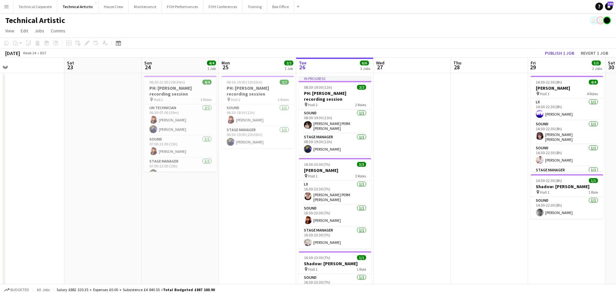
click at [258, 97] on div "pin Hall 2 2 Roles" at bounding box center [258, 99] width 72 height 5
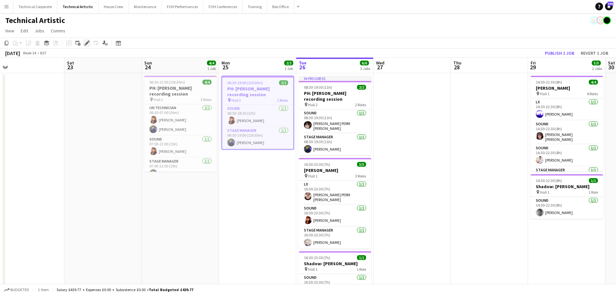
click at [87, 42] on icon at bounding box center [87, 43] width 4 height 4
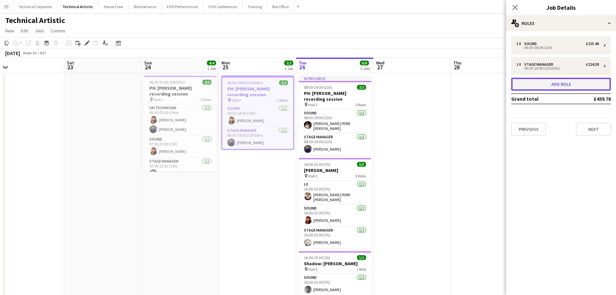
click at [497, 80] on button "Add role" at bounding box center [562, 84] width 100 height 13
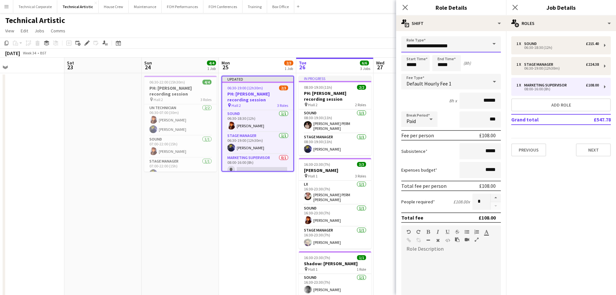
drag, startPoint x: 473, startPoint y: 42, endPoint x: 370, endPoint y: 47, distance: 104.0
click at [370, 47] on body "Menu Boards Boards Boards All jobs Status Workforce Workforce My Workforce Recr…" at bounding box center [308, 238] width 616 height 476
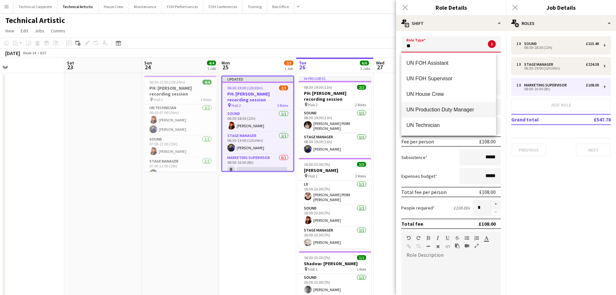
scroll to position [47, 0]
click at [461, 123] on span "UN Technician" at bounding box center [449, 125] width 84 height 6
type input "**********"
type input "******"
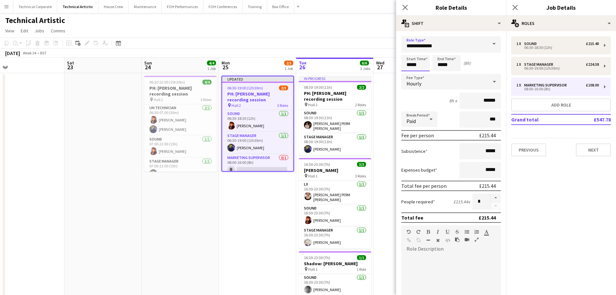
drag, startPoint x: 424, startPoint y: 66, endPoint x: 373, endPoint y: 66, distance: 50.8
click at [373, 66] on body "Menu Boards Boards Boards All jobs Status Workforce Workforce My Workforce Recr…" at bounding box center [308, 238] width 616 height 476
type input "*****"
click at [493, 199] on button "button" at bounding box center [496, 198] width 10 height 8
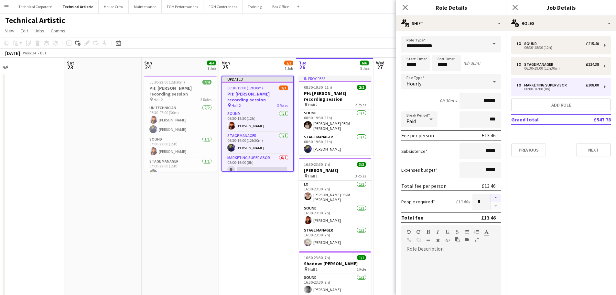
type input "*"
click at [497, 200] on mat-expansion-panel "pencil3 General details 1 x Sound £215.40 06:30-18:30 (12h) 1 x Stage Manager £…" at bounding box center [561, 163] width 110 height 264
click at [251, 184] on app-date-cell "Updated 06:30-19:00 (12h30m) 2/3 PH: Colin Currie recording session pin Hall 2 …" at bounding box center [257, 269] width 77 height 392
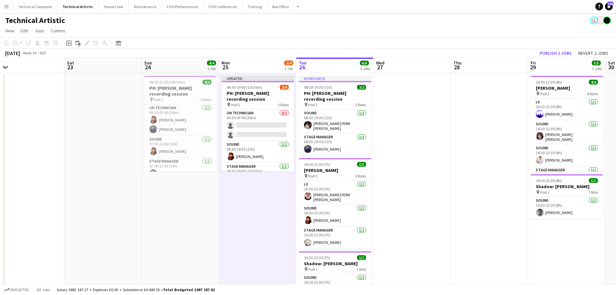
click at [255, 188] on app-date-cell "Updated 06:30-19:00 (12h30m) 2/4 PH: Colin Currie recording session pin Hall 2 …" at bounding box center [257, 269] width 77 height 392
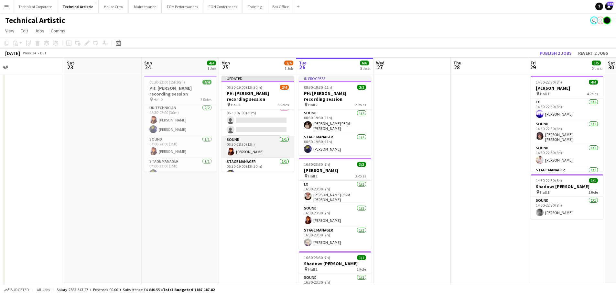
scroll to position [0, 0]
click at [265, 140] on app-card-role "UN Technician 0/2 06:30-07:00 (30m) single-neutral-actions single-neutral-actio…" at bounding box center [258, 124] width 72 height 31
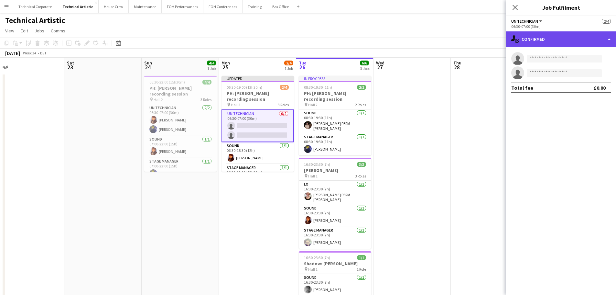
click at [497, 44] on div "single-neutral-actions-check-2 Confirmed" at bounding box center [561, 39] width 110 height 16
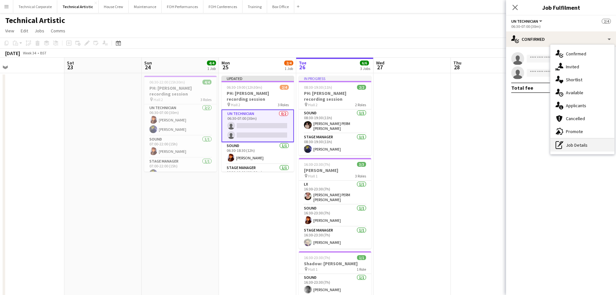
click at [497, 147] on div "pen-write Job Details" at bounding box center [583, 144] width 64 height 13
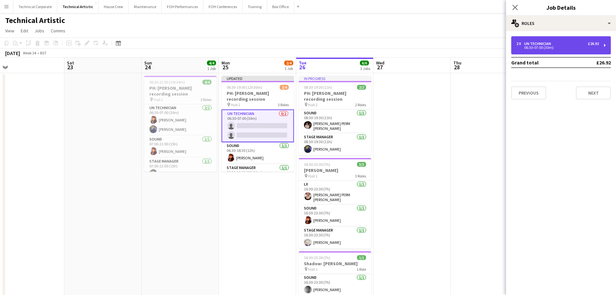
click at [497, 49] on div "2 x UN Technician £26.92 06:30-07:00 (30m)" at bounding box center [562, 45] width 100 height 18
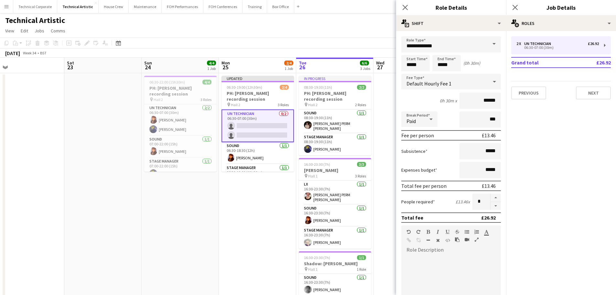
click at [250, 211] on app-date-cell "Updated 06:30-19:00 (12h30m) 2/4 PH: Colin Currie recording session pin Hall 2 …" at bounding box center [257, 269] width 77 height 392
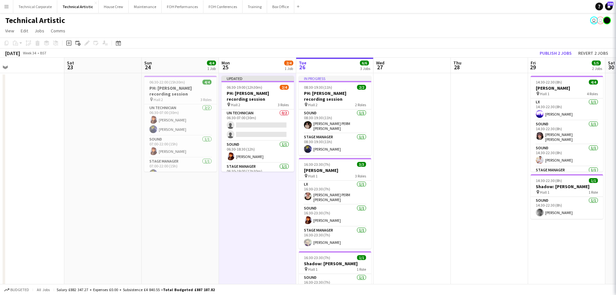
click at [250, 211] on app-date-cell "Updated 06:30-19:00 (12h30m) 2/4 PH: Colin Currie recording session pin Hall 2 …" at bounding box center [257, 269] width 77 height 392
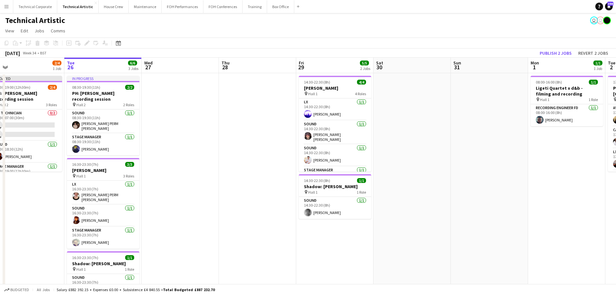
click at [246, 158] on app-calendar-viewport "Fri 22 Sat 23 Sun 24 4/4 1 Job Mon 25 2/4 1 Job Tue 26 6/6 3 Jobs Wed 27 Thu 28…" at bounding box center [308, 262] width 616 height 408
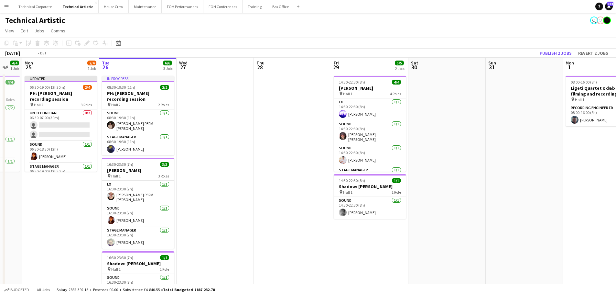
drag, startPoint x: 469, startPoint y: 147, endPoint x: 289, endPoint y: 165, distance: 181.1
click at [286, 166] on app-calendar-viewport "Fri 22 Sat 23 Sun 24 4/4 1 Job Mon 25 2/4 1 Job Tue 26 6/6 3 Jobs Wed 27 Thu 28…" at bounding box center [308, 262] width 616 height 408
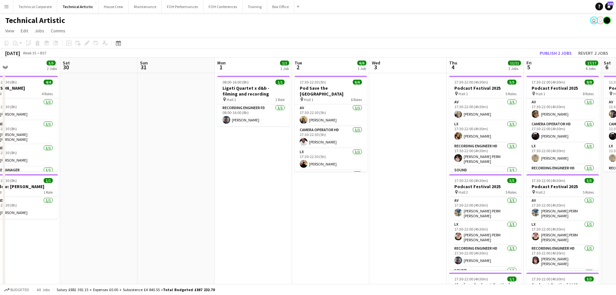
drag, startPoint x: 338, startPoint y: 174, endPoint x: 377, endPoint y: 159, distance: 41.0
click at [242, 174] on app-calendar-viewport "Mon 25 2/4 1 Job Tue 26 6/6 3 Jobs Wed 27 Thu 28 Fri 29 5/5 2 Jobs Sat 30 Sun 3…" at bounding box center [308, 262] width 616 height 408
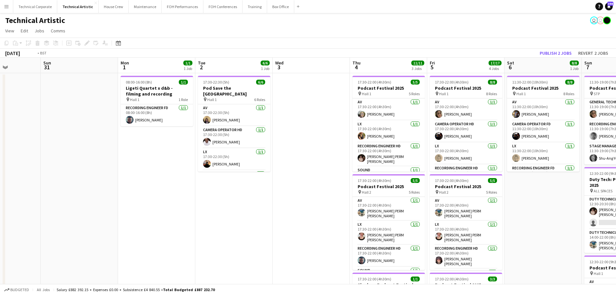
click at [268, 188] on app-calendar-viewport "Thu 28 Fri 29 5/5 2 Jobs Sat 30 Sun 31 Mon 1 1/1 1 Job Tue 2 6/6 1 Job Wed 3 Th…" at bounding box center [308, 262] width 616 height 408
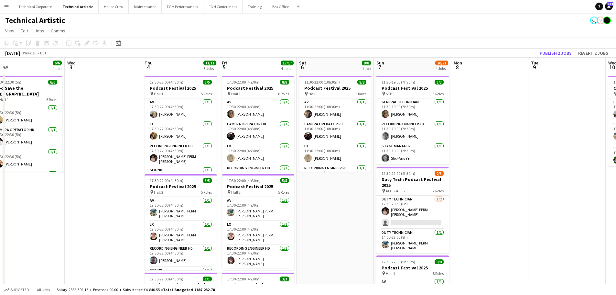
drag, startPoint x: 511, startPoint y: 176, endPoint x: 493, endPoint y: 173, distance: 18.3
click at [278, 191] on app-calendar-viewport "Sun 31 Mon 1 1/1 1 Job Tue 2 6/6 1 Job Wed 3 Thu 4 11/11 3 Jobs Fri 5 17/17 4 J…" at bounding box center [308, 262] width 616 height 408
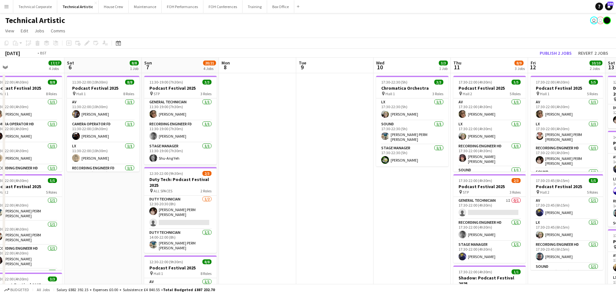
drag, startPoint x: 514, startPoint y: 173, endPoint x: 275, endPoint y: 175, distance: 238.8
click at [275, 175] on app-calendar-viewport "Tue 2 6/6 1 Job Wed 3 Thu 4 11/11 3 Jobs Fri 5 17/17 4 Jobs Sat 6 8/8 1 Job Sun…" at bounding box center [308, 262] width 616 height 408
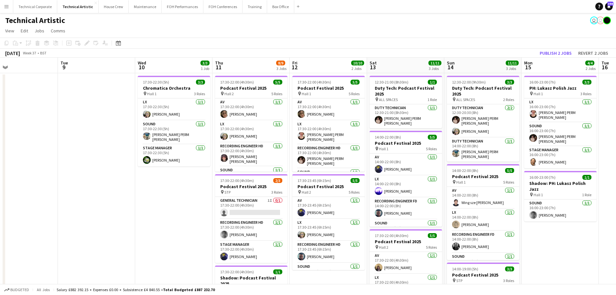
drag, startPoint x: 571, startPoint y: 188, endPoint x: 318, endPoint y: 185, distance: 252.4
click at [334, 188] on app-calendar-viewport "Sat 6 8/8 1 Job Sun 7 20/21 4 Jobs Mon 8 Tue 9 Wed 10 3/3 1 Job Thu 11 8/9 3 Jo…" at bounding box center [308, 262] width 616 height 408
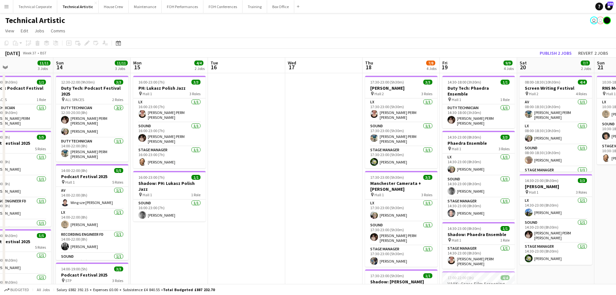
scroll to position [0, 218]
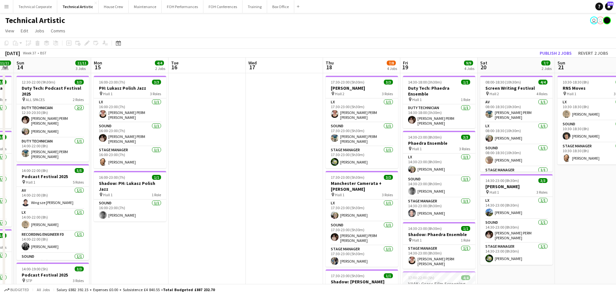
drag, startPoint x: 516, startPoint y: 178, endPoint x: 322, endPoint y: 179, distance: 194.2
click at [322, 179] on app-calendar-viewport "Thu 11 8/9 3 Jobs Fri 12 10/10 2 Jobs Sat 13 11/11 3 Jobs Sun 14 11/11 3 Jobs M…" at bounding box center [308, 262] width 616 height 408
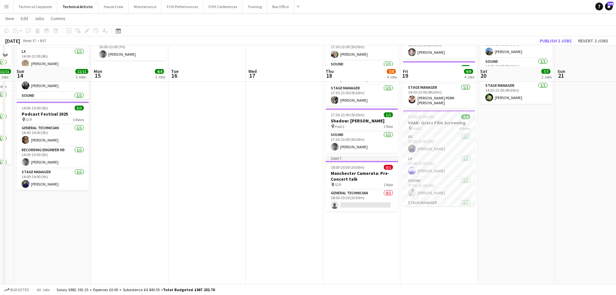
scroll to position [181, 0]
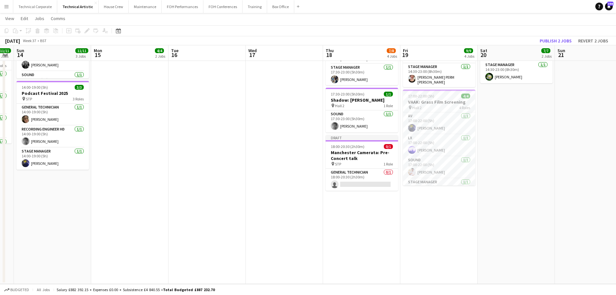
click at [274, 204] on app-date-cell at bounding box center [284, 88] width 77 height 392
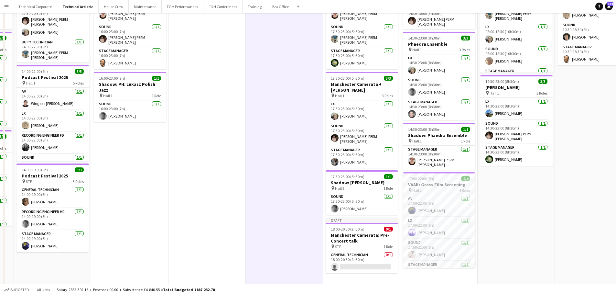
scroll to position [0, 0]
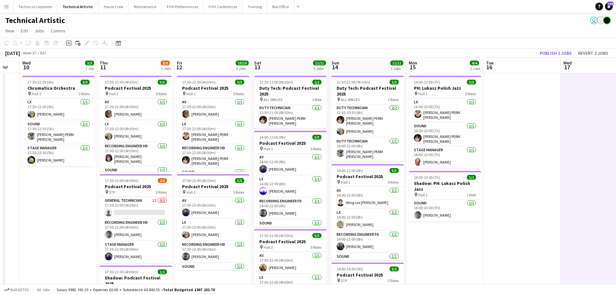
drag, startPoint x: 155, startPoint y: 207, endPoint x: 470, endPoint y: 211, distance: 315.2
click at [470, 211] on app-calendar-viewport "Mon 8 Tue 9 Wed 10 3/3 1 Job Thu 11 8/9 3 Jobs Fri 12 10/10 2 Jobs Sat 13 11/11…" at bounding box center [308, 262] width 616 height 408
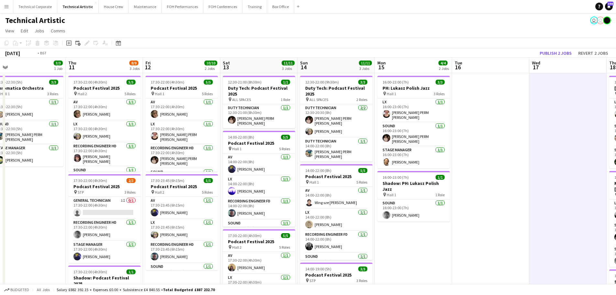
drag, startPoint x: 260, startPoint y: 210, endPoint x: 256, endPoint y: 218, distance: 9.6
click at [497, 212] on app-calendar-viewport "Mon 8 Tue 9 Wed 10 3/3 1 Job Thu 11 8/9 3 Jobs Fri 12 10/10 2 Jobs Sat 13 11/11…" at bounding box center [308, 262] width 616 height 408
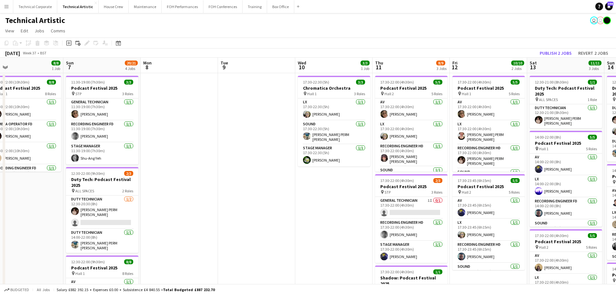
drag, startPoint x: 411, startPoint y: 206, endPoint x: 506, endPoint y: 208, distance: 95.5
click at [497, 208] on app-calendar-viewport "Thu 4 11/11 3 Jobs Fri 5 17/17 4 Jobs Sat 6 8/8 1 Job Sun 7 20/21 4 Jobs Mon 8 …" at bounding box center [308, 262] width 616 height 408
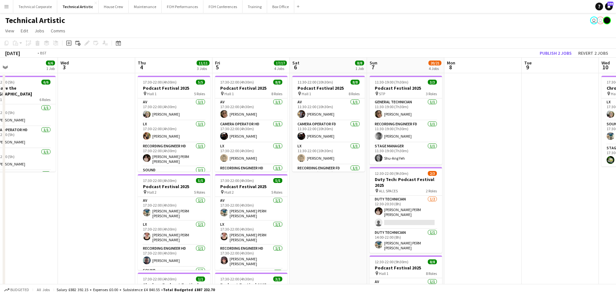
drag, startPoint x: 225, startPoint y: 195, endPoint x: 438, endPoint y: 193, distance: 213.3
click at [447, 191] on app-calendar-viewport "Sun 31 Mon 1 1/1 1 Job Tue 2 6/6 1 Job Wed 3 Thu 4 11/11 3 Jobs Fri 5 17/17 4 J…" at bounding box center [308, 262] width 616 height 408
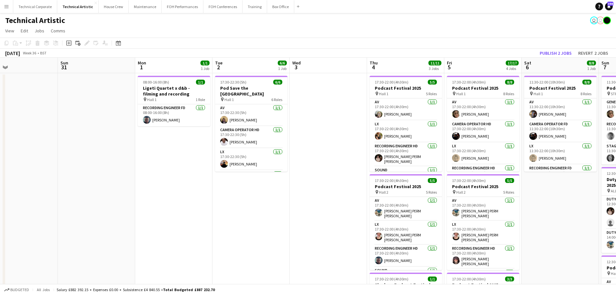
drag, startPoint x: 130, startPoint y: 193, endPoint x: 460, endPoint y: 198, distance: 329.8
click at [464, 195] on app-calendar-viewport "Thu 28 Fri 29 5/5 2 Jobs Sat 30 Sun 31 Mon 1 1/1 1 Job Tue 2 6/6 1 Job Wed 3 Th…" at bounding box center [308, 262] width 616 height 408
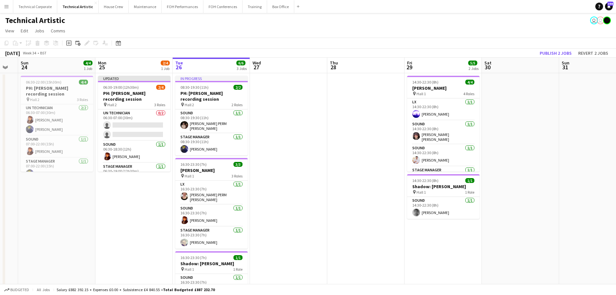
drag, startPoint x: 164, startPoint y: 194, endPoint x: 538, endPoint y: 191, distance: 374.1
click at [497, 191] on app-calendar-viewport "Thu 21 4/4 1 Job Fri 22 Sat 23 Sun 24 4/4 1 Job Mon 25 2/4 1 Job Tue 26 6/6 3 J…" at bounding box center [308, 262] width 616 height 408
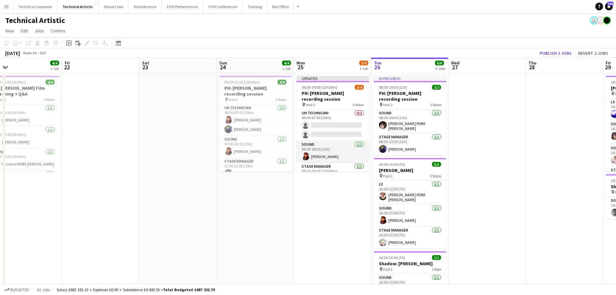
click at [340, 155] on app-card-role "Sound 1/1 06:30-18:30 (12h) Daniel Pye" at bounding box center [333, 152] width 72 height 22
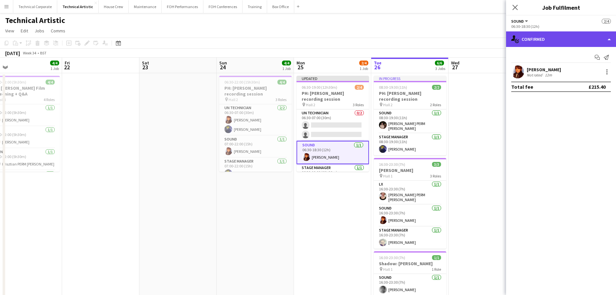
click at [497, 38] on div "single-neutral-actions-check-2 Confirmed" at bounding box center [561, 39] width 110 height 16
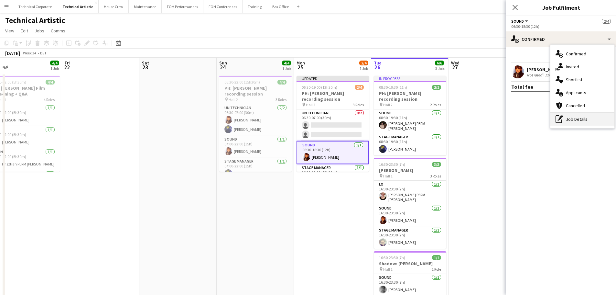
click at [497, 118] on div "pen-write Job Details" at bounding box center [583, 119] width 64 height 13
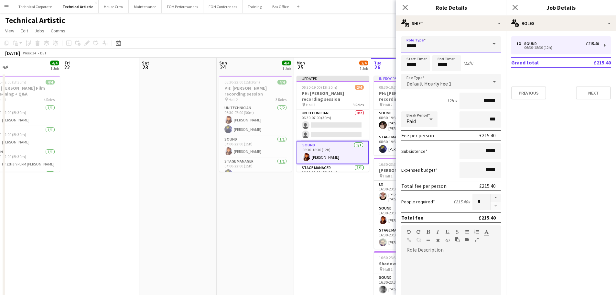
drag, startPoint x: 456, startPoint y: 43, endPoint x: 329, endPoint y: 43, distance: 126.2
click at [345, 44] on body "Menu Boards Boards Boards All jobs Status Workforce Workforce My Workforce Recr…" at bounding box center [308, 238] width 616 height 476
type input "*"
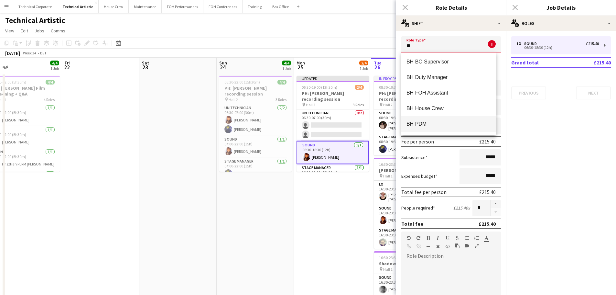
scroll to position [31, 0]
click at [428, 126] on span "BH Technician" at bounding box center [449, 125] width 84 height 6
type input "**********"
type input "******"
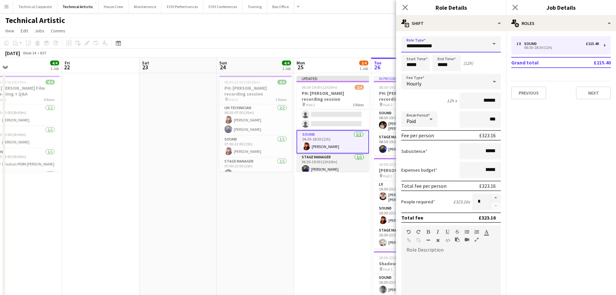
scroll to position [15, 0]
click at [324, 153] on app-card-role "Stage Manager 1/1 06:30-19:00 (12h30m) Christopher Miller" at bounding box center [333, 160] width 72 height 22
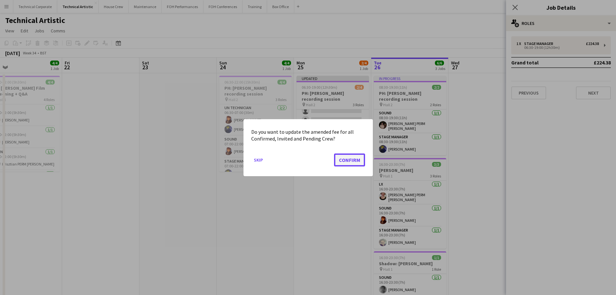
click at [353, 162] on button "Confirm" at bounding box center [349, 159] width 31 height 13
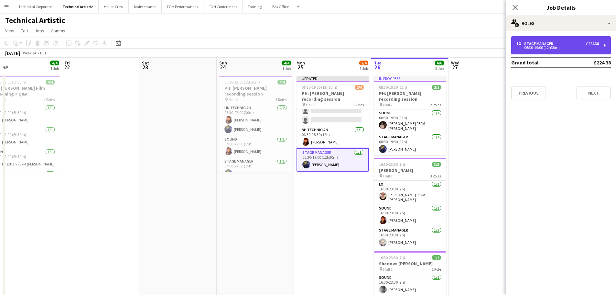
click at [497, 43] on div "Stage Manager" at bounding box center [541, 43] width 32 height 5
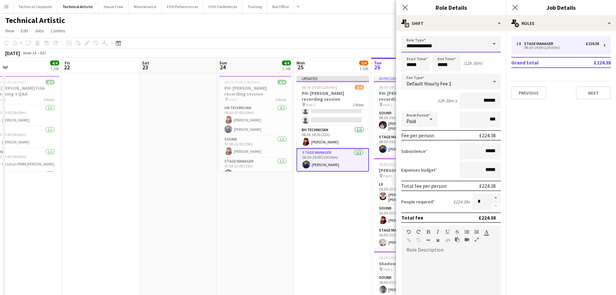
drag, startPoint x: 447, startPoint y: 47, endPoint x: 305, endPoint y: 55, distance: 141.7
click at [305, 55] on body "Menu Boards Boards Boards All jobs Status Workforce Workforce My Workforce Recr…" at bounding box center [308, 238] width 616 height 476
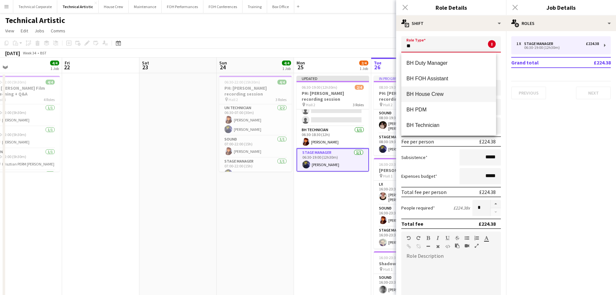
scroll to position [31, 0]
click at [443, 129] on mat-option "BH Technician" at bounding box center [449, 125] width 95 height 16
type input "**********"
type input "******"
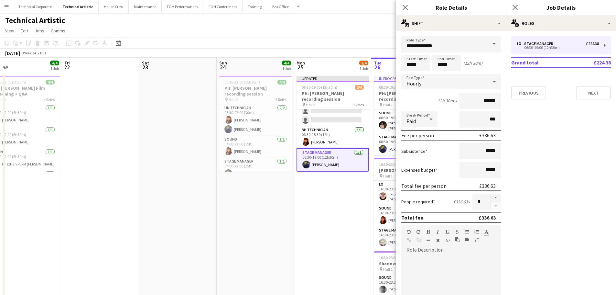
click at [319, 212] on app-date-cell "Updated 06:30-19:00 (12h30m) 2/4 PH: Colin Currie recording session pin Hall 2 …" at bounding box center [332, 269] width 77 height 392
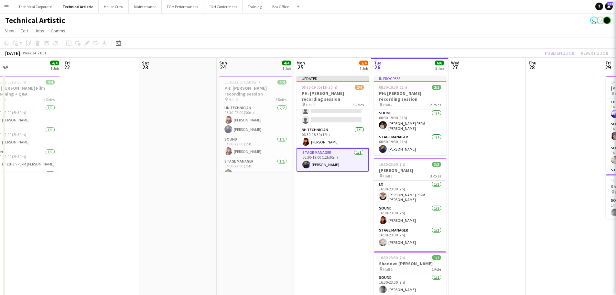
scroll to position [13, 0]
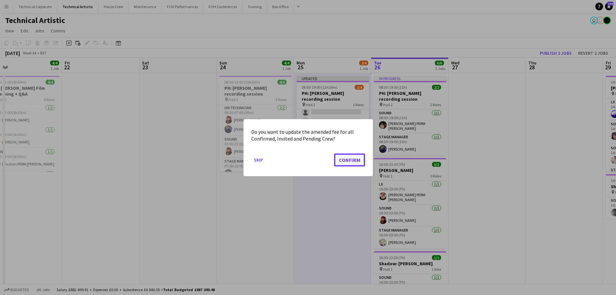
click at [346, 159] on button "Confirm" at bounding box center [349, 159] width 31 height 13
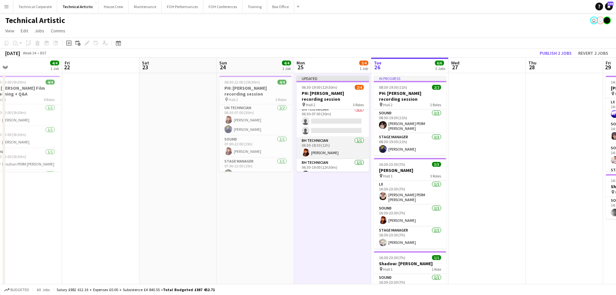
scroll to position [0, 0]
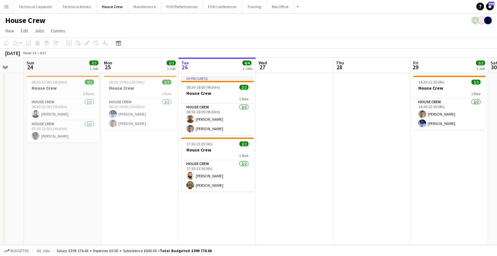
scroll to position [0, 130]
drag, startPoint x: 208, startPoint y: 151, endPoint x: 289, endPoint y: 149, distance: 80.3
click at [289, 149] on app-calendar-viewport "Fri 22 2/2 1 Job Sat 23 Sun 24 2/2 1 Job Mon 25 2/2 1 Job Tue 26 4/4 2 Jobs Wed…" at bounding box center [248, 151] width 497 height 187
click at [119, 40] on icon "Date picker" at bounding box center [118, 42] width 5 height 5
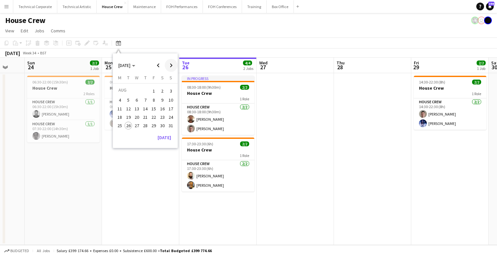
click at [172, 63] on span "Next month" at bounding box center [171, 65] width 13 height 13
click at [136, 115] on span "17" at bounding box center [137, 116] width 8 height 8
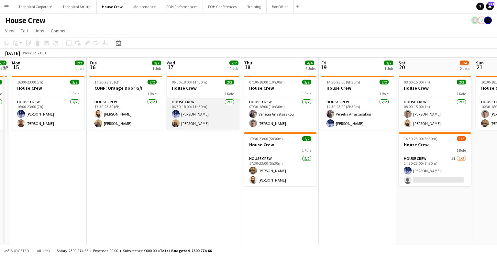
click at [200, 116] on app-card-role "House Crew 2/2 06:30-18:00 (11h30m) Ed Dampier James Reyes-Gomez" at bounding box center [203, 113] width 72 height 31
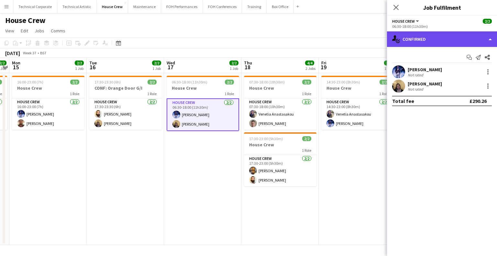
click at [448, 38] on div "single-neutral-actions-check-2 Confirmed" at bounding box center [442, 39] width 110 height 16
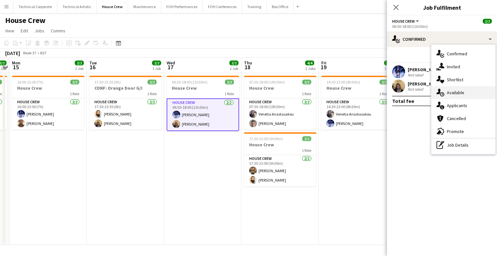
click at [461, 96] on div "single-neutral-actions-upload Available" at bounding box center [463, 92] width 64 height 13
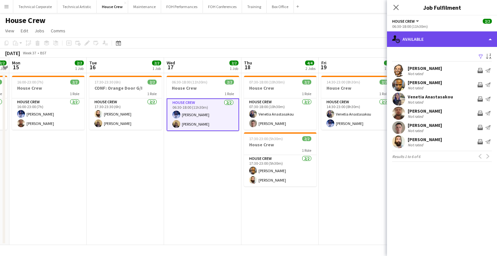
click at [428, 39] on div "single-neutral-actions-upload Available" at bounding box center [442, 39] width 110 height 16
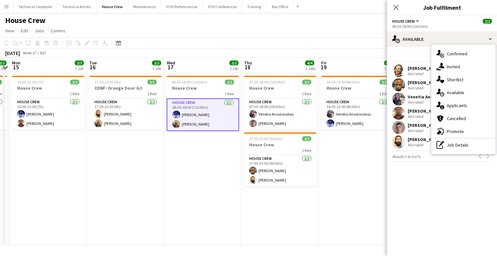
click at [225, 169] on app-date-cell "06:30-18:00 (11h30m) 2/2 House Crew 1 Role House Crew 2/2 06:30-18:00 (11h30m) …" at bounding box center [202, 159] width 77 height 172
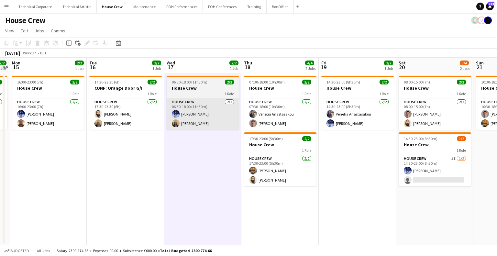
click at [187, 107] on app-card-role "House Crew 2/2 06:30-18:00 (11h30m) Ed Dampier James Reyes-Gomez" at bounding box center [203, 113] width 72 height 31
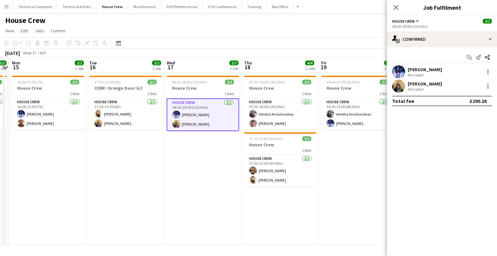
scroll to position [0, 222]
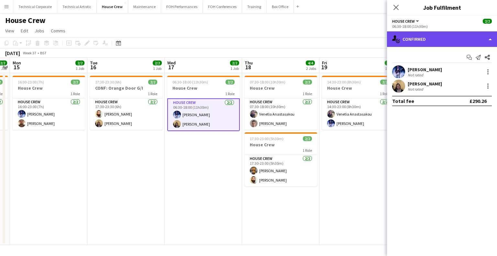
click at [449, 35] on div "single-neutral-actions-check-2 Confirmed" at bounding box center [442, 39] width 110 height 16
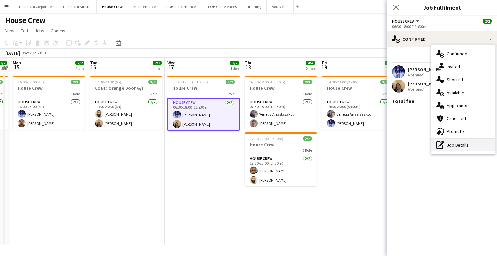
click at [457, 149] on div "pen-write Job Details" at bounding box center [463, 144] width 64 height 13
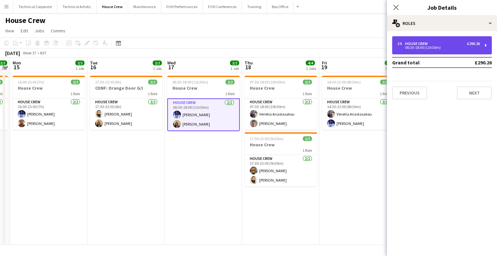
click at [457, 39] on div "2 x House Crew £290.26 06:30-18:00 (11h30m)" at bounding box center [442, 45] width 100 height 18
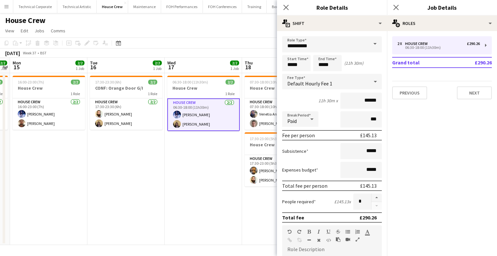
click at [211, 196] on app-date-cell "06:30-18:00 (11h30m) 2/2 House Crew 1 Role House Crew 2/2 06:30-18:00 (11h30m) …" at bounding box center [203, 159] width 77 height 172
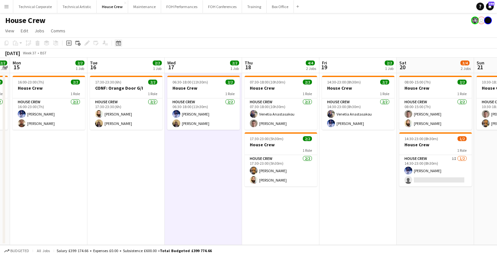
click at [120, 45] on icon at bounding box center [118, 42] width 5 height 5
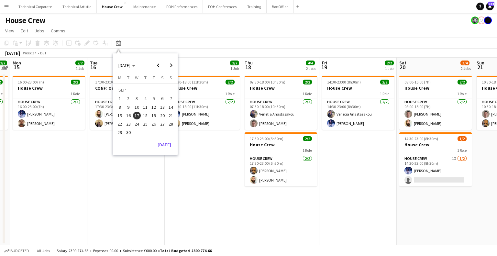
click at [122, 100] on span "1" at bounding box center [120, 99] width 8 height 8
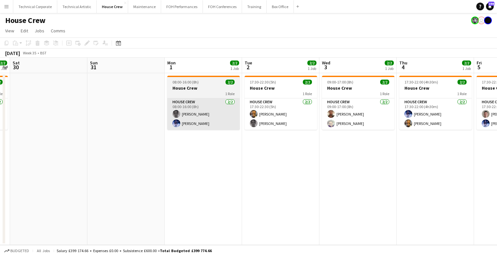
scroll to position [0, 223]
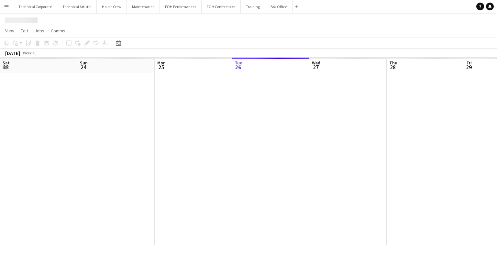
scroll to position [0, 155]
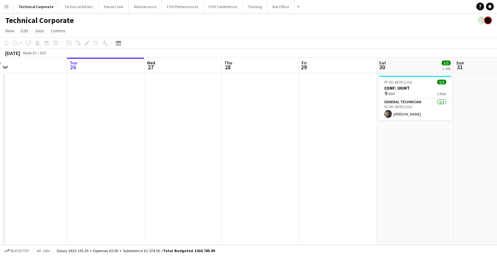
drag, startPoint x: 196, startPoint y: 157, endPoint x: 181, endPoint y: 161, distance: 16.2
click at [180, 161] on app-calendar-viewport "Sat 23 Sun 24 Mon 25 Tue 26 Wed 27 Thu 28 Fri 29 Sat 30 1/1 1 Job Sun 31 Mon 1 …" at bounding box center [248, 151] width 497 height 187
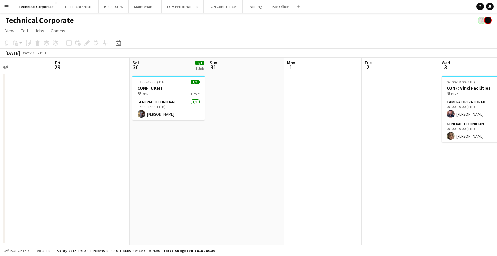
drag, startPoint x: 339, startPoint y: 149, endPoint x: 320, endPoint y: 155, distance: 20.4
click at [236, 175] on app-calendar-viewport "Mon 25 Tue 26 Wed 27 Thu 28 Fri 29 Sat 30 1/1 1 Job Sun 31 Mon 1 Tue 2 Wed 3 2/…" at bounding box center [248, 151] width 497 height 187
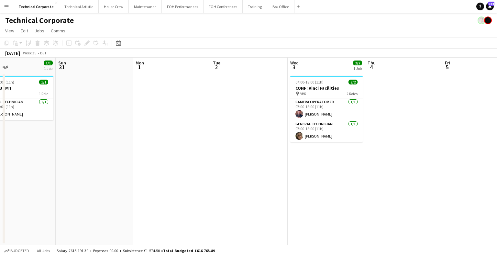
drag, startPoint x: 286, startPoint y: 158, endPoint x: 386, endPoint y: 139, distance: 101.7
click at [279, 159] on app-calendar-viewport "Wed 27 Thu 28 Fri 29 Sat 30 1/1 1 Job Sun 31 Mon 1 Tue 2 Wed 3 2/2 1 Job Thu 4 …" at bounding box center [248, 151] width 497 height 187
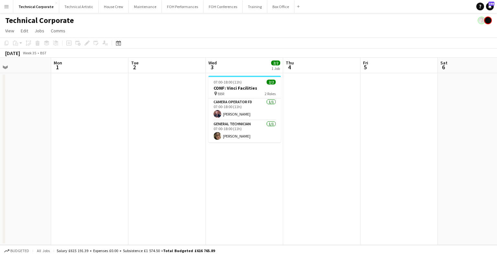
drag, startPoint x: 257, startPoint y: 159, endPoint x: 247, endPoint y: 163, distance: 11.1
click at [247, 163] on app-calendar-viewport "Thu 28 Fri 29 Sat 30 1/1 1 Job Sun 31 Mon 1 Tue 2 Wed 3 2/2 1 Job Thu 4 Fri 5 S…" at bounding box center [248, 151] width 497 height 187
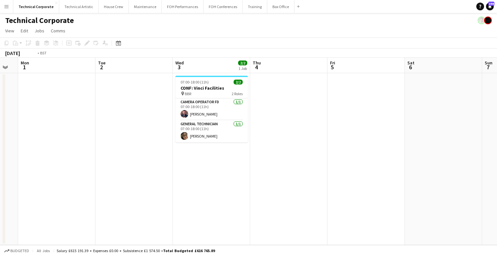
drag, startPoint x: 268, startPoint y: 157, endPoint x: 415, endPoint y: 136, distance: 148.0
click at [266, 160] on app-calendar-viewport "Thu 28 Fri 29 Sat 30 1/1 1 Job Sun 31 Mon 1 Tue 2 Wed 3 2/2 1 Job Thu 4 Fri 5 S…" at bounding box center [248, 151] width 497 height 187
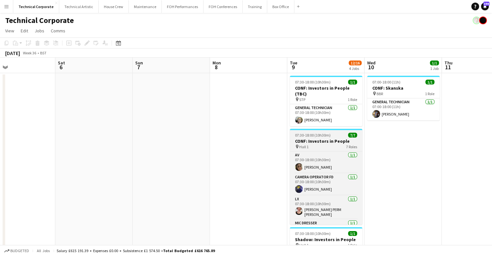
drag, startPoint x: 219, startPoint y: 175, endPoint x: 336, endPoint y: 145, distance: 120.6
click at [214, 180] on app-calendar-viewport "Wed 3 2/2 1 Job Thu 4 Fri 5 Sat 6 Sun 7 Mon 8 Tue 9 12/16 4 Jobs Wed 10 1/1 1 J…" at bounding box center [246, 224] width 492 height 332
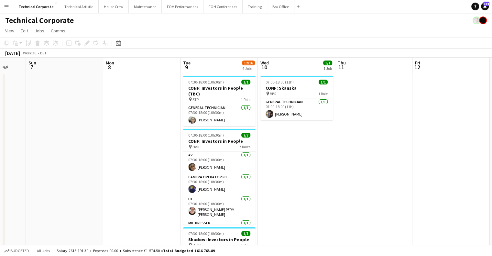
click at [254, 159] on app-calendar-viewport "Wed 3 2/2 1 Job Thu 4 Fri 5 Sat 6 Sun 7 Mon 8 Tue 9 12/16 4 Jobs Wed 10 1/1 1 J…" at bounding box center [246, 224] width 492 height 332
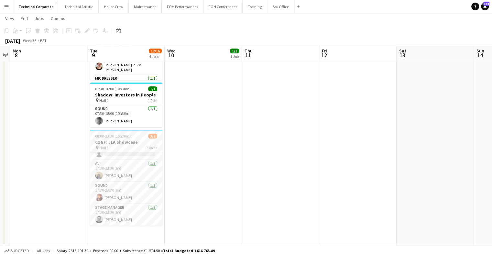
scroll to position [0, 225]
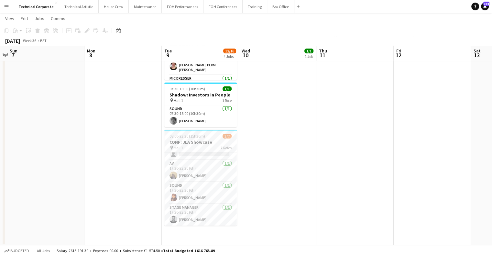
drag, startPoint x: 290, startPoint y: 183, endPoint x: 268, endPoint y: 189, distance: 23.1
click at [274, 188] on app-calendar-viewport "Thu 4 Fri 5 Sat 6 Sun 7 Mon 8 Tue 9 12/16 4 Jobs Wed 10 1/1 1 Job Thu 11 Fri 12…" at bounding box center [246, 63] width 492 height 364
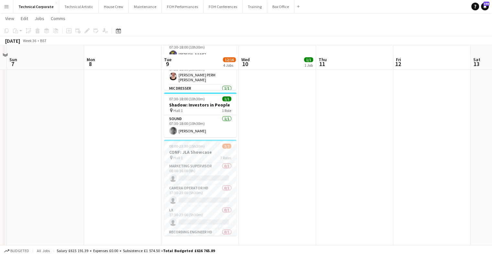
scroll to position [144, 0]
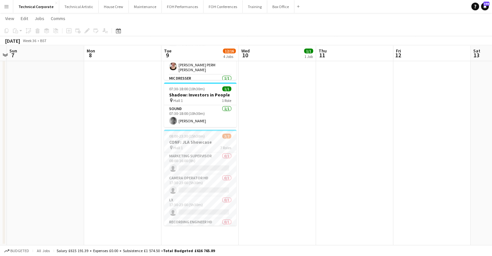
drag, startPoint x: 203, startPoint y: 184, endPoint x: 245, endPoint y: 198, distance: 44.0
click at [208, 184] on app-calendar-viewport "Thu 4 Fri 5 Sat 6 Sun 7 Mon 8 Tue 9 12/16 4 Jobs Wed 10 1/1 1 Job Thu 11 Fri 12…" at bounding box center [246, 63] width 492 height 364
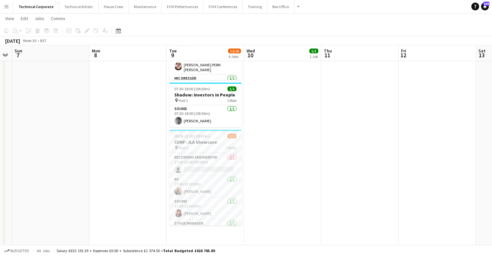
scroll to position [32, 0]
click at [208, 185] on app-card-role "LX 0/1 17:30-23:00 (5h30m) single-neutral-actions" at bounding box center [205, 175] width 72 height 22
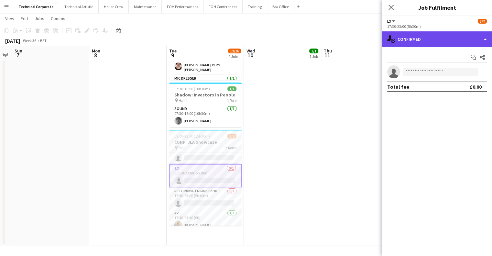
click at [437, 40] on div "single-neutral-actions-check-2 Confirmed" at bounding box center [437, 39] width 110 height 16
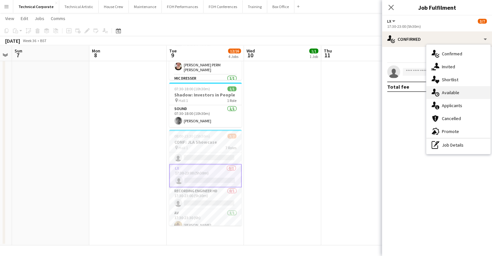
click at [461, 94] on div "single-neutral-actions-upload Available" at bounding box center [458, 92] width 64 height 13
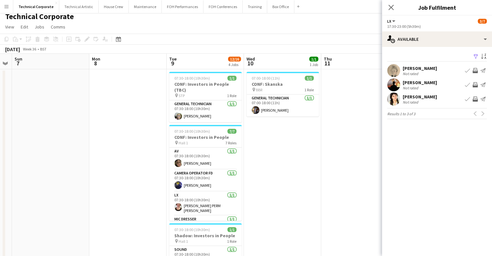
scroll to position [0, 0]
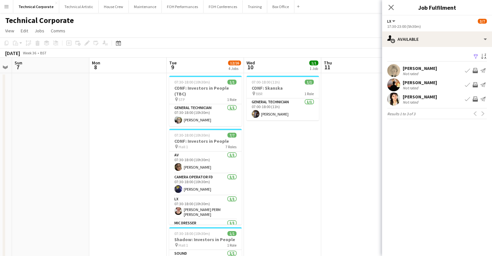
click at [474, 71] on app-icon "Invite crew" at bounding box center [475, 70] width 5 height 5
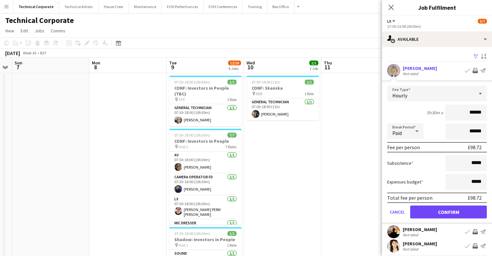
scroll to position [17, 0]
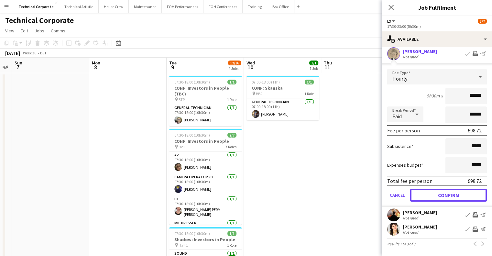
click at [440, 190] on button "Confirm" at bounding box center [448, 195] width 77 height 13
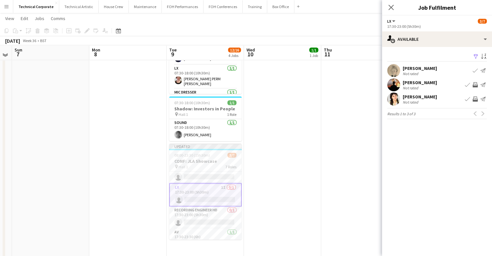
scroll to position [144, 0]
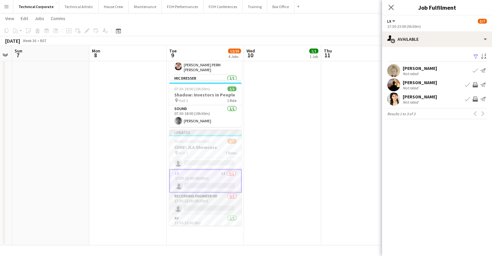
click at [219, 208] on app-card-role "Recording Engineer HD 0/1 17:30-23:00 (5h30m) single-neutral-actions" at bounding box center [205, 204] width 72 height 22
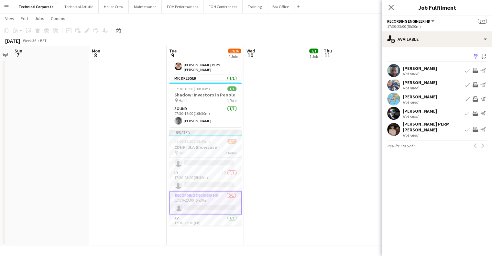
click at [474, 70] on app-icon "Invite crew" at bounding box center [475, 70] width 5 height 5
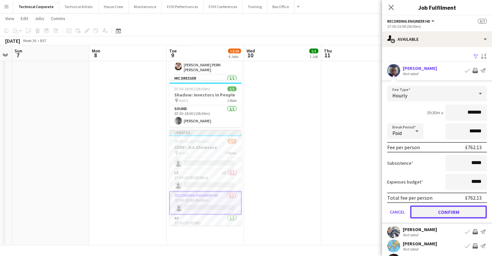
click at [444, 215] on button "Confirm" at bounding box center [448, 211] width 77 height 13
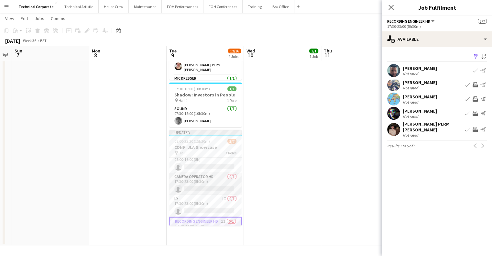
scroll to position [0, 0]
click at [216, 189] on app-card-role "Camera Operator HD 0/1 17:30-23:00 (5h30m) single-neutral-actions" at bounding box center [205, 191] width 72 height 22
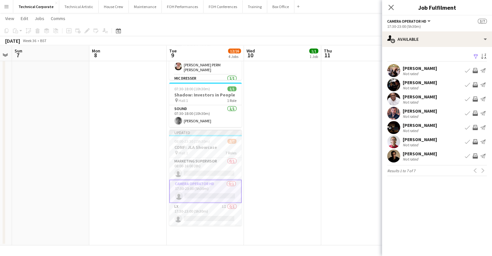
click at [476, 70] on app-icon "Invite crew" at bounding box center [475, 70] width 5 height 5
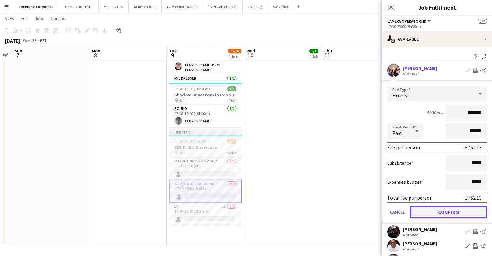
click at [456, 209] on button "Confirm" at bounding box center [448, 211] width 77 height 13
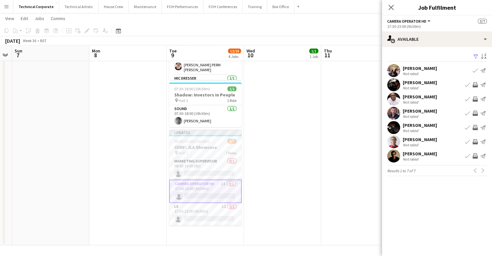
click at [307, 169] on app-date-cell "07:00-18:00 (11h) 1/1 CONF: Skanska pin BBR 1 Role General Technician 1/1 07:00…" at bounding box center [282, 86] width 77 height 317
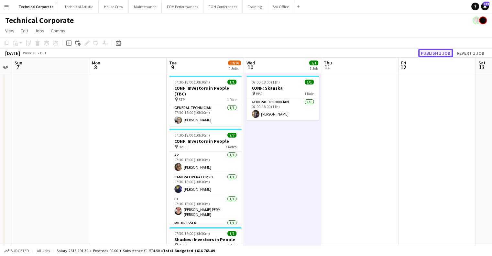
click at [439, 54] on button "Publish 1 job" at bounding box center [435, 53] width 35 height 8
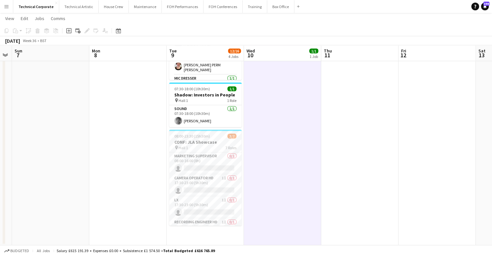
click at [301, 183] on app-date-cell "07:00-18:00 (11h) 1/1 CONF: Skanska pin BBR 1 Role General Technician 1/1 07:00…" at bounding box center [282, 86] width 77 height 317
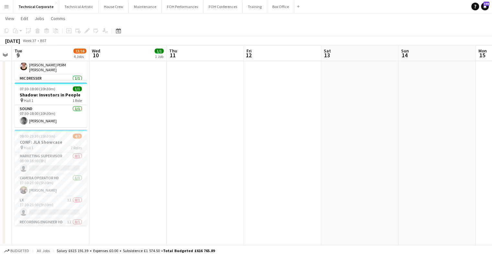
drag, startPoint x: 397, startPoint y: 190, endPoint x: 316, endPoint y: 119, distance: 108.0
click at [178, 187] on app-calendar-viewport "Sat 6 Sun 7 Mon 8 Tue 9 13/16 4 Jobs Wed 10 1/1 1 Job Thu 11 Fri 12 Sat 13 Sun …" at bounding box center [246, 63] width 492 height 364
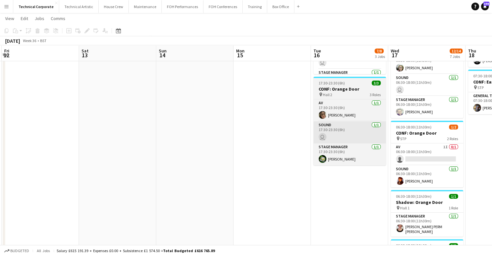
drag, startPoint x: 236, startPoint y: 138, endPoint x: 351, endPoint y: 129, distance: 114.9
click at [212, 145] on app-calendar-viewport "Tue 9 13/16 4 Jobs Wed 10 1/1 1 Job Thu 11 Fri 12 Sat 13 Sun 14 Mon 15 Tue 16 7…" at bounding box center [246, 150] width 492 height 539
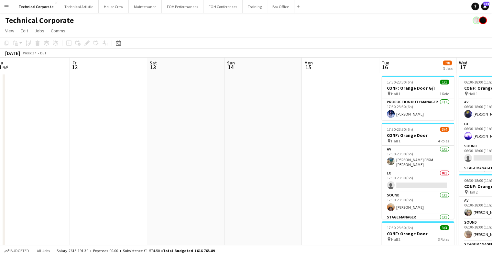
drag, startPoint x: 337, startPoint y: 139, endPoint x: 260, endPoint y: 149, distance: 77.6
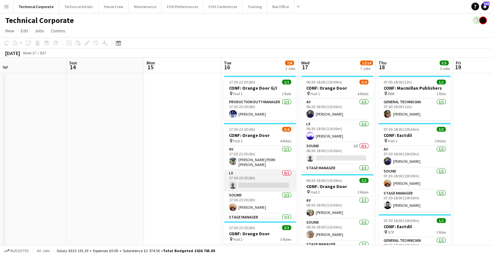
drag, startPoint x: 248, startPoint y: 180, endPoint x: 265, endPoint y: 180, distance: 17.2
click at [249, 180] on app-card-role "LX 0/1 17:30-23:30 (6h) single-neutral-actions" at bounding box center [260, 181] width 72 height 22
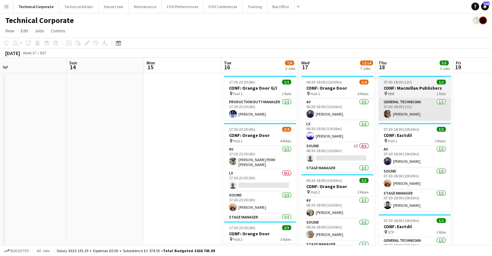
scroll to position [0, 165]
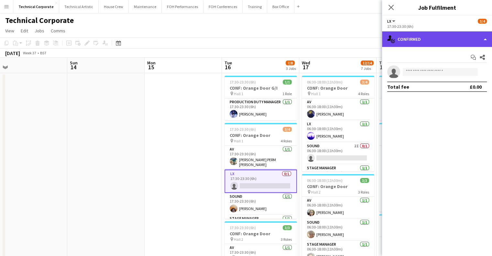
click at [418, 41] on div "single-neutral-actions-check-2 Confirmed" at bounding box center [437, 39] width 110 height 16
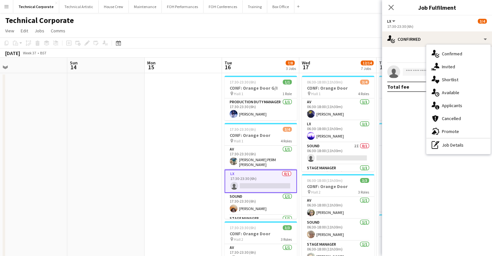
click at [447, 90] on div "single-neutral-actions-upload Available" at bounding box center [458, 92] width 64 height 13
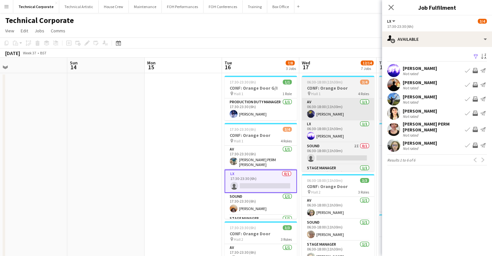
scroll to position [0, 198]
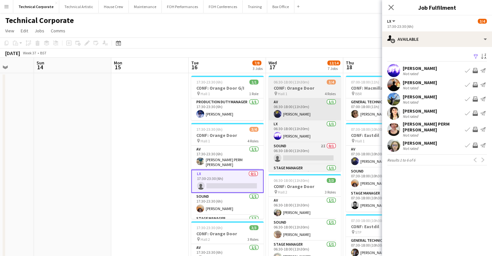
drag, startPoint x: 186, startPoint y: 159, endPoint x: 308, endPoint y: 111, distance: 131.2
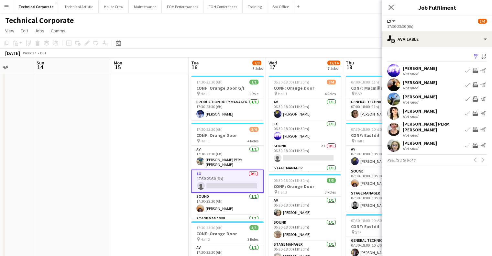
click at [475, 73] on app-icon "Invite crew" at bounding box center [475, 70] width 5 height 5
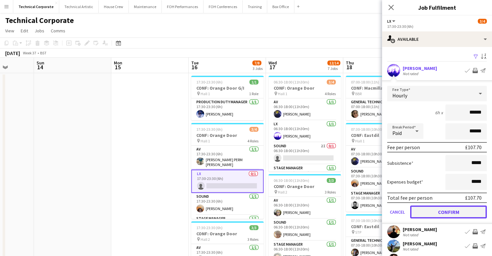
click at [447, 210] on button "Confirm" at bounding box center [448, 211] width 77 height 13
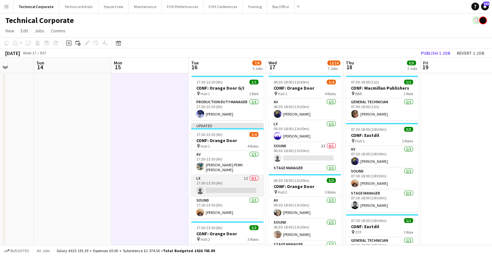
click at [220, 183] on app-card-role "LX 1I 0/1 17:30-23:30 (6h) single-neutral-actions" at bounding box center [227, 186] width 72 height 22
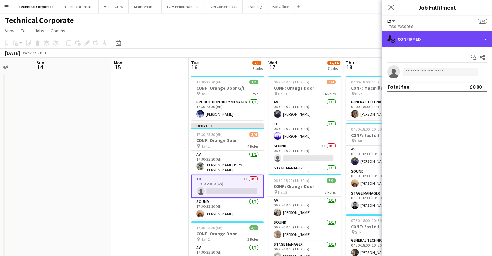
drag, startPoint x: 439, startPoint y: 41, endPoint x: 470, endPoint y: 62, distance: 36.8
click at [442, 43] on div "single-neutral-actions-check-2 Confirmed" at bounding box center [437, 39] width 110 height 16
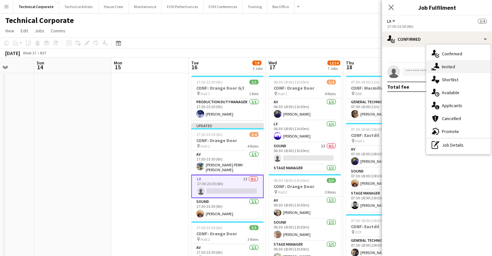
click at [475, 70] on div "single-neutral-actions-share-1 Invited" at bounding box center [458, 66] width 64 height 13
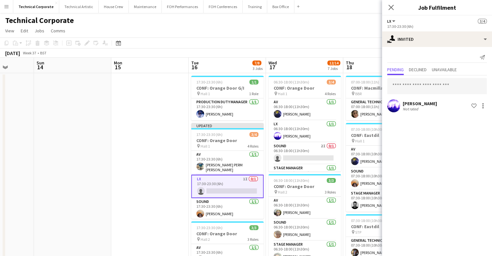
drag, startPoint x: 483, startPoint y: 110, endPoint x: 482, endPoint y: 114, distance: 3.9
click at [483, 110] on div "Jacek Klepacki Not rated Shortlist crew" at bounding box center [437, 105] width 110 height 13
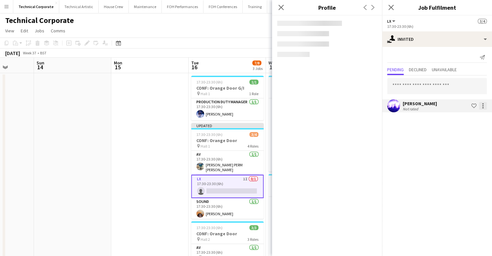
click at [483, 105] on div at bounding box center [482, 105] width 1 height 1
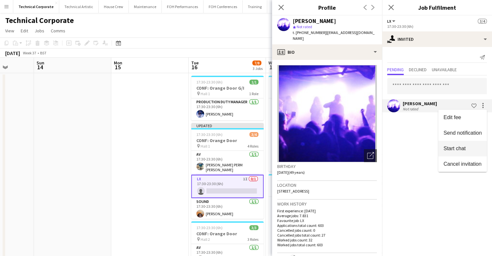
click at [469, 164] on span "Cancel invitation" at bounding box center [463, 164] width 38 height 6
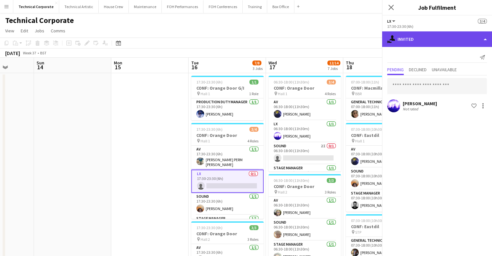
click at [428, 45] on div "single-neutral-actions-share-1 Invited" at bounding box center [437, 39] width 110 height 16
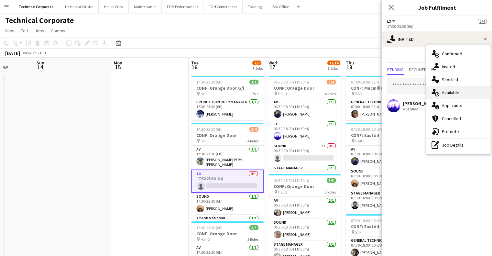
click at [461, 92] on div "single-neutral-actions-upload Available" at bounding box center [458, 92] width 64 height 13
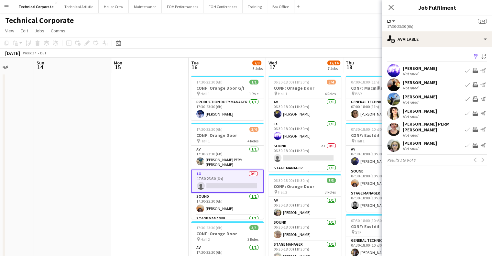
click at [475, 98] on app-icon "Invite crew" at bounding box center [475, 98] width 5 height 5
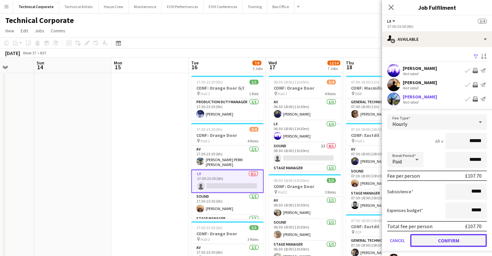
click at [448, 238] on button "Confirm" at bounding box center [448, 240] width 77 height 13
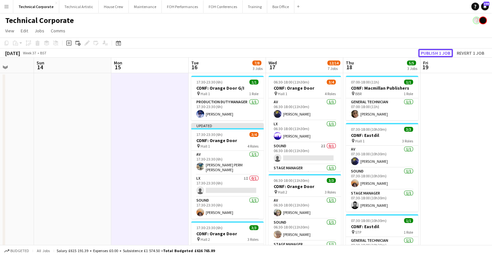
click at [434, 51] on button "Publish 1 job" at bounding box center [435, 53] width 35 height 8
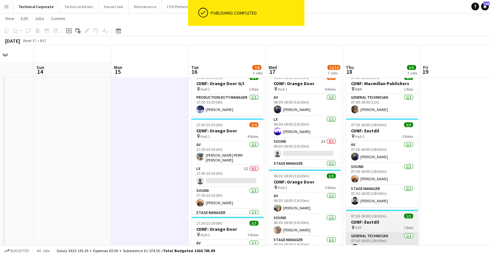
scroll to position [0, 0]
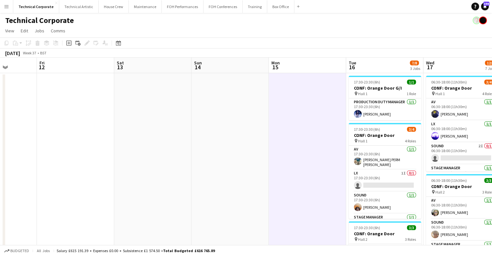
drag, startPoint x: 188, startPoint y: 123, endPoint x: 216, endPoint y: 71, distance: 59.9
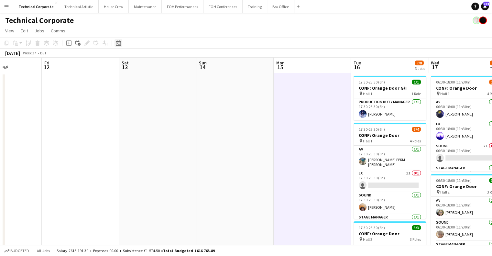
click at [118, 42] on icon "Date picker" at bounding box center [118, 42] width 5 height 5
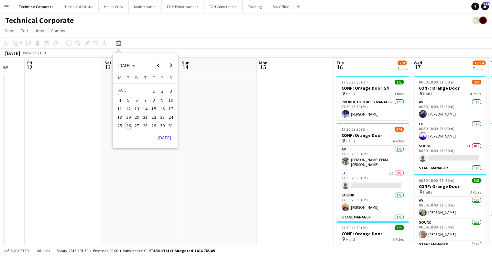
drag, startPoint x: 299, startPoint y: 139, endPoint x: 129, endPoint y: 165, distance: 171.2
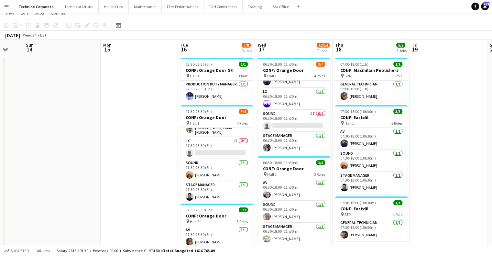
scroll to position [0, 0]
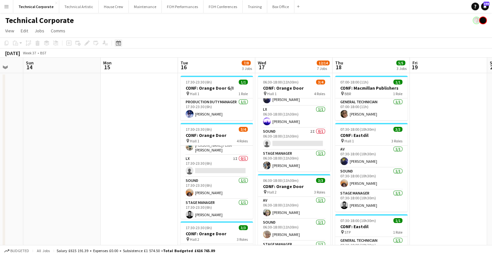
drag, startPoint x: 120, startPoint y: 40, endPoint x: 123, endPoint y: 44, distance: 4.4
click at [120, 40] on icon "Date picker" at bounding box center [118, 42] width 5 height 5
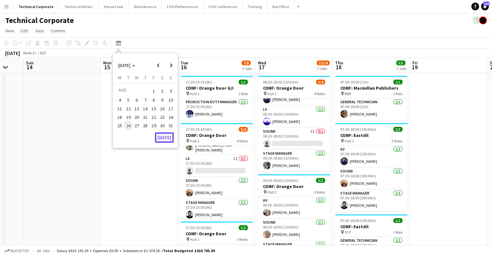
click at [163, 142] on button "[DATE]" at bounding box center [164, 137] width 19 height 10
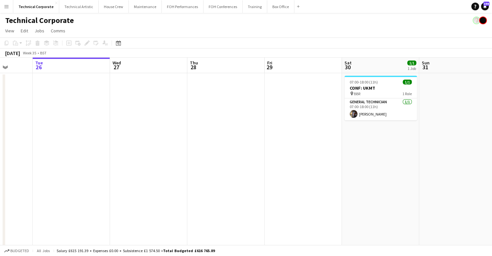
drag, startPoint x: 351, startPoint y: 152, endPoint x: 170, endPoint y: 176, distance: 182.8
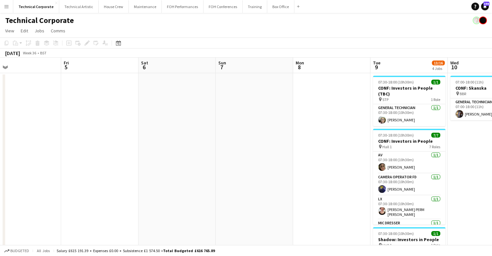
scroll to position [0, 298]
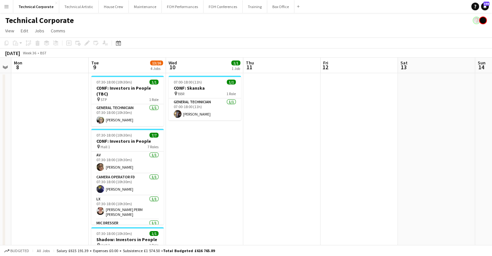
drag, startPoint x: 393, startPoint y: 157, endPoint x: 138, endPoint y: 177, distance: 256.4
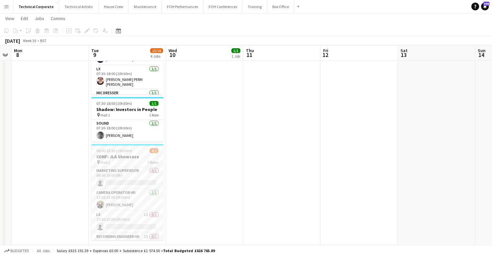
scroll to position [0, 238]
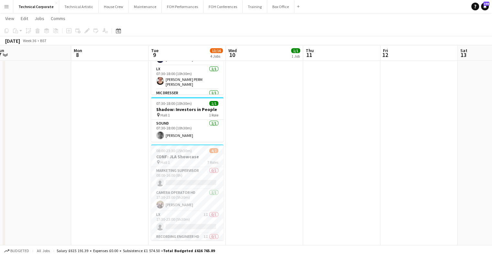
click at [310, 181] on app-calendar-viewport "Thu 4 Fri 5 Sat 6 Sun 7 Mon 8 Tue 9 13/16 4 Jobs Wed 10 1/1 1 Job Thu 11 Fri 12…" at bounding box center [246, 165] width 492 height 539
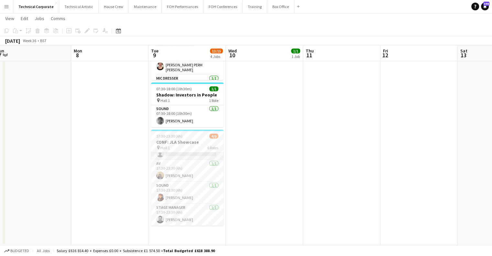
scroll to position [0, 0]
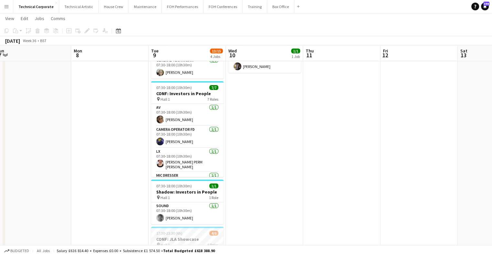
click at [260, 179] on app-date-cell "07:00-18:00 (11h) 1/1 CONF: Skanska pin BBR 1 Role General Technician 1/1 07:00…" at bounding box center [264, 184] width 77 height 317
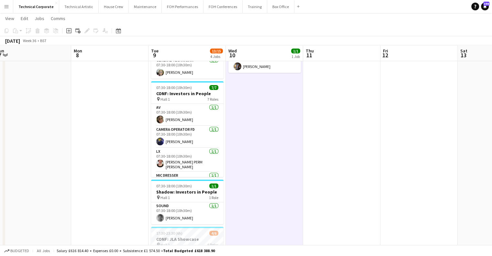
click at [260, 179] on app-date-cell "07:00-18:00 (11h) 1/1 CONF: Skanska pin BBR 1 Role General Technician 1/1 07:00…" at bounding box center [264, 184] width 77 height 317
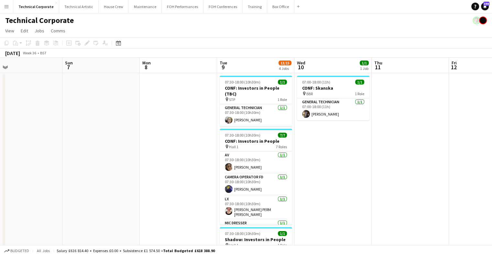
scroll to position [0, 163]
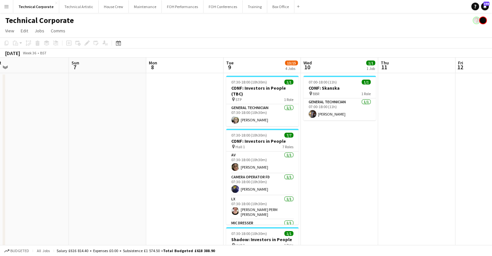
drag, startPoint x: 288, startPoint y: 162, endPoint x: 363, endPoint y: 162, distance: 75.1
click at [363, 162] on app-calendar-viewport "Thu 4 Fri 5 Sat 6 Sun 7 Mon 8 Tue 9 13/15 4 Jobs Wed 10 1/1 1 Job Thu 11 Fri 12…" at bounding box center [246, 224] width 492 height 332
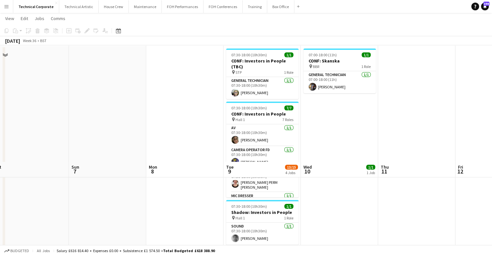
scroll to position [0, 0]
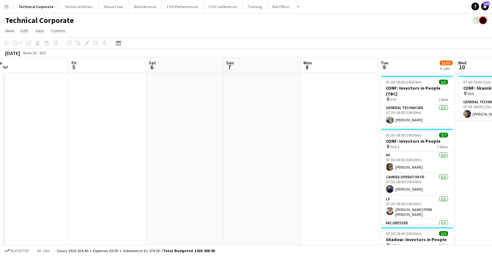
drag, startPoint x: 234, startPoint y: 130, endPoint x: 217, endPoint y: 128, distance: 17.7
click at [344, 128] on app-calendar-viewport "Tue 2 Wed 3 Thu 4 Fri 5 Sat 6 Sun 7 Mon 8 Tue 9 13/15 4 Jobs Wed 10 1/1 1 Job T…" at bounding box center [246, 224] width 492 height 332
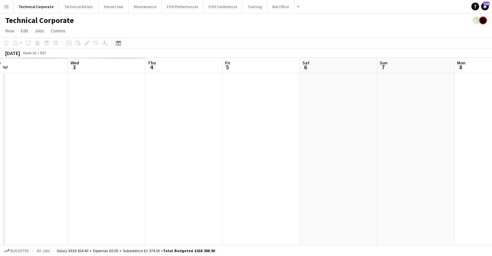
drag, startPoint x: 241, startPoint y: 121, endPoint x: 322, endPoint y: 127, distance: 80.4
click at [350, 116] on app-calendar-viewport "Sun 31 Mon 1 Tue 2 Wed 3 Thu 4 Fri 5 Sat 6 Sun 7 Mon 8 Tue 9 13/15 4 Jobs Wed 1…" at bounding box center [246, 224] width 492 height 332
drag, startPoint x: 234, startPoint y: 136, endPoint x: 168, endPoint y: 124, distance: 67.0
click at [121, 142] on app-calendar-viewport "Sat 30 Sun 31 Mon 1 Tue 2 Wed 3 Thu 4 Fri 5 Sat 6 Sun 7 Mon 8 Tue 9 13/15 4 Job…" at bounding box center [246, 224] width 492 height 332
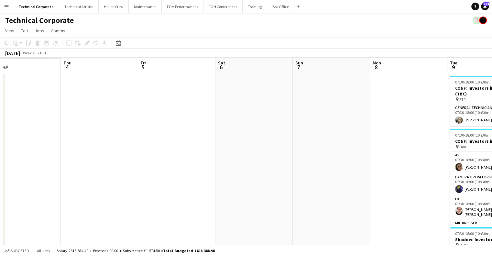
drag, startPoint x: 199, startPoint y: 139, endPoint x: 161, endPoint y: 124, distance: 41.0
click at [308, 120] on app-calendar-viewport "Mon 1 Tue 2 Wed 3 Thu 4 Fri 5 Sat 6 Sun 7 Mon 8 Tue 9 13/15 4 Jobs Wed 10 1/1 1…" at bounding box center [246, 224] width 492 height 332
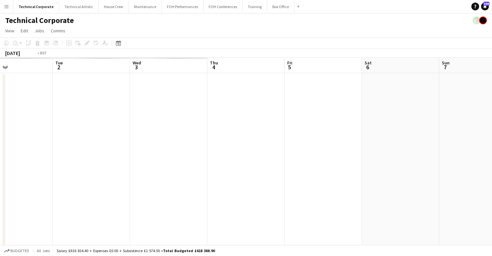
drag, startPoint x: 330, startPoint y: 118, endPoint x: 203, endPoint y: 130, distance: 127.7
click at [327, 119] on app-calendar-viewport "Sat 30 Sun 31 Mon 1 Tue 2 Wed 3 Thu 4 Fri 5 Sat 6 Sun 7 Mon 8 Tue 9 13/15 4 Job…" at bounding box center [246, 224] width 492 height 332
drag, startPoint x: 400, startPoint y: 114, endPoint x: 368, endPoint y: 119, distance: 32.8
click at [398, 114] on app-calendar-viewport "Thu 28 Fri 29 Sat 30 Sun 31 Mon 1 Tue 2 Wed 3 Thu 4 Fri 5 Sat 6 Sun 7 Mon 8" at bounding box center [246, 224] width 492 height 332
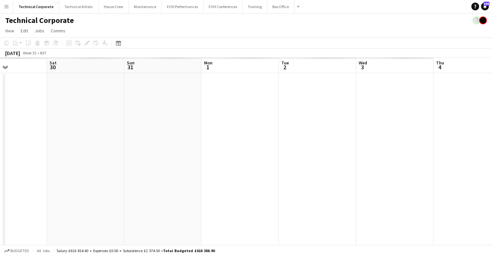
drag, startPoint x: 313, startPoint y: 131, endPoint x: 273, endPoint y: 134, distance: 40.6
click at [273, 134] on app-calendar-viewport "Tue 26 Wed 27 Thu 28 Fri 29 Sat 30 Sun 31 Mon 1 Tue 2 Wed 3 Thu 4 Fri 5 Sat 6" at bounding box center [246, 224] width 492 height 332
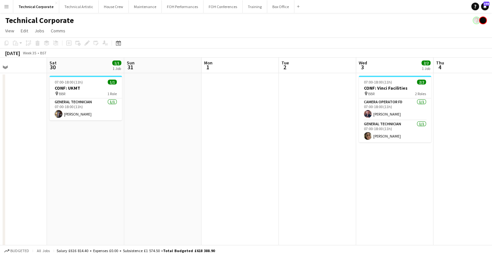
drag, startPoint x: 148, startPoint y: 128, endPoint x: 148, endPoint y: 151, distance: 23.0
click at [148, 151] on app-calendar-viewport "Tue 26 Wed 27 Thu 28 Fri 29 Sat 30 1/1 1 Job Sun 31 Mon 1 Tue 2 Wed 3 2/2 1 Job…" at bounding box center [246, 224] width 492 height 332
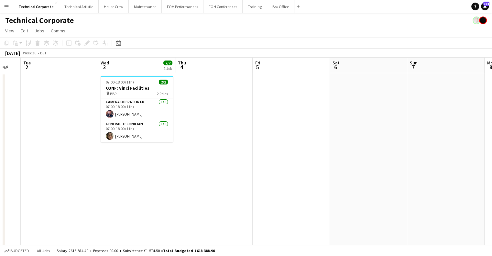
scroll to position [0, 176]
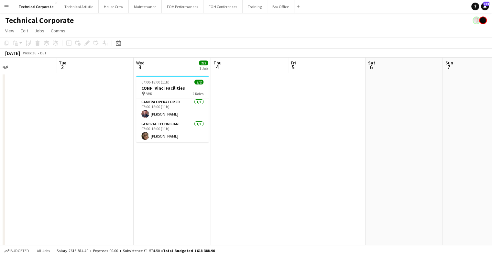
drag, startPoint x: 374, startPoint y: 143, endPoint x: 151, endPoint y: 175, distance: 224.8
click at [151, 175] on app-calendar-viewport "Sat 30 1/1 1 Job Sun 31 Mon 1 Tue 2 Wed 3 2/2 1 Job Thu 4 Fri 5 Sat 6 Sun 7 Mon…" at bounding box center [246, 224] width 492 height 332
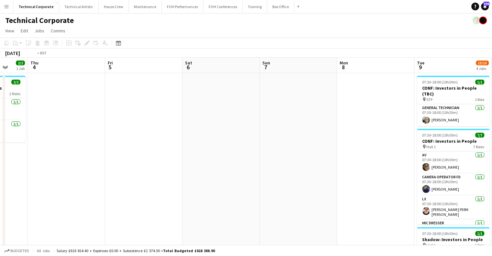
drag, startPoint x: 347, startPoint y: 171, endPoint x: 395, endPoint y: 195, distance: 53.7
click at [401, 193] on app-calendar-viewport "Mon 1 Tue 2 Wed 3 2/2 1 Job Thu 4 Fri 5 Sat 6 Sun 7 Mon 8 Tue 9 13/15 4 Jobs We…" at bounding box center [246, 224] width 492 height 332
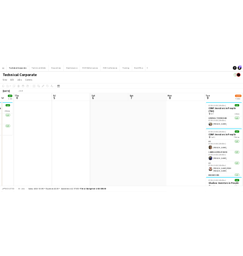
scroll to position [0, 199]
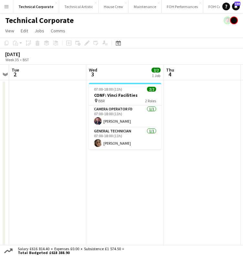
drag, startPoint x: 143, startPoint y: 165, endPoint x: 41, endPoint y: 196, distance: 106.5
click at [41, 196] on app-calendar-viewport "Fri 29 Sat 30 1/1 1 Job Sun 31 Mon 1 Tue 2 Wed 3 2/2 1 Job Thu 4 Fri 5 Sat 6 07…" at bounding box center [121, 231] width 243 height 332
click at [43, 149] on app-date-cell at bounding box center [47, 238] width 77 height 317
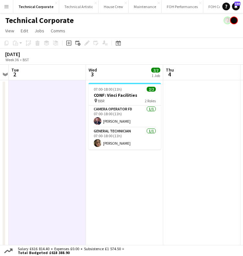
click at [43, 149] on app-date-cell at bounding box center [47, 238] width 77 height 317
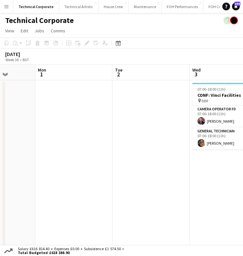
drag, startPoint x: 72, startPoint y: 166, endPoint x: 156, endPoint y: 179, distance: 85.1
click at [0, 194] on html "Menu Boards Boards Boards All jobs Status Workforce Workforce My Workforce Recr…" at bounding box center [121, 204] width 243 height 408
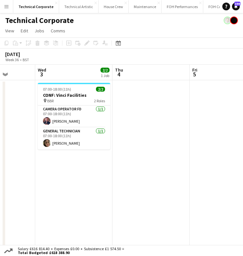
click at [41, 198] on app-calendar-viewport "Sun 31 Mon 1 Tue 2 Wed 3 2/2 1 Job Thu 4 Fri 5 Sat 6 Sun 7 Mon 8 07:00-18:00 (1…" at bounding box center [121, 231] width 243 height 332
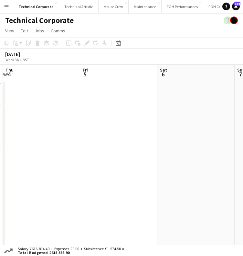
drag, startPoint x: 168, startPoint y: 180, endPoint x: 110, endPoint y: 182, distance: 58.3
click at [55, 194] on app-calendar-viewport "Sun 31 Mon 1 Tue 2 Wed 3 2/2 1 Job Thu 4 Fri 5 Sat 6 Sun 7 Mon 8 07:00-18:00 (1…" at bounding box center [121, 231] width 243 height 332
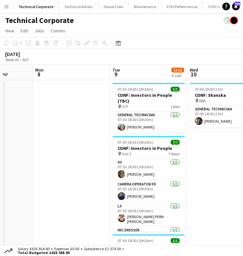
drag, startPoint x: 172, startPoint y: 171, endPoint x: 21, endPoint y: 189, distance: 152.1
click at [21, 189] on app-calendar-viewport "Fri 5 Sat 6 Sun 7 Mon 8 Tue 9 13/15 4 Jobs Wed 10 1/1 1 Job Thu 11 Fri 12 Sat 1…" at bounding box center [121, 231] width 243 height 332
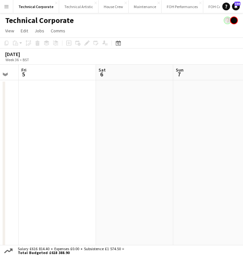
drag, startPoint x: 21, startPoint y: 188, endPoint x: 243, endPoint y: 161, distance: 223.9
click at [243, 161] on html "Menu Boards Boards Boards All jobs Status Workforce Workforce My Workforce Recr…" at bounding box center [121, 204] width 243 height 408
drag, startPoint x: 127, startPoint y: 176, endPoint x: 65, endPoint y: 192, distance: 63.5
click at [179, 171] on app-calendar-viewport "Tue 2 Wed 3 2/2 1 Job Thu 4 Fri 5 Sat 6 Sun 7 Mon 8 Tue 9 13/15 4 Jobs Wed 10 1…" at bounding box center [121, 231] width 243 height 332
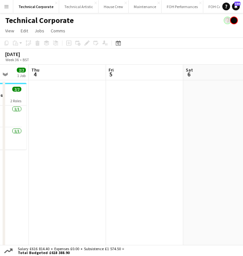
drag, startPoint x: 184, startPoint y: 187, endPoint x: 100, endPoint y: 192, distance: 84.6
click at [186, 187] on app-calendar-viewport "Mon 1 Tue 2 Wed 3 2/2 1 Job Thu 4 Fri 5 Sat 6 Sun 7 Mon 8 Tue 9 13/15 4 Jobs 07…" at bounding box center [121, 231] width 243 height 332
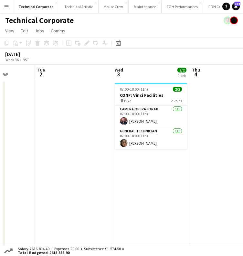
drag, startPoint x: 113, startPoint y: 187, endPoint x: 174, endPoint y: 173, distance: 62.7
click at [187, 171] on app-calendar-viewport "Sat 30 1/1 1 Job Sun 31 Mon 1 Tue 2 Wed 3 2/2 1 Job Thu 4 Fri 5 Sat 6 Sun 7 07:…" at bounding box center [121, 231] width 243 height 332
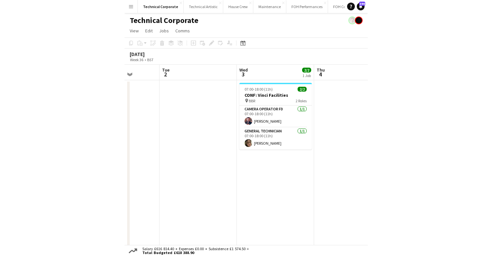
scroll to position [0, 196]
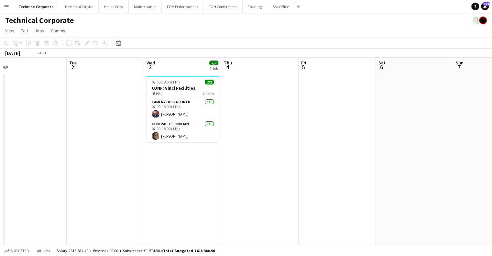
drag, startPoint x: 161, startPoint y: 172, endPoint x: 269, endPoint y: 167, distance: 108.5
click at [269, 167] on app-calendar-viewport "Sat 30 1/1 1 Job Sun 31 Mon 1 Tue 2 Wed 3 2/2 1 Job Thu 4 Fri 5 Sat 6 Sun 7 Mon…" at bounding box center [246, 224] width 492 height 332
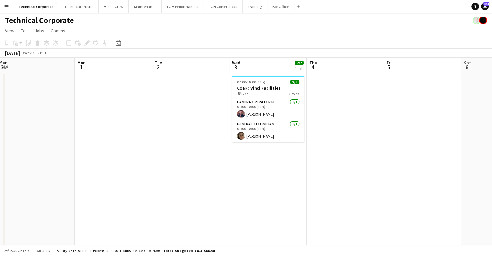
drag, startPoint x: 177, startPoint y: 169, endPoint x: 424, endPoint y: 161, distance: 247.4
click at [424, 161] on app-calendar-viewport "Fri 29 Sat 30 1/1 1 Job Sun 31 Mon 1 Tue 2 Wed 3 2/2 1 Job Thu 4 Fri 5 Sat 6 Su…" at bounding box center [246, 224] width 492 height 332
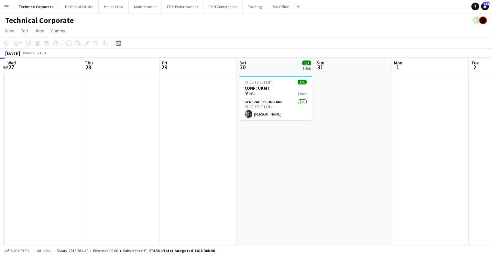
scroll to position [0, 184]
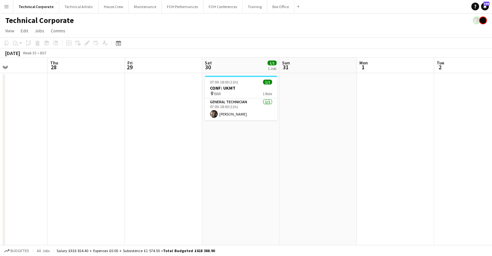
drag, startPoint x: 183, startPoint y: 170, endPoint x: 222, endPoint y: 173, distance: 39.9
click at [225, 172] on app-calendar-viewport "Mon 25 Tue 26 Wed 27 Thu 28 Fri 29 Sat 30 1/1 1 Job Sun 31 Mon 1 Tue 2 Wed 3 2/…" at bounding box center [246, 224] width 492 height 332
click at [264, 165] on app-date-cell "07:00-18:00 (11h) 1/1 CONF: UKMT pin BBR 1 Role General Technician [DATE] 07:00…" at bounding box center [240, 231] width 77 height 317
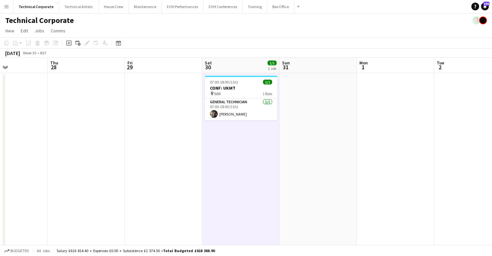
click at [264, 165] on app-date-cell "07:00-18:00 (11h) 1/1 CONF: UKMT pin BBR 1 Role General Technician [DATE] 07:00…" at bounding box center [240, 231] width 77 height 317
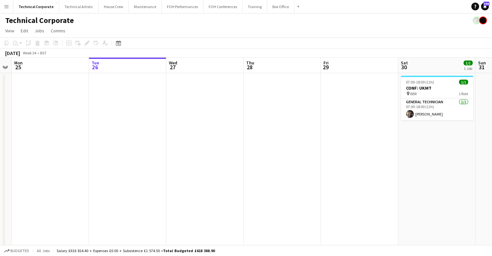
drag, startPoint x: 190, startPoint y: 141, endPoint x: 381, endPoint y: 157, distance: 191.6
click at [381, 157] on app-calendar-viewport "Sat 23 Sun 24 Mon 25 Tue 26 Wed 27 Thu 28 Fri 29 Sat 30 1/1 1 Job Sun 31 Mon 1 …" at bounding box center [246, 224] width 492 height 332
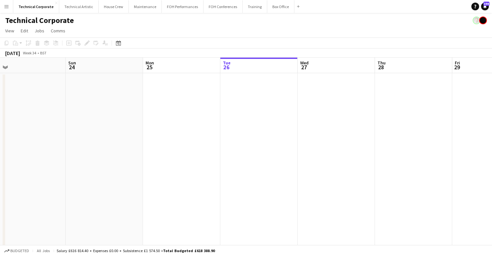
scroll to position [0, 180]
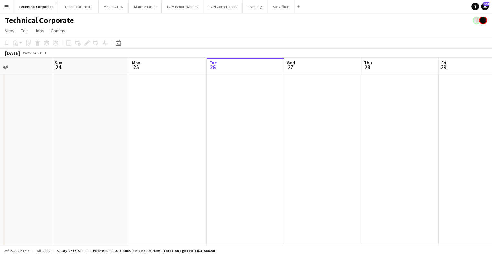
drag, startPoint x: 149, startPoint y: 156, endPoint x: 266, endPoint y: 132, distance: 120.3
click at [266, 132] on app-calendar-viewport "Thu 21 Fri 22 Sat 23 Sun 24 Mon 25 Tue 26 Wed 27 Thu 28 Fri 29 Sat 30 1/1 1 Job…" at bounding box center [246, 224] width 492 height 332
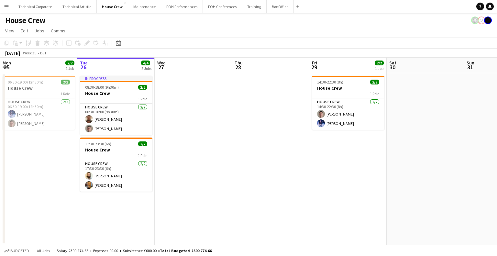
drag, startPoint x: 354, startPoint y: 135, endPoint x: 299, endPoint y: 136, distance: 55.0
click at [193, 145] on app-calendar-viewport "Sat 23 Sun 24 2/2 1 Job Mon 25 2/2 1 Job Tue 26 4/4 2 Jobs Wed 27 Thu 28 Fri 29…" at bounding box center [248, 151] width 497 height 187
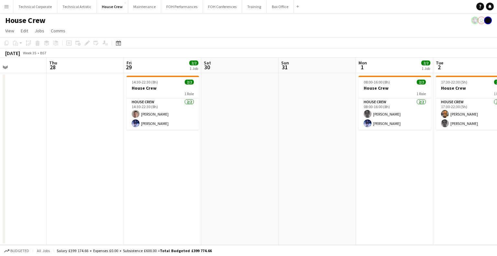
drag, startPoint x: 191, startPoint y: 149, endPoint x: 401, endPoint y: 133, distance: 210.0
click at [190, 150] on app-calendar-viewport "Sun 24 2/2 1 Job Mon 25 2/2 1 Job Tue 26 4/4 2 Jobs Wed 27 Thu 28 Fri 29 2/2 1 …" at bounding box center [248, 151] width 497 height 187
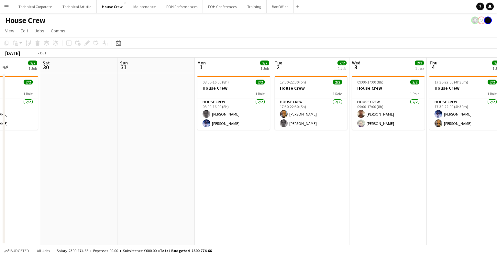
drag, startPoint x: 379, startPoint y: 135, endPoint x: 219, endPoint y: 148, distance: 160.7
click at [153, 155] on app-calendar-viewport "Tue 26 4/4 2 Jobs Wed 27 Thu 28 Fri 29 2/2 1 Job Sat 30 Sun 31 Mon 1 2/2 1 Job …" at bounding box center [248, 151] width 497 height 187
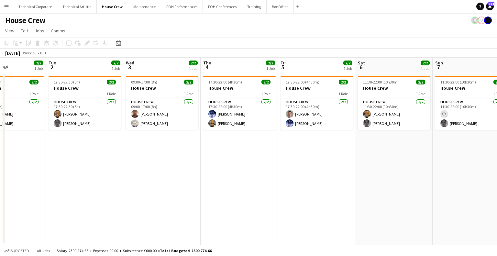
drag, startPoint x: 170, startPoint y: 153, endPoint x: 357, endPoint y: 137, distance: 188.4
click at [168, 154] on app-calendar-viewport "Sat 30 Sun 31 Mon 1 2/2 1 Job Tue 2 2/2 1 Job Wed 3 2/2 1 Job Thu 4 2/2 1 Job F…" at bounding box center [248, 151] width 497 height 187
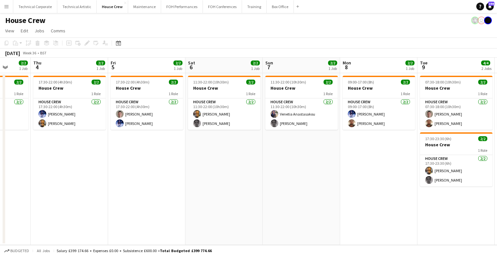
scroll to position [0, 250]
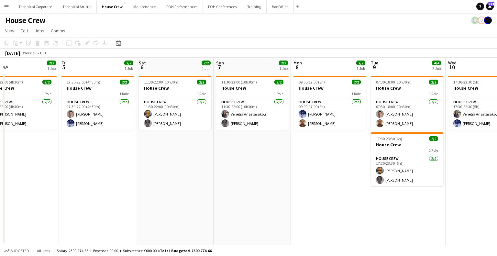
click at [152, 154] on app-calendar-viewport "Mon 1 2/2 1 Job Tue 2 2/2 1 Job Wed 3 2/2 1 Job Thu 4 2/2 1 Job Fri 5 2/2 1 Job…" at bounding box center [248, 151] width 497 height 187
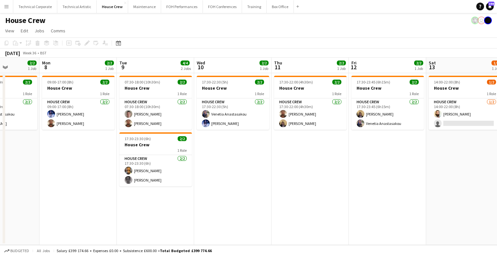
scroll to position [0, 192]
drag, startPoint x: 307, startPoint y: 171, endPoint x: 225, endPoint y: 184, distance: 83.6
click at [225, 184] on app-calendar-viewport "Fri 5 2/2 1 Job Sat 6 2/2 1 Job Sun 7 2/2 1 Job Mon 8 2/2 1 Job Tue 9 4/4 2 Job…" at bounding box center [248, 151] width 497 height 187
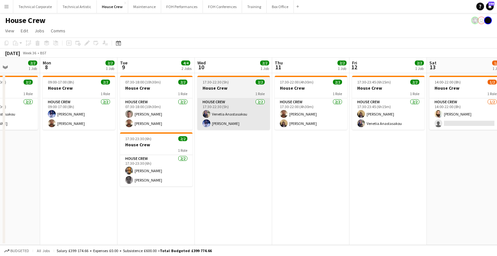
scroll to position [0, 139]
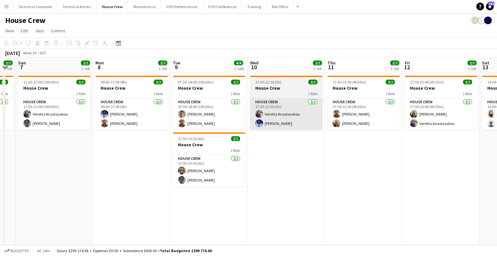
drag, startPoint x: 234, startPoint y: 150, endPoint x: 262, endPoint y: 111, distance: 48.2
click at [287, 149] on app-calendar-viewport "Fri 5 2/2 1 Job Sat 6 2/2 1 Job Sun 7 2/2 1 Job Mon 8 2/2 1 Job Tue 9 4/4 2 Job…" at bounding box center [248, 151] width 497 height 187
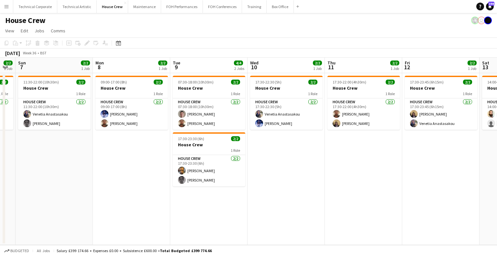
drag, startPoint x: 141, startPoint y: 162, endPoint x: 324, endPoint y: 154, distance: 182.7
click at [368, 147] on app-calendar-viewport "Fri 5 2/2 1 Job Sat 6 2/2 1 Job Sun 7 2/2 1 Job Mon 8 2/2 1 Job Tue 9 4/4 2 Job…" at bounding box center [248, 151] width 497 height 187
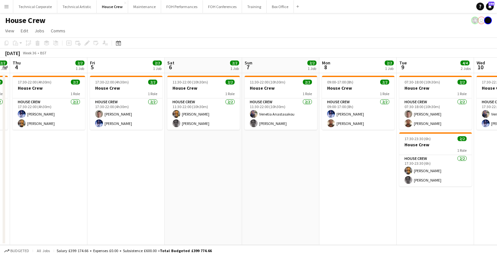
drag, startPoint x: 297, startPoint y: 162, endPoint x: 167, endPoint y: 173, distance: 130.9
click at [364, 161] on app-calendar-viewport "Mon 1 2/2 1 Job Tue 2 2/2 1 Job Wed 3 2/2 1 Job Thu 4 2/2 1 Job Fri 5 2/2 1 Job…" at bounding box center [248, 151] width 497 height 187
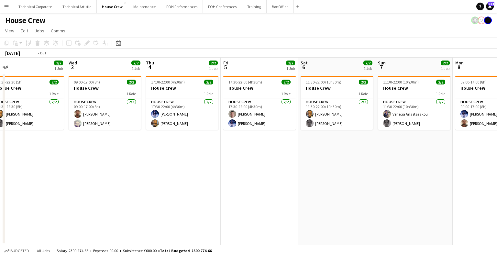
click at [407, 170] on app-calendar-viewport "Sun 31 Mon 1 2/2 1 Job Tue 2 2/2 1 Job Wed 3 2/2 1 Job Thu 4 2/2 1 Job Fri 5 2/…" at bounding box center [248, 151] width 497 height 187
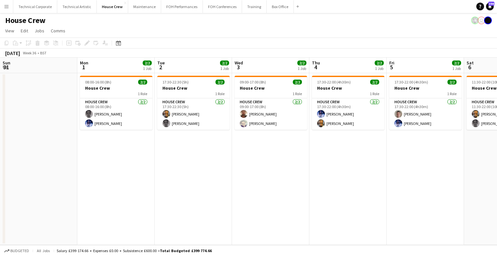
drag, startPoint x: 318, startPoint y: 161, endPoint x: 449, endPoint y: 160, distance: 130.7
click at [447, 160] on app-calendar-viewport "Fri 29 2/2 1 Job Sat 30 Sun 31 Mon 1 2/2 1 Job Tue 2 2/2 1 Job Wed 3 2/2 1 Job …" at bounding box center [248, 151] width 497 height 187
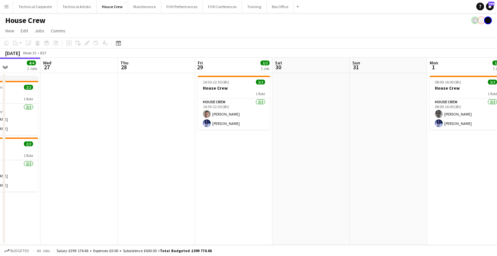
click at [497, 142] on app-calendar-viewport "Sun 24 2/2 1 Job Mon 25 2/2 1 Job Tue 26 4/4 2 Jobs Wed 27 Thu 28 Fri 29 2/2 1 …" at bounding box center [248, 151] width 497 height 187
drag, startPoint x: 239, startPoint y: 152, endPoint x: 277, endPoint y: 158, distance: 38.3
click at [271, 157] on app-calendar-viewport "Sun 24 2/2 1 Job Mon 25 2/2 1 Job Tue 26 4/4 2 Jobs Wed 27 Thu 28 Fri 29 2/2 1 …" at bounding box center [248, 151] width 497 height 187
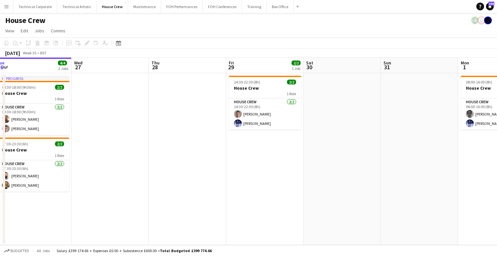
drag, startPoint x: 178, startPoint y: 130, endPoint x: 404, endPoint y: 130, distance: 226.8
click at [168, 134] on app-calendar-viewport "Sun 24 2/2 1 Job Mon 25 2/2 1 Job Tue 26 4/4 2 Jobs Wed 27 Thu 28 Fri 29 2/2 1 …" at bounding box center [248, 151] width 497 height 187
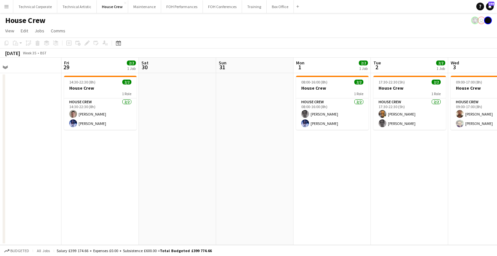
click at [188, 145] on app-calendar-viewport "Tue 26 4/4 2 Jobs Wed 27 Thu 28 Fri 29 2/2 1 Job Sat 30 Sun 31 Mon 1 2/2 1 Job …" at bounding box center [248, 151] width 497 height 187
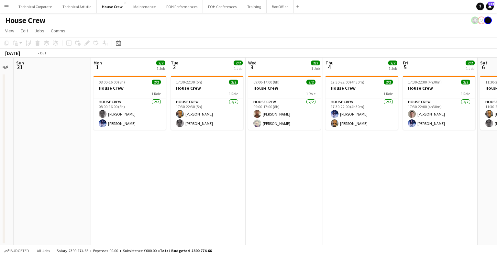
drag, startPoint x: 202, startPoint y: 152, endPoint x: 414, endPoint y: 147, distance: 211.7
click at [175, 156] on app-calendar-viewport "Thu 28 Fri 29 2/2 1 Job Sat 30 Sun 31 Mon 1 2/2 1 Job Tue 2 2/2 1 Job Wed 3 2/2…" at bounding box center [248, 151] width 497 height 187
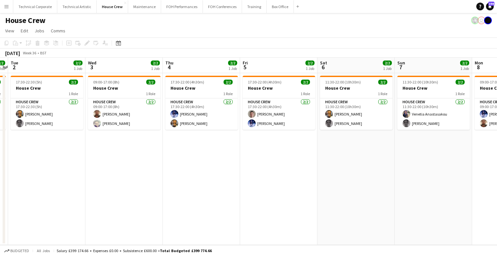
click at [164, 154] on app-calendar-viewport "Sat 30 Sun 31 Mon 1 2/2 1 Job Tue 2 2/2 1 Job Wed 3 2/2 1 Job Thu 4 2/2 1 Job F…" at bounding box center [248, 151] width 497 height 187
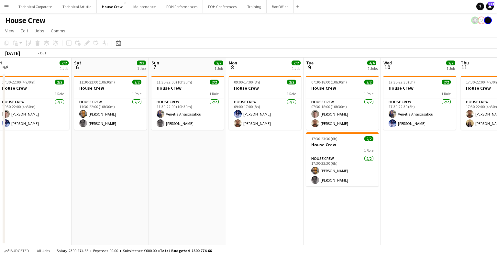
drag, startPoint x: 176, startPoint y: 153, endPoint x: 415, endPoint y: 143, distance: 239.3
click at [173, 152] on app-calendar-viewport "Tue 2 2/2 1 Job Wed 3 2/2 1 Job Thu 4 2/2 1 Job Fri 5 2/2 1 Job Sat 6 2/2 1 Job…" at bounding box center [248, 151] width 497 height 187
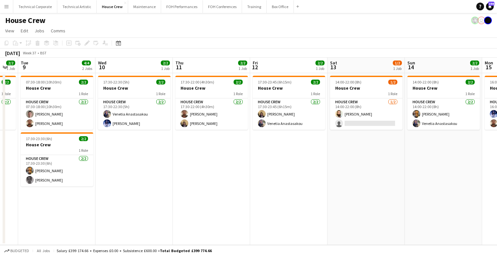
click at [109, 152] on app-calendar-viewport "Fri 5 2/2 1 Job Sat 6 2/2 1 Job Sun 7 2/2 1 Job Mon 8 2/2 1 Job Tue 9 4/4 2 Job…" at bounding box center [248, 151] width 497 height 187
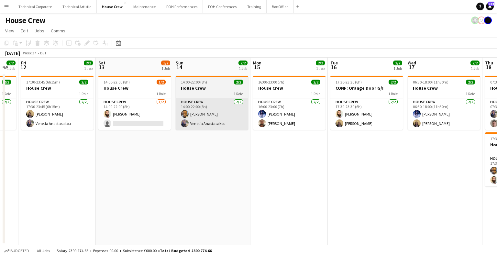
drag, startPoint x: 129, startPoint y: 114, endPoint x: 197, endPoint y: 119, distance: 67.5
click at [129, 114] on app-card-role "House Crew [DATE] 14:00-22:00 (8h) [PERSON_NAME] single-neutral-actions" at bounding box center [134, 113] width 72 height 31
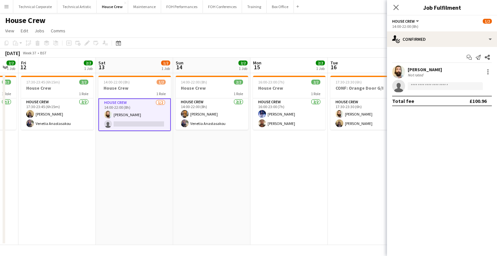
click at [448, 48] on div "Start chat Send notification Share [PERSON_NAME] Not rated single-neutral-actio…" at bounding box center [442, 79] width 110 height 64
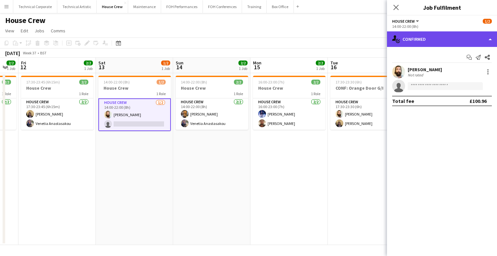
click at [448, 44] on div "single-neutral-actions-check-2 Confirmed" at bounding box center [442, 39] width 110 height 16
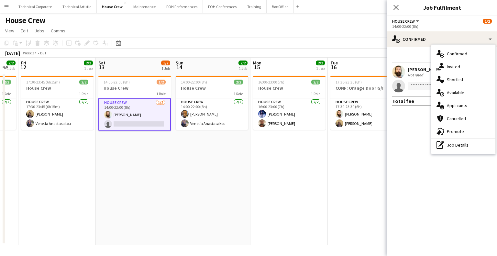
click at [447, 64] on div "single-neutral-actions-share-1 Invited" at bounding box center [463, 66] width 64 height 13
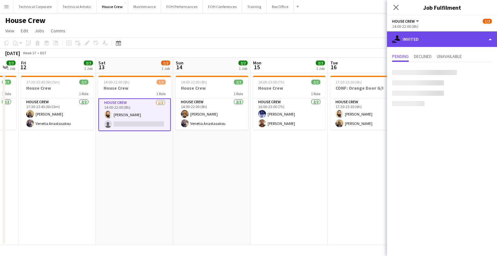
click at [441, 37] on div "single-neutral-actions-share-1 Invited" at bounding box center [442, 39] width 110 height 16
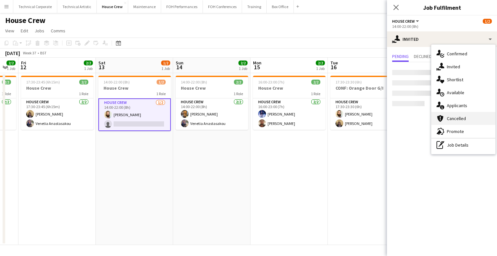
click at [465, 115] on div "cancellation Cancelled" at bounding box center [463, 118] width 64 height 13
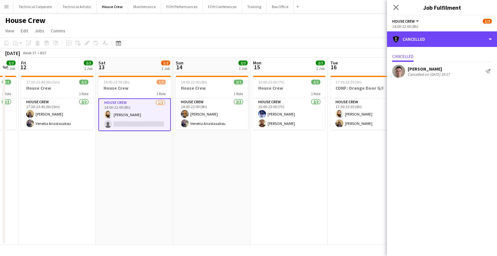
drag, startPoint x: 429, startPoint y: 36, endPoint x: 456, endPoint y: 66, distance: 40.1
click at [430, 36] on div "cancellation Cancelled" at bounding box center [442, 39] width 110 height 16
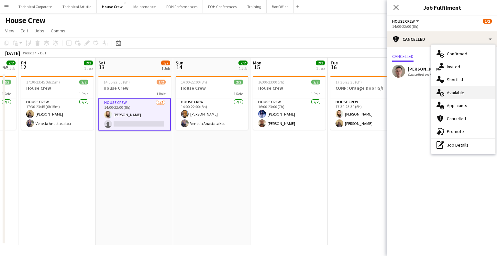
click at [460, 91] on div "single-neutral-actions-upload Available" at bounding box center [463, 92] width 64 height 13
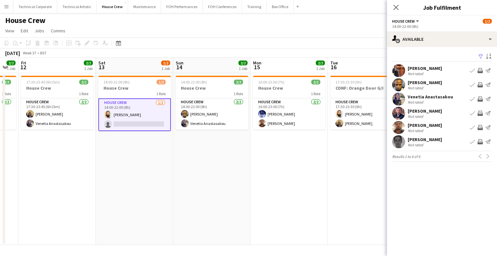
click at [482, 128] on app-icon "Invite crew" at bounding box center [480, 127] width 5 height 5
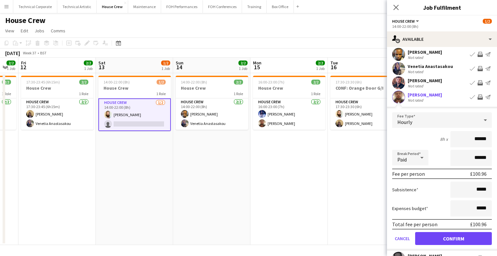
scroll to position [60, 0]
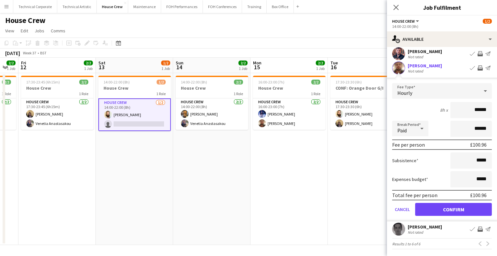
click at [461, 216] on form "Fee Type Hourly 8h x ****** Break Period Paid ****** Fee per person £100.96 Sub…" at bounding box center [442, 152] width 110 height 138
click at [461, 213] on button "Confirm" at bounding box center [453, 209] width 77 height 13
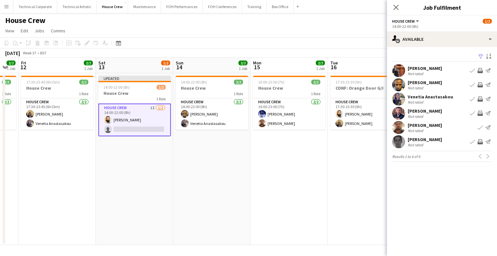
scroll to position [0, 0]
click at [478, 141] on app-icon "Invite crew" at bounding box center [480, 141] width 5 height 5
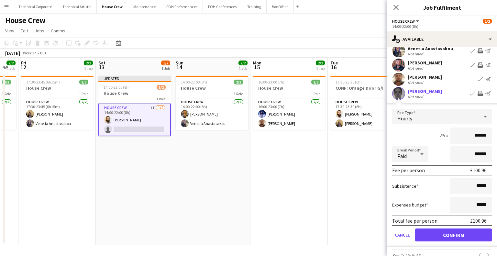
scroll to position [60, 0]
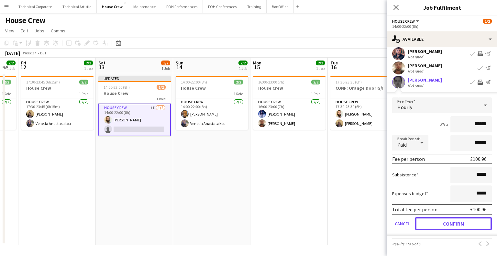
click at [455, 220] on button "Confirm" at bounding box center [453, 223] width 77 height 13
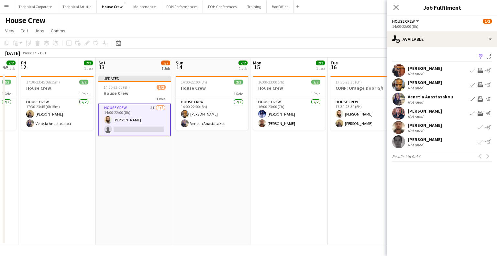
scroll to position [0, 0]
click at [255, 204] on app-date-cell "16:00-23:00 (7h) 2/2 House Crew 1 Role House Crew 2/2 16:00-23:00 (7h) Ed Dampi…" at bounding box center [288, 159] width 77 height 172
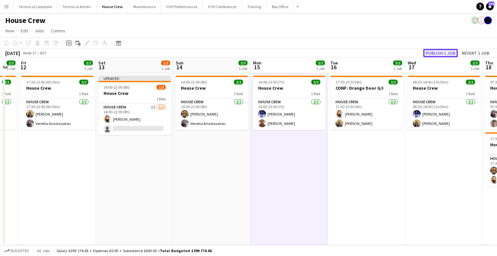
drag, startPoint x: 437, startPoint y: 49, endPoint x: 435, endPoint y: 115, distance: 66.1
click at [437, 49] on button "Publish 1 job" at bounding box center [440, 53] width 35 height 8
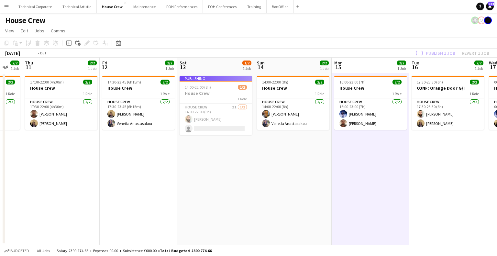
drag, startPoint x: 155, startPoint y: 149, endPoint x: 150, endPoint y: 149, distance: 5.2
click at [150, 149] on app-calendar-viewport "Mon 8 2/2 1 Job Tue 9 4/4 2 Jobs Wed 10 2/2 1 Job Thu 11 2/2 1 Job Fri 12 2/2 1…" at bounding box center [248, 151] width 497 height 187
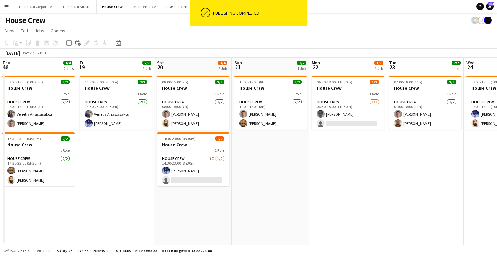
drag, startPoint x: 359, startPoint y: 155, endPoint x: 215, endPoint y: 161, distance: 144.4
click at [215, 161] on app-calendar-viewport "Mon 15 2/2 1 Job Tue 16 2/2 1 Job Wed 17 2/2 1 Job Thu 18 4/4 2 Jobs Fri 19 2/2…" at bounding box center [248, 151] width 497 height 187
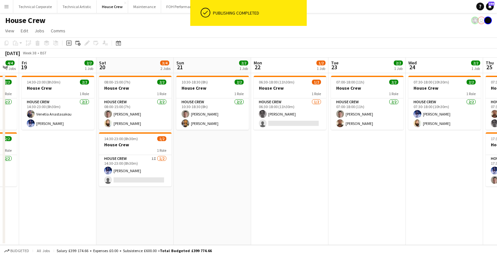
drag, startPoint x: 363, startPoint y: 143, endPoint x: 302, endPoint y: 142, distance: 60.5
click at [304, 150] on app-calendar-viewport "Mon 15 2/2 1 Job Tue 16 2/2 1 Job Wed 17 2/2 1 Job Thu 18 4/4 2 Jobs Fri 19 2/2…" at bounding box center [248, 151] width 497 height 187
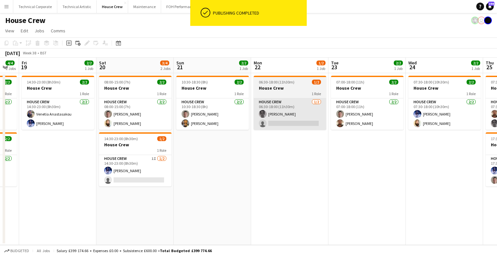
scroll to position [0, 291]
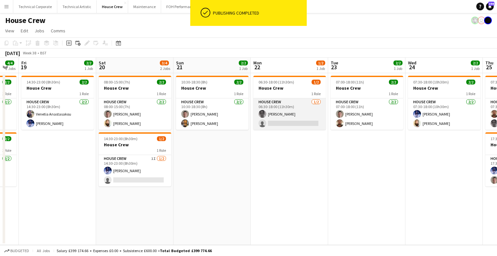
click at [303, 116] on app-card-role "House Crew 1/2 06:30-18:00 (11h30m) Johnny McCaughan single-neutral-actions" at bounding box center [289, 113] width 72 height 31
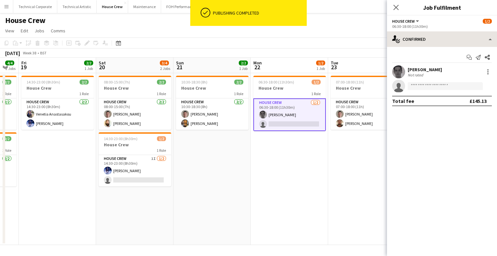
drag, startPoint x: 437, startPoint y: 27, endPoint x: 437, endPoint y: 33, distance: 6.8
click at [437, 28] on div "06:30-18:00 (11h30m)" at bounding box center [442, 26] width 100 height 5
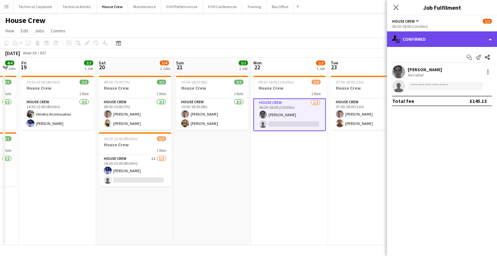
drag, startPoint x: 437, startPoint y: 33, endPoint x: 452, endPoint y: 73, distance: 42.3
click at [438, 34] on div "single-neutral-actions-check-2 Confirmed" at bounding box center [442, 39] width 110 height 16
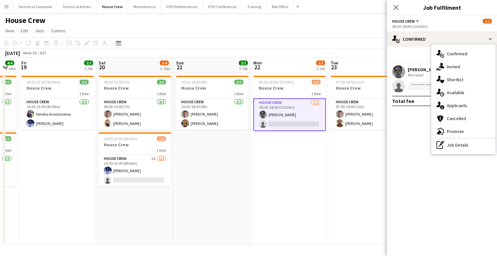
drag, startPoint x: 460, startPoint y: 95, endPoint x: 356, endPoint y: 131, distance: 110.7
click at [460, 95] on div "single-neutral-actions-upload Available" at bounding box center [463, 92] width 64 height 13
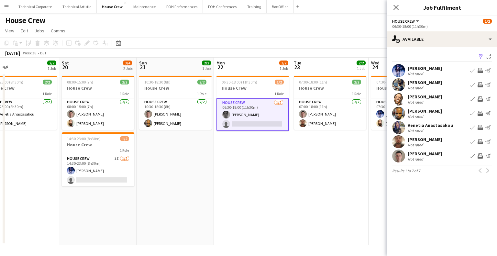
scroll to position [0, 290]
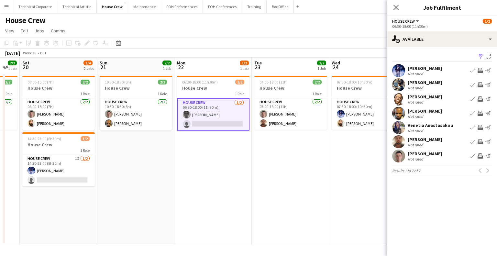
drag, startPoint x: 312, startPoint y: 161, endPoint x: 261, endPoint y: 170, distance: 51.5
click at [261, 170] on app-calendar-viewport "Tue 16 2/2 1 Job Wed 17 2/2 1 Job Thu 18 4/4 2 Jobs Fri 19 2/2 1 Job Sat 20 3/4…" at bounding box center [248, 151] width 497 height 187
click at [482, 128] on app-icon "Invite crew" at bounding box center [480, 127] width 5 height 5
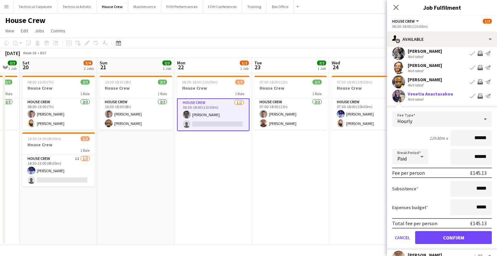
scroll to position [74, 0]
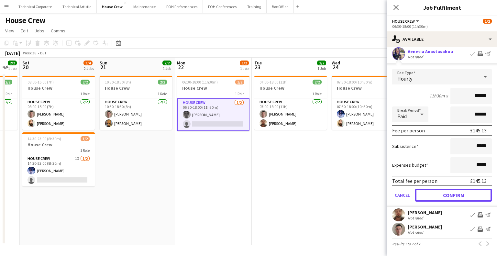
click at [452, 195] on button "Confirm" at bounding box center [453, 195] width 77 height 13
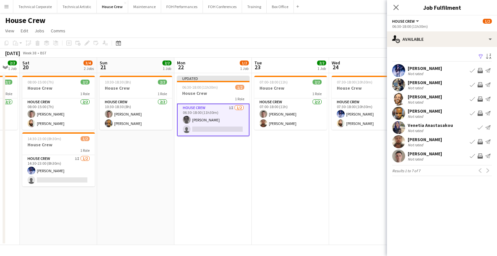
scroll to position [0, 0]
click at [302, 180] on app-date-cell "07:00-18:00 (11h) 2/2 House Crew 1 Role House Crew 2/2 07:00-18:00 (11h) Robert…" at bounding box center [290, 159] width 77 height 172
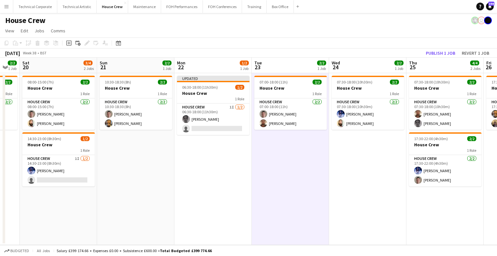
click at [441, 49] on div "Publish 1 job Revert 1 job" at bounding box center [457, 53] width 79 height 8
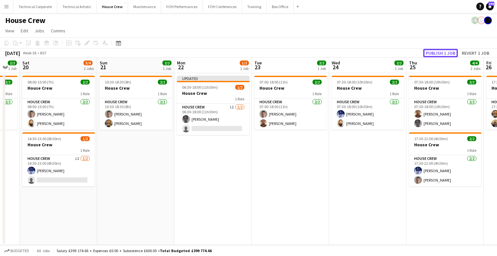
click at [439, 54] on button "Publish 1 job" at bounding box center [440, 53] width 35 height 8
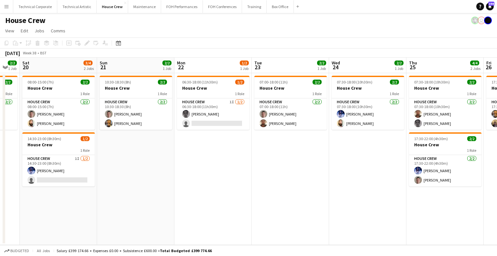
click at [201, 171] on app-date-cell "06:30-18:00 (11h30m) 1/2 House Crew 1 Role House Crew 1I 1/2 06:30-18:00 (11h30…" at bounding box center [212, 159] width 77 height 172
click at [271, 154] on app-date-cell "07:00-18:00 (11h) 2/2 House Crew 1 Role House Crew 2/2 07:00-18:00 (11h) Robert…" at bounding box center [290, 159] width 77 height 172
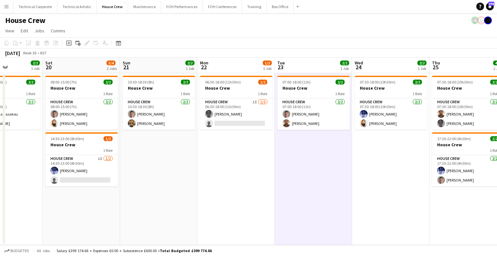
drag, startPoint x: 304, startPoint y: 160, endPoint x: 184, endPoint y: 183, distance: 122.5
click at [184, 183] on app-calendar-viewport "Tue 16 2/2 1 Job Wed 17 2/2 1 Job Thu 18 4/4 2 Jobs Fri 19 2/2 1 Job Sat 20 3/4…" at bounding box center [248, 151] width 497 height 187
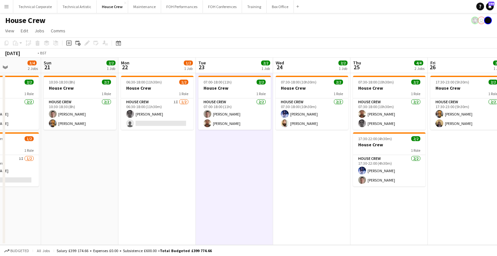
click at [108, 206] on app-calendar-viewport "Thu 18 4/4 2 Jobs Fri 19 2/2 1 Job Sat 20 3/4 2 Jobs Sun 21 2/2 1 Job Mon 22 1/…" at bounding box center [248, 151] width 497 height 187
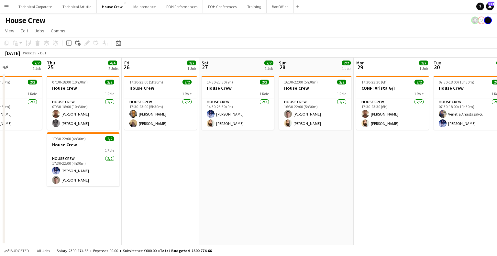
drag, startPoint x: 315, startPoint y: 182, endPoint x: 192, endPoint y: 208, distance: 126.0
click at [181, 212] on app-calendar-viewport "Mon 22 1/2 1 Job Tue 23 2/2 1 Job Wed 24 2/2 1 Job Thu 25 4/4 2 Jobs Fri 26 2/2…" at bounding box center [248, 151] width 497 height 187
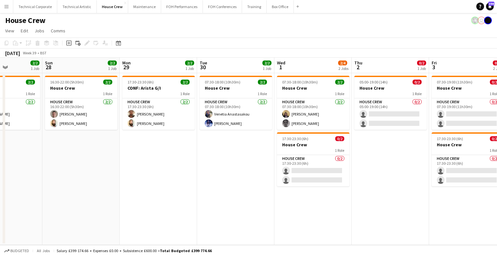
click at [263, 195] on app-calendar-viewport "Wed 24 2/2 1 Job Thu 25 4/4 2 Jobs Fri 26 2/2 1 Job Sat 27 2/2 1 Job Sun 28 2/2…" at bounding box center [248, 151] width 497 height 187
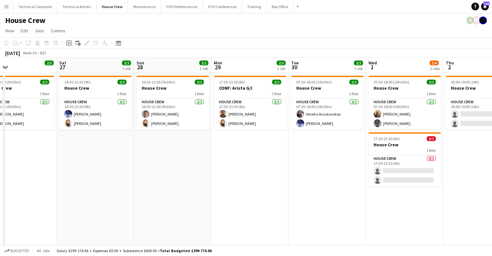
drag, startPoint x: 379, startPoint y: 180, endPoint x: 470, endPoint y: 164, distance: 93.0
click at [470, 164] on app-calendar-viewport "Wed 24 2/2 1 Job Thu 25 4/4 2 Jobs Fri 26 2/2 1 Job Sat 27 2/2 1 Job Sun 28 2/2…" at bounding box center [246, 161] width 492 height 206
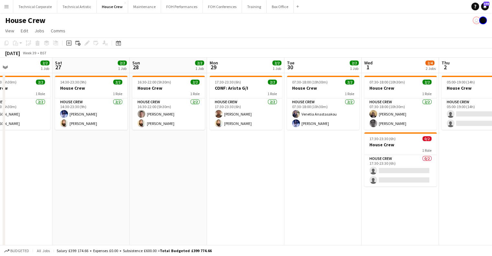
drag, startPoint x: 194, startPoint y: 159, endPoint x: 313, endPoint y: 160, distance: 118.8
click at [326, 155] on app-calendar-viewport "Wed 24 2/2 1 Job Thu 25 4/4 2 Jobs Fri 26 2/2 1 Job Sat 27 2/2 1 Job Sun 28 2/2…" at bounding box center [246, 161] width 492 height 206
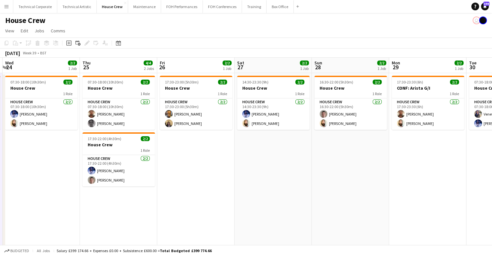
drag, startPoint x: 203, startPoint y: 165, endPoint x: 363, endPoint y: 172, distance: 161.0
click at [356, 171] on app-calendar-viewport "Mon 22 1/2 1 Job Tue 23 2/2 1 Job Wed 24 2/2 1 Job Thu 25 4/4 2 Jobs Fri 26 2/2…" at bounding box center [246, 161] width 492 height 206
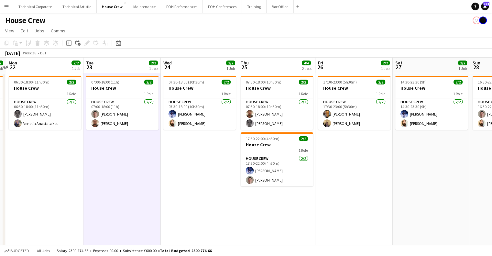
click at [149, 185] on app-date-cell "07:00-18:00 (11h) 2/2 House Crew 1 Role House Crew 2/2 07:00-18:00 (11h) Robert…" at bounding box center [121, 168] width 77 height 190
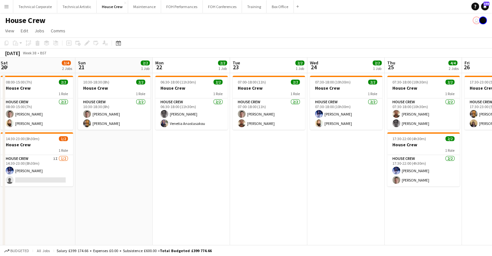
drag, startPoint x: 160, startPoint y: 181, endPoint x: 411, endPoint y: 165, distance: 251.6
click at [411, 165] on app-calendar-viewport "Thu 18 4/4 2 Jobs Fri 19 2/2 1 Job Sat 20 3/4 2 Jobs Sun 21 2/2 1 Job Mon 22 2/…" at bounding box center [246, 161] width 492 height 206
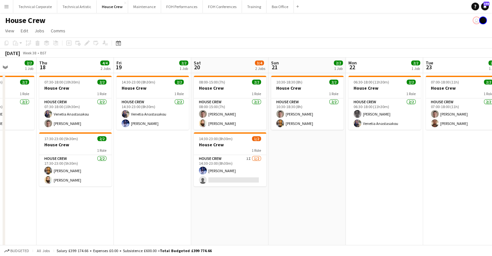
drag, startPoint x: 236, startPoint y: 179, endPoint x: 380, endPoint y: 173, distance: 144.1
click at [379, 173] on app-calendar-viewport "Mon 15 2/2 1 Job Tue 16 2/2 1 Job Wed 17 2/2 1 Job Thu 18 4/4 2 Jobs Fri 19 2/2…" at bounding box center [246, 161] width 492 height 206
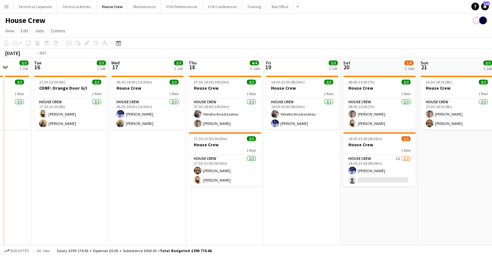
drag, startPoint x: 201, startPoint y: 180, endPoint x: 425, endPoint y: 178, distance: 223.9
click at [420, 178] on app-calendar-viewport "Sun 14 2/2 1 Job Mon 15 2/2 1 Job Tue 16 2/2 1 Job Wed 17 2/2 1 Job Thu 18 4/4 …" at bounding box center [246, 161] width 492 height 206
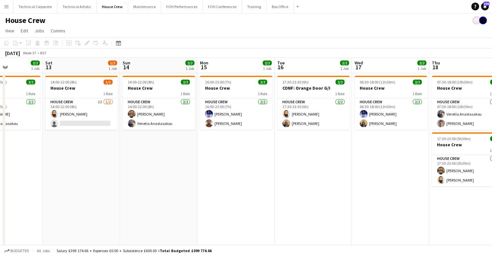
drag, startPoint x: 333, startPoint y: 186, endPoint x: 372, endPoint y: 191, distance: 39.5
click at [372, 191] on app-calendar-viewport "Wed 10 2/2 1 Job Thu 11 2/2 1 Job Fri 12 2/2 1 Job Sat 13 1/2 1 Job Sun 14 2/2 …" at bounding box center [246, 161] width 492 height 206
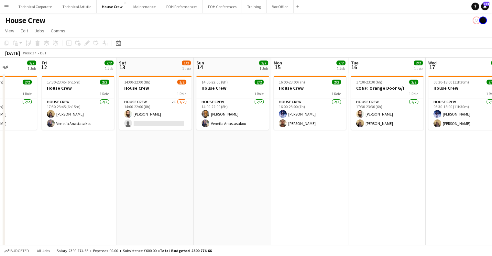
drag, startPoint x: 338, startPoint y: 171, endPoint x: 405, endPoint y: 155, distance: 69.4
click at [405, 171] on app-calendar-viewport "Tue 9 4/4 2 Jobs Wed 10 2/2 1 Job Thu 11 2/2 1 Job Fri 12 2/2 1 Job Sat 13 1/2 …" at bounding box center [246, 161] width 492 height 206
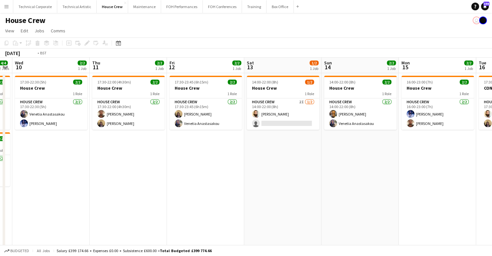
drag, startPoint x: 286, startPoint y: 177, endPoint x: 362, endPoint y: 178, distance: 76.4
click at [370, 177] on app-calendar-viewport "Sun 7 2/2 1 Job Mon 8 2/2 1 Job Tue 9 4/4 2 Jobs Wed 10 2/2 1 Job Thu 11 2/2 1 …" at bounding box center [246, 161] width 492 height 206
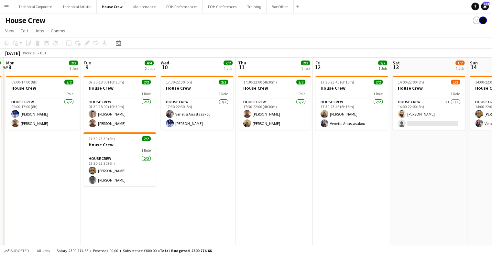
drag, startPoint x: 179, startPoint y: 183, endPoint x: 152, endPoint y: 179, distance: 27.8
click at [309, 179] on app-calendar-viewport "Sat 6 2/2 1 Job Sun 7 2/2 1 Job Mon 8 2/2 1 Job Tue 9 4/4 2 Jobs Wed 10 2/2 1 J…" at bounding box center [246, 161] width 492 height 206
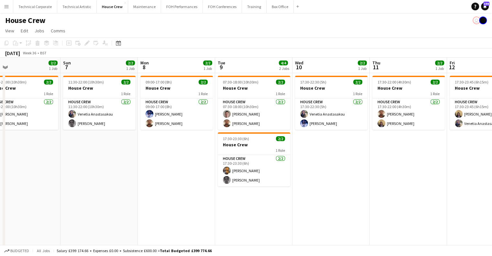
drag, startPoint x: 355, startPoint y: 158, endPoint x: 98, endPoint y: 159, distance: 256.9
click at [371, 154] on app-calendar-viewport "Thu 4 2/2 1 Job Fri 5 2/2 1 Job Sat 6 2/2 1 Job Sun 7 2/2 1 Job Mon 8 2/2 1 Job…" at bounding box center [246, 161] width 492 height 206
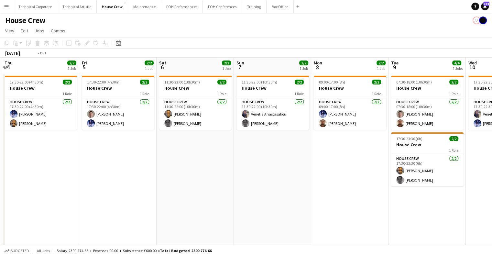
click at [336, 150] on app-calendar-viewport "Mon 1 2/2 1 Job Tue 2 2/2 1 Job Wed 3 2/2 1 Job Thu 4 2/2 1 Job Fri 5 2/2 1 Job…" at bounding box center [246, 161] width 492 height 206
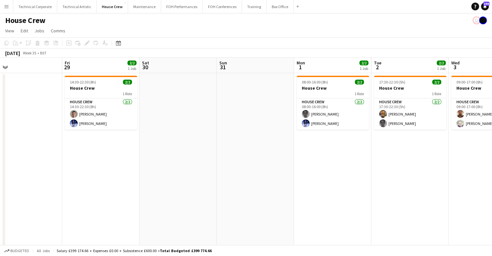
drag, startPoint x: 278, startPoint y: 150, endPoint x: 132, endPoint y: 155, distance: 146.3
click at [279, 151] on app-calendar-viewport "Tue 26 4/4 2 Jobs Wed 27 Thu 28 Fri 29 2/2 1 Job Sat 30 Sun 31 Mon 1 2/2 1 Job …" at bounding box center [246, 161] width 492 height 206
drag, startPoint x: 77, startPoint y: 155, endPoint x: 66, endPoint y: 160, distance: 12.7
click at [283, 150] on app-calendar-viewport "Tue 26 4/4 2 Jobs Wed 27 Thu 28 Fri 29 2/2 1 Job Sat 30 Sun 31 Mon 1 2/2 1 Job …" at bounding box center [246, 161] width 492 height 206
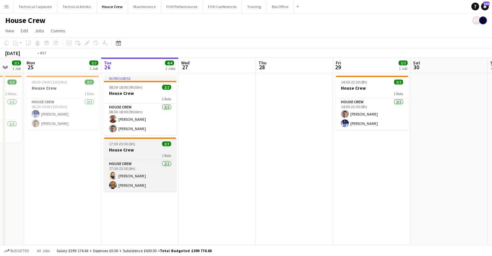
drag, startPoint x: 66, startPoint y: 160, endPoint x: 291, endPoint y: 148, distance: 225.5
click at [290, 148] on app-calendar-viewport "Sat 23 Sun 24 2/2 1 Job Mon 25 2/2 1 Job Tue 26 4/4 2 Jobs Wed 27 Thu 28 Fri 29…" at bounding box center [246, 161] width 492 height 206
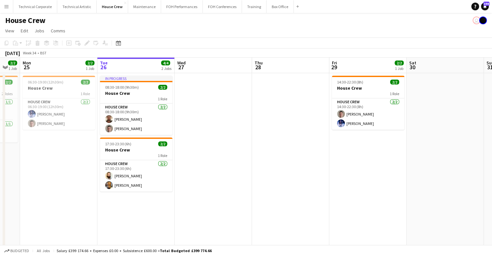
scroll to position [0, 212]
drag, startPoint x: 334, startPoint y: 134, endPoint x: 171, endPoint y: 148, distance: 163.7
click at [171, 148] on app-calendar-viewport "Fri 22 2/2 1 Job Sat 23 Sun 24 2/2 1 Job Mon 25 2/2 1 Job Tue 26 4/4 2 Jobs Wed…" at bounding box center [246, 161] width 492 height 206
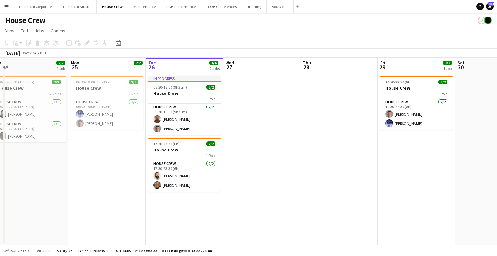
drag, startPoint x: 214, startPoint y: 131, endPoint x: 315, endPoint y: 120, distance: 101.2
click at [293, 121] on app-calendar-viewport "Fri 22 Sat 23 Sun 24 2/2 1 Job Mon 25 2/2 1 Job Tue 26 4/4 2 Jobs Wed 27 Thu 28…" at bounding box center [248, 151] width 497 height 187
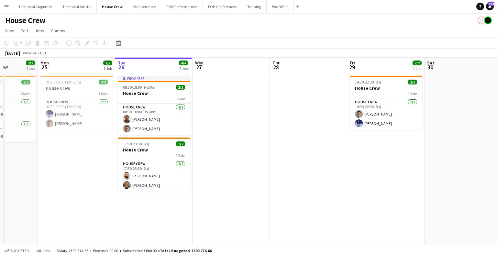
scroll to position [0, 169]
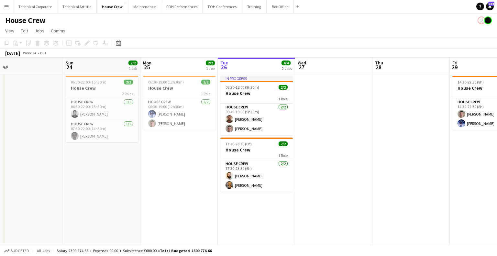
drag, startPoint x: 151, startPoint y: 155, endPoint x: 213, endPoint y: 152, distance: 61.5
click at [213, 152] on app-calendar-viewport "Thu 21 Fri 22 2/2 1 Job Sat 23 Sun 24 2/2 1 Job Mon 25 2/2 1 Job Tue 26 4/4 2 J…" at bounding box center [248, 151] width 497 height 187
click at [200, 164] on app-date-cell "06:30-19:00 (12h30m) 2/2 House Crew 1 Role House Crew [DATE] 06:30-19:00 (12h30…" at bounding box center [178, 159] width 77 height 172
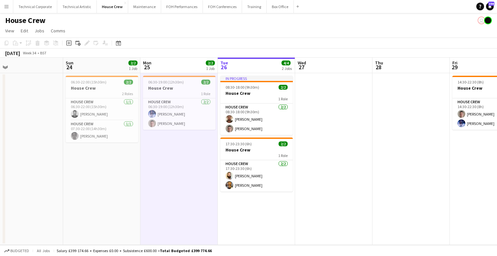
click at [200, 164] on app-date-cell "06:30-19:00 (12h30m) 2/2 House Crew 1 Role House Crew [DATE] 06:30-19:00 (12h30…" at bounding box center [178, 159] width 77 height 172
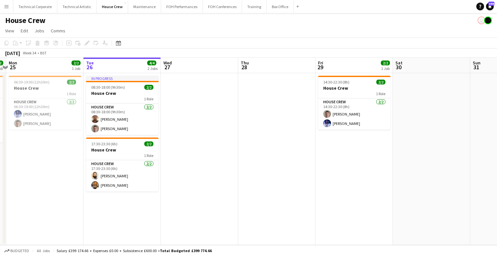
drag, startPoint x: 274, startPoint y: 194, endPoint x: 246, endPoint y: 193, distance: 28.5
click at [196, 206] on app-calendar-viewport "Fri 22 2/2 1 Job Sat 23 Sun 24 2/2 1 Job Mon 25 2/2 1 Job Tue 26 4/4 2 Jobs Wed…" at bounding box center [248, 151] width 497 height 187
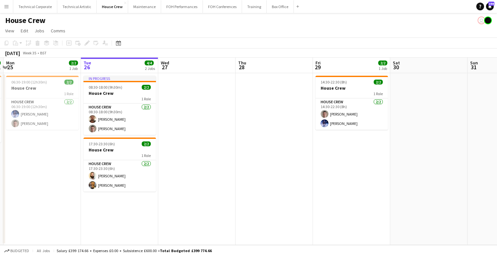
drag, startPoint x: 321, startPoint y: 171, endPoint x: 182, endPoint y: 184, distance: 139.2
click at [182, 184] on app-calendar-viewport "Fri 22 2/2 1 Job Sat 23 Sun 24 2/2 1 Job Mon 25 2/2 1 Job Tue 26 4/4 2 Jobs Wed…" at bounding box center [248, 151] width 497 height 187
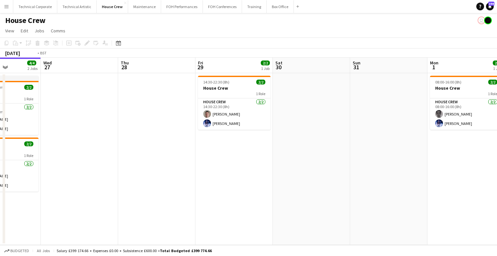
drag, startPoint x: 189, startPoint y: 182, endPoint x: 374, endPoint y: 163, distance: 185.7
click at [381, 169] on app-calendar-viewport "Sun 24 2/2 1 Job Mon 25 2/2 1 Job Tue 26 4/4 2 Jobs Wed 27 Thu 28 Fri 29 2/2 1 …" at bounding box center [248, 151] width 497 height 187
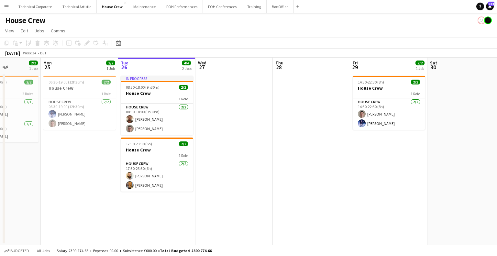
scroll to position [0, 191]
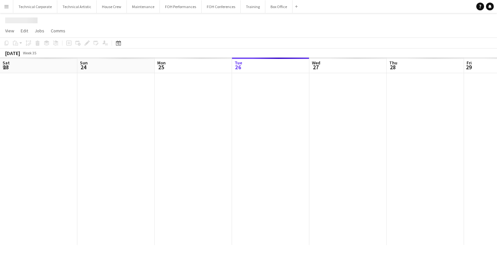
scroll to position [0, 155]
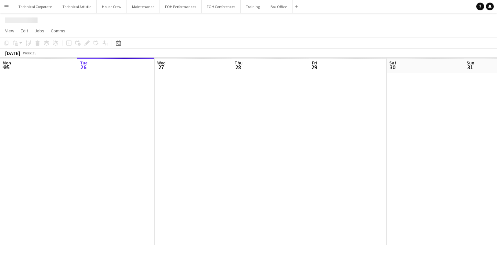
click at [10, 10] on button "Menu" at bounding box center [6, 6] width 13 height 13
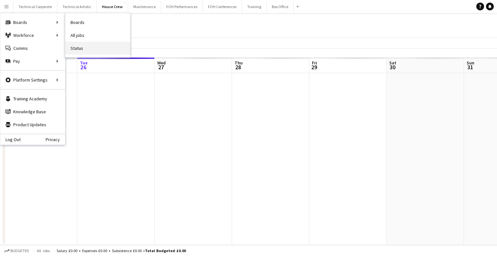
click at [89, 51] on link "Status" at bounding box center [97, 48] width 65 height 13
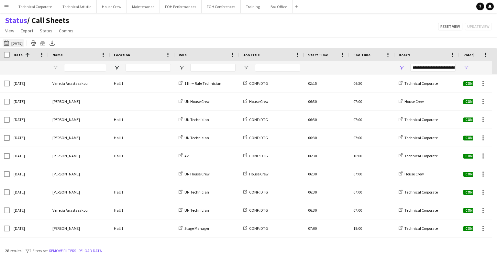
click at [23, 41] on button "[DATE] to [DATE] [DATE]" at bounding box center [13, 43] width 21 height 8
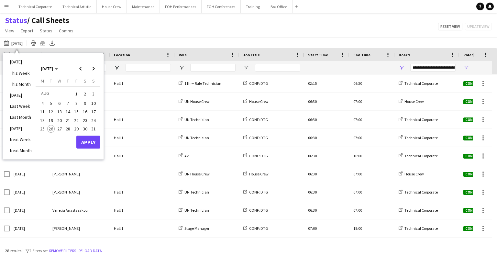
click at [59, 131] on span "27" at bounding box center [60, 129] width 8 height 8
click at [87, 140] on button "Apply" at bounding box center [88, 142] width 24 height 13
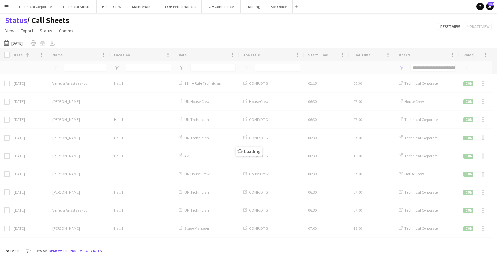
type input "***"
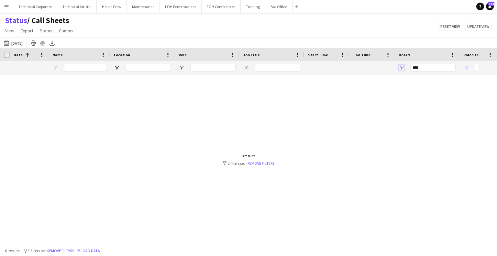
click at [402, 63] on div "***" at bounding box center [427, 67] width 65 height 13
drag, startPoint x: 402, startPoint y: 64, endPoint x: 402, endPoint y: 69, distance: 4.9
click at [402, 67] on div "***" at bounding box center [427, 67] width 65 height 13
click at [402, 68] on span "Open Filter Menu" at bounding box center [402, 68] width 6 height 6
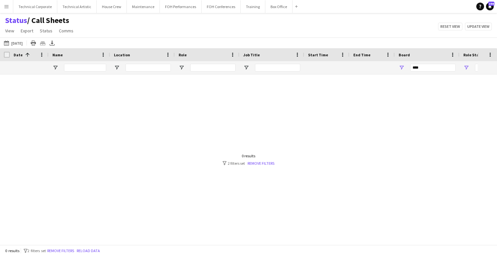
click at [355, 41] on div "[DATE] to [DATE] [DATE] [DATE] This Week This Month [DATE] Last Week Last Month…" at bounding box center [248, 43] width 497 height 11
click at [355, 40] on div "[DATE] to [DATE] [DATE] [DATE] This Week This Month [DATE] Last Week Last Month…" at bounding box center [248, 43] width 497 height 11
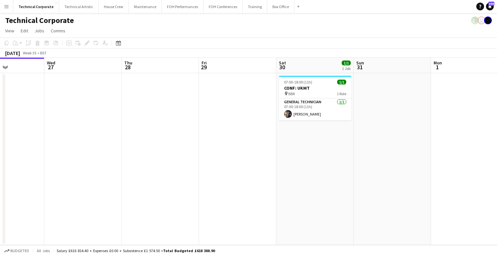
scroll to position [0, 277]
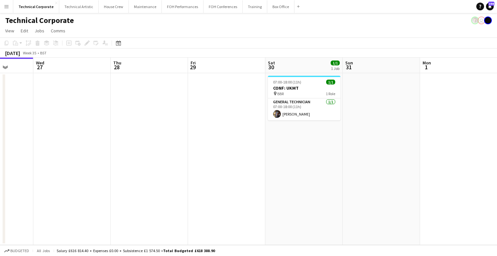
drag, startPoint x: 434, startPoint y: 152, endPoint x: 307, endPoint y: 156, distance: 127.6
click at [312, 155] on app-calendar-viewport "Sat 23 Sun 24 Mon 25 Tue 26 Wed 27 Thu 28 Fri 29 Sat 30 1/1 1 Job Sun 31 Mon 1 …" at bounding box center [248, 151] width 497 height 187
click at [297, 184] on app-date-cell "07:00-18:00 (11h) 1/1 CONF: UKMT pin BBR 1 Role General Technician [DATE] 07:00…" at bounding box center [303, 159] width 77 height 172
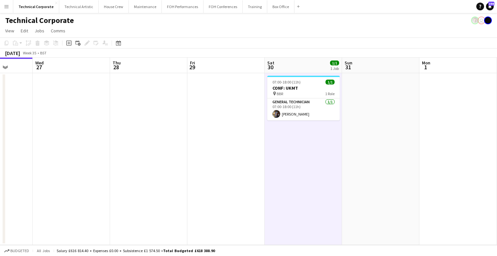
click at [297, 184] on app-date-cell "07:00-18:00 (11h) 1/1 CONF: UKMT pin BBR 1 Role General Technician [DATE] 07:00…" at bounding box center [303, 159] width 77 height 172
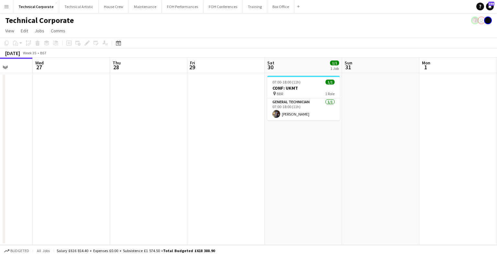
scroll to position [0, 170]
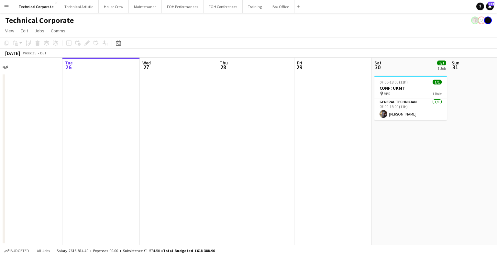
drag, startPoint x: 162, startPoint y: 97, endPoint x: 265, endPoint y: 109, distance: 103.6
click at [265, 109] on app-calendar-viewport "Sat 23 Sun 24 Mon 25 Tue 26 Wed 27 Thu 28 Fri 29 Sat 30 1/1 1 Job Sun 31 Mon 1 …" at bounding box center [248, 151] width 497 height 187
click at [179, 71] on app-board-header-date "Wed 27" at bounding box center [178, 66] width 77 height 16
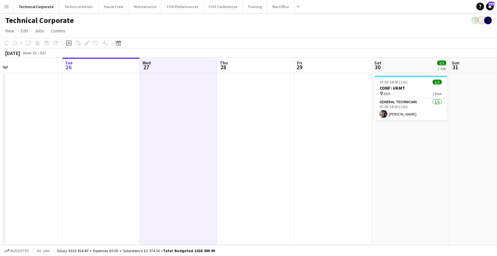
click at [179, 71] on app-board-header-date "Wed 27" at bounding box center [178, 66] width 77 height 16
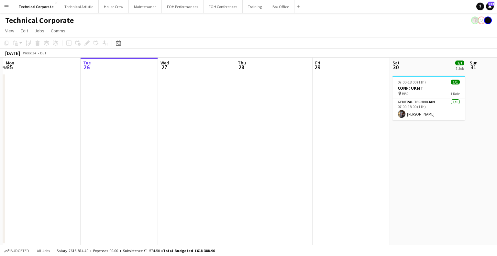
drag, startPoint x: 198, startPoint y: 133, endPoint x: 217, endPoint y: 196, distance: 66.2
click at [216, 145] on app-calendar-viewport "Sat 23 Sun 24 Mon 25 Tue 26 Wed 27 Thu 28 Fri 29 Sat 30 1/1 1 Job Sun 31 Mon 1 …" at bounding box center [248, 151] width 497 height 187
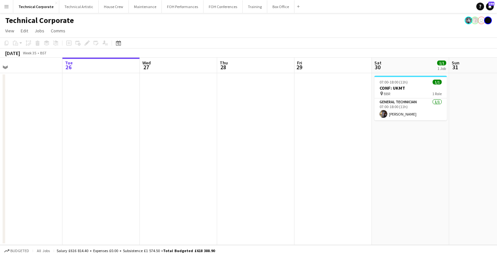
scroll to position [0, 171]
drag, startPoint x: 361, startPoint y: 142, endPoint x: 494, endPoint y: 159, distance: 134.3
click at [497, 160] on app-calendar-viewport "Sat 23 Sun 24 Mon 25 Tue 26 Wed 27 Thu 28 Fri 29 Sat 30 1/1 1 Job Sun 31 Mon 1 …" at bounding box center [248, 151] width 497 height 187
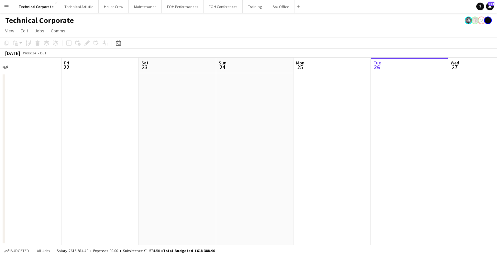
drag, startPoint x: 356, startPoint y: 155, endPoint x: 342, endPoint y: 158, distance: 14.4
click at [387, 155] on app-calendar-viewport "Tue 19 Wed 20 Thu 21 Fri 22 Sat 23 Sun 24 Mon 25 Tue 26 Wed 27 Thu 28 Fri 29 Sa…" at bounding box center [248, 151] width 497 height 187
click at [444, 165] on app-calendar-viewport "Tue 19 Wed 20 Thu 21 Fri 22 Sat 23 Sun 24 Mon 25 Tue 26 Wed 27 Thu 28 Fri 29 Sa…" at bounding box center [248, 151] width 497 height 187
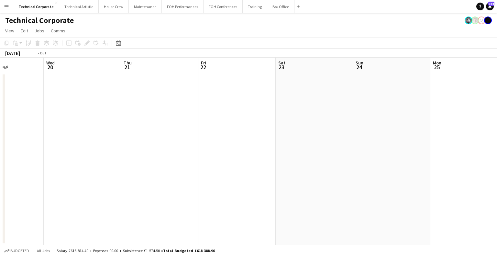
drag, startPoint x: 212, startPoint y: 152, endPoint x: 397, endPoint y: 157, distance: 185.2
click at [397, 157] on app-calendar-viewport "Sun 17 Mon 18 Tue 19 Wed 20 Thu 21 Fri 22 Sat 23 Sun 24 Mon 25 Tue 26 Wed 27 Th…" at bounding box center [248, 151] width 497 height 187
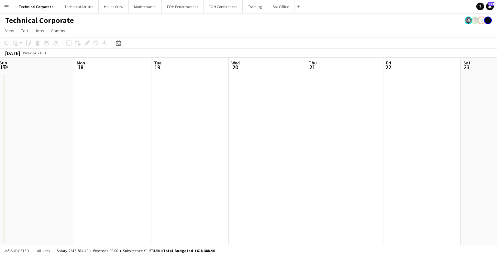
drag, startPoint x: 245, startPoint y: 146, endPoint x: 303, endPoint y: 147, distance: 57.9
click at [393, 151] on app-calendar-viewport "Fri 15 Sat 16 Sun 17 Mon 18 Tue 19 Wed 20 Thu 21 Fri 22 Sat 23 Sun 24 Mon 25 Tu…" at bounding box center [248, 151] width 497 height 187
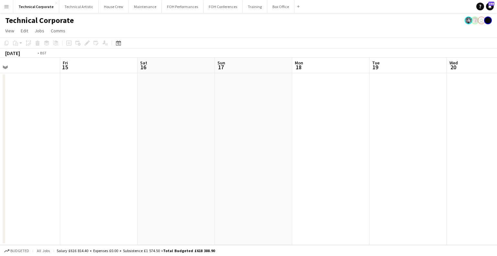
drag, startPoint x: 296, startPoint y: 151, endPoint x: 5, endPoint y: 158, distance: 291.0
click at [5, 158] on div "Tue 12 Wed 13 Thu 14 Fri 15 Sat 16 Sun 17 Mon 18 Tue 19 Wed 20 Thu 21 Fri 22 Sa…" at bounding box center [248, 151] width 497 height 187
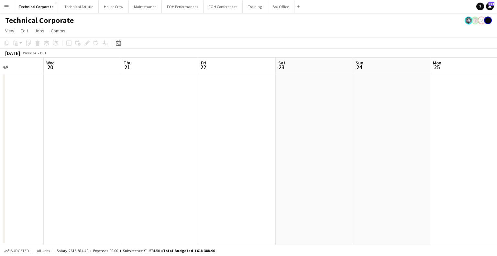
drag, startPoint x: 365, startPoint y: 148, endPoint x: 122, endPoint y: 151, distance: 243.0
click at [120, 151] on app-calendar-viewport "Sat 16 Sun 17 Mon 18 Tue 19 Wed 20 Thu 21 Fri 22 Sat 23 Sun 24 Mon 25 Tue 26 We…" at bounding box center [248, 151] width 497 height 187
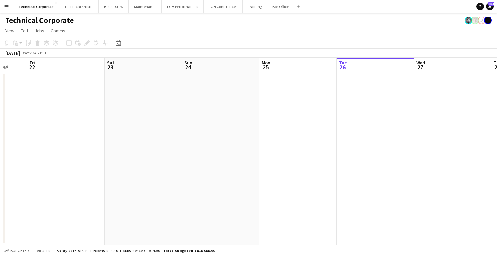
drag, startPoint x: 397, startPoint y: 138, endPoint x: 257, endPoint y: 136, distance: 140.1
click at [193, 143] on app-calendar-viewport "Mon 18 Tue 19 Wed 20 Thu 21 Fri 22 Sat 23 Sun 24 Mon 25 Tue 26 Wed 27 Thu 28 Fr…" at bounding box center [248, 151] width 497 height 187
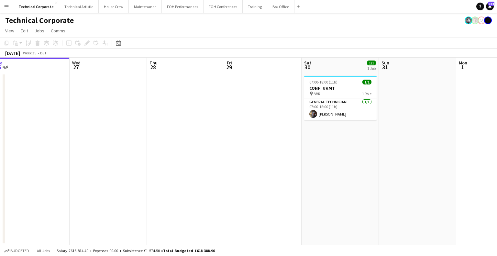
drag, startPoint x: 404, startPoint y: 131, endPoint x: 216, endPoint y: 137, distance: 188.7
click at [216, 137] on app-calendar-viewport "Sat 23 Sun 24 Mon 25 Tue 26 Wed 27 Thu 28 Fri 29 Sat 30 1/1 1 Job Sun 31 Mon 1 …" at bounding box center [248, 151] width 497 height 187
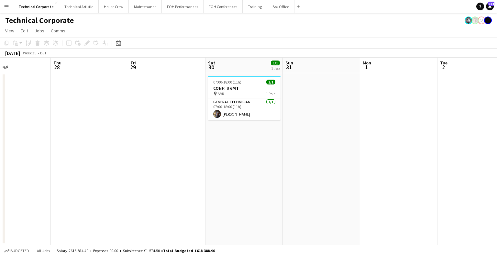
scroll to position [0, 261]
drag, startPoint x: 347, startPoint y: 134, endPoint x: 282, endPoint y: 141, distance: 65.1
click at [282, 141] on app-calendar-viewport "Sun 24 Mon 25 Tue 26 Wed 27 Thu 28 Fri 29 Sat 30 1/1 1 Job Sun 31 Mon 1 Tue 2 W…" at bounding box center [248, 151] width 497 height 187
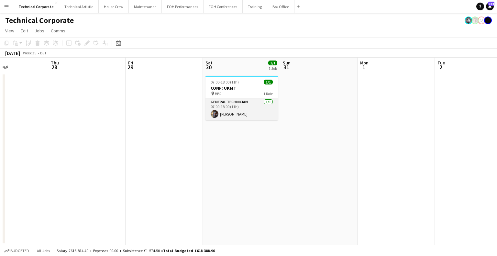
click at [244, 104] on app-card-role "General Technician 1/1 07:00-18:00 (11h) Riley Zaporozan" at bounding box center [241, 109] width 72 height 22
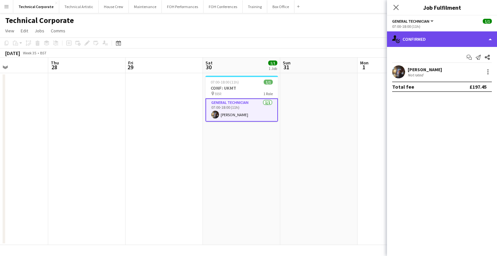
click at [429, 42] on div "single-neutral-actions-check-2 Confirmed" at bounding box center [442, 39] width 110 height 16
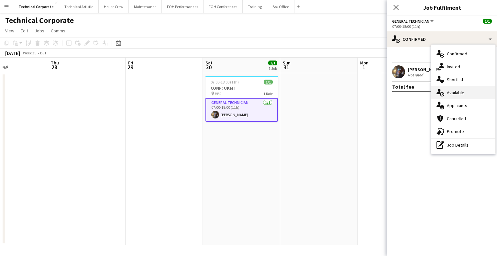
click at [450, 90] on div "single-neutral-actions-upload Available" at bounding box center [463, 92] width 64 height 13
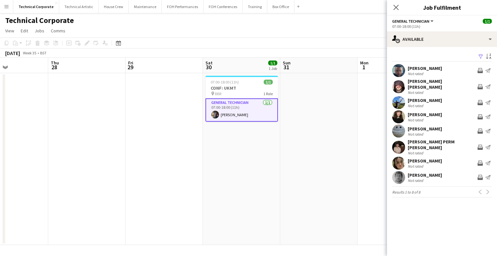
click at [236, 171] on app-date-cell "07:00-18:00 (11h) 1/1 CONF: UKMT pin BBR 1 Role General Technician 1/1 07:00-18…" at bounding box center [241, 159] width 77 height 172
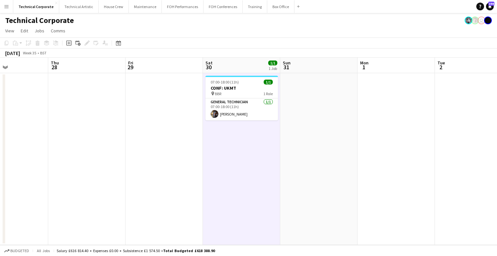
scroll to position [0, 261]
click at [236, 170] on app-date-cell "07:00-18:00 (11h) 1/1 CONF: UKMT pin BBR 1 Role General Technician 1/1 07:00-18…" at bounding box center [241, 159] width 77 height 172
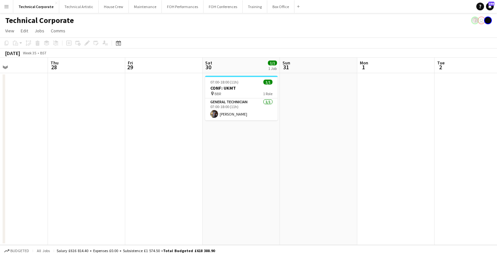
drag, startPoint x: 262, startPoint y: 138, endPoint x: 324, endPoint y: 154, distance: 63.5
click at [65, 161] on app-calendar-viewport "Sun 24 Mon 25 Tue 26 Wed 27 Thu 28 Fri 29 Sat 30 1/1 1 Job Sun 31 Mon 1 Tue 2 W…" at bounding box center [248, 151] width 497 height 187
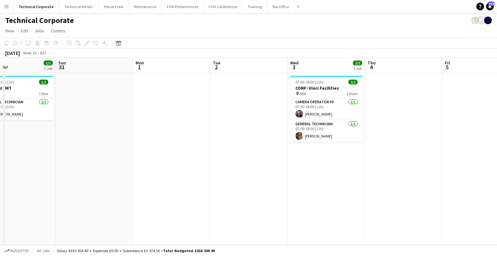
drag, startPoint x: 393, startPoint y: 161, endPoint x: 293, endPoint y: 192, distance: 105.2
click at [293, 192] on app-calendar-viewport "Wed 27 Thu 28 Fri 29 Sat 30 1/1 1 Job Sun 31 Mon 1 Tue 2 Wed 3 2/2 1 Job Thu 4 …" at bounding box center [248, 151] width 497 height 187
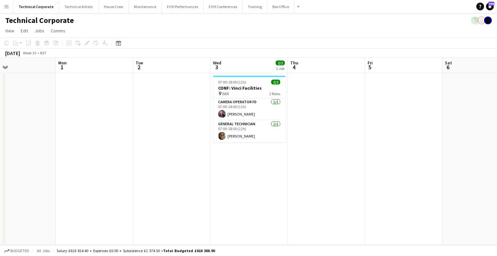
scroll to position [0, 254]
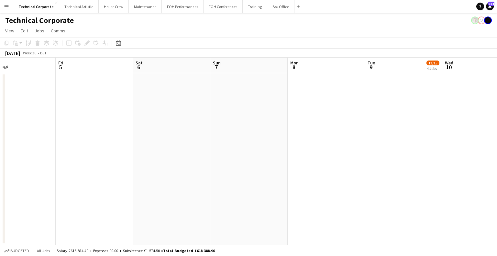
drag, startPoint x: 320, startPoint y: 159, endPoint x: 74, endPoint y: 170, distance: 245.8
click at [74, 170] on app-calendar-viewport "Mon 1 Tue 2 Wed 3 2/2 1 Job Thu 4 Fri 5 Sat 6 Sun 7 Mon 8 Tue 9 13/15 4 Jobs We…" at bounding box center [248, 151] width 497 height 187
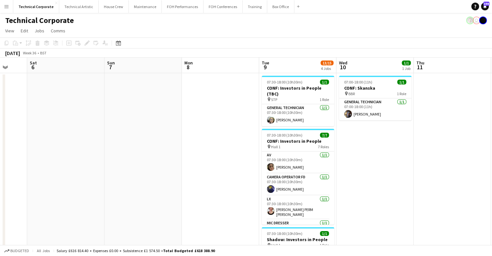
drag, startPoint x: 233, startPoint y: 168, endPoint x: 63, endPoint y: 181, distance: 169.7
click at [63, 181] on app-calendar-viewport "Tue 2 Wed 3 2/2 1 Job Thu 4 Fri 5 Sat 6 Sun 7 Mon 8 Tue 9 13/15 4 Jobs Wed 10 1…" at bounding box center [246, 224] width 492 height 332
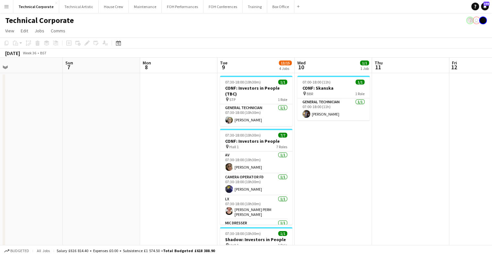
scroll to position [0, 249]
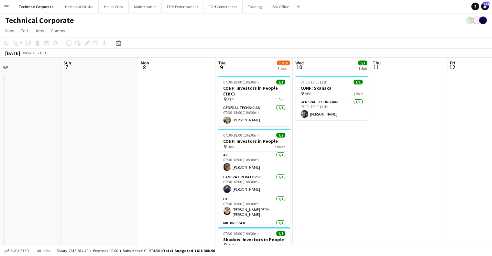
drag, startPoint x: 161, startPoint y: 174, endPoint x: 119, endPoint y: 186, distance: 43.3
click at [119, 186] on app-calendar-viewport "Wed 3 2/2 1 Job Thu 4 Fri 5 Sat 6 Sun 7 Mon 8 Tue 9 13/15 4 Jobs Wed 10 1/1 1 J…" at bounding box center [246, 224] width 492 height 332
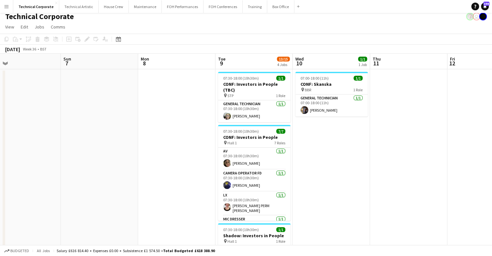
scroll to position [0, 0]
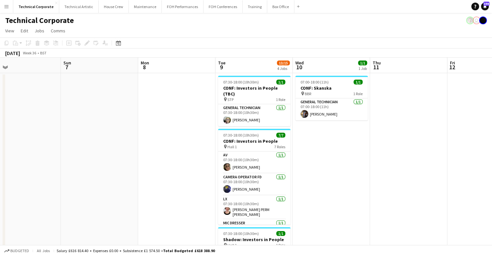
click at [337, 146] on app-calendar-viewport "Wed 3 2/2 1 Job Thu 4 Fri 5 Sat 6 Sun 7 Mon 8 Tue 9 13/15 4 Jobs Wed 10 1/1 1 J…" at bounding box center [246, 224] width 492 height 332
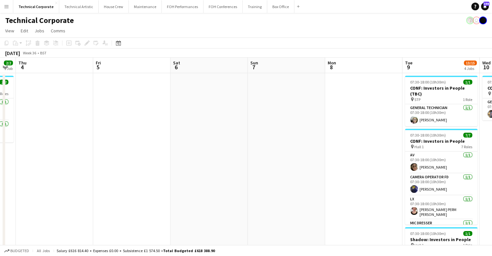
drag, startPoint x: 188, startPoint y: 149, endPoint x: 292, endPoint y: 149, distance: 103.5
click at [298, 149] on app-calendar-viewport "Tue 2 Wed 3 2/2 1 Job Thu 4 Fri 5 Sat 6 Sun 7 Mon 8 Tue 9 13/15 4 Jobs Wed 10 1…" at bounding box center [246, 224] width 492 height 332
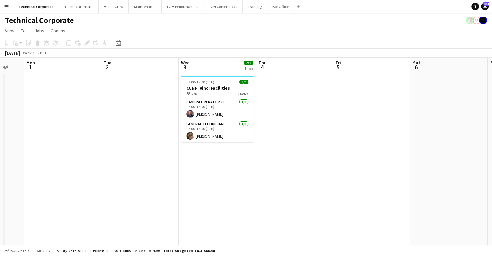
drag, startPoint x: 137, startPoint y: 150, endPoint x: 289, endPoint y: 156, distance: 152.2
click at [284, 155] on app-calendar-viewport "Sat 30 1/1 1 Job Sun 31 Mon 1 Tue 2 Wed 3 2/2 1 Job Thu 4 Fri 5 Sat 6 Sun 7 Mon…" at bounding box center [246, 224] width 492 height 332
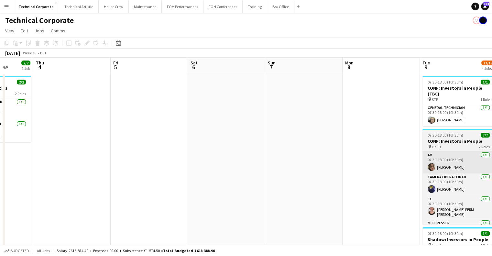
drag, startPoint x: 372, startPoint y: 161, endPoint x: 435, endPoint y: 151, distance: 63.2
click at [149, 162] on app-calendar-viewport "Sun 31 Mon 1 Tue 2 Wed 3 2/2 1 Job Thu 4 Fri 5 Sat 6 Sun 7 Mon 8 Tue 9 13/15 4 …" at bounding box center [246, 224] width 492 height 332
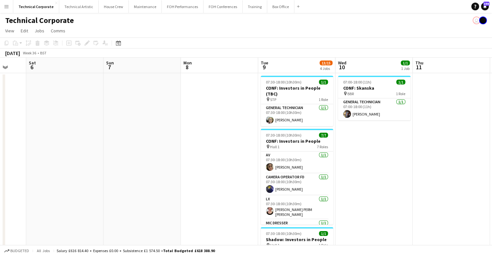
scroll to position [0, 214]
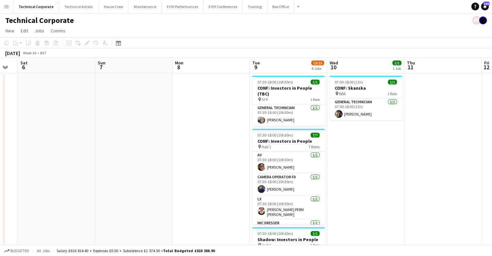
drag, startPoint x: 267, startPoint y: 173, endPoint x: 259, endPoint y: 176, distance: 8.7
click at [259, 176] on app-calendar-viewport "Wed 3 2/2 1 Job Thu 4 Fri 5 Sat 6 Sun 7 Mon 8 Tue 9 13/15 4 Jobs Wed 10 1/1 1 J…" at bounding box center [246, 224] width 492 height 332
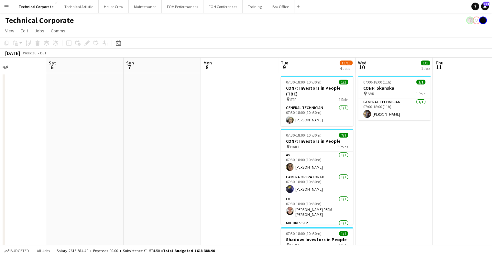
scroll to position [0, 185]
drag, startPoint x: 363, startPoint y: 145, endPoint x: 378, endPoint y: 144, distance: 14.9
click at [378, 144] on app-calendar-viewport "Wed 3 2/2 1 Job Thu 4 Fri 5 Sat 6 Sun 7 Mon 8 Tue 9 13/15 4 Jobs Wed 10 1/1 1 J…" at bounding box center [246, 224] width 492 height 332
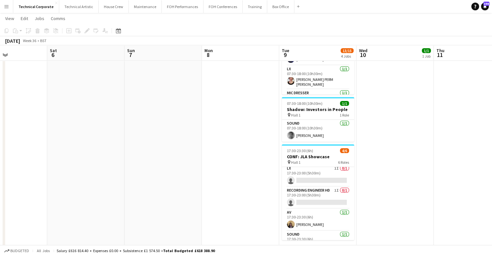
scroll to position [0, 0]
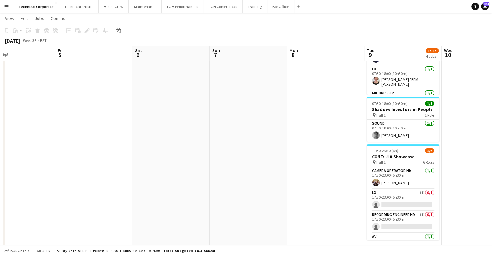
drag, startPoint x: 271, startPoint y: 178, endPoint x: 346, endPoint y: 172, distance: 76.0
click at [380, 172] on app-calendar-viewport "Tue 2 Wed 3 2/2 1 Job Thu 4 Fri 5 Sat 6 Sun 7 Mon 8 Tue 9 13/15 4 Jobs Wed 10 1…" at bounding box center [246, 78] width 492 height 364
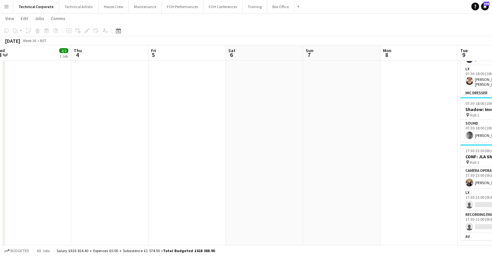
drag, startPoint x: 238, startPoint y: 163, endPoint x: 332, endPoint y: 166, distance: 93.9
click at [339, 163] on app-calendar-viewport "Mon 1 Tue 2 Wed 3 2/2 1 Job Thu 4 Fri 5 Sat 6 Sun 7 Mon 8 Tue 9 13/15 4 Jobs We…" at bounding box center [246, 78] width 492 height 364
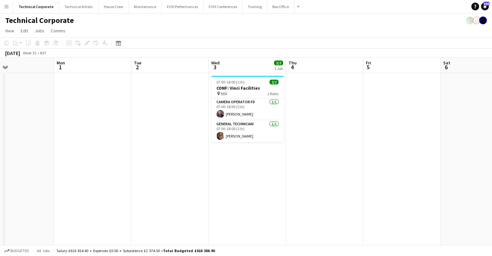
drag, startPoint x: 275, startPoint y: 168, endPoint x: 351, endPoint y: 170, distance: 76.1
click at [351, 170] on app-calendar-viewport "Fri 29 Sat 30 1/1 1 Job Sun 31 Mon 1 Tue 2 Wed 3 2/2 1 Job Thu 4 Fri 5 Sat 6 Su…" at bounding box center [246, 224] width 492 height 332
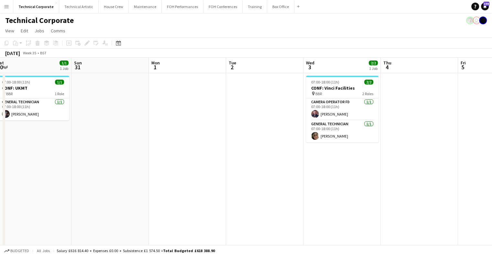
drag, startPoint x: 177, startPoint y: 163, endPoint x: 325, endPoint y: 163, distance: 147.2
click at [325, 163] on app-calendar-viewport "Thu 28 Fri 29 Sat 30 1/1 1 Job Sun 31 Mon 1 Tue 2 Wed 3 2/2 1 Job Thu 4 Fri 5 S…" at bounding box center [246, 224] width 492 height 332
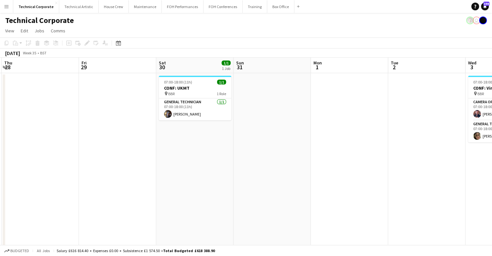
scroll to position [0, 138]
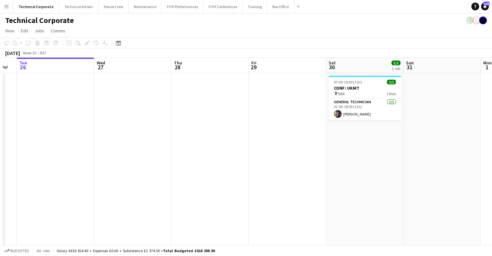
click at [332, 166] on app-calendar-viewport "Sun 24 Mon 25 Tue 26 Wed 27 Thu 28 Fri 29 Sat 30 1/1 1 Job Sun 31 Mon 1 Tue 2 W…" at bounding box center [246, 224] width 492 height 332
click at [117, 42] on icon at bounding box center [118, 42] width 5 height 5
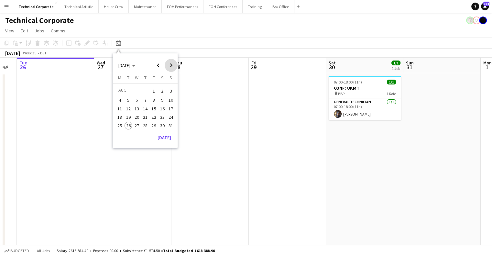
click at [173, 67] on span "Next month" at bounding box center [171, 65] width 13 height 13
click at [151, 124] on span "24" at bounding box center [154, 124] width 8 height 8
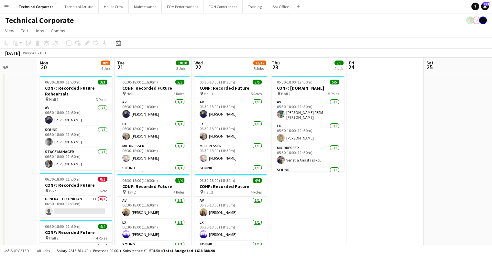
scroll to position [0, 194]
drag, startPoint x: 158, startPoint y: 117, endPoint x: 337, endPoint y: 126, distance: 179.1
click at [337, 126] on app-calendar-viewport "Fri 17 Sat 18 Sun 19 Mon 20 8/9 4 Jobs Tue 21 10/10 3 Jobs Wed 22 11/12 5 Jobs …" at bounding box center [246, 251] width 492 height 386
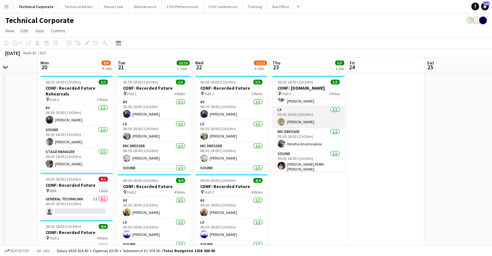
scroll to position [0, 0]
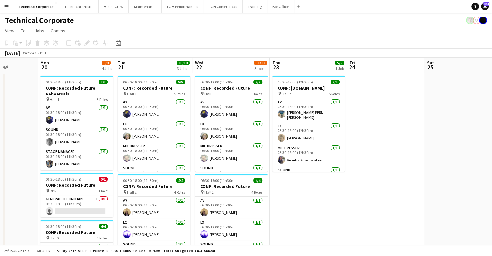
drag, startPoint x: 338, startPoint y: 128, endPoint x: 205, endPoint y: 144, distance: 134.9
click at [189, 145] on app-calendar-viewport "Fri 17 Sat 18 Sun 19 Mon 20 8/9 4 Jobs Tue 21 10/10 3 Jobs Wed 22 11/12 5 Jobs …" at bounding box center [246, 251] width 492 height 386
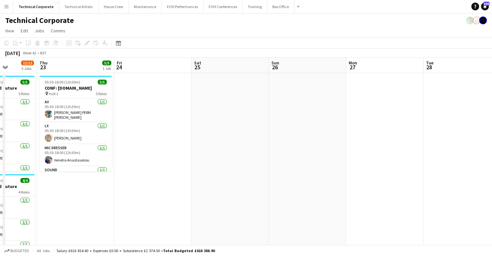
scroll to position [0, 284]
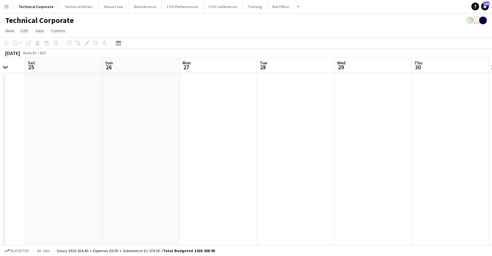
drag, startPoint x: 404, startPoint y: 129, endPoint x: 181, endPoint y: 141, distance: 223.3
click at [181, 141] on app-calendar-viewport "Tue 21 10/10 3 Jobs Wed 22 11/12 5 Jobs Thu 23 5/5 1 Job Fri 24 Sat 25 Sun 26 M…" at bounding box center [246, 251] width 492 height 386
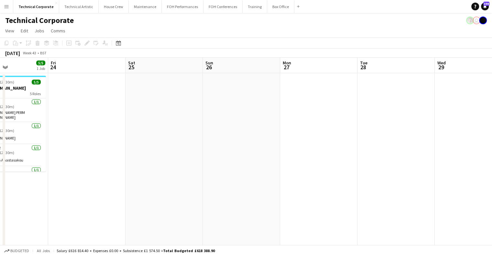
drag, startPoint x: 321, startPoint y: 141, endPoint x: 362, endPoint y: 141, distance: 41.1
click at [362, 141] on app-calendar-viewport "Tue 21 10/10 3 Jobs Wed 22 11/12 5 Jobs Thu 23 5/5 1 Job Fri 24 Sat 25 Sun 26 M…" at bounding box center [246, 251] width 492 height 386
drag, startPoint x: 362, startPoint y: 141, endPoint x: 50, endPoint y: 142, distance: 311.9
click at [50, 142] on app-calendar-viewport "Mon 20 8/9 4 Jobs Tue 21 10/10 3 Jobs Wed 22 11/12 5 Jobs Thu 23 5/5 1 Job Fri …" at bounding box center [246, 251] width 492 height 386
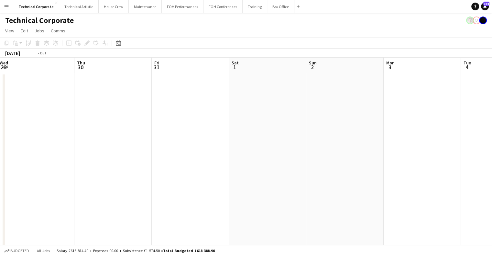
drag, startPoint x: 278, startPoint y: 144, endPoint x: 362, endPoint y: 163, distance: 86.1
click at [351, 163] on app-calendar-viewport "Sun 26 Mon 27 Tue 28 Wed 29 Thu 30 Fri 31 Sat 1 Sun 2 Mon 3 Tue 4 Wed 5 Thu 6" at bounding box center [246, 251] width 492 height 386
drag, startPoint x: 107, startPoint y: 157, endPoint x: 329, endPoint y: 154, distance: 222.0
click at [328, 154] on app-calendar-viewport "Thu 23 5/5 1 Job Fri 24 Sat 25 Sun 26 Mon 27 Tue 28 Wed 29 Thu 30 Fri 31 Sat 1 …" at bounding box center [246, 251] width 492 height 386
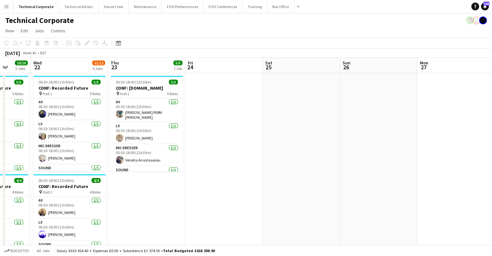
drag, startPoint x: 234, startPoint y: 149, endPoint x: 155, endPoint y: 32, distance: 140.4
click at [238, 144] on app-calendar-viewport "Sun 19 Mon 20 8/9 4 Jobs Tue 21 10/10 3 Jobs Wed 22 11/12 5 Jobs Thu 23 5/5 1 J…" at bounding box center [246, 251] width 492 height 386
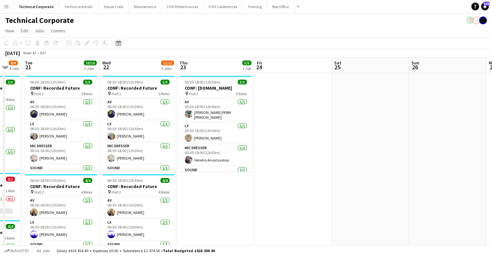
drag, startPoint x: 110, startPoint y: 39, endPoint x: 116, endPoint y: 40, distance: 6.2
click at [112, 39] on div "Date picker OCT 2025 OCT 2025 Monday M Tuesday T Wednesday W Thursday T Friday …" at bounding box center [116, 43] width 15 height 8
click at [117, 41] on icon "Date picker" at bounding box center [118, 42] width 5 height 5
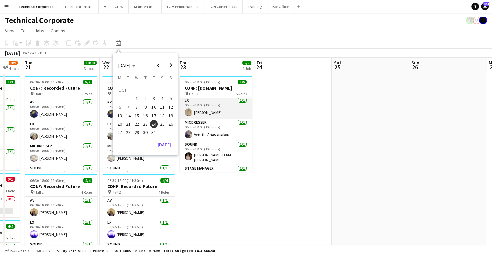
scroll to position [37, 0]
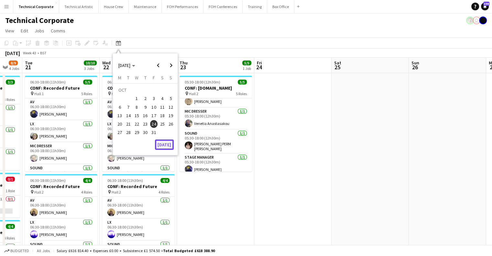
click at [164, 144] on button "[DATE]" at bounding box center [164, 144] width 19 height 10
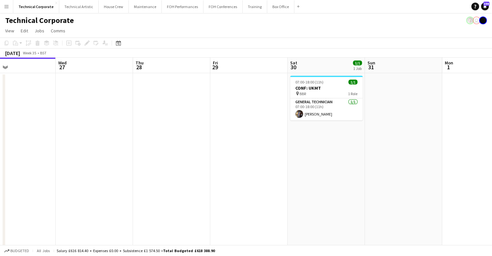
drag, startPoint x: 354, startPoint y: 158, endPoint x: 186, endPoint y: 173, distance: 168.7
click at [182, 174] on app-calendar-viewport "Sat 23 Sun 24 Mon 25 Tue 26 Wed 27 Thu 28 Fri 29 Sat 30 1/1 1 Job Sun 31 Mon 1 …" at bounding box center [246, 251] width 492 height 386
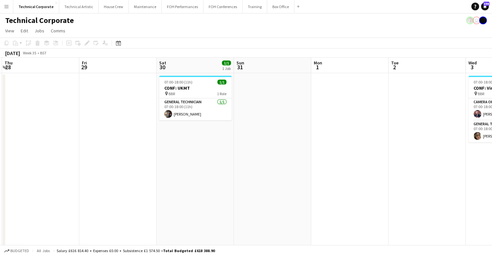
scroll to position [0, 240]
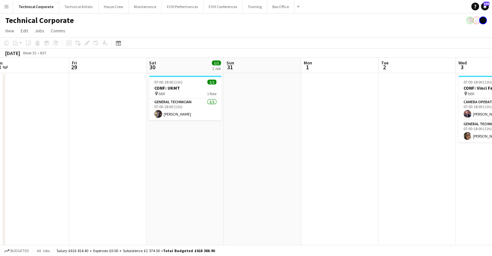
drag, startPoint x: 304, startPoint y: 163, endPoint x: 163, endPoint y: 179, distance: 142.0
click at [163, 179] on app-calendar-viewport "Mon 25 Tue 26 Wed 27 Thu 28 Fri 29 Sat 30 1/1 1 Job Sun 31 Mon 1 Tue 2 Wed 3 2/…" at bounding box center [246, 251] width 492 height 386
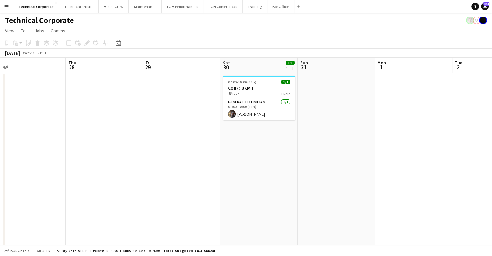
drag, startPoint x: 161, startPoint y: 137, endPoint x: 313, endPoint y: 139, distance: 151.8
click at [313, 139] on app-calendar-viewport "Mon 25 Tue 26 Wed 27 Thu 28 Fri 29 Sat 30 1/1 1 Job Sun 31 Mon 1 Tue 2 Wed 3 2/…" at bounding box center [246, 251] width 492 height 386
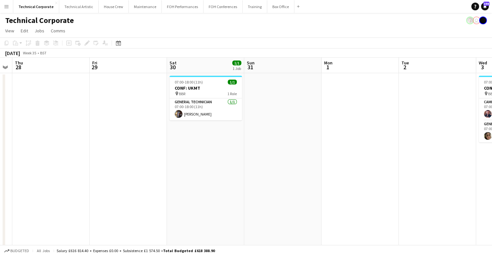
drag, startPoint x: 337, startPoint y: 142, endPoint x: 198, endPoint y: 145, distance: 139.2
click at [198, 145] on app-calendar-viewport "Sun 24 Mon 25 Tue 26 Wed 27 Thu 28 Fri 29 Sat 30 1/1 1 Job Sun 31 Mon 1 Tue 2 W…" at bounding box center [246, 251] width 492 height 386
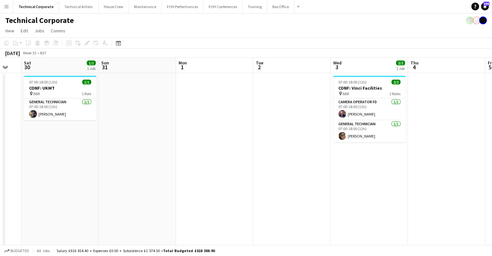
drag, startPoint x: 318, startPoint y: 139, endPoint x: 193, endPoint y: 141, distance: 125.9
click at [193, 141] on app-calendar-viewport "Tue 26 Wed 27 Thu 28 Fri 29 Sat 30 1/1 1 Job Sun 31 Mon 1 Tue 2 Wed 3 2/2 1 Job…" at bounding box center [246, 251] width 492 height 386
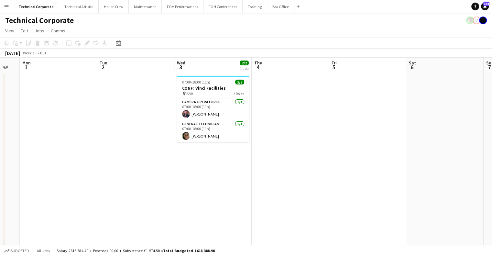
scroll to position [0, 298]
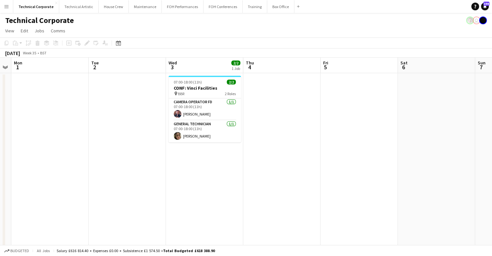
drag, startPoint x: 323, startPoint y: 142, endPoint x: 159, endPoint y: 134, distance: 164.9
click at [159, 134] on app-calendar-viewport "Thu 28 Fri 29 Sat 30 1/1 1 Job Sun 31 Mon 1 Tue 2 Wed 3 2/2 1 Job Thu 4 Fri 5 S…" at bounding box center [246, 251] width 492 height 386
click at [181, 68] on app-board-header-date "Wed 3 2/2 1 Job" at bounding box center [204, 66] width 77 height 16
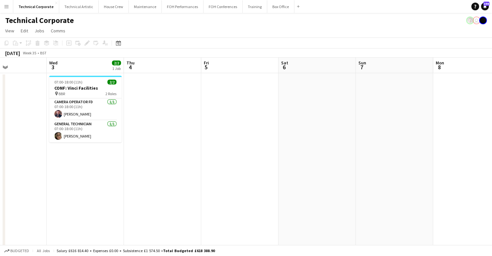
drag, startPoint x: 309, startPoint y: 111, endPoint x: 190, endPoint y: 119, distance: 119.3
click at [190, 119] on app-calendar-viewport "Sat 30 1/1 1 Job Sun 31 Mon 1 Tue 2 Wed 3 2/2 1 Job Thu 4 Fri 5 Sat 6 Sun 7 Mon…" at bounding box center [246, 251] width 492 height 386
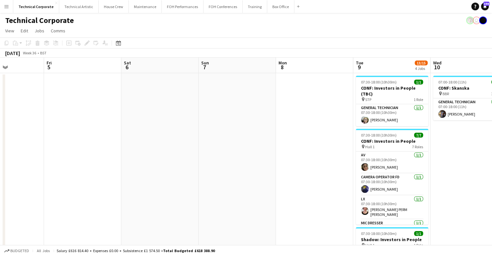
scroll to position [0, 287]
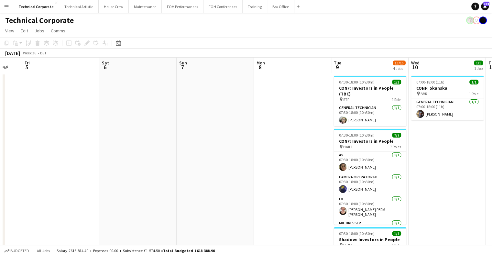
drag, startPoint x: 343, startPoint y: 132, endPoint x: 163, endPoint y: 137, distance: 179.7
click at [163, 137] on app-calendar-viewport "Mon 1 Tue 2 Wed 3 2/2 1 Job Thu 4 Fri 5 Sat 6 Sun 7 Mon 8 Tue 9 13/15 4 Jobs We…" at bounding box center [246, 251] width 492 height 386
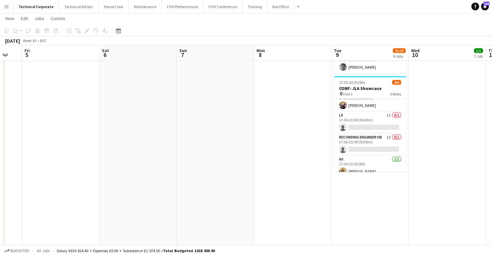
scroll to position [0, 0]
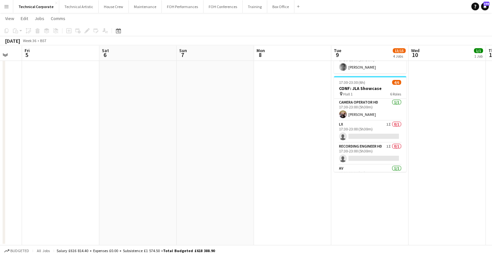
drag, startPoint x: 187, startPoint y: 143, endPoint x: 365, endPoint y: 143, distance: 178.3
click at [364, 143] on app-calendar-viewport "Mon 1 Tue 2 Wed 3 2/2 1 Job Thu 4 Fri 5 Sat 6 Sun 7 Mon 8 Tue 9 13/15 4 Jobs We…" at bounding box center [246, 37] width 492 height 418
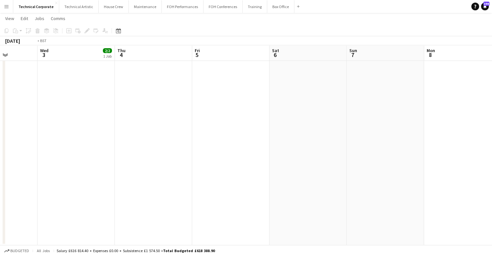
drag, startPoint x: 202, startPoint y: 133, endPoint x: 390, endPoint y: 134, distance: 187.7
click at [389, 134] on app-calendar-viewport "Sun 31 Mon 1 Tue 2 Wed 3 2/2 1 Job Thu 4 Fri 5 Sat 6 Sun 7 Mon 8 Tue 9 13/15 4 …" at bounding box center [246, 37] width 492 height 418
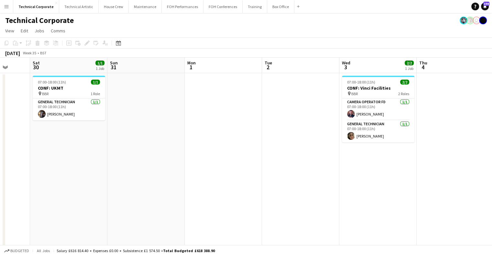
drag, startPoint x: 155, startPoint y: 136, endPoint x: 386, endPoint y: 141, distance: 231.4
click at [386, 141] on app-calendar-viewport "Wed 27 Thu 28 Fri 29 Sat 30 1/1 1 Job Sun 31 Mon 1 Tue 2 Wed 3 2/2 1 Job Thu 4 …" at bounding box center [246, 251] width 492 height 386
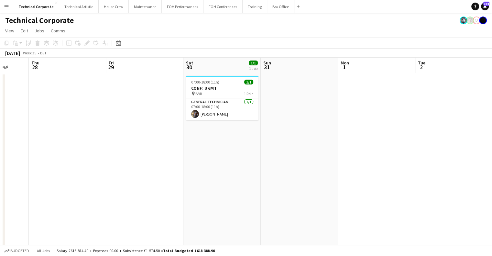
scroll to position [0, 203]
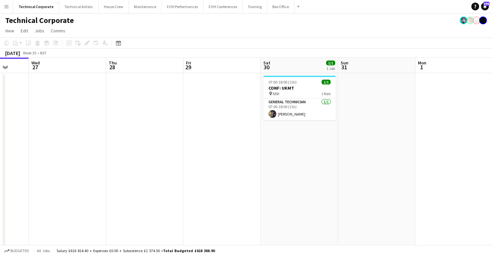
drag, startPoint x: 268, startPoint y: 136, endPoint x: 277, endPoint y: 142, distance: 11.5
click at [277, 142] on app-calendar-viewport "Sun 24 Mon 25 Tue 26 Wed 27 Thu 28 Fri 29 Sat 30 1/1 1 Job Sun 31 Mon 1 Tue 2 W…" at bounding box center [246, 251] width 492 height 386
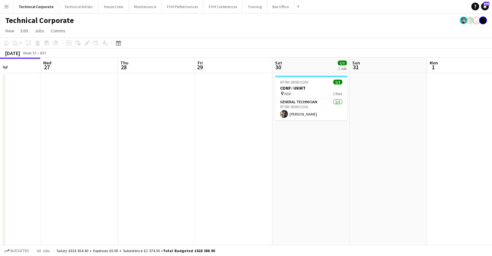
drag, startPoint x: 240, startPoint y: 123, endPoint x: 246, endPoint y: 139, distance: 16.9
click at [246, 139] on app-calendar-viewport "Sun 24 Mon 25 Tue 26 Wed 27 Thu 28 Fri 29 Sat 30 1/1 1 Job Sun 31 Mon 1 Tue 2 W…" at bounding box center [246, 251] width 492 height 386
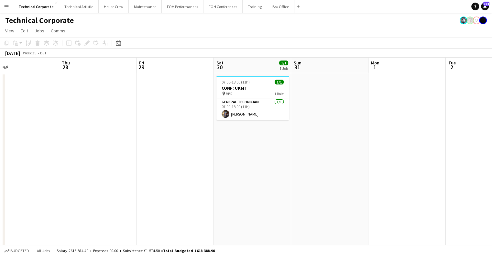
scroll to position [0, 258]
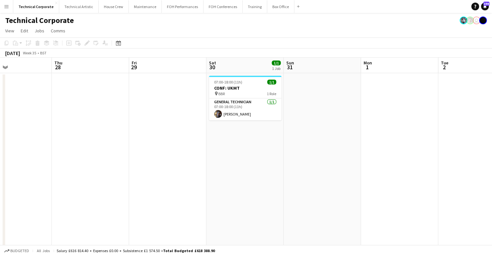
drag, startPoint x: 367, startPoint y: 137, endPoint x: 301, endPoint y: 119, distance: 68.0
click at [301, 119] on app-calendar-viewport "Sun 24 Mon 25 Tue 26 Wed 27 Thu 28 Fri 29 Sat 30 1/1 1 Job Sun 31 Mon 1 Tue 2 W…" at bounding box center [246, 251] width 492 height 386
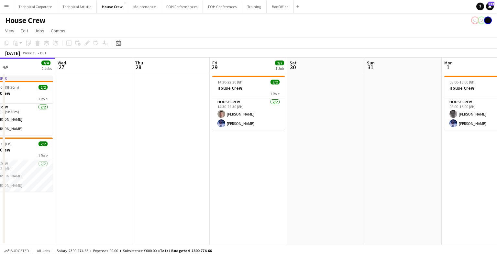
drag, startPoint x: 352, startPoint y: 166, endPoint x: 252, endPoint y: 191, distance: 102.7
click at [252, 191] on app-calendar-viewport "Sat 23 Sun 24 2/2 1 Job Mon 25 2/2 1 Job Tue 26 4/4 2 Jobs Wed 27 Thu 28 Fri 29…" at bounding box center [248, 151] width 497 height 187
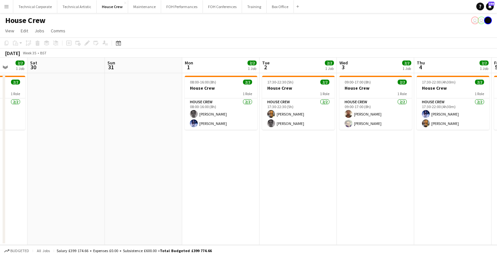
drag, startPoint x: 258, startPoint y: 156, endPoint x: 269, endPoint y: 192, distance: 38.0
click at [1, 197] on app-calendar-viewport "Tue 26 4/4 2 Jobs Wed 27 Thu 28 Fri 29 2/2 1 Job Sat 30 Sun 31 Mon 1 2/2 1 Job …" at bounding box center [248, 151] width 497 height 187
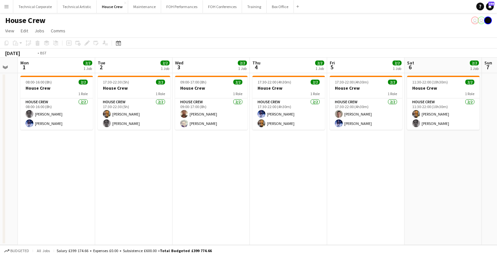
scroll to position [0, 179]
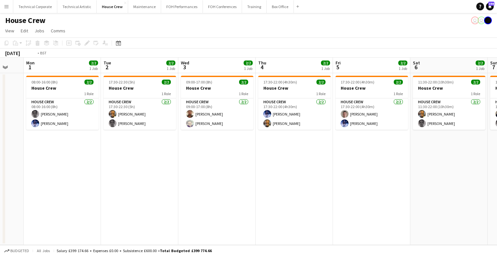
drag, startPoint x: 195, startPoint y: 200, endPoint x: 258, endPoint y: 198, distance: 62.8
click at [214, 199] on app-calendar-viewport "Sat 30 Sun 31 Mon 1 2/2 1 Job Tue 2 2/2 1 Job Wed 3 2/2 1 Job Thu 4 2/2 1 Job F…" at bounding box center [248, 151] width 497 height 187
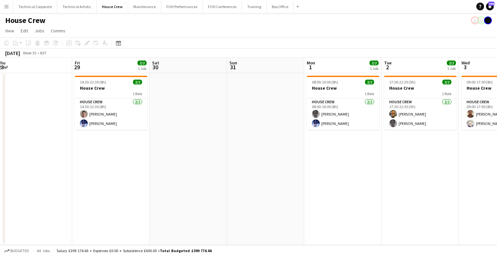
drag, startPoint x: 219, startPoint y: 190, endPoint x: 158, endPoint y: 183, distance: 61.8
click at [290, 193] on app-calendar-viewport "Tue 26 4/4 2 Jobs Wed 27 Thu 28 Fri 29 2/2 1 Job Sat 30 Sun 31 Mon 1 2/2 1 Job …" at bounding box center [248, 151] width 497 height 187
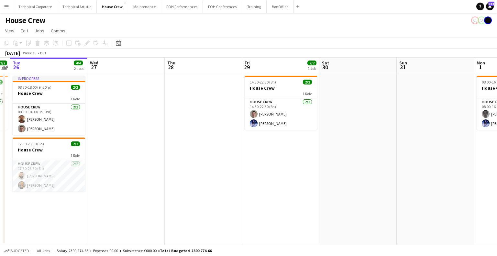
drag, startPoint x: 194, startPoint y: 178, endPoint x: 262, endPoint y: 176, distance: 68.3
click at [262, 176] on app-calendar-viewport "Sun 24 2/2 1 Job Mon 25 2/2 1 Job Tue 26 4/4 2 Jobs Wed 27 Thu 28 Fri 29 2/2 1 …" at bounding box center [248, 151] width 497 height 187
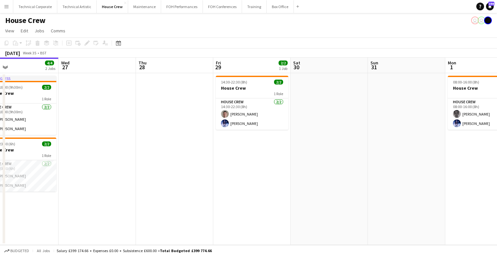
scroll to position [0, 184]
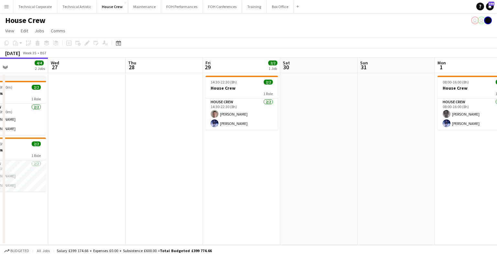
drag, startPoint x: 331, startPoint y: 140, endPoint x: 320, endPoint y: 140, distance: 10.7
click at [320, 140] on app-calendar-viewport "Sun 24 2/2 1 Job Mon 25 2/2 1 Job Tue 26 4/4 2 Jobs Wed 27 Thu 28 Fri 29 2/2 1 …" at bounding box center [248, 151] width 497 height 187
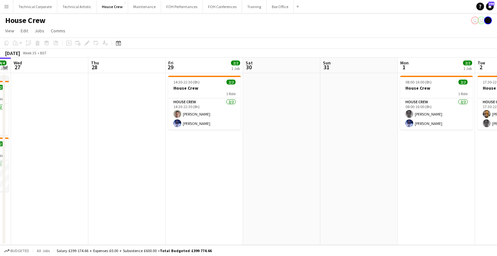
scroll to position [0, 223]
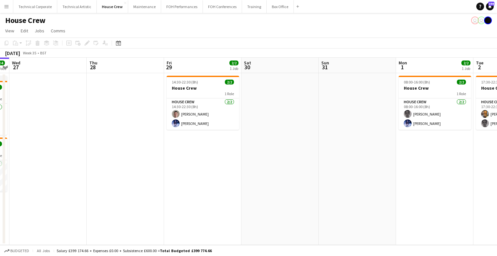
drag, startPoint x: 395, startPoint y: 156, endPoint x: 356, endPoint y: 164, distance: 39.7
click at [356, 164] on app-calendar-viewport "Sun 24 2/2 1 Job Mon 25 2/2 1 Job Tue 26 4/4 2 Jobs Wed 27 Thu 28 Fri 29 2/2 1 …" at bounding box center [248, 151] width 497 height 187
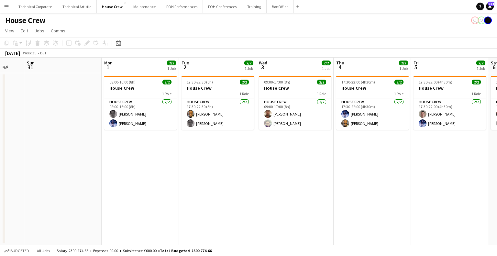
drag, startPoint x: 386, startPoint y: 158, endPoint x: 175, endPoint y: 159, distance: 211.0
click at [129, 162] on app-calendar-viewport "Wed 27 Thu 28 Fri 29 2/2 1 Job Sat 30 Sun 31 Mon 1 2/2 1 Job Tue 2 2/2 1 Job We…" at bounding box center [248, 151] width 497 height 187
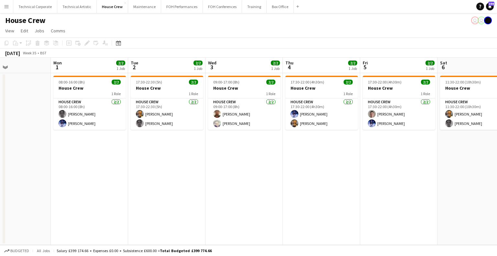
scroll to position [0, 177]
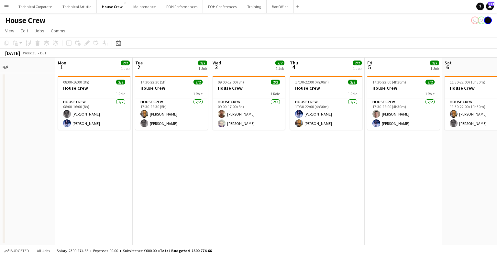
drag, startPoint x: 306, startPoint y: 158, endPoint x: 223, endPoint y: 171, distance: 84.9
click at [223, 171] on app-calendar-viewport "Fri 29 2/2 1 Job Sat 30 Sun 31 Mon 1 2/2 1 Job Tue 2 2/2 1 Job Wed 3 2/2 1 Job …" at bounding box center [248, 151] width 497 height 187
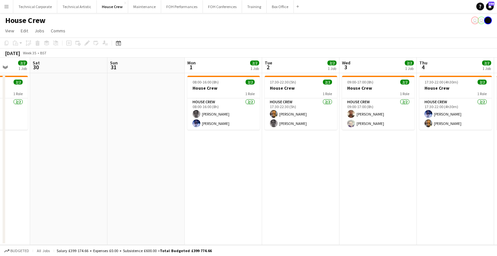
drag, startPoint x: 148, startPoint y: 155, endPoint x: 277, endPoint y: 158, distance: 129.5
click at [277, 158] on app-calendar-viewport "Wed 27 Thu 28 Fri 29 2/2 1 Job Sat 30 Sun 31 Mon 1 2/2 1 Job Tue 2 2/2 1 Job We…" at bounding box center [248, 151] width 497 height 187
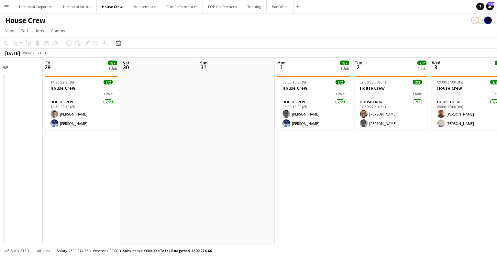
drag, startPoint x: 139, startPoint y: 161, endPoint x: 280, endPoint y: 168, distance: 140.9
click at [289, 168] on app-calendar-viewport "Tue 26 4/4 2 Jobs Wed 27 Thu 28 Fri 29 2/2 1 Job Sat 30 Sun 31 Mon 1 2/2 1 Job …" at bounding box center [248, 151] width 497 height 187
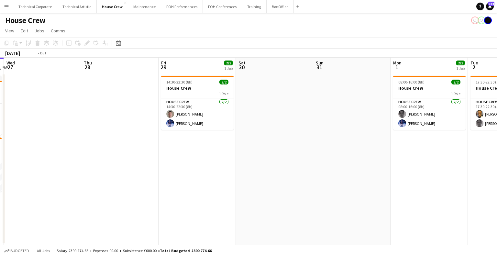
drag, startPoint x: 87, startPoint y: 167, endPoint x: 333, endPoint y: 167, distance: 245.3
click at [331, 167] on app-calendar-viewport "Mon 25 2/2 1 Job Tue 26 4/4 2 Jobs Wed 27 Thu 28 Fri 29 2/2 1 Job Sat 30 Sun 31…" at bounding box center [248, 151] width 497 height 187
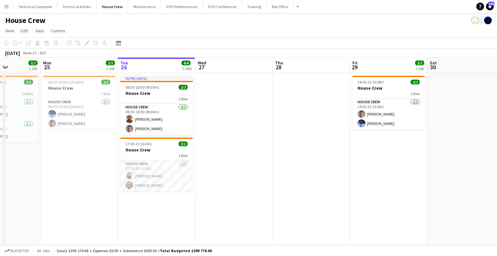
scroll to position [0, 203]
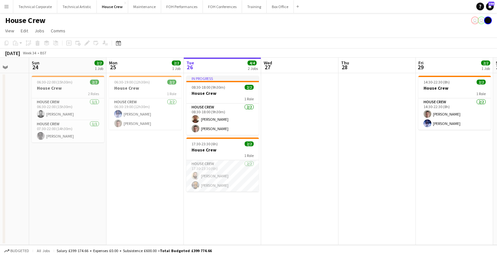
drag, startPoint x: 228, startPoint y: 171, endPoint x: 258, endPoint y: 172, distance: 30.4
click at [258, 172] on app-calendar-viewport "Thu 21 2/2 1 Job Fri 22 2/2 1 Job Sat 23 Sun 24 2/2 1 Job Mon 25 2/2 1 Job Tue …" at bounding box center [248, 151] width 497 height 187
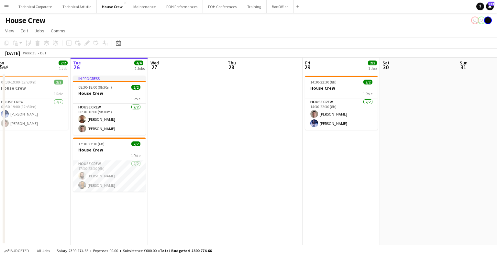
scroll to position [0, 241]
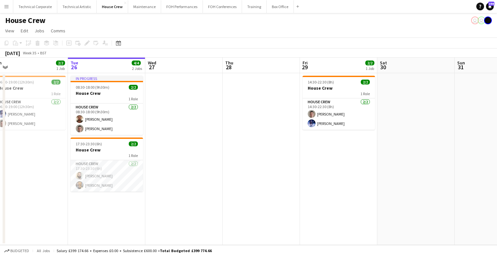
drag, startPoint x: 315, startPoint y: 175, endPoint x: 199, endPoint y: 190, distance: 116.8
click at [199, 190] on app-calendar-viewport "Fri 22 2/2 1 Job Sat 23 Sun 24 2/2 1 Job Mon 25 2/2 1 Job Tue 26 4/4 2 Jobs Wed…" at bounding box center [248, 151] width 497 height 187
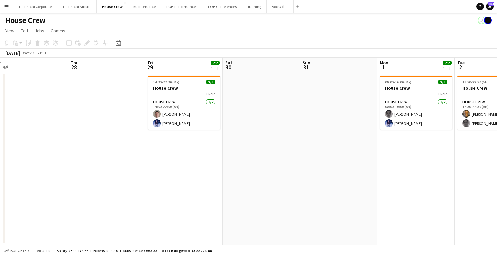
drag, startPoint x: 170, startPoint y: 163, endPoint x: 326, endPoint y: 146, distance: 156.6
click at [179, 161] on app-calendar-viewport "Sun 24 2/2 1 Job Mon 25 2/2 1 Job Tue 26 4/4 2 Jobs Wed 27 Thu 28 Fri 29 2/2 1 …" at bounding box center [248, 151] width 497 height 187
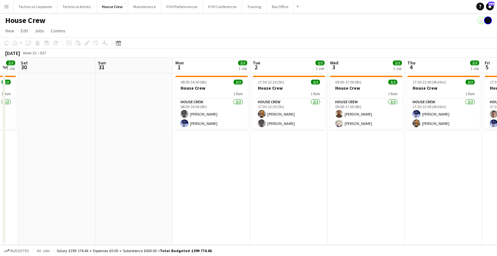
scroll to position [0, 292]
drag, startPoint x: 326, startPoint y: 147, endPoint x: 181, endPoint y: 177, distance: 148.1
click at [181, 177] on app-calendar-viewport "Tue 26 4/4 2 Jobs Wed 27 Thu 28 Fri 29 2/2 1 Job Sat 30 Sun 31 Mon 1 2/2 1 Job …" at bounding box center [248, 151] width 497 height 187
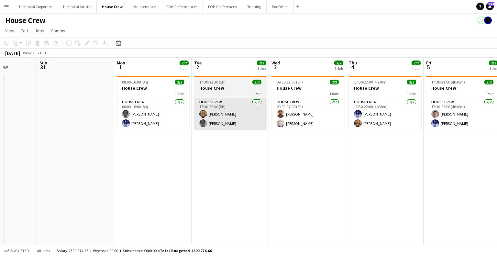
drag, startPoint x: 303, startPoint y: 173, endPoint x: 217, endPoint y: 121, distance: 99.6
click at [244, 181] on app-calendar-viewport "Wed 27 Thu 28 Fri 29 2/2 1 Job Sat 30 Sun 31 Mon 1 2/2 1 Job Tue 2 2/2 1 Job We…" at bounding box center [248, 151] width 497 height 187
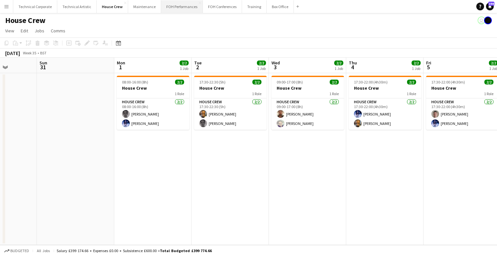
scroll to position [0, 275]
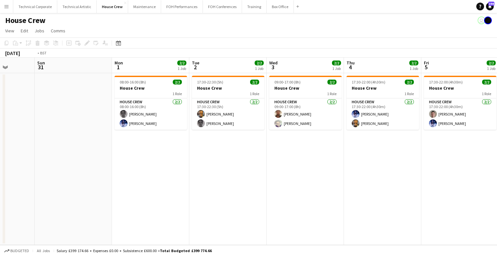
drag, startPoint x: 327, startPoint y: 143, endPoint x: 131, endPoint y: 143, distance: 196.7
click at [131, 143] on app-calendar-viewport "Wed 27 Thu 28 Fri 29 2/2 1 Job Sat 30 Sun 31 Mon 1 2/2 1 Job Tue 2 2/2 1 Job We…" at bounding box center [248, 151] width 497 height 187
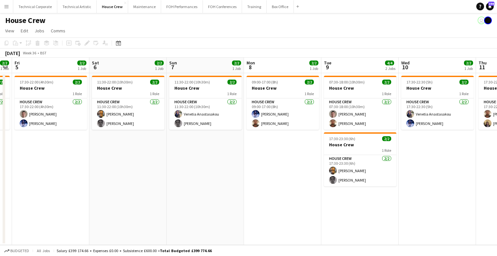
drag, startPoint x: 189, startPoint y: 159, endPoint x: 185, endPoint y: 159, distance: 4.2
click at [185, 159] on app-calendar-viewport "Tue 2 2/2 1 Job Wed 3 2/2 1 Job Thu 4 2/2 1 Job Fri 5 2/2 1 Job Sat 6 2/2 1 Job…" at bounding box center [248, 151] width 497 height 187
drag, startPoint x: 308, startPoint y: 157, endPoint x: 186, endPoint y: 5, distance: 195.4
click at [272, 156] on app-calendar-viewport "Tue 2 2/2 1 Job Wed 3 2/2 1 Job Thu 4 2/2 1 Job Fri 5 2/2 1 Job Sat 6 2/2 1 Job…" at bounding box center [248, 151] width 497 height 187
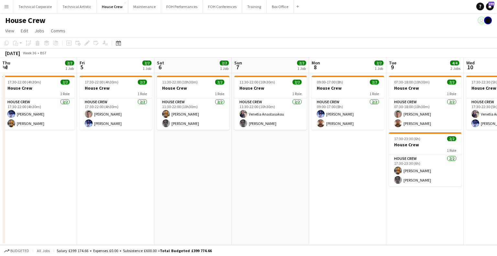
drag, startPoint x: 350, startPoint y: 137, endPoint x: 398, endPoint y: 138, distance: 48.5
click at [390, 138] on app-calendar-viewport "Tue 2 2/2 1 Job Wed 3 2/2 1 Job Thu 4 2/2 1 Job Fri 5 2/2 1 Job Sat 6 2/2 1 Job…" at bounding box center [248, 151] width 497 height 187
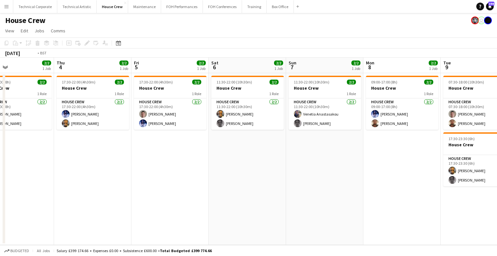
scroll to position [0, 178]
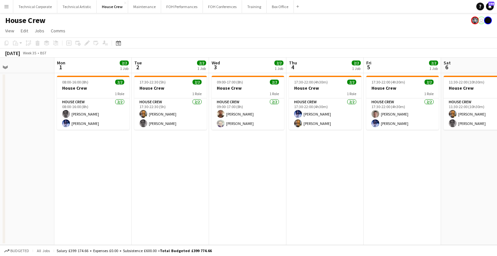
drag, startPoint x: 177, startPoint y: 138, endPoint x: 403, endPoint y: 140, distance: 225.2
click at [403, 140] on app-calendar-viewport "Fri 29 2/2 1 Job Sat 30 Sun 31 Mon 1 2/2 1 Job Tue 2 2/2 1 Job Wed 3 2/2 1 Job …" at bounding box center [248, 151] width 497 height 187
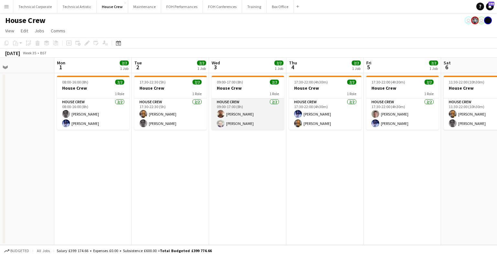
click at [244, 125] on app-card-role "House Crew 2/2 09:00-17:00 (8h) Donnacha Mooney Nick Brickell" at bounding box center [248, 113] width 72 height 31
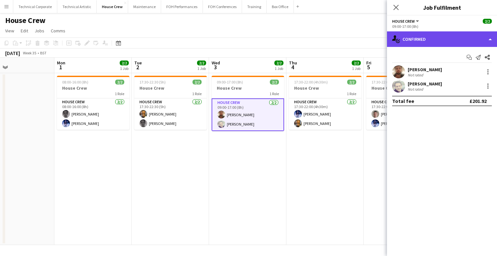
click at [444, 46] on div "single-neutral-actions-check-2 Confirmed" at bounding box center [442, 39] width 110 height 16
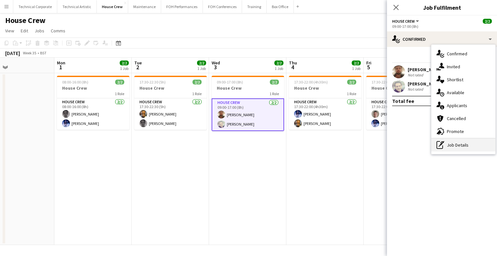
click at [455, 150] on div "pen-write Job Details" at bounding box center [463, 144] width 64 height 13
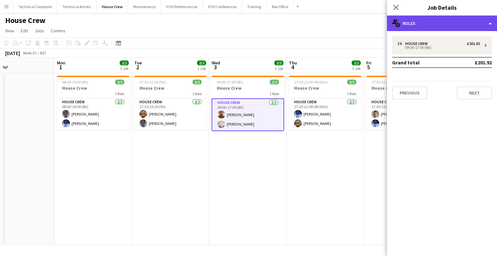
click at [415, 28] on div "multiple-users-add Roles" at bounding box center [442, 24] width 110 height 16
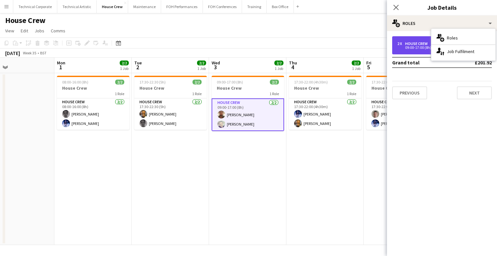
click at [415, 44] on div "House Crew" at bounding box center [417, 43] width 25 height 5
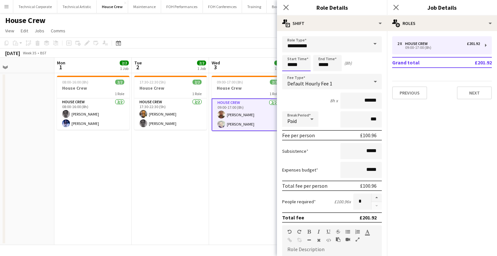
click at [296, 67] on input "*****" at bounding box center [296, 63] width 28 height 16
click at [293, 74] on div at bounding box center [289, 74] width 13 height 6
type input "*****"
click at [293, 74] on div at bounding box center [289, 74] width 13 height 6
click at [215, 199] on app-date-cell "09:00-17:00 (8h) 2/2 House Crew 1 Role House Crew 2/2 09:00-17:00 (8h) Donnacha…" at bounding box center [247, 159] width 77 height 172
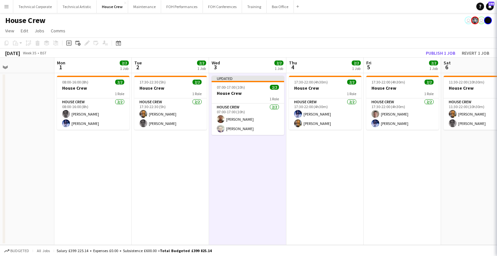
click at [225, 190] on app-date-cell "Updated 07:00-17:00 (10h) 2/2 House Crew 1 Role House Crew 2/2 07:00-17:00 (10h…" at bounding box center [247, 159] width 77 height 172
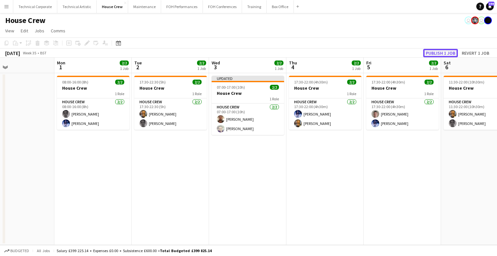
click at [444, 52] on button "Publish 1 job" at bounding box center [440, 53] width 35 height 8
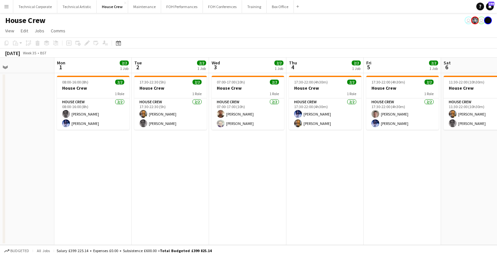
click at [351, 132] on app-date-cell "17:30-22:00 (4h30m) 2/2 House Crew 1 Role House Crew 2/2 17:30-22:00 (4h30m) Ed…" at bounding box center [324, 159] width 77 height 172
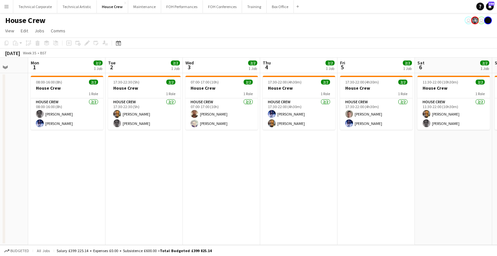
drag, startPoint x: 341, startPoint y: 158, endPoint x: 349, endPoint y: 169, distance: 13.1
click at [331, 162] on app-calendar-viewport "Fri 29 2/2 1 Job Sat 30 Sun 31 Mon 1 2/2 1 Job Tue 2 2/2 1 Job Wed 3 2/2 1 Job …" at bounding box center [248, 151] width 497 height 187
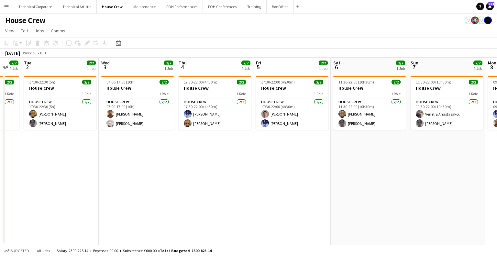
scroll to position [0, 289]
drag, startPoint x: 279, startPoint y: 170, endPoint x: 216, endPoint y: 175, distance: 63.0
click at [216, 175] on app-calendar-viewport "Fri 29 2/2 1 Job Sat 30 Sun 31 Mon 1 2/2 1 Job Tue 2 2/2 1 Job Wed 3 2/2 1 Job …" at bounding box center [248, 151] width 497 height 187
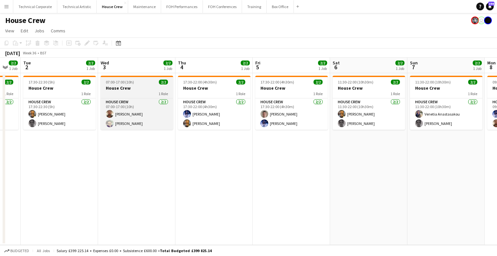
click at [134, 87] on h3 "House Crew" at bounding box center [137, 88] width 72 height 6
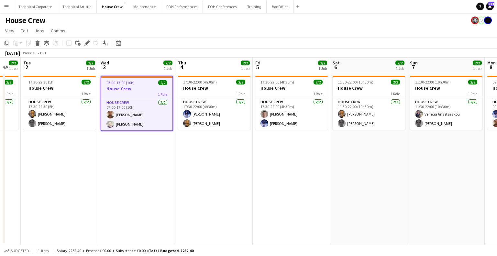
click at [85, 43] on icon "Edit" at bounding box center [86, 42] width 5 height 5
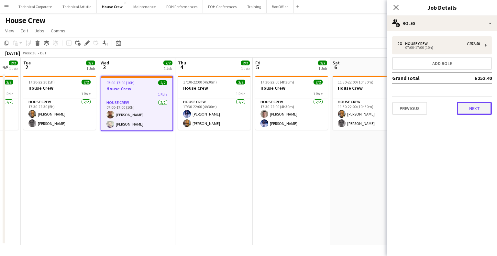
click at [473, 109] on button "Next" at bounding box center [474, 108] width 35 height 13
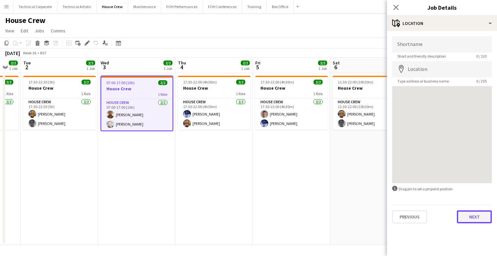
click at [481, 221] on button "Next" at bounding box center [474, 216] width 35 height 13
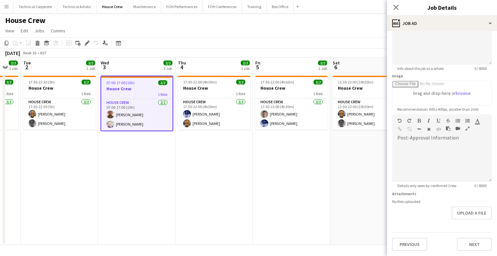
scroll to position [88, 0]
click at [247, 201] on app-date-cell "17:30-22:00 (4h30m) 2/2 House Crew 1 Role House Crew 2/2 17:30-22:00 (4h30m) Ed…" at bounding box center [213, 159] width 77 height 172
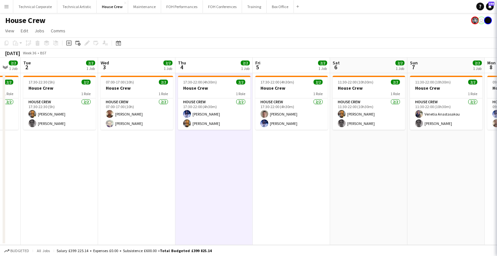
click at [247, 201] on app-date-cell "17:30-22:00 (4h30m) 2/2 House Crew 1 Role House Crew 2/2 17:30-22:00 (4h30m) Ed…" at bounding box center [213, 159] width 77 height 172
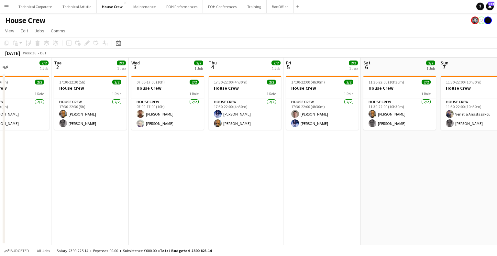
scroll to position [0, 258]
drag, startPoint x: 196, startPoint y: 184, endPoint x: 223, endPoint y: 186, distance: 27.0
click at [223, 186] on app-calendar-viewport "Fri 29 2/2 1 Job Sat 30 Sun 31 Mon 1 2/2 1 Job Tue 2 2/2 1 Job Wed 3 2/2 1 Job …" at bounding box center [248, 151] width 497 height 187
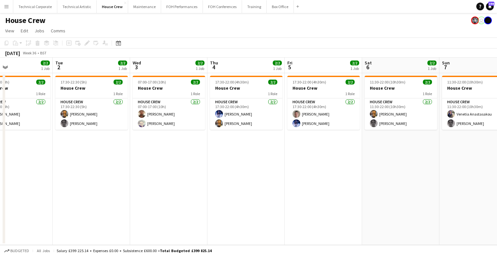
scroll to position [0, 255]
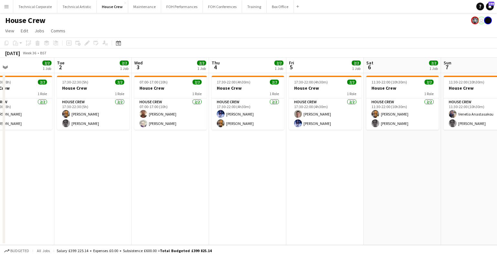
drag, startPoint x: 234, startPoint y: 158, endPoint x: 236, endPoint y: 180, distance: 21.8
click at [236, 180] on app-calendar-viewport "Fri 29 2/2 1 Job Sat 30 Sun 31 Mon 1 2/2 1 Job Tue 2 2/2 1 Job Wed 3 2/2 1 Job …" at bounding box center [248, 151] width 497 height 187
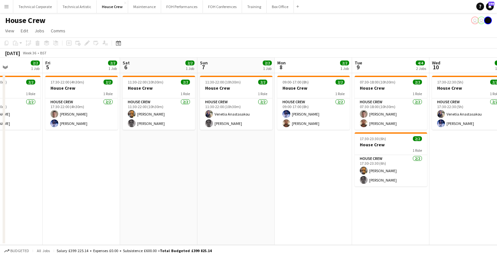
scroll to position [0, 191]
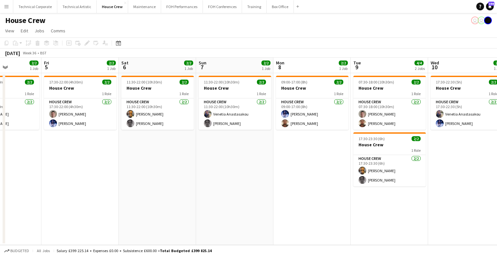
drag, startPoint x: 357, startPoint y: 145, endPoint x: 115, endPoint y: 152, distance: 241.5
click at [115, 152] on app-calendar-viewport "Tue 2 2/2 1 Job Wed 3 2/2 1 Job Thu 4 2/2 1 Job Fri 5 2/2 1 Job Sat 6 2/2 1 Job…" at bounding box center [248, 151] width 497 height 187
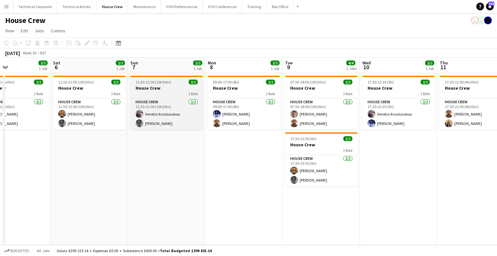
drag, startPoint x: 287, startPoint y: 156, endPoint x: 153, endPoint y: 83, distance: 152.7
click at [173, 164] on app-calendar-viewport "Tue 2 2/2 1 Job Wed 3 2/2 1 Job Thu 4 2/2 1 Job Fri 5 2/2 1 Job Sat 6 2/2 1 Job…" at bounding box center [248, 151] width 497 height 187
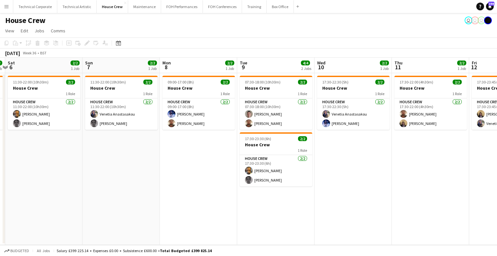
drag, startPoint x: 180, startPoint y: 173, endPoint x: 430, endPoint y: 173, distance: 250.5
click at [445, 173] on app-calendar-viewport "Wed 3 2/2 1 Job Thu 4 2/2 1 Job Fri 5 2/2 1 Job Sat 6 2/2 1 Job Sun 7 2/2 1 Job…" at bounding box center [248, 151] width 497 height 187
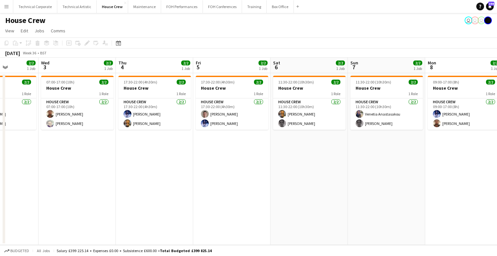
click at [109, 41] on div "Date picker AUG 2025 AUG 2025 Monday M Tuesday T Wednesday W Thursday T Friday …" at bounding box center [116, 43] width 15 height 8
click at [120, 41] on icon at bounding box center [118, 42] width 5 height 5
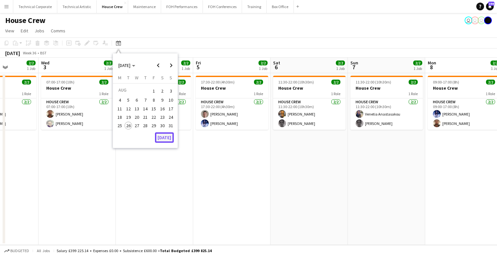
click at [169, 138] on button "[DATE]" at bounding box center [164, 137] width 19 height 10
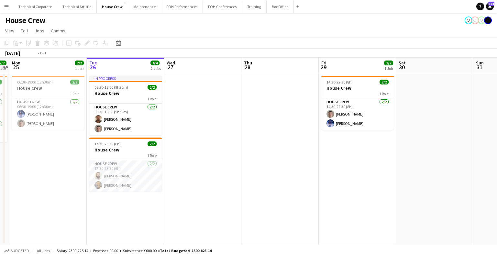
scroll to position [0, 245]
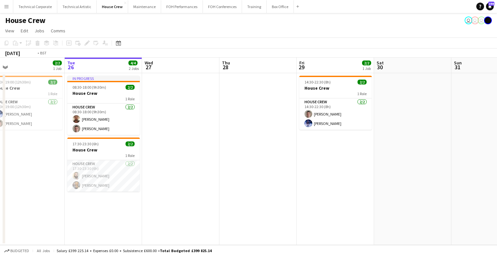
drag, startPoint x: 392, startPoint y: 191, endPoint x: 138, endPoint y: 194, distance: 254.4
click at [138, 194] on app-calendar-viewport "Fri 22 2/2 1 Job Sat 23 Sun 24 2/2 1 Job Mon 25 2/2 1 Job Tue 26 4/4 2 Jobs Wed…" at bounding box center [248, 151] width 497 height 187
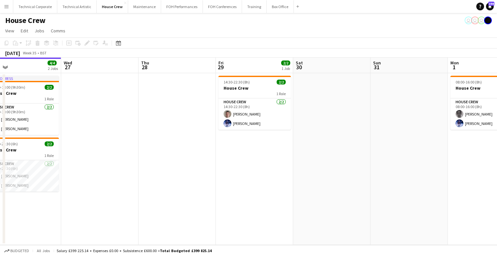
drag, startPoint x: 143, startPoint y: 155, endPoint x: 286, endPoint y: 158, distance: 142.7
click at [286, 158] on app-calendar-viewport "Sun 24 2/2 1 Job Mon 25 2/2 1 Job Tue 26 4/4 2 Jobs Wed 27 Thu 28 Fri 29 2/2 1 …" at bounding box center [248, 151] width 497 height 187
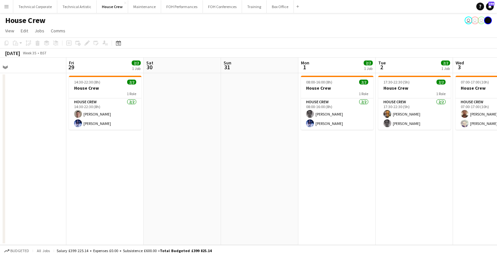
drag, startPoint x: 390, startPoint y: 119, endPoint x: 236, endPoint y: 121, distance: 154.7
click at [184, 120] on app-calendar-viewport "Mon 25 2/2 1 Job Tue 26 4/4 2 Jobs Wed 27 Thu 28 Fri 29 2/2 1 Job Sat 30 Sun 31…" at bounding box center [248, 151] width 497 height 187
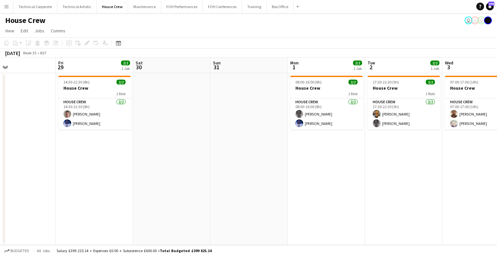
scroll to position [0, 260]
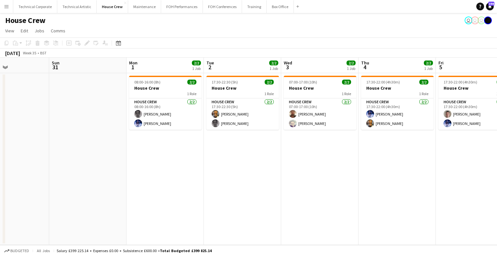
drag, startPoint x: 334, startPoint y: 127, endPoint x: 140, endPoint y: 130, distance: 193.5
click at [140, 130] on app-calendar-viewport "Wed 27 Thu 28 Fri 29 2/2 1 Job Sat 30 Sun 31 Mon 1 2/2 1 Job Tue 2 2/2 1 Job We…" at bounding box center [248, 151] width 497 height 187
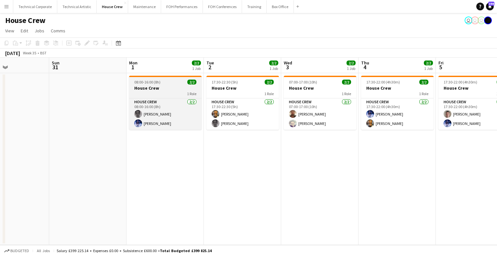
click at [171, 88] on h3 "House Crew" at bounding box center [165, 88] width 72 height 6
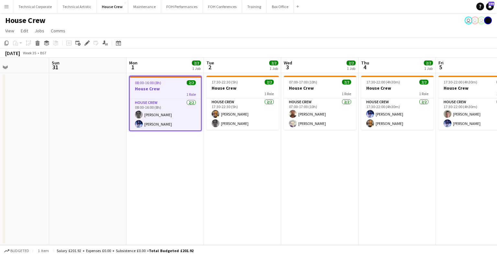
click at [239, 154] on app-date-cell "17:30-22:30 (5h) 2/2 House Crew 1 Role House Crew 2/2 17:30-22:30 (5h) Rhyan Jo…" at bounding box center [242, 159] width 77 height 172
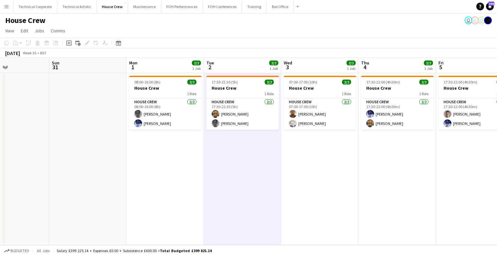
click at [239, 154] on app-date-cell "17:30-22:30 (5h) 2/2 House Crew 1 Role House Crew 2/2 17:30-22:30 (5h) Rhyan Jo…" at bounding box center [242, 159] width 77 height 172
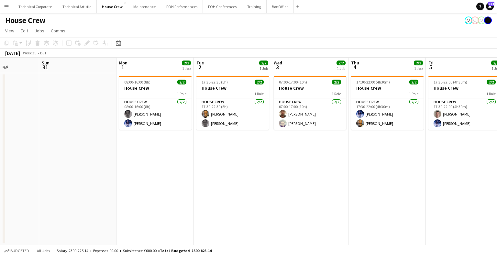
drag, startPoint x: 236, startPoint y: 169, endPoint x: 226, endPoint y: 169, distance: 10.4
click at [226, 169] on app-calendar-viewport "Wed 27 Thu 28 Fri 29 2/2 1 Job Sat 30 Sun 31 Mon 1 2/2 1 Job Tue 2 2/2 1 Job We…" at bounding box center [248, 151] width 497 height 187
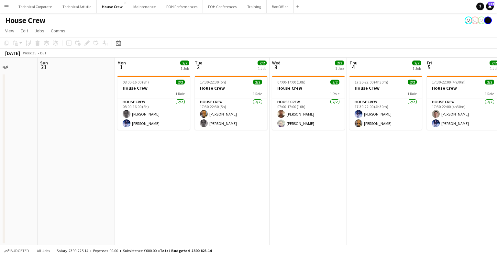
scroll to position [0, 271]
click at [245, 158] on app-date-cell "17:30-22:30 (5h) 2/2 House Crew 1 Role House Crew 2/2 17:30-22:30 (5h) Rhyan Jo…" at bounding box center [231, 159] width 77 height 172
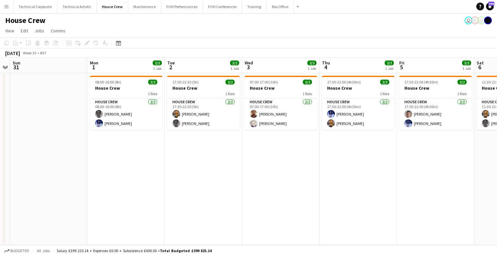
scroll to position [0, 231]
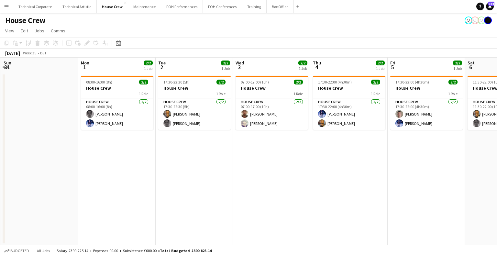
drag, startPoint x: 238, startPoint y: 146, endPoint x: 201, endPoint y: 145, distance: 36.9
click at [201, 145] on app-calendar-viewport "Thu 28 Fri 29 2/2 1 Job Sat 30 Sun 31 Mon 1 2/2 1 Job Tue 2 2/2 1 Job Wed 3 2/2…" at bounding box center [248, 151] width 497 height 187
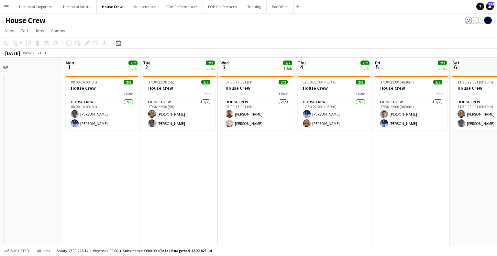
drag, startPoint x: 256, startPoint y: 145, endPoint x: 241, endPoint y: 146, distance: 15.3
click at [241, 146] on app-calendar-viewport "Thu 28 Fri 29 2/2 1 Job Sat 30 Sun 31 Mon 1 2/2 1 Job Tue 2 2/2 1 Job Wed 3 2/2…" at bounding box center [248, 151] width 497 height 187
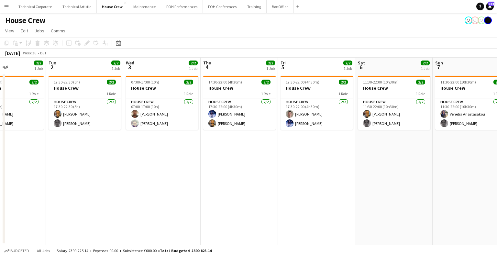
drag, startPoint x: 269, startPoint y: 166, endPoint x: 260, endPoint y: 166, distance: 9.4
click at [260, 166] on app-calendar-viewport "Fri 29 2/2 1 Job Sat 30 Sun 31 Mon 1 2/2 1 Job Tue 2 2/2 1 Job Wed 3 2/2 1 Job …" at bounding box center [248, 151] width 497 height 187
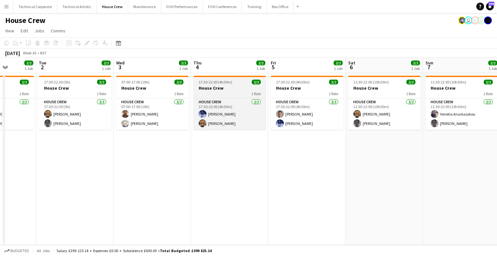
click at [194, 85] on h3 "House Crew" at bounding box center [230, 88] width 72 height 6
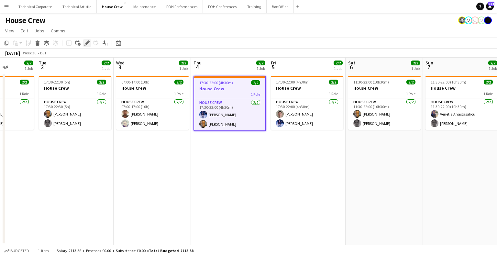
click at [85, 43] on icon "Edit" at bounding box center [86, 42] width 5 height 5
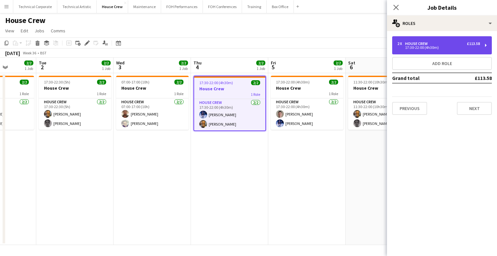
click at [408, 53] on div "2 x House Crew £113.58 17:30-22:00 (4h30m)" at bounding box center [442, 45] width 100 height 18
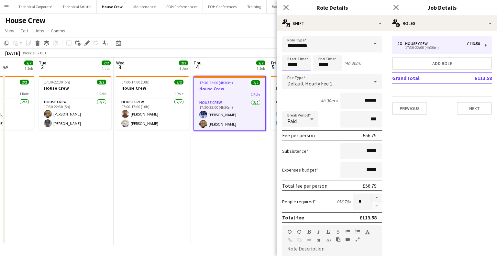
click at [308, 63] on input "*****" at bounding box center [296, 63] width 28 height 16
type input "*****"
click at [294, 76] on div at bounding box center [289, 74] width 13 height 6
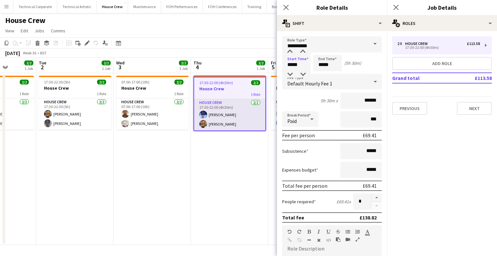
click at [243, 129] on app-card-role "House Crew 2/2 17:30-22:00 (4h30m) Ed Dampier Rhyan Jordan Holder" at bounding box center [229, 114] width 71 height 31
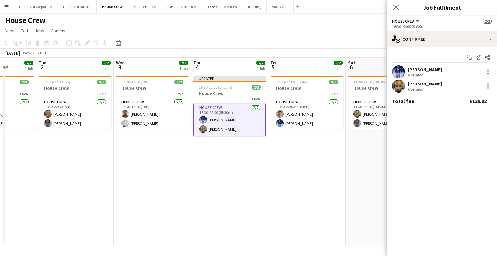
click at [289, 159] on app-date-cell "17:30-22:00 (4h30m) 2/2 House Crew 1 Role House Crew 2/2 17:30-22:00 (4h30m) Ro…" at bounding box center [306, 159] width 77 height 172
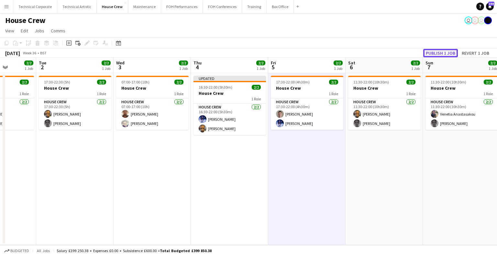
click at [444, 56] on button "Publish 1 job" at bounding box center [440, 53] width 35 height 8
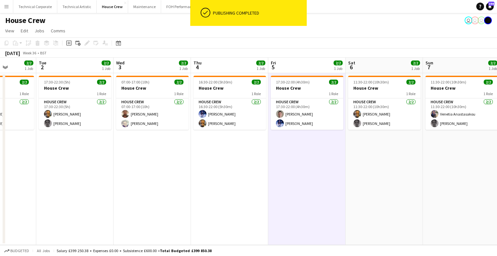
click at [323, 149] on app-date-cell "17:30-22:00 (4h30m) 2/2 House Crew 1 Role House Crew 2/2 17:30-22:00 (4h30m) Ro…" at bounding box center [306, 159] width 77 height 172
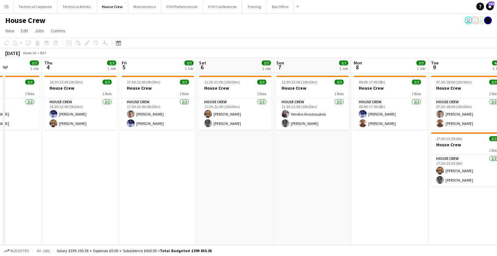
drag, startPoint x: 278, startPoint y: 156, endPoint x: 267, endPoint y: 157, distance: 11.0
click at [267, 157] on app-calendar-viewport "Mon 1 2/2 1 Job Tue 2 2/2 1 Job Wed 3 2/2 1 Job Thu 4 2/2 1 Job Fri 5 2/2 1 Job…" at bounding box center [248, 151] width 497 height 187
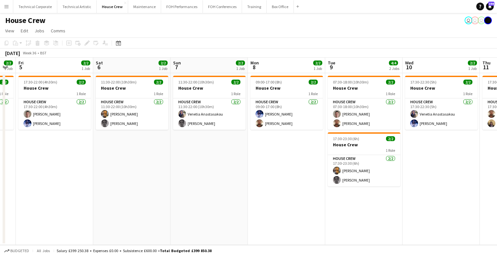
click at [269, 161] on app-calendar-viewport "Mon 1 2/2 1 Job Tue 2 2/2 1 Job Wed 3 2/2 1 Job Thu 4 2/2 1 Job Fri 5 2/2 1 Job…" at bounding box center [248, 151] width 497 height 187
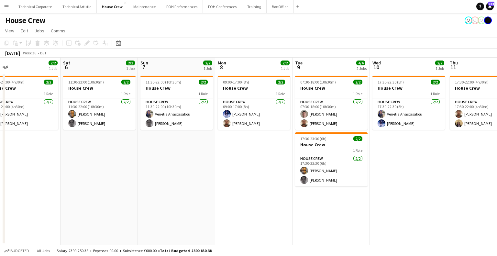
drag, startPoint x: 305, startPoint y: 154, endPoint x: 181, endPoint y: 13, distance: 188.0
click at [267, 155] on app-calendar-viewport "Tue 2 2/2 1 Job Wed 3 2/2 1 Job Thu 4 2/2 1 Job Fri 5 2/2 1 Job Sat 6 2/2 1 Job…" at bounding box center [248, 151] width 497 height 187
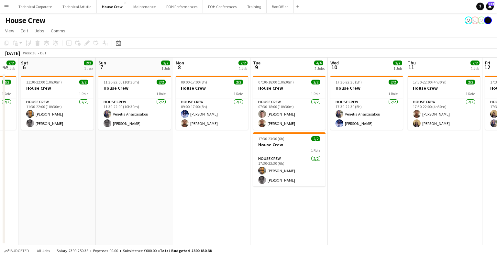
drag, startPoint x: 395, startPoint y: 174, endPoint x: 352, endPoint y: 174, distance: 43.4
click at [352, 174] on app-calendar-viewport "Tue 2 2/2 1 Job Wed 3 2/2 1 Job Thu 4 2/2 1 Job Fri 5 2/2 1 Job Sat 6 2/2 1 Job…" at bounding box center [248, 151] width 497 height 187
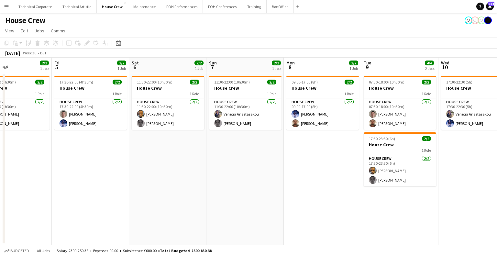
scroll to position [0, 200]
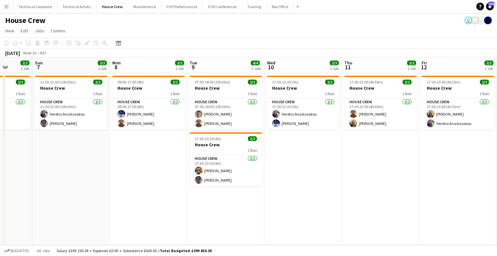
drag, startPoint x: 381, startPoint y: 138, endPoint x: 331, endPoint y: 142, distance: 49.7
click at [331, 142] on app-calendar-viewport "Thu 4 2/2 1 Job Fri 5 2/2 1 Job Sat 6 2/2 1 Job Sun 7 2/2 1 Job Mon 8 2/2 1 Job…" at bounding box center [248, 151] width 497 height 187
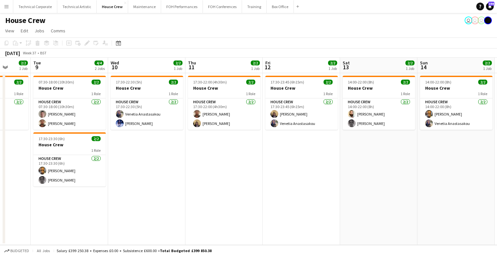
scroll to position [0, 241]
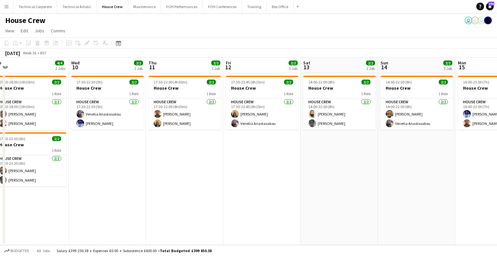
drag, startPoint x: 158, startPoint y: 165, endPoint x: 139, endPoint y: 165, distance: 18.8
click at [139, 165] on app-calendar-viewport "Sat 6 2/2 1 Job Sun 7 2/2 1 Job Mon 8 2/2 1 Job Tue 9 4/4 2 Jobs Wed 10 2/2 1 J…" at bounding box center [248, 151] width 497 height 187
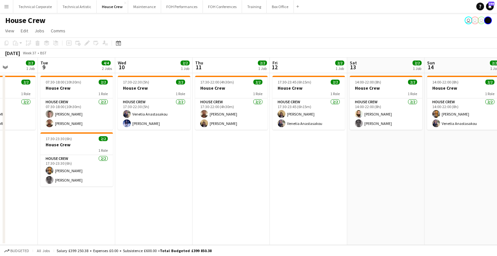
scroll to position [0, 183]
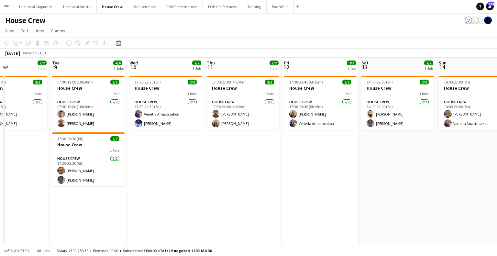
drag, startPoint x: 171, startPoint y: 116, endPoint x: 227, endPoint y: 115, distance: 55.7
click at [227, 115] on app-calendar-viewport "Sat 6 2/2 1 Job Sun 7 2/2 1 Job Mon 8 2/2 1 Job Tue 9 4/4 2 Jobs Wed 10 2/2 1 J…" at bounding box center [248, 151] width 497 height 187
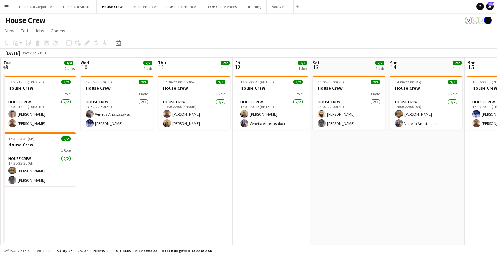
scroll to position [0, 260]
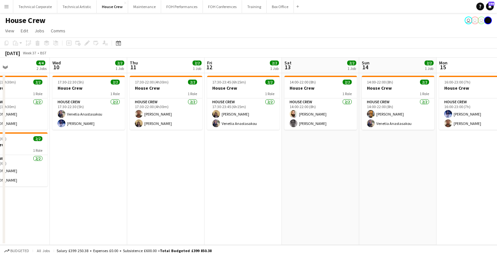
drag, startPoint x: 290, startPoint y: 160, endPoint x: 213, endPoint y: 160, distance: 77.3
click at [213, 160] on app-calendar-viewport "Sat 6 2/2 1 Job Sun 7 2/2 1 Job Mon 8 2/2 1 Job Tue 9 4/4 2 Jobs Wed 10 2/2 1 J…" at bounding box center [248, 151] width 497 height 187
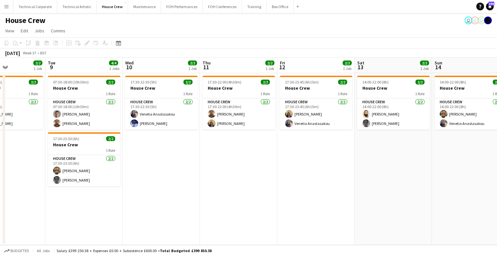
scroll to position [0, 177]
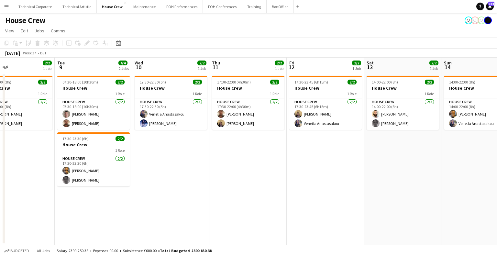
drag, startPoint x: 177, startPoint y: 173, endPoint x: 190, endPoint y: 173, distance: 13.3
click at [190, 173] on app-calendar-viewport "Sat 6 2/2 1 Job Sun 7 2/2 1 Job Mon 8 2/2 1 Job Tue 9 4/4 2 Jobs Wed 10 2/2 1 J…" at bounding box center [248, 151] width 497 height 187
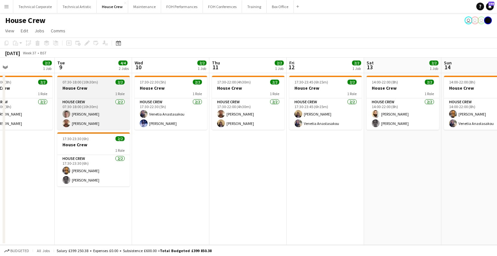
click at [72, 88] on h3 "House Crew" at bounding box center [93, 88] width 72 height 6
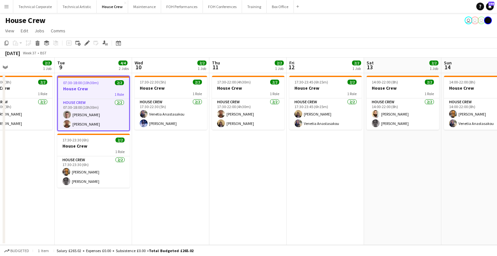
click at [165, 157] on app-date-cell "17:30-22:30 (5h) 2/2 House Crew 1 Role House Crew 2/2 17:30-22:30 (5h) Venetia …" at bounding box center [170, 159] width 77 height 172
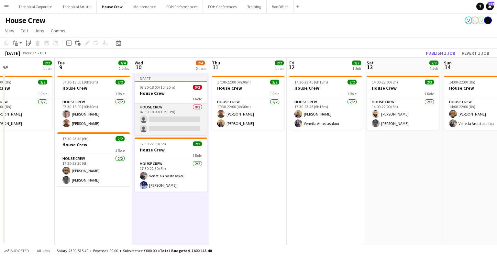
click at [179, 110] on app-card-role "House Crew 0/2 07:30-18:00 (10h30m) single-neutral-actions single-neutral-actio…" at bounding box center [171, 119] width 72 height 31
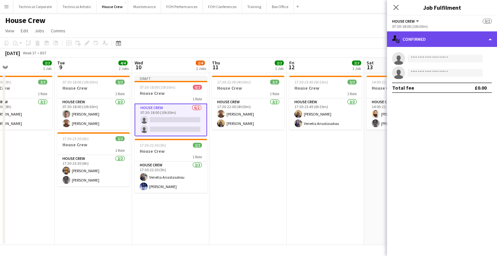
click at [432, 39] on div "single-neutral-actions-check-2 Confirmed" at bounding box center [442, 39] width 110 height 16
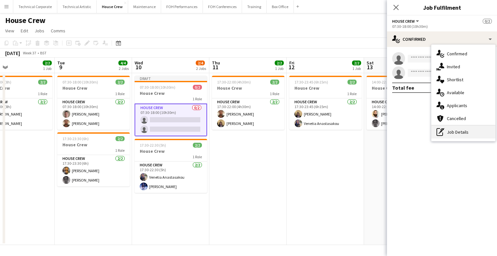
click at [458, 137] on div "pen-write Job Details" at bounding box center [463, 132] width 64 height 13
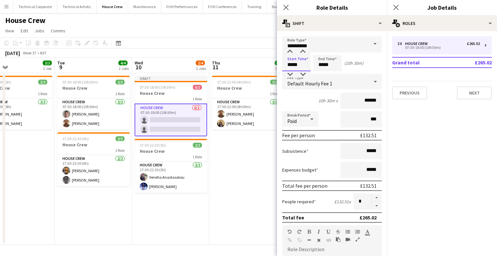
drag, startPoint x: 301, startPoint y: 62, endPoint x: 274, endPoint y: 51, distance: 28.9
click at [271, 59] on body "Menu Boards Boards Boards All jobs Status Workforce Workforce My Workforce Recr…" at bounding box center [248, 128] width 497 height 256
type input "*****"
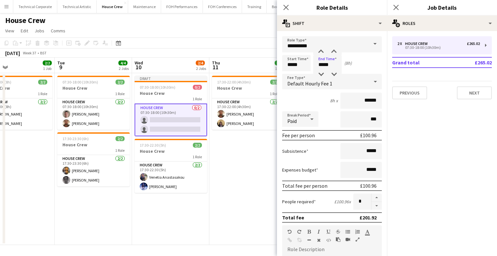
click at [226, 159] on app-date-cell "17:30-22:00 (4h30m) 2/2 House Crew 1 Role House Crew 2/2 17:30-22:00 (4h30m) Do…" at bounding box center [247, 159] width 77 height 172
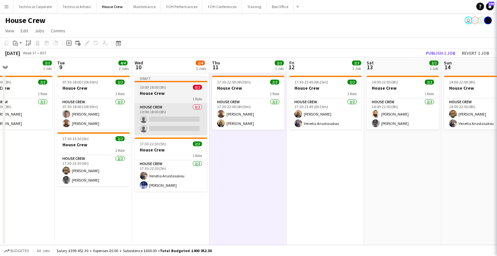
click at [170, 121] on app-card-role "House Crew 0/2 10:00-18:00 (8h) single-neutral-actions single-neutral-actions" at bounding box center [171, 119] width 72 height 31
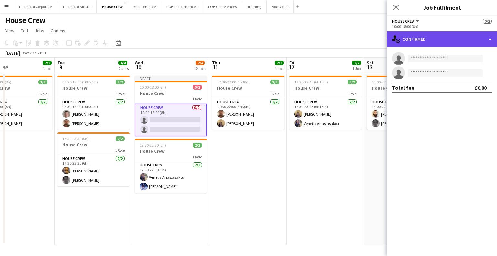
click at [445, 37] on div "single-neutral-actions-check-2 Confirmed" at bounding box center [442, 39] width 110 height 16
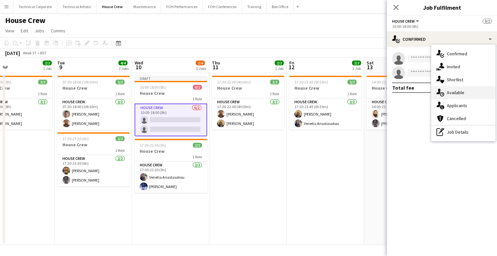
click at [458, 93] on div "single-neutral-actions-upload Available" at bounding box center [463, 92] width 64 height 13
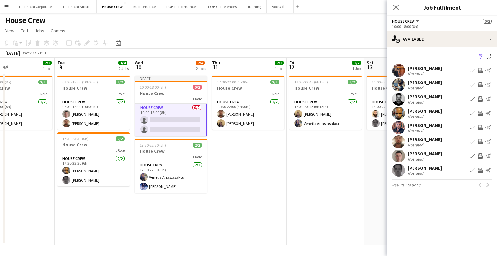
click at [481, 142] on app-icon "Invite crew" at bounding box center [480, 141] width 5 height 5
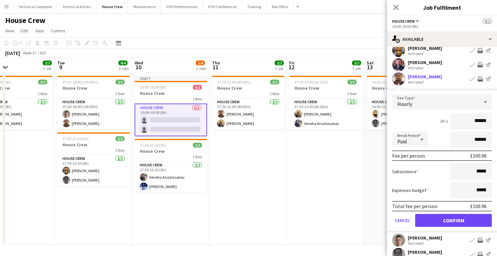
scroll to position [88, 0]
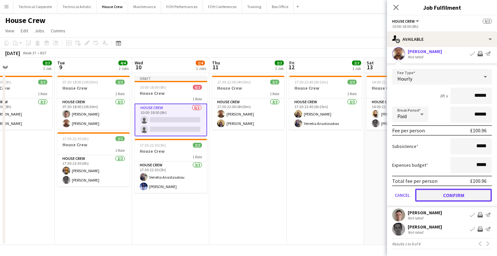
click at [463, 196] on button "Confirm" at bounding box center [453, 195] width 77 height 13
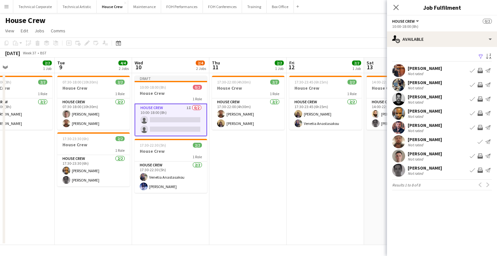
scroll to position [0, 0]
click at [481, 156] on app-icon "Invite crew" at bounding box center [480, 155] width 5 height 5
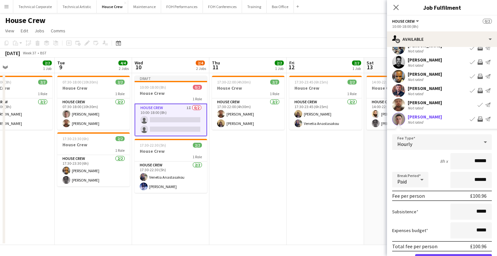
scroll to position [88, 0]
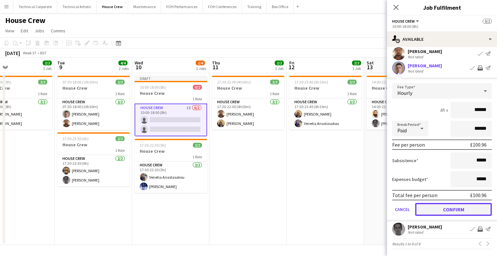
click at [467, 207] on button "Confirm" at bounding box center [453, 209] width 77 height 13
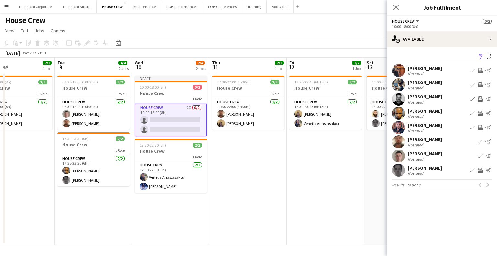
scroll to position [0, 0]
click at [243, 164] on app-date-cell "17:30-22:00 (4h30m) 2/2 House Crew 1 Role House Crew 2/2 17:30-22:00 (4h30m) Do…" at bounding box center [247, 159] width 77 height 172
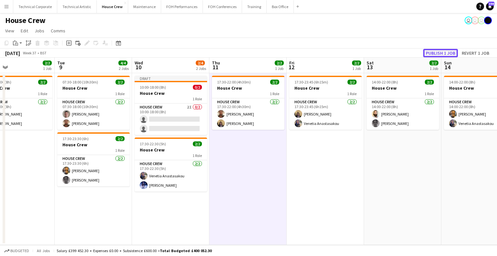
click at [444, 52] on button "Publish 1 job" at bounding box center [440, 53] width 35 height 8
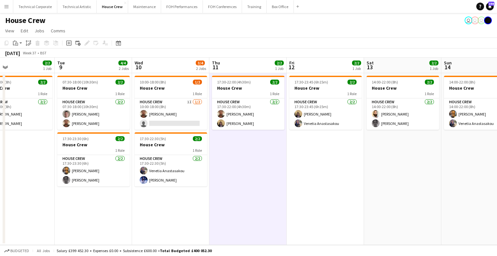
click at [246, 159] on app-date-cell "17:30-22:00 (4h30m) 2/2 House Crew 1 Role House Crew 2/2 17:30-22:00 (4h30m) Do…" at bounding box center [247, 159] width 77 height 172
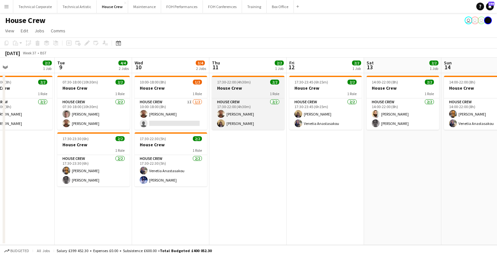
click at [241, 91] on div "1 Role" at bounding box center [248, 93] width 72 height 5
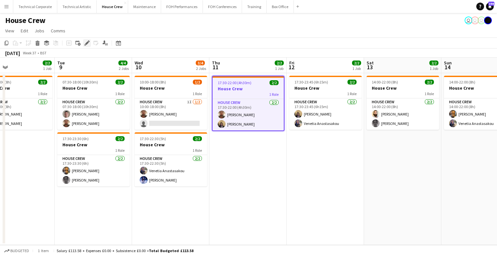
click at [83, 44] on div "Edit" at bounding box center [87, 43] width 8 height 8
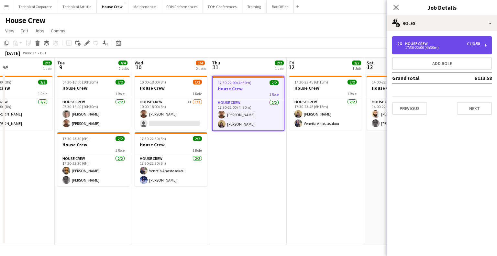
click at [422, 47] on div "17:30-22:00 (4h30m)" at bounding box center [438, 47] width 83 height 3
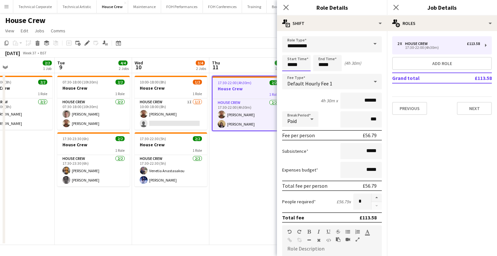
click at [294, 64] on input "*****" at bounding box center [296, 63] width 28 height 16
type input "*****"
click at [291, 74] on div at bounding box center [289, 74] width 13 height 6
click at [244, 189] on app-date-cell "17:30-22:00 (4h30m) 2/2 House Crew 1 Role House Crew 2/2 17:30-22:00 (4h30m) Do…" at bounding box center [247, 159] width 77 height 172
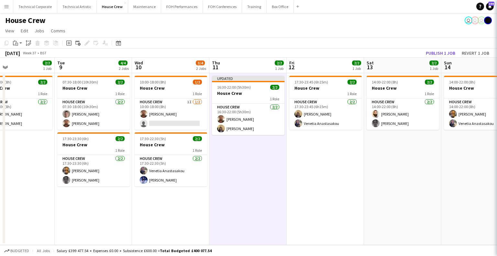
click at [244, 189] on app-date-cell "Updated 16:30-22:00 (5h30m) 2/2 House Crew 1 Role House Crew 2/2 16:30-22:00 (5…" at bounding box center [247, 159] width 77 height 172
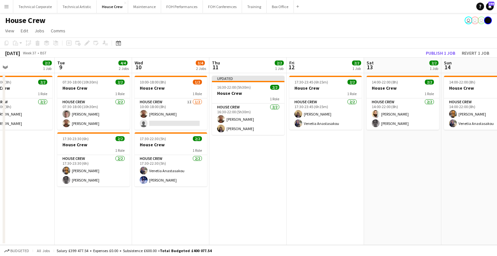
click at [265, 150] on app-date-cell "Updated 16:30-22:00 (5h30m) 2/2 House Crew 1 Role House Crew 2/2 16:30-22:00 (5…" at bounding box center [247, 159] width 77 height 172
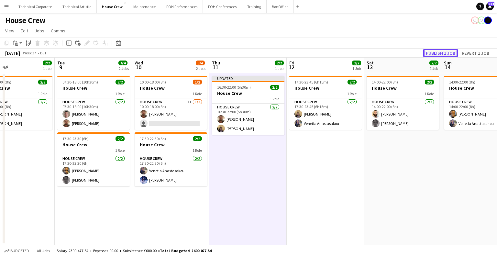
click at [447, 51] on button "Publish 1 job" at bounding box center [440, 53] width 35 height 8
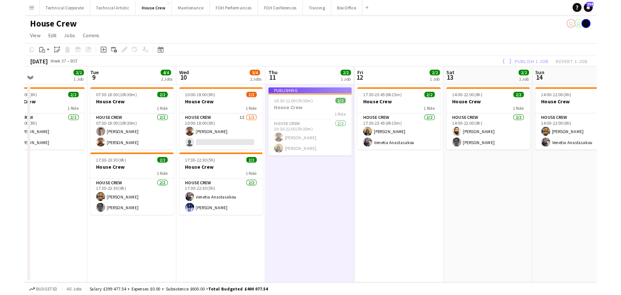
scroll to position [0, 207]
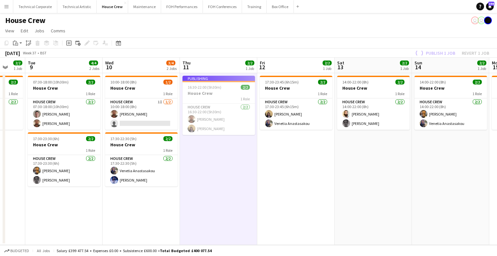
drag, startPoint x: 360, startPoint y: 154, endPoint x: 326, endPoint y: 153, distance: 33.7
click at [330, 158] on app-calendar-viewport "Sat 6 2/2 1 Job Sun 7 2/2 1 Job Mon 8 2/2 1 Job Tue 9 4/4 2 Jobs Wed 10 3/4 2 J…" at bounding box center [248, 151] width 497 height 187
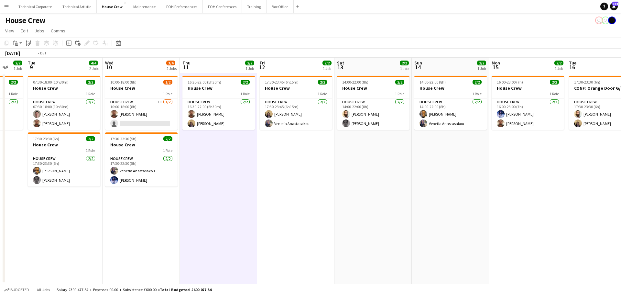
click at [400, 176] on app-calendar-viewport "Sat 6 2/2 1 Job Sun 7 2/2 1 Job Mon 8 2/2 1 Job Tue 9 4/4 2 Jobs Wed 10 3/4 2 J…" at bounding box center [310, 171] width 621 height 226
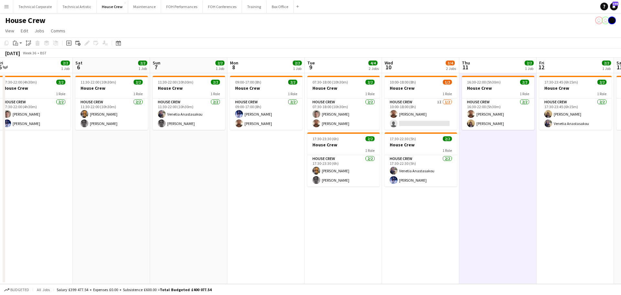
drag, startPoint x: 183, startPoint y: 182, endPoint x: 414, endPoint y: 183, distance: 231.0
click at [415, 182] on app-calendar-viewport "Wed 3 2/2 1 Job Thu 4 2/2 1 Job Fri 5 2/2 1 Job Sat 6 2/2 1 Job Sun 7 2/2 1 Job…" at bounding box center [310, 171] width 621 height 226
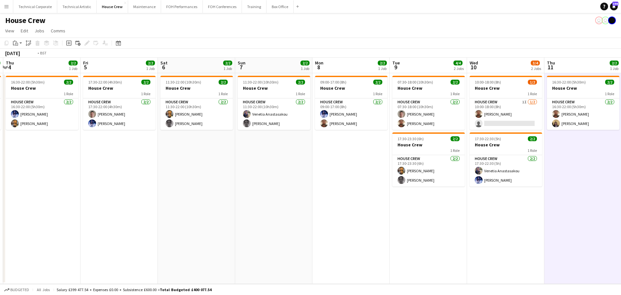
drag, startPoint x: 298, startPoint y: 194, endPoint x: 411, endPoint y: 203, distance: 113.3
click at [456, 197] on app-calendar-viewport "Mon 1 2/2 1 Job Tue 2 2/2 1 Job Wed 3 2/2 1 Job Thu 4 2/2 1 Job Fri 5 2/2 1 Job…" at bounding box center [310, 171] width 621 height 226
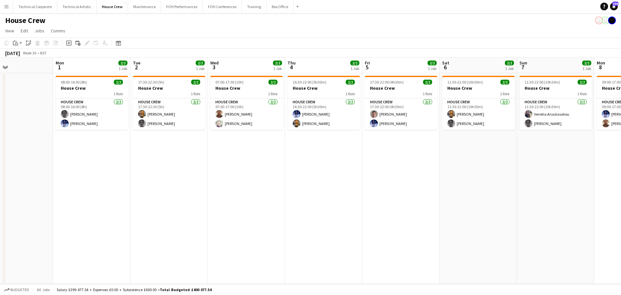
drag, startPoint x: 196, startPoint y: 194, endPoint x: 343, endPoint y: 200, distance: 146.7
click at [406, 195] on app-calendar-viewport "Fri 29 2/2 1 Job Sat 30 Sun 31 Mon 1 2/2 1 Job Tue 2 2/2 1 Job Wed 3 2/2 1 Job …" at bounding box center [310, 171] width 621 height 226
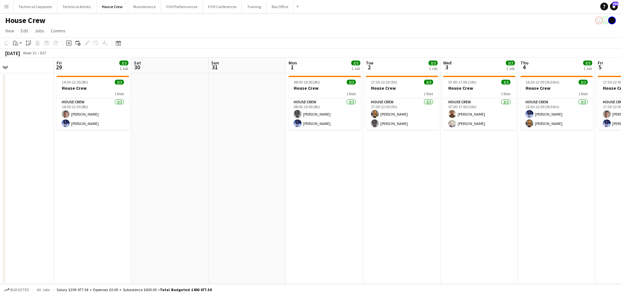
drag, startPoint x: 225, startPoint y: 193, endPoint x: 283, endPoint y: 193, distance: 58.6
click at [399, 186] on app-calendar-viewport "Tue 26 4/4 2 Jobs Wed 27 Thu 28 Fri 29 2/2 1 Job Sat 30 Sun 31 Mon 1 2/2 1 Job …" at bounding box center [310, 171] width 621 height 226
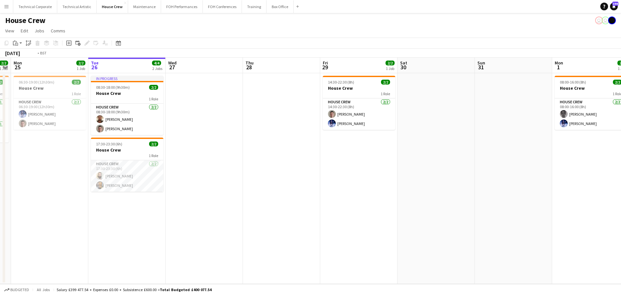
drag, startPoint x: 297, startPoint y: 188, endPoint x: 378, endPoint y: 185, distance: 80.6
click at [383, 183] on app-calendar-viewport "Sat 23 Sun 24 2/2 1 Job Mon 25 2/2 1 Job Tue 26 4/4 2 Jobs Wed 27 Thu 28 Fri 29…" at bounding box center [310, 171] width 621 height 226
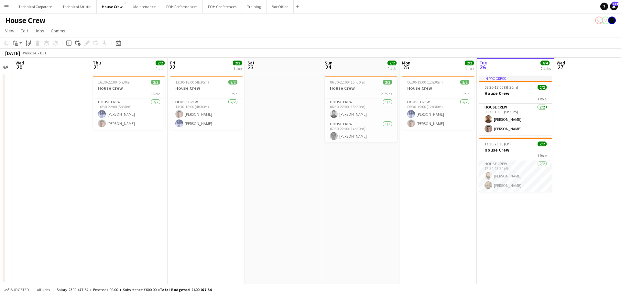
scroll to position [0, 174]
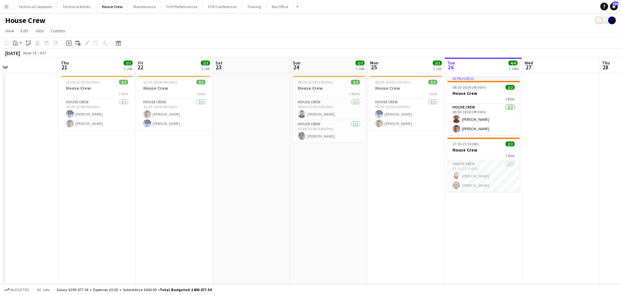
drag, startPoint x: 246, startPoint y: 187, endPoint x: 347, endPoint y: 187, distance: 101.0
click at [347, 187] on app-calendar-viewport "Mon 18 Tue 19 Wed 20 Thu 21 2/2 1 Job Fri 22 2/2 1 Job Sat 23 Sun 24 2/2 1 Job …" at bounding box center [310, 171] width 621 height 226
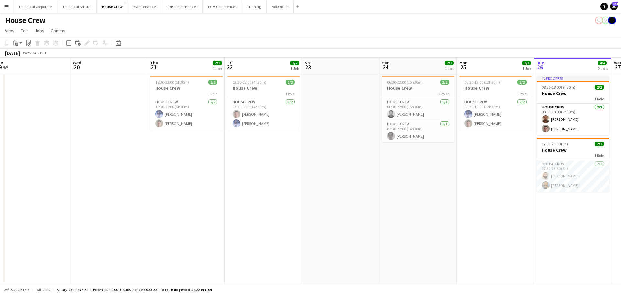
scroll to position [0, 159]
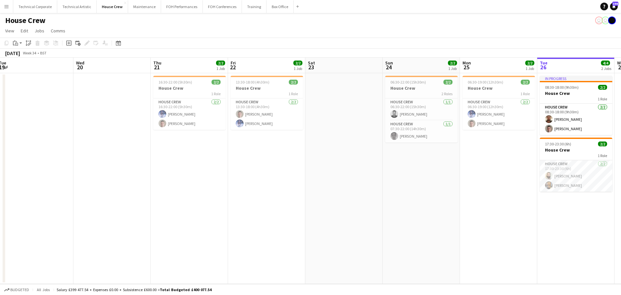
drag, startPoint x: 270, startPoint y: 145, endPoint x: 285, endPoint y: 159, distance: 20.4
click at [285, 159] on app-calendar-viewport "Sun 17 Mon 18 Tue 19 Wed 20 Thu 21 2/2 1 Job Fri 22 2/2 1 Job Sat 23 Sun 24 2/2…" at bounding box center [310, 171] width 621 height 226
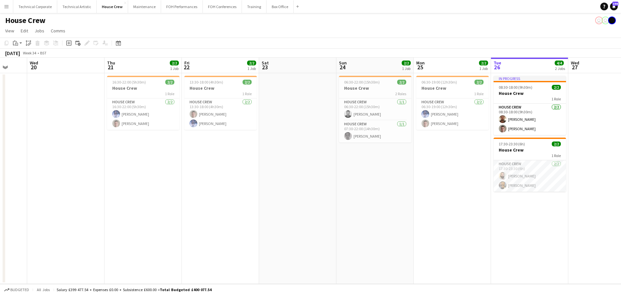
drag, startPoint x: 411, startPoint y: 189, endPoint x: 352, endPoint y: 214, distance: 63.4
click at [359, 211] on app-calendar-viewport "Sun 17 Mon 18 Tue 19 Wed 20 Thu 21 2/2 1 Job Fri 22 2/2 1 Job Sat 23 Sun 24 2/2…" at bounding box center [310, 171] width 621 height 226
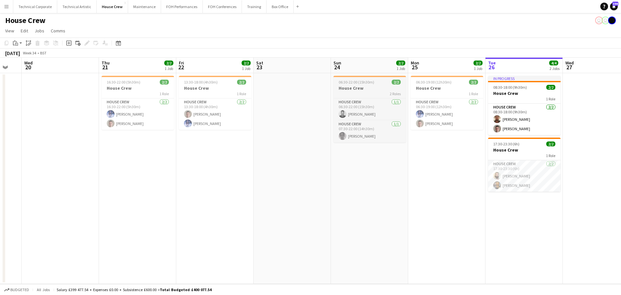
click at [361, 83] on span "06:30-22:00 (15h30m)" at bounding box center [357, 82] width 36 height 5
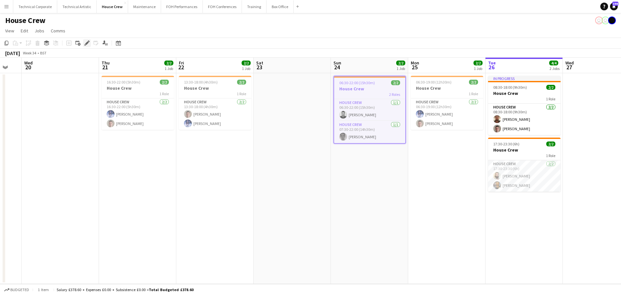
click at [86, 44] on icon at bounding box center [87, 43] width 4 height 4
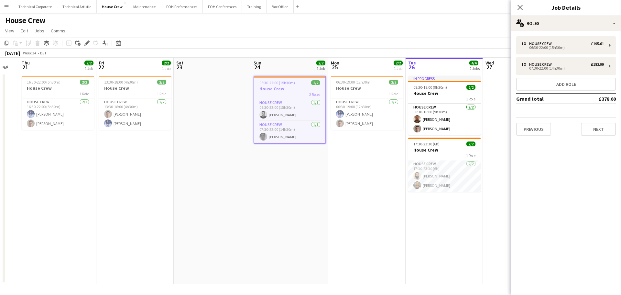
drag, startPoint x: 408, startPoint y: 157, endPoint x: 348, endPoint y: 153, distance: 60.0
click at [331, 161] on app-calendar-viewport "Sun 17 Mon 18 Tue 19 Wed 20 Thu 21 2/2 1 Job Fri 22 2/2 1 Job Sat 23 Sun 24 2/2…" at bounding box center [310, 171] width 621 height 226
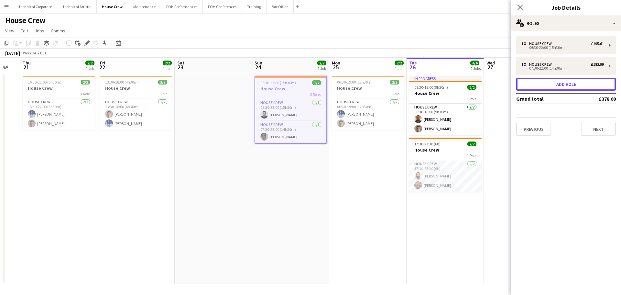
click at [497, 83] on button "Add role" at bounding box center [566, 84] width 100 height 13
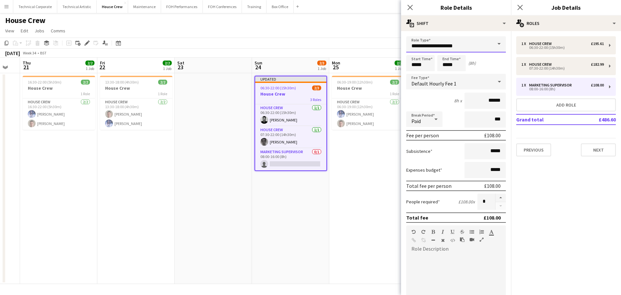
drag, startPoint x: 436, startPoint y: 47, endPoint x: 390, endPoint y: 48, distance: 45.6
click at [390, 48] on body "Menu Boards Boards Boards All jobs Status Workforce Workforce My Workforce Recr…" at bounding box center [310, 147] width 621 height 295
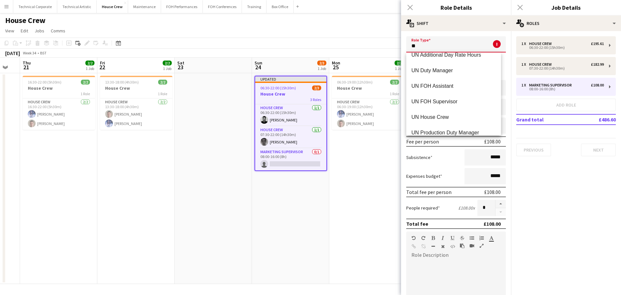
scroll to position [47, 0]
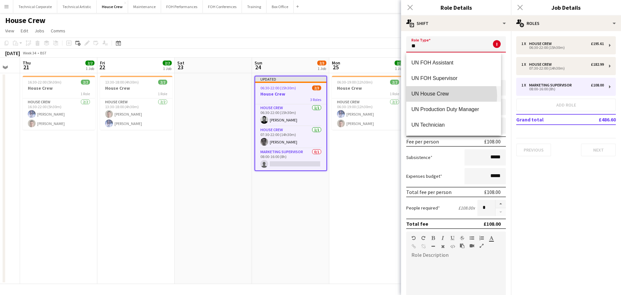
click at [445, 96] on span "UN House Crew" at bounding box center [454, 94] width 84 height 6
type input "**********"
type input "******"
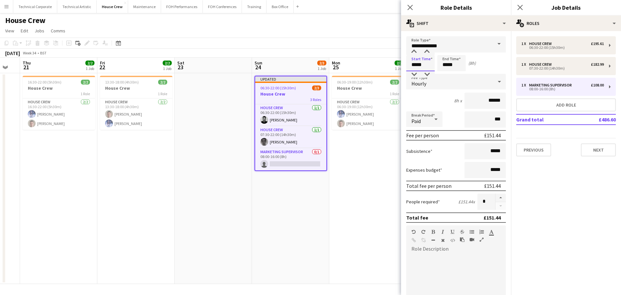
drag, startPoint x: 428, startPoint y: 64, endPoint x: 389, endPoint y: 63, distance: 39.5
click at [389, 63] on body "Menu Boards Boards Boards All jobs Status Workforce Workforce My Workforce Recr…" at bounding box center [310, 147] width 621 height 295
type input "*****"
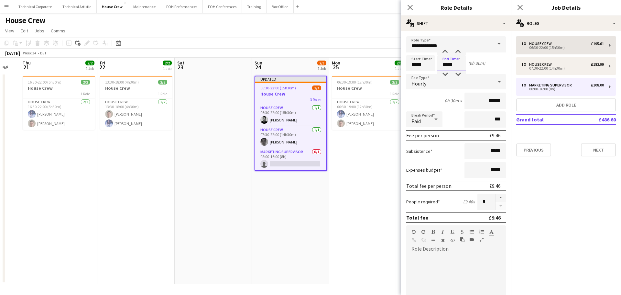
type input "*****"
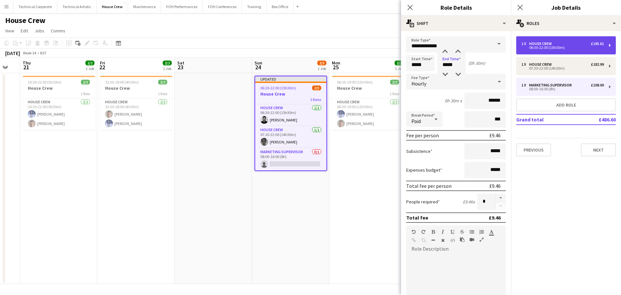
click at [497, 47] on div "06:30-22:00 (15h30m)" at bounding box center [563, 47] width 83 height 3
type input "**********"
type input "*****"
type input "******"
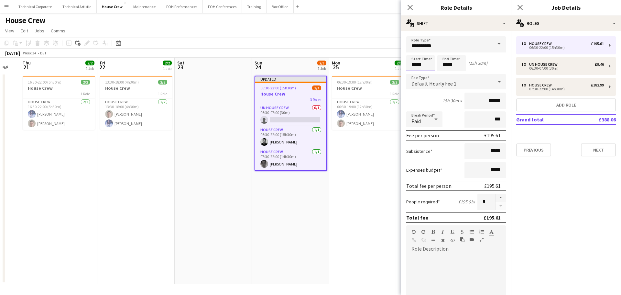
click at [419, 64] on body "Menu Boards Boards Boards All jobs Status Workforce Workforce My Workforce Recr…" at bounding box center [310, 147] width 621 height 295
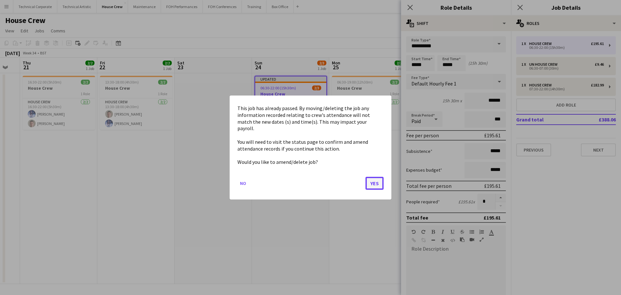
click at [378, 183] on button "Yes" at bounding box center [375, 183] width 18 height 13
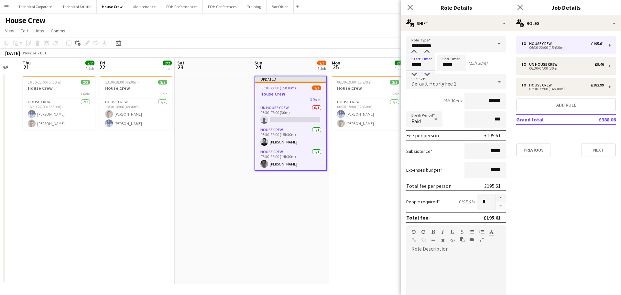
drag, startPoint x: 398, startPoint y: 65, endPoint x: 369, endPoint y: 66, distance: 29.1
click at [371, 67] on body "Menu Boards Boards Boards All jobs Status Workforce Workforce My Workforce Recr…" at bounding box center [310, 147] width 621 height 295
type input "*****"
click at [342, 208] on app-date-cell "06:30-19:00 (12h30m) 2/2 House Crew 1 Role House Crew 2/2 06:30-19:00 (12h30m) …" at bounding box center [367, 178] width 77 height 211
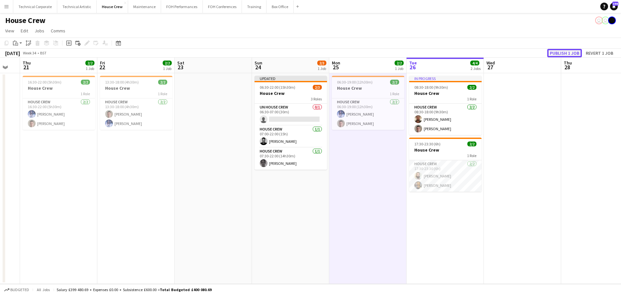
click at [497, 53] on button "Publish 1 job" at bounding box center [565, 53] width 35 height 8
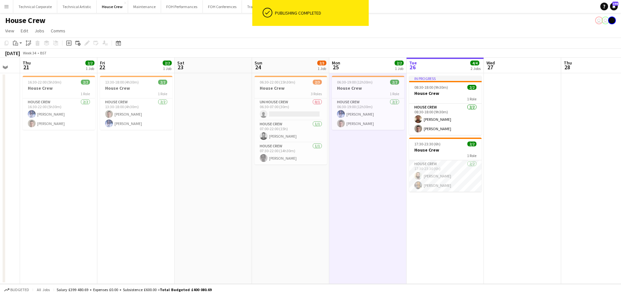
click at [288, 115] on app-card-role "UN House Crew 0/1 06:30-07:00 (30m) single-neutral-actions" at bounding box center [291, 109] width 72 height 22
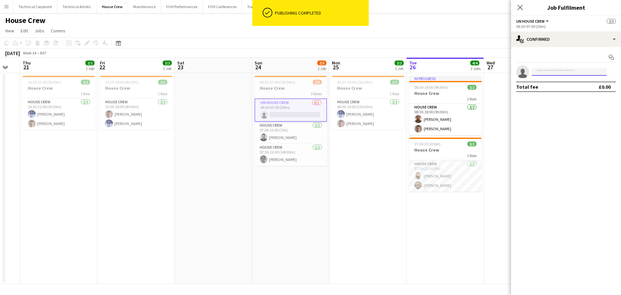
click at [497, 70] on input at bounding box center [569, 72] width 75 height 8
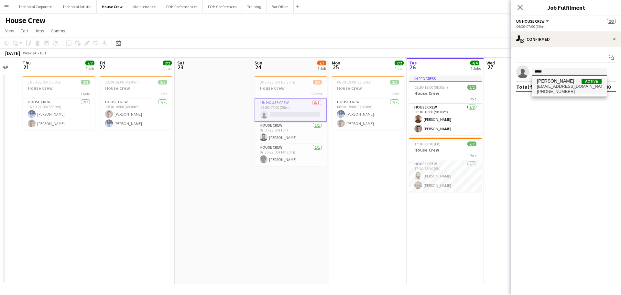
type input "*****"
click at [497, 88] on span "kerryjazz@hotmail.com" at bounding box center [569, 86] width 65 height 5
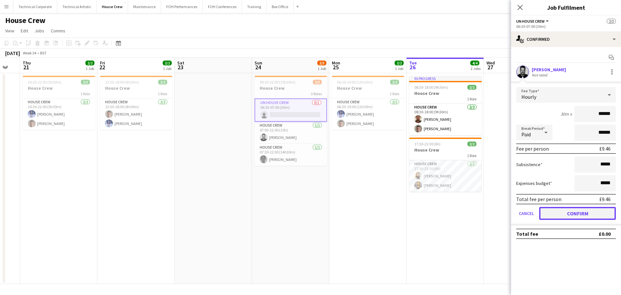
click at [497, 211] on button "Confirm" at bounding box center [577, 213] width 77 height 13
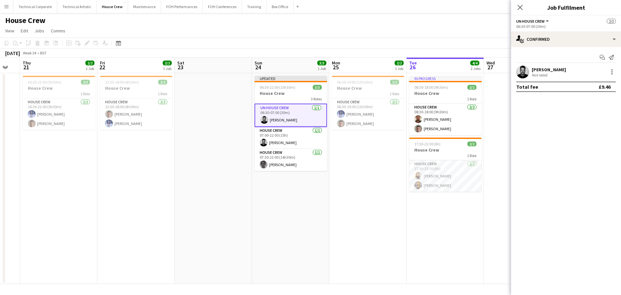
click at [438, 218] on app-date-cell "In progress 08:30-18:00 (9h30m) 2/2 House Crew 1 Role House Crew 2/2 08:30-18:0…" at bounding box center [445, 178] width 77 height 211
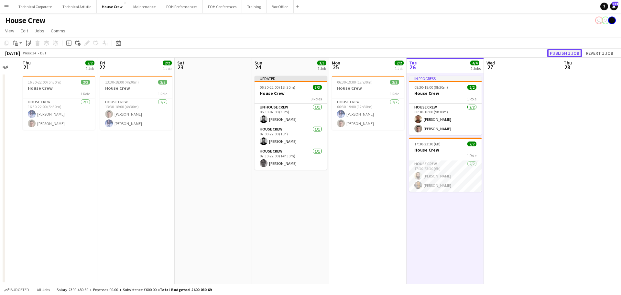
click at [497, 55] on button "Publish 1 job" at bounding box center [565, 53] width 35 height 8
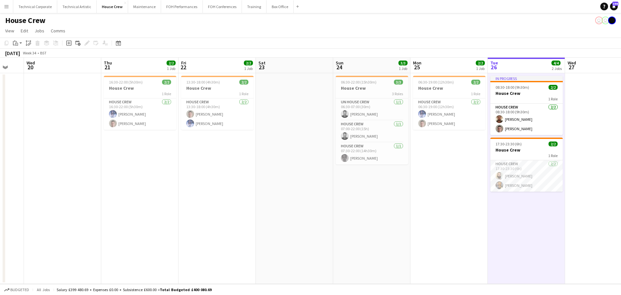
drag, startPoint x: 368, startPoint y: 153, endPoint x: 291, endPoint y: 165, distance: 77.3
click at [291, 165] on app-calendar-viewport "Sun 17 Mon 18 Tue 19 Wed 20 Thu 21 2/2 1 Job Fri 22 2/2 1 Job Sat 23 Sun 24 3/3…" at bounding box center [310, 171] width 621 height 226
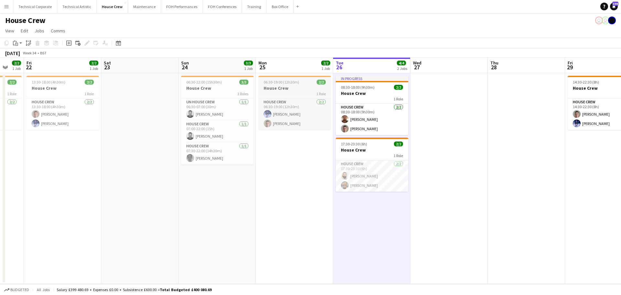
scroll to position [0, 211]
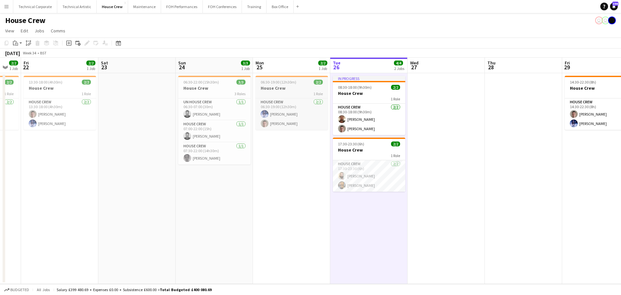
click at [271, 83] on span "06:30-19:00 (12h30m)" at bounding box center [279, 82] width 36 height 5
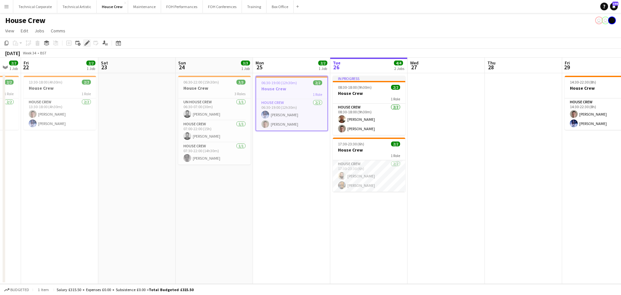
click at [86, 46] on icon "Edit" at bounding box center [86, 42] width 5 height 5
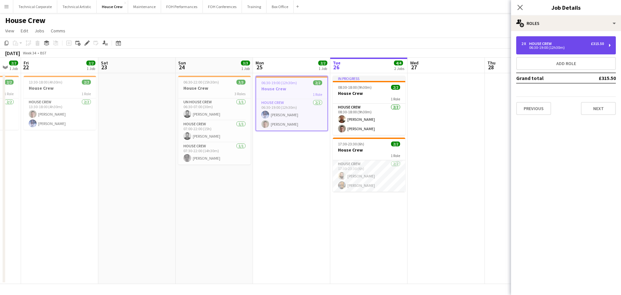
click at [497, 42] on div "House Crew" at bounding box center [541, 43] width 25 height 5
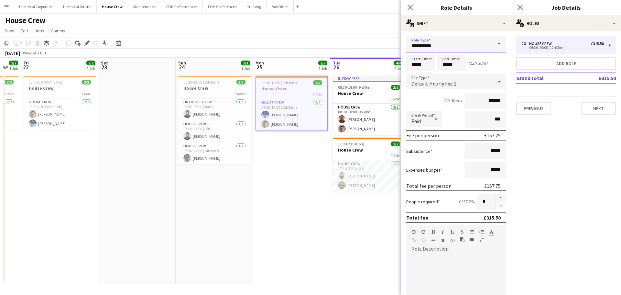
drag, startPoint x: 439, startPoint y: 44, endPoint x: 323, endPoint y: 50, distance: 116.6
click at [323, 50] on body "Menu Boards Boards Boards All jobs Status Workforce Workforce My Workforce Recr…" at bounding box center [310, 147] width 621 height 295
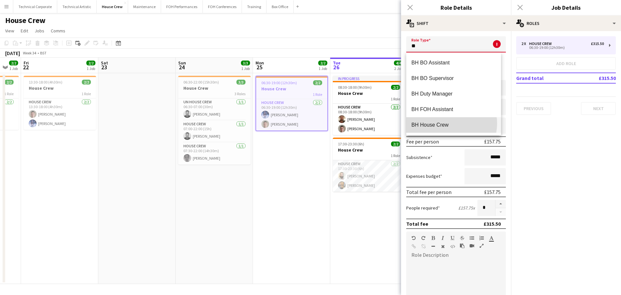
click at [450, 123] on span "BH House Crew" at bounding box center [454, 125] width 84 height 6
type input "**********"
type input "******"
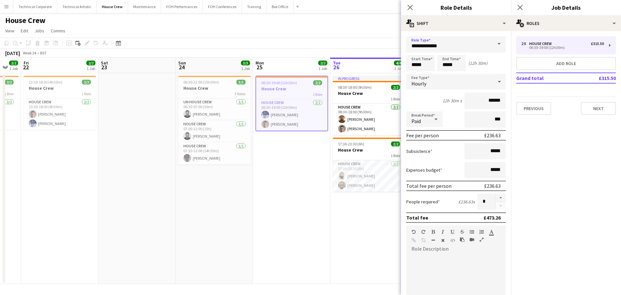
click at [280, 195] on app-date-cell "06:30-19:00 (12h30m) 2/2 House Crew 1 Role House Crew 2/2 06:30-19:00 (12h30m) …" at bounding box center [291, 178] width 77 height 211
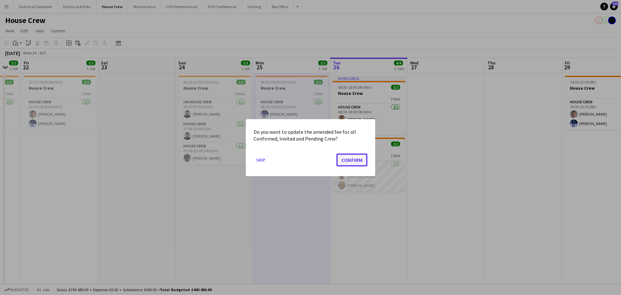
click at [360, 155] on button "Confirm" at bounding box center [352, 159] width 31 height 13
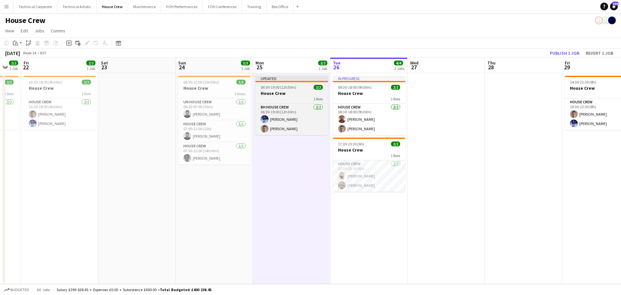
click at [290, 101] on div "1 Role" at bounding box center [292, 98] width 72 height 5
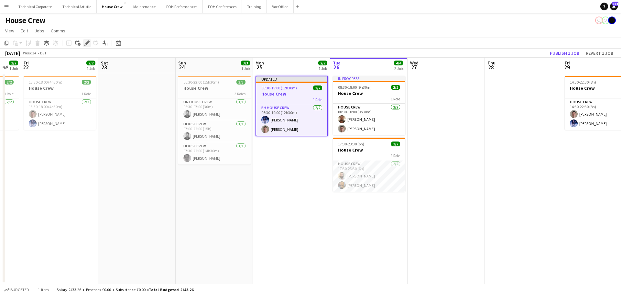
click at [84, 45] on div "Edit" at bounding box center [87, 43] width 8 height 8
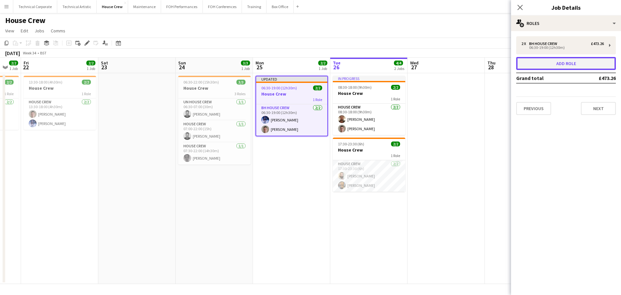
click at [497, 67] on button "Add role" at bounding box center [566, 63] width 100 height 13
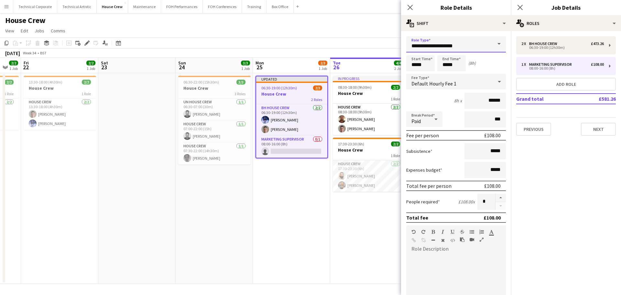
drag, startPoint x: 468, startPoint y: 47, endPoint x: 351, endPoint y: 49, distance: 117.2
click at [351, 49] on body "Menu Boards Boards Boards All jobs Status Workforce Workforce My Workforce Recr…" at bounding box center [310, 147] width 621 height 295
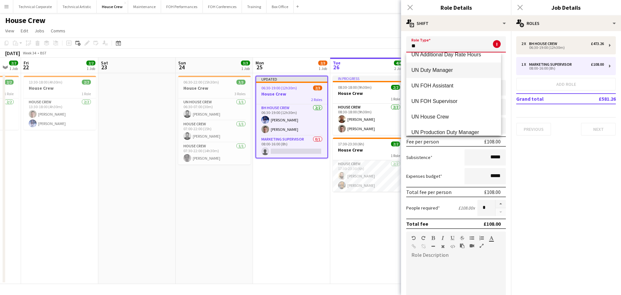
scroll to position [47, 0]
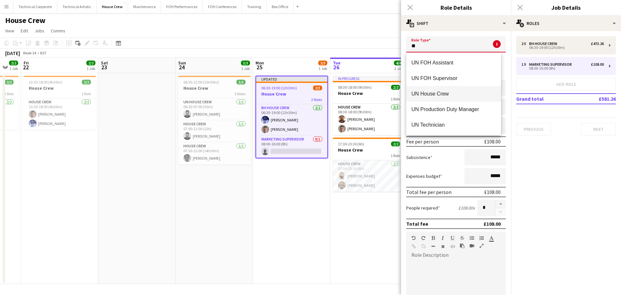
click at [473, 90] on mat-option "UN House Crew" at bounding box center [453, 94] width 95 height 16
type input "**********"
type input "******"
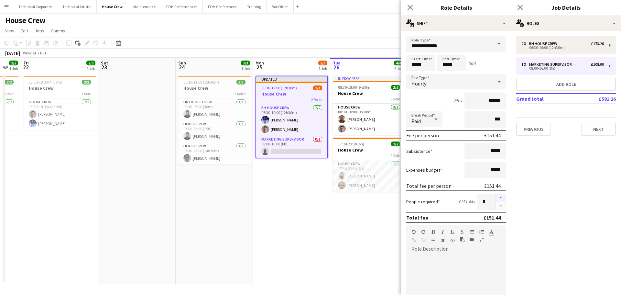
click at [497, 198] on button "button" at bounding box center [501, 198] width 10 height 8
type input "*"
click at [427, 66] on input "*****" at bounding box center [420, 63] width 28 height 16
drag, startPoint x: 427, startPoint y: 64, endPoint x: 393, endPoint y: 65, distance: 33.7
click at [394, 64] on body "Menu Boards Boards Boards All jobs Status Workforce Workforce My Workforce Recr…" at bounding box center [310, 147] width 621 height 295
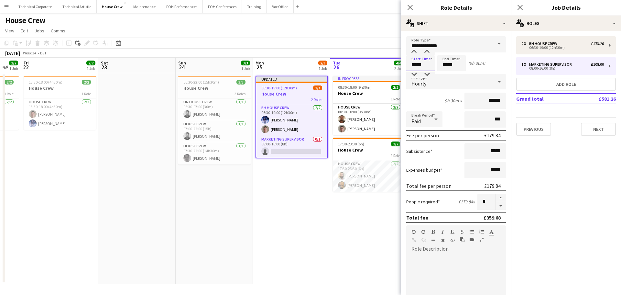
type input "*****"
click at [305, 212] on app-date-cell "Updated 06:30-19:00 (12h30m) 2/3 House Crew 2 Roles BH House Crew 2/2 06:30-19:…" at bounding box center [291, 178] width 77 height 211
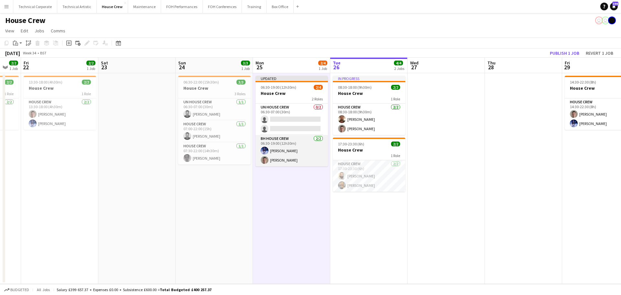
click at [292, 151] on app-card-role "BH House Crew 2/2 06:30-19:00 (12h30m) Ed Dampier Robert Buckland" at bounding box center [292, 150] width 72 height 31
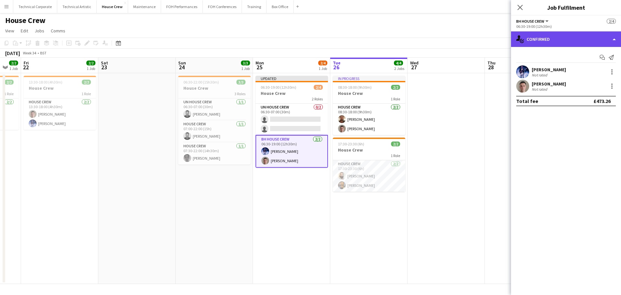
click at [497, 39] on div "single-neutral-actions-check-2 Confirmed" at bounding box center [566, 39] width 110 height 16
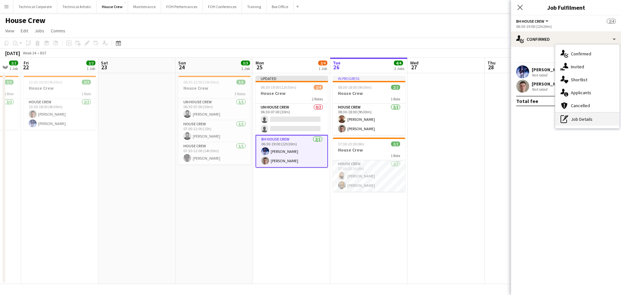
click at [497, 117] on div "pen-write Job Details" at bounding box center [588, 119] width 64 height 13
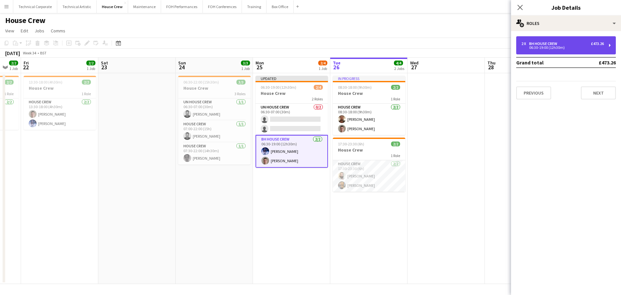
click at [497, 45] on div "BH House Crew" at bounding box center [544, 43] width 31 height 5
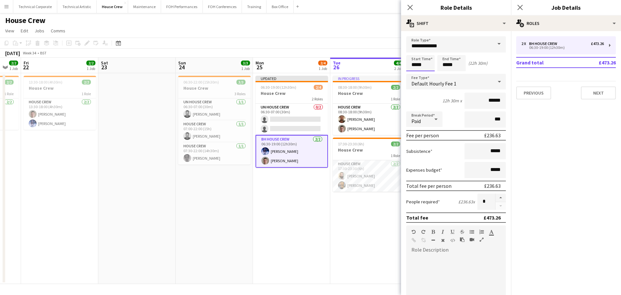
click at [391, 67] on body "Menu Boards Boards Boards All jobs Status Workforce Workforce My Workforce Recr…" at bounding box center [310, 147] width 621 height 295
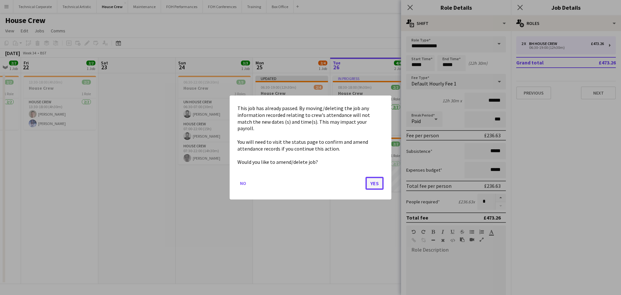
click at [380, 177] on button "Yes" at bounding box center [375, 183] width 18 height 13
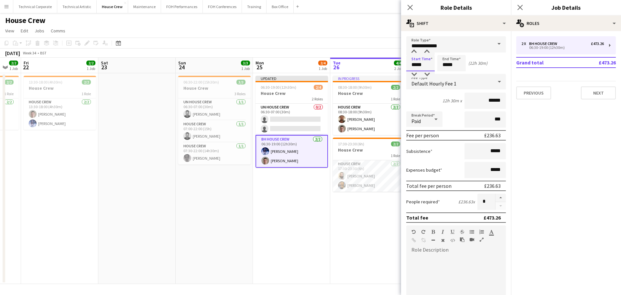
drag, startPoint x: 410, startPoint y: 66, endPoint x: 396, endPoint y: 66, distance: 14.2
click at [398, 66] on body "Menu Boards Boards Boards All jobs Status Workforce Workforce My Workforce Recr…" at bounding box center [310, 147] width 621 height 295
type input "*****"
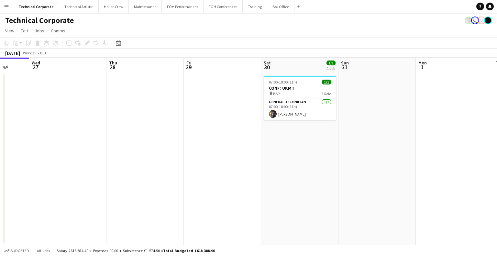
drag, startPoint x: 251, startPoint y: 139, endPoint x: 382, endPoint y: 146, distance: 130.6
click at [219, 136] on app-calendar-viewport "Sat 23 Sun 24 Mon 25 Tue 26 Wed 27 Thu 28 Fri 29 Sat 30 1/1 1 Job Sun 31 Mon 1 …" at bounding box center [248, 151] width 497 height 187
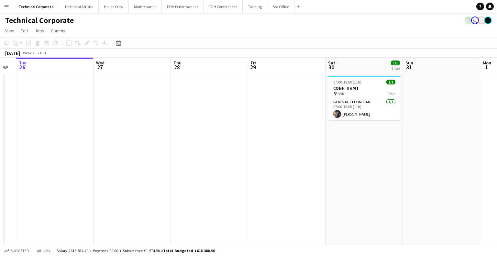
drag, startPoint x: 430, startPoint y: 154, endPoint x: 210, endPoint y: 151, distance: 220.4
click at [188, 153] on app-calendar-viewport "Sat 23 Sun 24 Mon 25 Tue 26 Wed 27 Thu 28 Fri 29 Sat 30 1/1 1 Job Sun 31 Mon 1 …" at bounding box center [248, 151] width 497 height 187
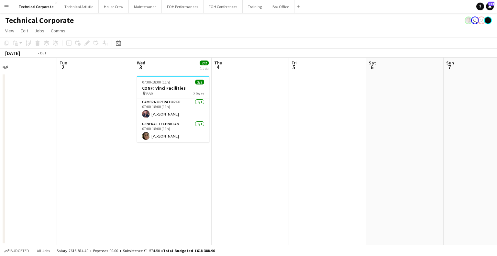
drag, startPoint x: 367, startPoint y: 150, endPoint x: 183, endPoint y: 151, distance: 183.5
click at [183, 151] on app-calendar-viewport "Fri 29 Sat 30 1/1 1 Job Sun 31 Mon 1 Tue 2 Wed 3 2/2 1 Job Thu 4 Fri 5 Sat 6 Su…" at bounding box center [248, 151] width 497 height 187
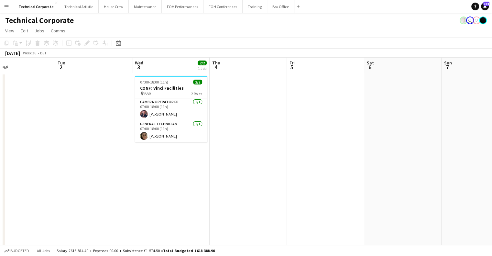
click at [151, 151] on app-calendar-viewport "Fri 29 Sat 30 1/1 1 Job Sun 31 Mon 1 Tue 2 Wed 3 2/2 1 Job Thu 4 Fri 5 Sat 6 Su…" at bounding box center [246, 224] width 492 height 332
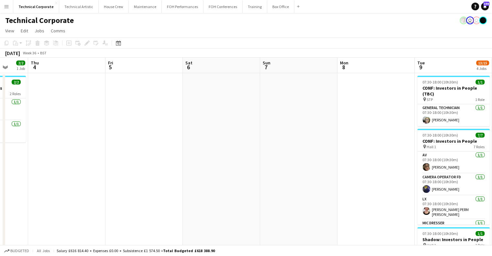
scroll to position [0, 266]
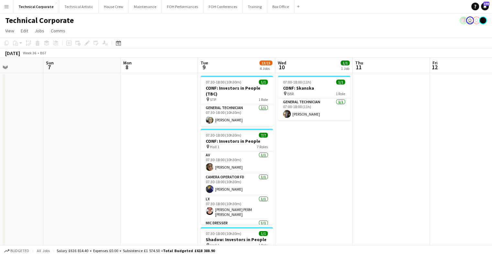
drag, startPoint x: 317, startPoint y: 155, endPoint x: 100, endPoint y: 152, distance: 216.8
click at [100, 152] on app-calendar-viewport "Wed 3 2/2 1 Job Thu 4 Fri 5 Sat 6 Sun 7 Mon 8 Tue 9 13/15 4 Jobs Wed 10 1/1 1 J…" at bounding box center [246, 224] width 492 height 332
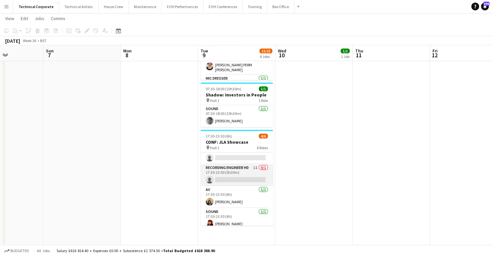
scroll to position [0, 0]
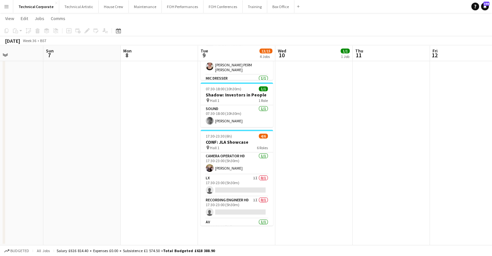
click at [322, 205] on app-date-cell "07:00-18:00 (11h) 1/1 CONF: Skanska pin BBR 1 Role General Technician [DATE] 07…" at bounding box center [313, 86] width 77 height 317
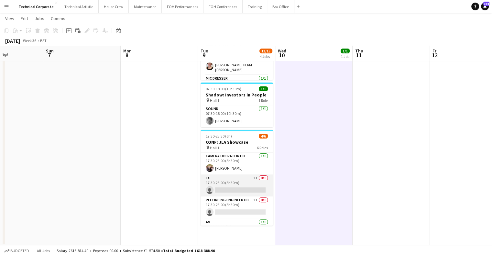
click at [242, 178] on app-card-role "LX 1I 0/1 17:30-23:00 (5h30m) single-neutral-actions" at bounding box center [237, 185] width 72 height 22
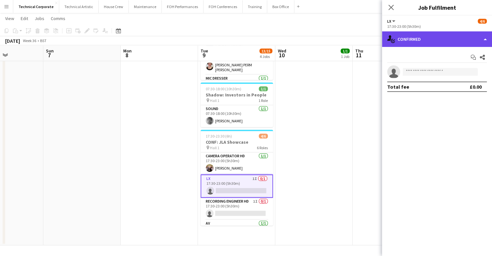
click at [416, 39] on div "single-neutral-actions-check-2 Confirmed" at bounding box center [437, 39] width 110 height 16
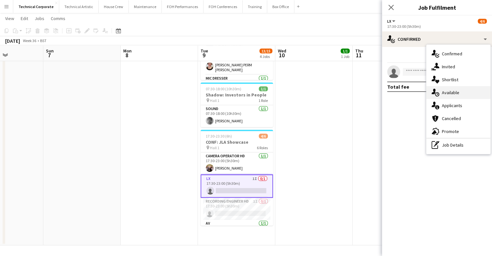
click at [447, 98] on div "single-neutral-actions-upload Available" at bounding box center [458, 92] width 64 height 13
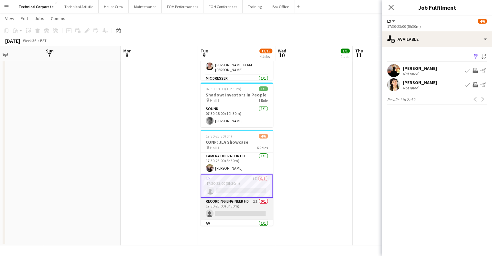
click at [243, 212] on app-card-role "Recording Engineer HD 1I 0/1 17:30-23:00 (5h30m) single-neutral-actions" at bounding box center [237, 209] width 72 height 22
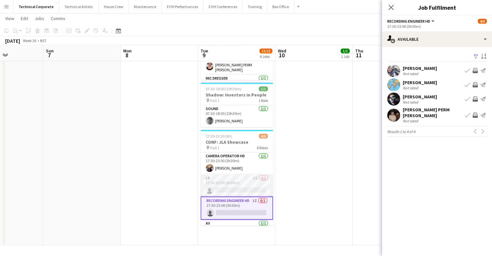
click at [222, 175] on app-card-role "LX 1I 0/1 17:30-23:00 (5h30m) single-neutral-actions" at bounding box center [237, 185] width 72 height 22
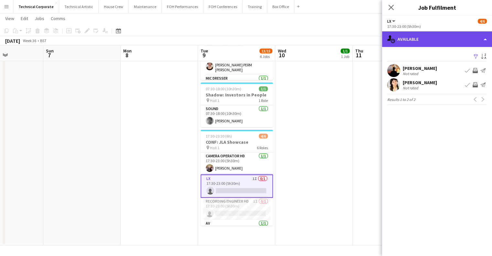
click at [427, 41] on div "single-neutral-actions-upload Available" at bounding box center [437, 39] width 110 height 16
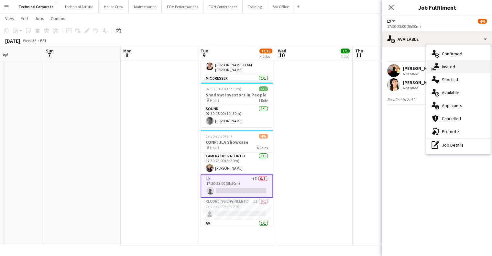
click at [440, 66] on div "single-neutral-actions-share-1 Invited" at bounding box center [458, 66] width 64 height 13
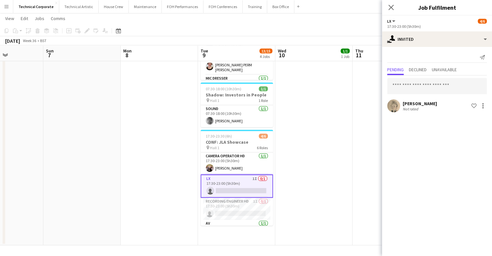
click at [326, 171] on app-date-cell "07:00-18:00 (11h) 1/1 CONF: Skanska pin BBR 1 Role General Technician [DATE] 07…" at bounding box center [313, 86] width 77 height 317
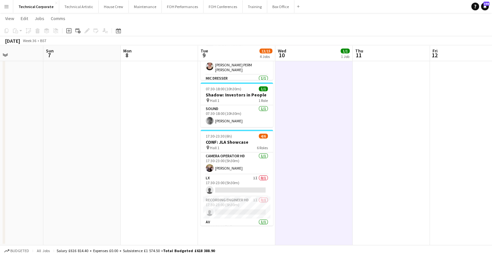
click at [326, 171] on app-date-cell "07:00-18:00 (11h) 1/1 CONF: Skanska pin BBR 1 Role General Technician [DATE] 07…" at bounding box center [313, 86] width 77 height 317
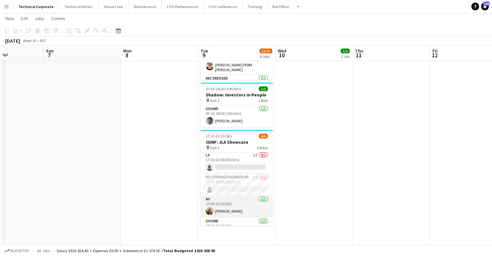
scroll to position [32, 0]
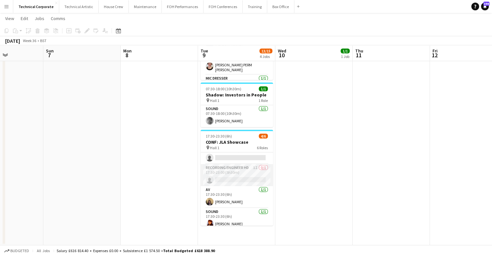
click at [242, 179] on app-card-role "Recording Engineer HD 1I 0/1 17:30-23:00 (5h30m) single-neutral-actions" at bounding box center [237, 175] width 72 height 22
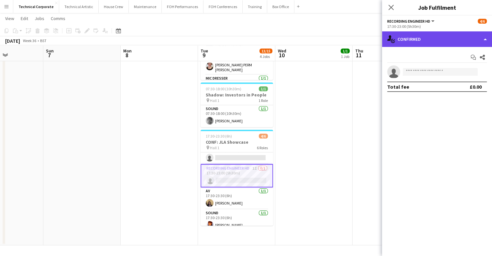
click at [442, 36] on div "single-neutral-actions-check-2 Confirmed" at bounding box center [437, 39] width 110 height 16
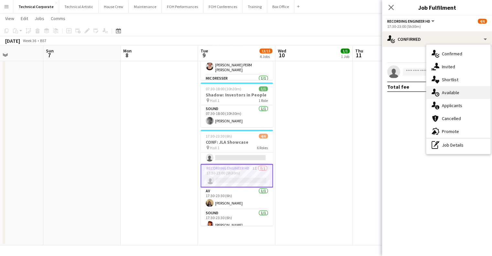
click at [447, 92] on div "single-neutral-actions-upload Available" at bounding box center [458, 92] width 64 height 13
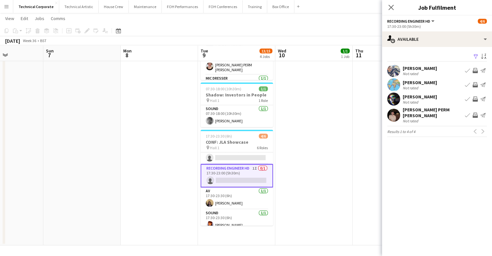
click at [476, 68] on app-icon "Invite crew" at bounding box center [475, 70] width 5 height 5
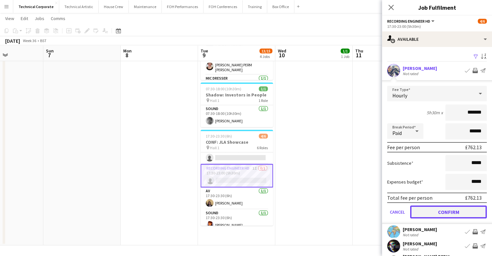
click at [448, 209] on button "Confirm" at bounding box center [448, 211] width 77 height 13
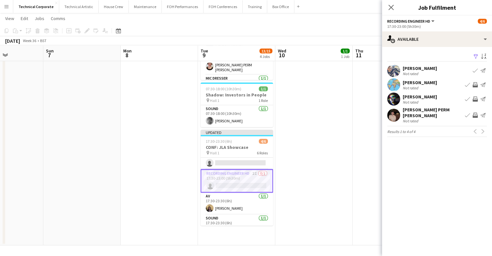
click at [475, 84] on app-icon "Invite crew" at bounding box center [475, 84] width 5 height 5
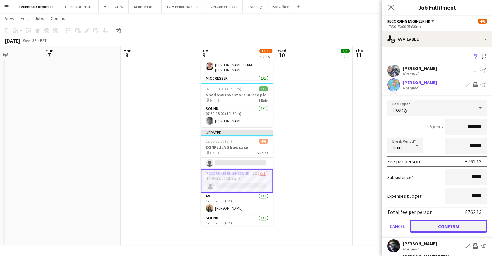
click at [431, 227] on button "Confirm" at bounding box center [448, 226] width 77 height 13
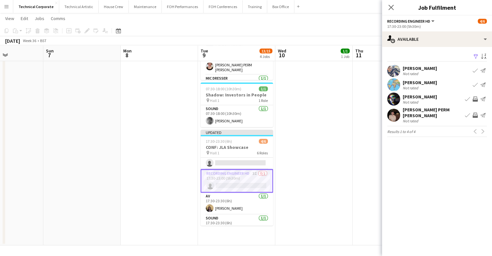
click at [473, 98] on app-icon "Invite crew" at bounding box center [475, 98] width 5 height 5
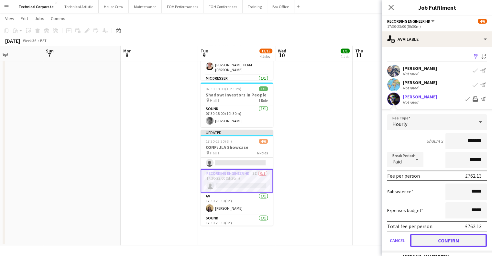
click at [438, 240] on button "Confirm" at bounding box center [448, 240] width 77 height 13
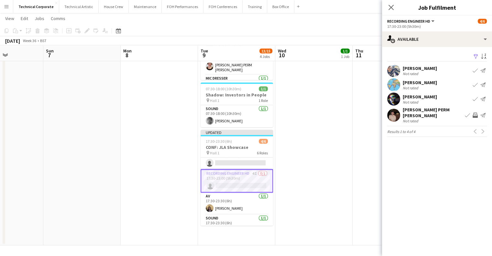
click at [312, 180] on app-date-cell "07:00-18:00 (11h) 1/1 CONF: Skanska pin BBR 1 Role General Technician 1/1 07:00…" at bounding box center [313, 86] width 77 height 317
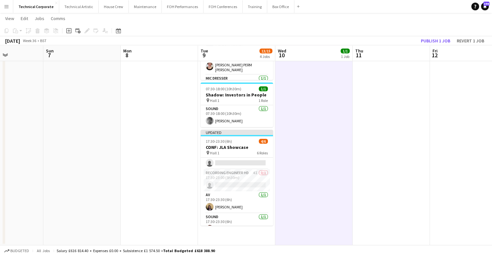
click at [315, 180] on app-date-cell "07:00-18:00 (11h) 1/1 CONF: Skanska pin BBR 1 Role General Technician 1/1 07:00…" at bounding box center [313, 86] width 77 height 317
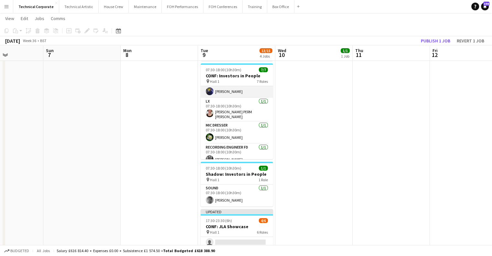
scroll to position [65, 0]
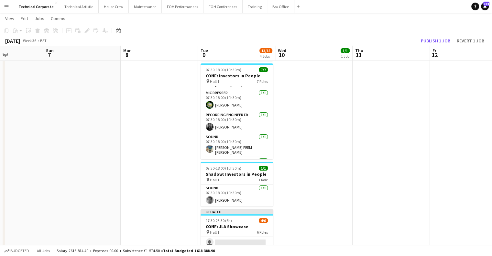
click at [303, 141] on app-date-cell "07:00-18:00 (11h) 1/1 CONF: Skanska pin BBR 1 Role General Technician 1/1 07:00…" at bounding box center [313, 166] width 77 height 317
click at [434, 44] on button "Publish 1 job" at bounding box center [435, 41] width 35 height 8
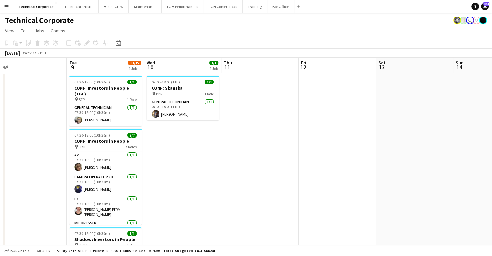
scroll to position [0, 243]
drag, startPoint x: 389, startPoint y: 135, endPoint x: 257, endPoint y: 135, distance: 131.7
click at [257, 135] on app-calendar-viewport "Fri 5 Sat 6 Sun 7 Mon 8 Tue 9 13/15 4 Jobs Wed 10 1/1 1 Job Thu 11 Fri 12 Sat 1…" at bounding box center [246, 224] width 492 height 332
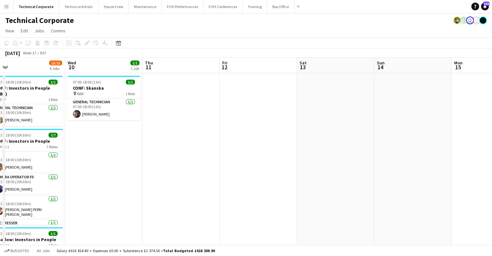
drag, startPoint x: 268, startPoint y: 136, endPoint x: 190, endPoint y: 144, distance: 79.1
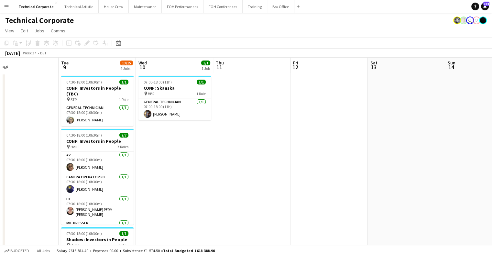
scroll to position [0, 156]
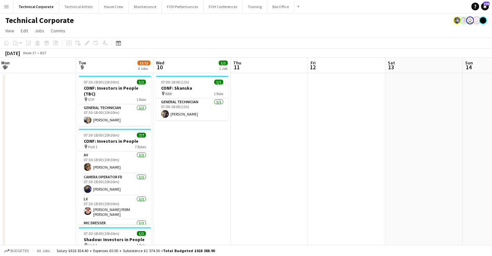
drag, startPoint x: 166, startPoint y: 175, endPoint x: 255, endPoint y: 191, distance: 89.7
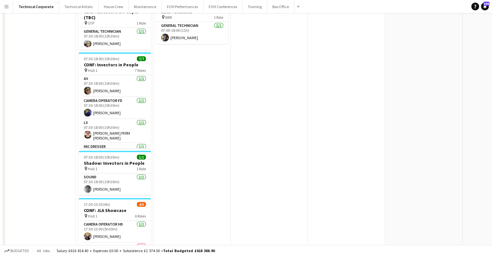
scroll to position [0, 0]
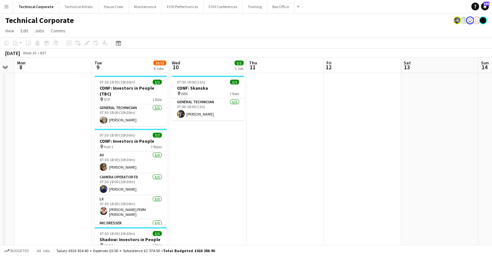
drag, startPoint x: 199, startPoint y: 165, endPoint x: 215, endPoint y: 160, distance: 17.0
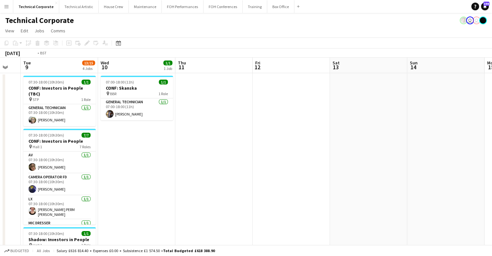
drag, startPoint x: 228, startPoint y: 168, endPoint x: 128, endPoint y: 165, distance: 100.3
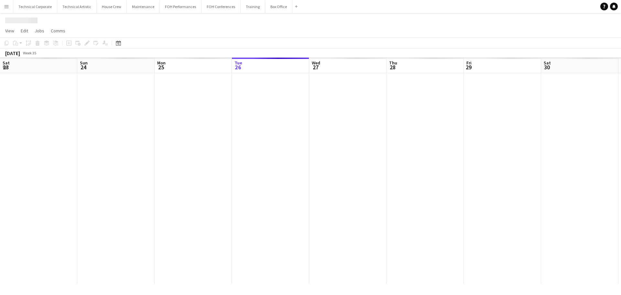
scroll to position [0, 155]
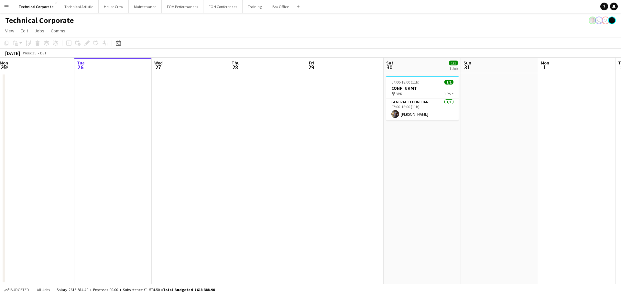
drag, startPoint x: 443, startPoint y: 159, endPoint x: 252, endPoint y: 168, distance: 190.8
click at [230, 168] on app-calendar-viewport "Sat 23 Sun 24 Mon 25 Tue 26 Wed 27 Thu 28 Fri 29 Sat 30 1/1 1 Job Sun 31 Mon 1 …" at bounding box center [310, 171] width 621 height 226
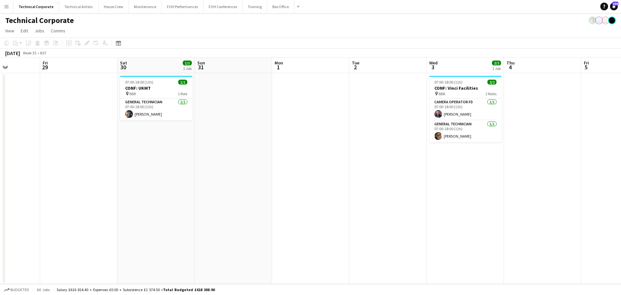
drag, startPoint x: 448, startPoint y: 161, endPoint x: 299, endPoint y: 167, distance: 149.0
click at [327, 167] on app-calendar-viewport "Tue 26 Wed 27 Thu 28 Fri 29 Sat 30 1/1 1 Job Sun 31 Mon 1 Tue 2 Wed 3 2/2 1 Job…" at bounding box center [310, 171] width 621 height 226
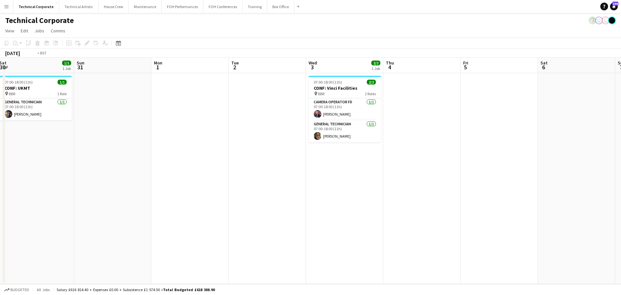
drag, startPoint x: 501, startPoint y: 164, endPoint x: 278, endPoint y: 177, distance: 223.0
click at [277, 176] on app-calendar-viewport "Tue 26 Wed 27 Thu 28 Fri 29 Sat 30 1/1 1 Job Sun 31 Mon 1 Tue 2 Wed 3 2/2 1 Job…" at bounding box center [310, 171] width 621 height 226
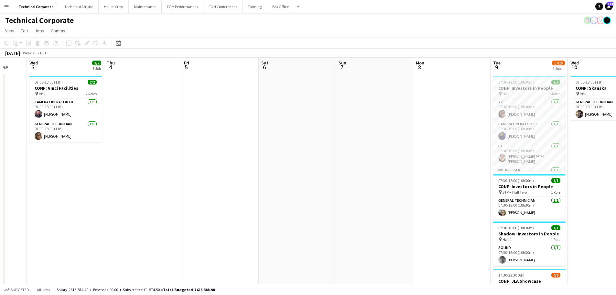
scroll to position [0, 193]
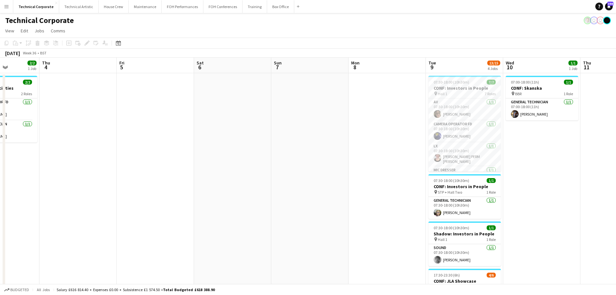
drag, startPoint x: 498, startPoint y: 174, endPoint x: 394, endPoint y: 178, distance: 103.9
click at [394, 178] on app-calendar-viewport "Mon 1 Tue 2 Wed 3 2/2 1 Job Thu 4 Fri 5 Sat 6 Sun 7 Mon 8 Tue 9 13/15 4 Jobs We…" at bounding box center [308, 224] width 616 height 332
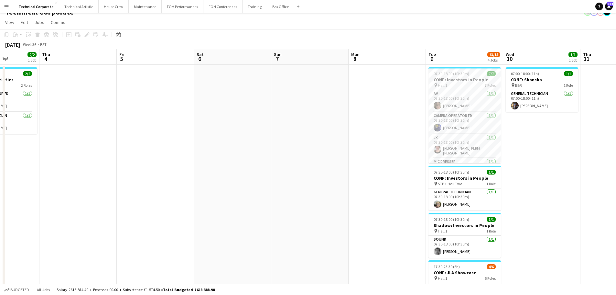
scroll to position [0, 0]
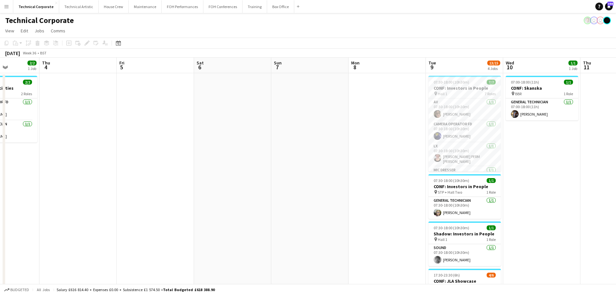
click at [412, 161] on app-date-cell at bounding box center [387, 231] width 77 height 317
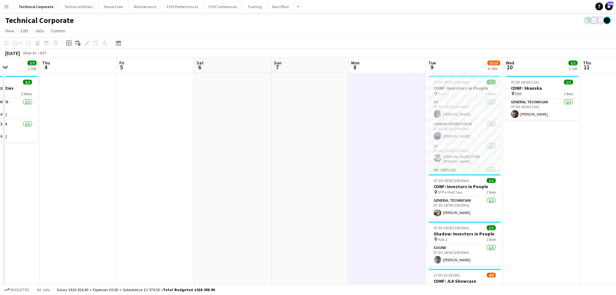
click at [412, 161] on app-date-cell at bounding box center [387, 231] width 77 height 317
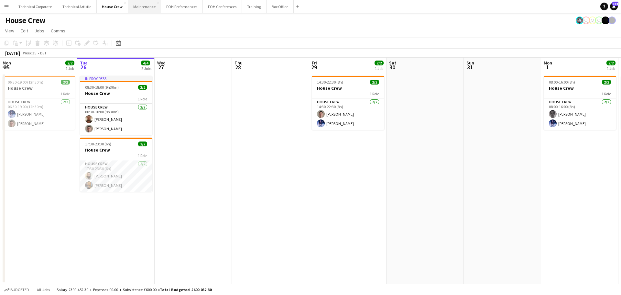
click at [142, 9] on button "Maintenance Close" at bounding box center [144, 6] width 33 height 13
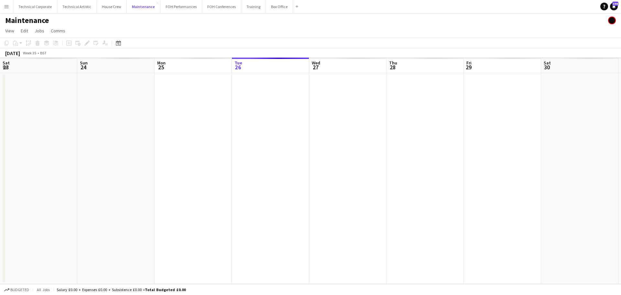
scroll to position [0, 155]
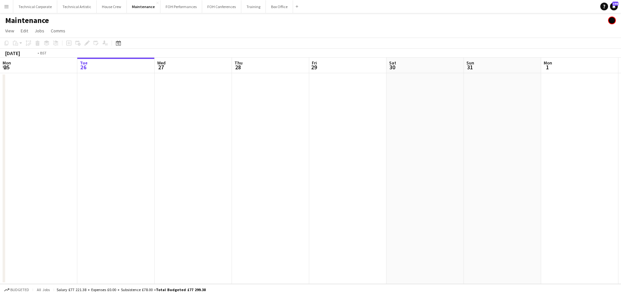
drag, startPoint x: 199, startPoint y: 147, endPoint x: 286, endPoint y: 157, distance: 88.3
click at [402, 163] on app-calendar-viewport "Sat 23 Sun 24 Mon 25 Tue 26 Wed 27 Thu 28 Fri 29 Sat 30 Sun 31 Mon 1 Tue 2 Wed …" at bounding box center [310, 171] width 621 height 226
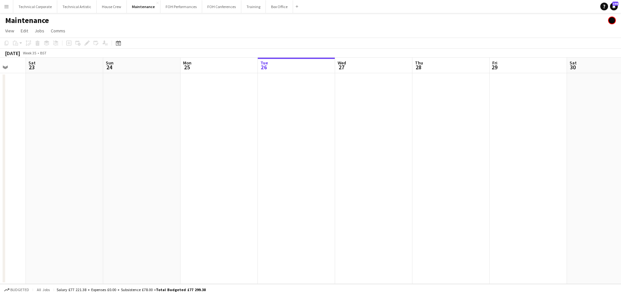
drag, startPoint x: 457, startPoint y: 167, endPoint x: 384, endPoint y: 163, distance: 72.9
click at [490, 169] on app-calendar-viewport "Wed 20 3/3 1 Job Thu 21 Fri 22 Sat 23 Sun 24 Mon 25 Tue 26 Wed 27 Thu 28 Fri 29…" at bounding box center [310, 171] width 621 height 226
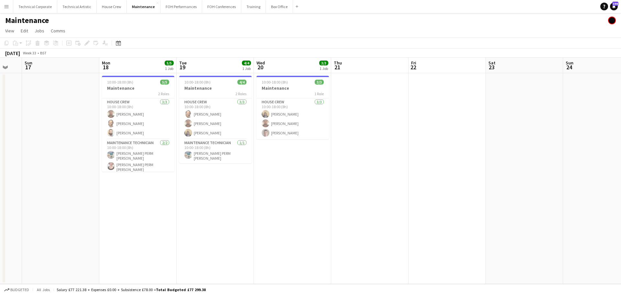
click at [414, 170] on app-calendar-viewport "Fri 15 Sat 16 Sun 17 Mon 18 5/5 1 Job Tue 19 4/4 1 Job Wed 20 3/3 1 Job Thu 21 …" at bounding box center [310, 171] width 621 height 226
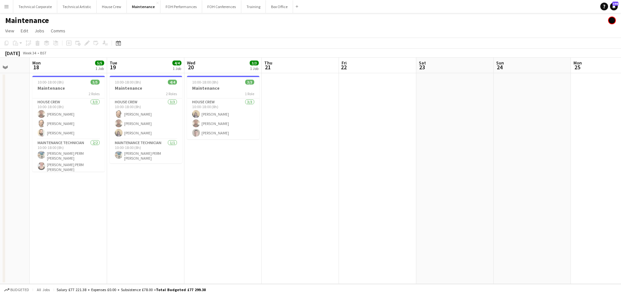
scroll to position [0, 175]
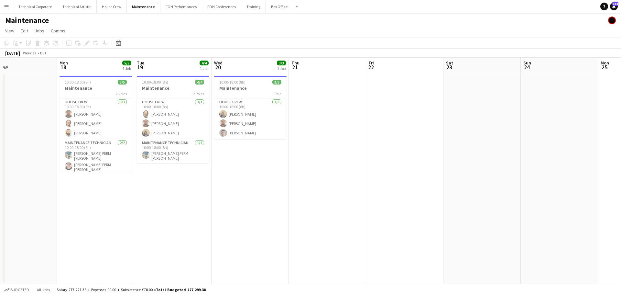
drag, startPoint x: 301, startPoint y: 162, endPoint x: 328, endPoint y: 164, distance: 27.3
click at [328, 164] on app-calendar-viewport "Fri 15 Sat 16 Sun 17 Mon 18 5/5 1 Job Tue 19 4/4 1 Job Wed 20 3/3 1 Job Thu 21 …" at bounding box center [310, 171] width 621 height 226
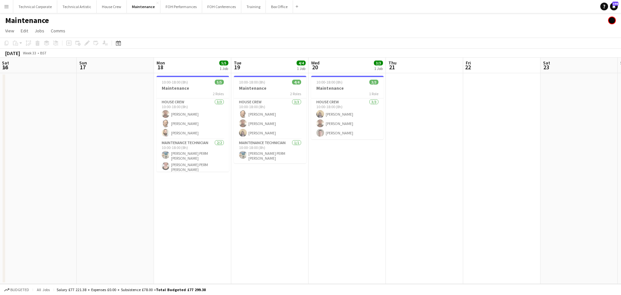
drag, startPoint x: 169, startPoint y: 172, endPoint x: 213, endPoint y: 192, distance: 47.8
click at [213, 192] on app-calendar-viewport "Thu 14 3/3 1 Job Fri 15 Sat 16 Sun 17 Mon 18 5/5 1 Job Tue 19 4/4 1 Job Wed 20 …" at bounding box center [310, 171] width 621 height 226
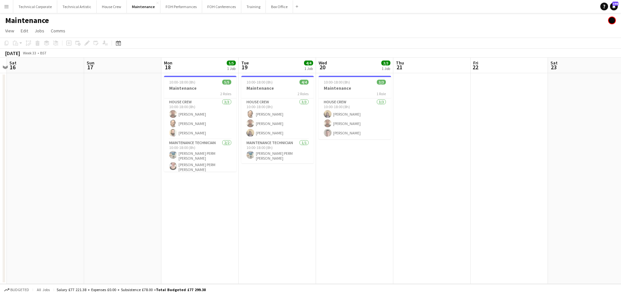
drag, startPoint x: 320, startPoint y: 191, endPoint x: 326, endPoint y: 194, distance: 6.9
click at [326, 194] on app-calendar-viewport "Thu 14 3/3 1 Job Fri 15 Sat 16 Sun 17 Mon 18 5/5 1 Job Tue 19 4/4 1 Job Wed 20 …" at bounding box center [310, 171] width 621 height 226
